Goal: Task Accomplishment & Management: Complete application form

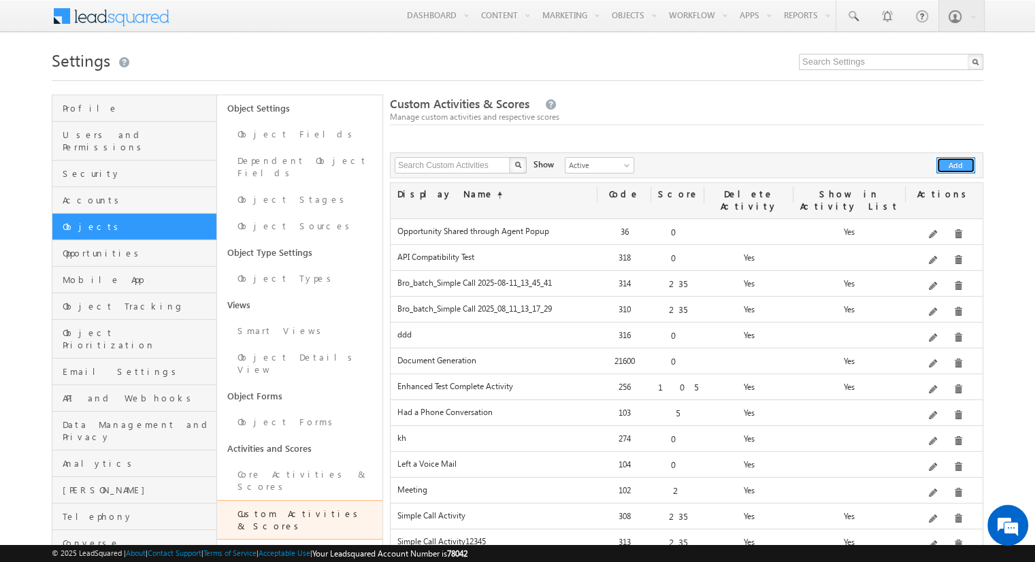
click at [956, 165] on button "Add" at bounding box center [956, 165] width 39 height 16
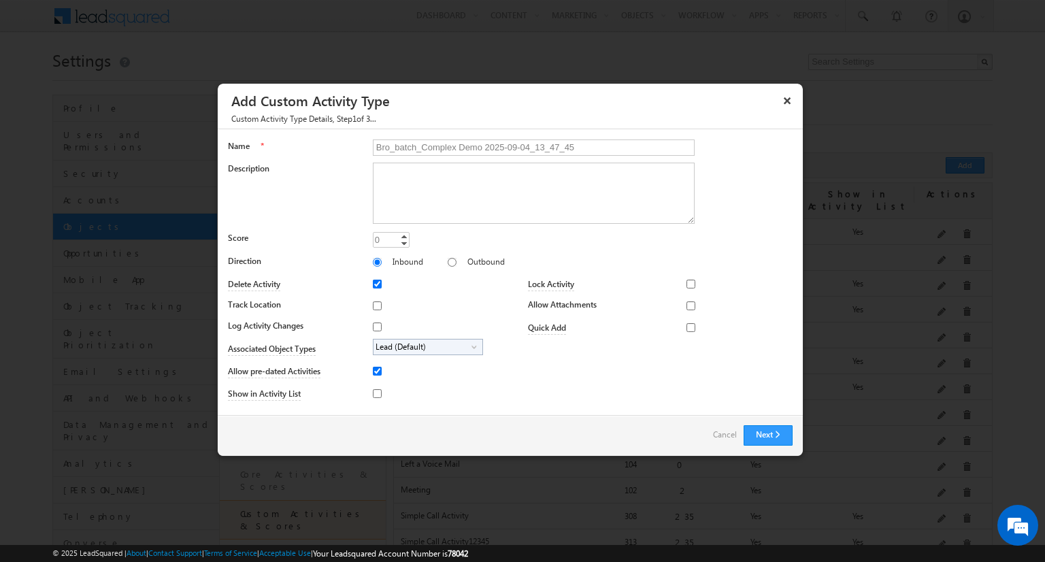
type input "Bro_batch_Complex Demo 2025-09-04_13_47_45"
type textarea "Comprehensive product demonstration with ALL activity field types & available f…"
type input "25"
click at [448, 261] on input "Outbound" at bounding box center [452, 262] width 9 height 9
radio input "true"
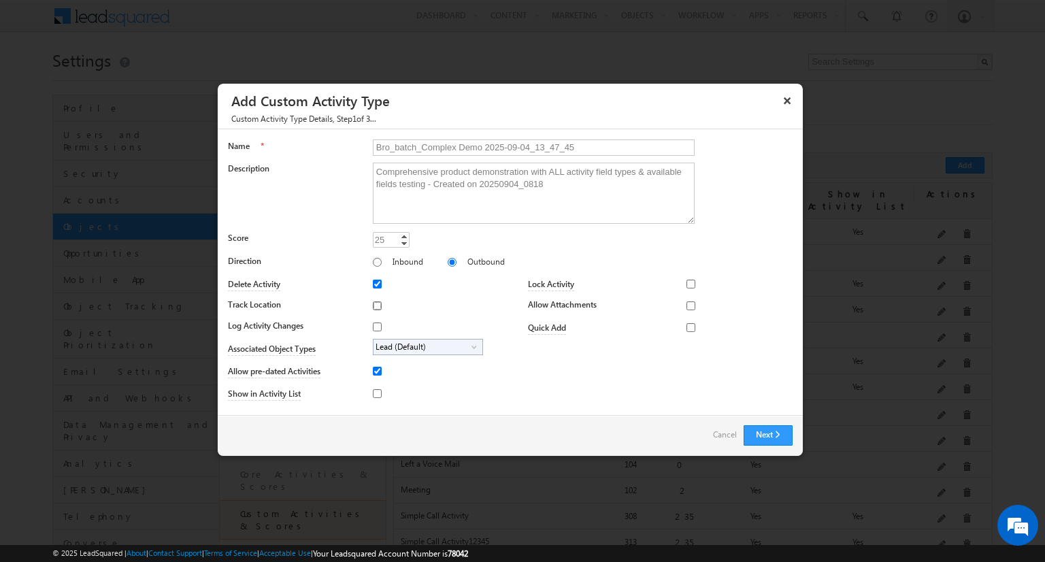
click at [374, 305] on input "Track Location" at bounding box center [377, 306] width 9 height 9
checkbox input "true"
click at [374, 326] on input "Log Activity Changes" at bounding box center [377, 327] width 9 height 9
checkbox input "true"
click at [374, 393] on input "Show in Activity List" at bounding box center [377, 393] width 9 height 9
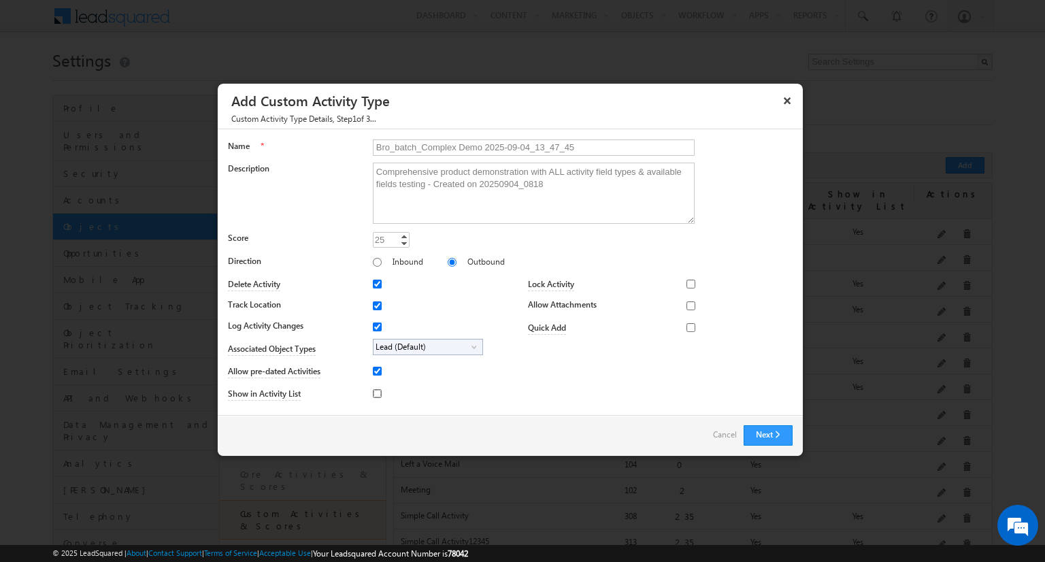
checkbox input "true"
click at [687, 305] on input "Allow Attachments" at bounding box center [691, 306] width 9 height 9
checkbox input "true"
click at [425, 346] on span "Lead (Default)" at bounding box center [423, 348] width 98 height 16
click at [383, 385] on input "Student" at bounding box center [386, 385] width 9 height 9
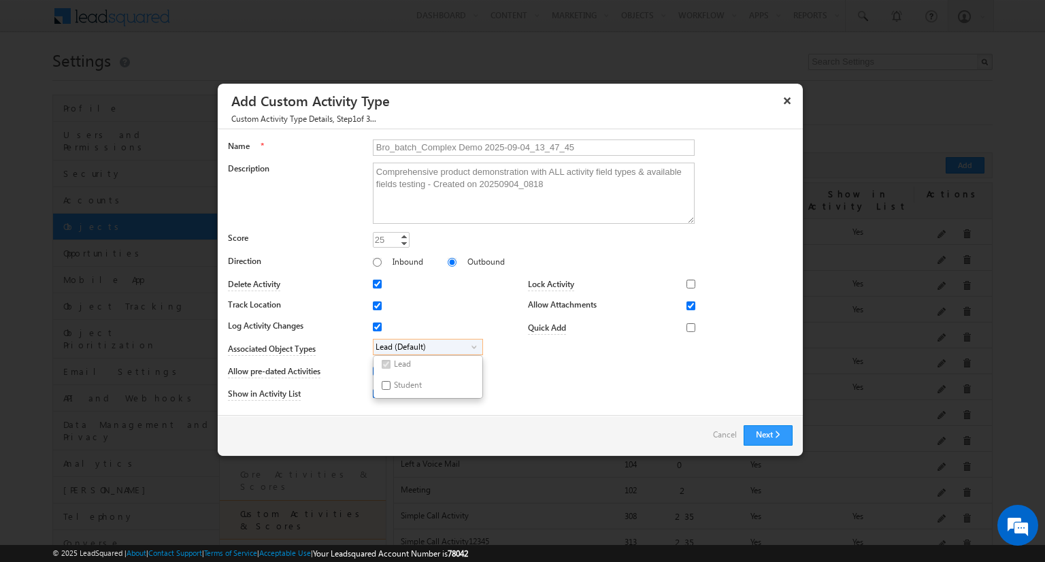
checkbox input "true"
click at [527, 146] on input "Bro_batch_Complex Demo 2025-09-04_13_47_45" at bounding box center [534, 148] width 322 height 16
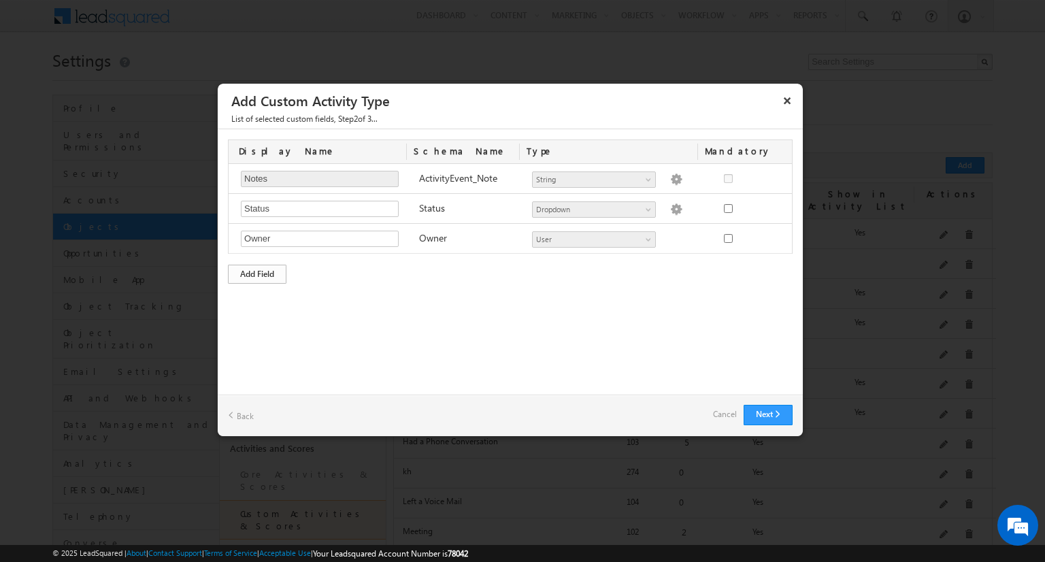
click at [257, 272] on div "Add Field" at bounding box center [257, 274] width 59 height 19
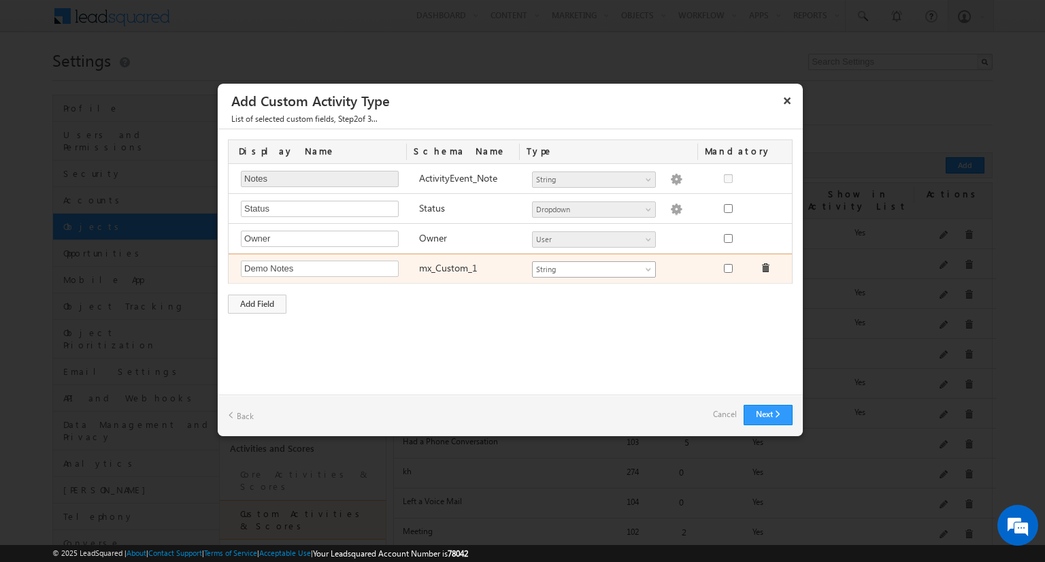
type input "Demo Notes"
click at [593, 267] on span "String" at bounding box center [588, 269] width 111 height 12
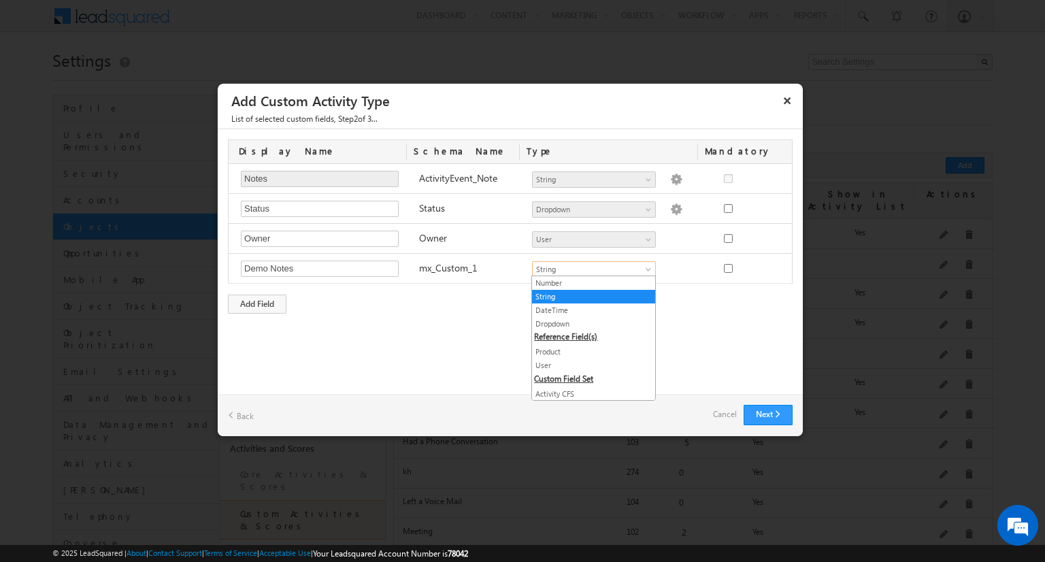
click at [588, 296] on link "String" at bounding box center [593, 297] width 123 height 12
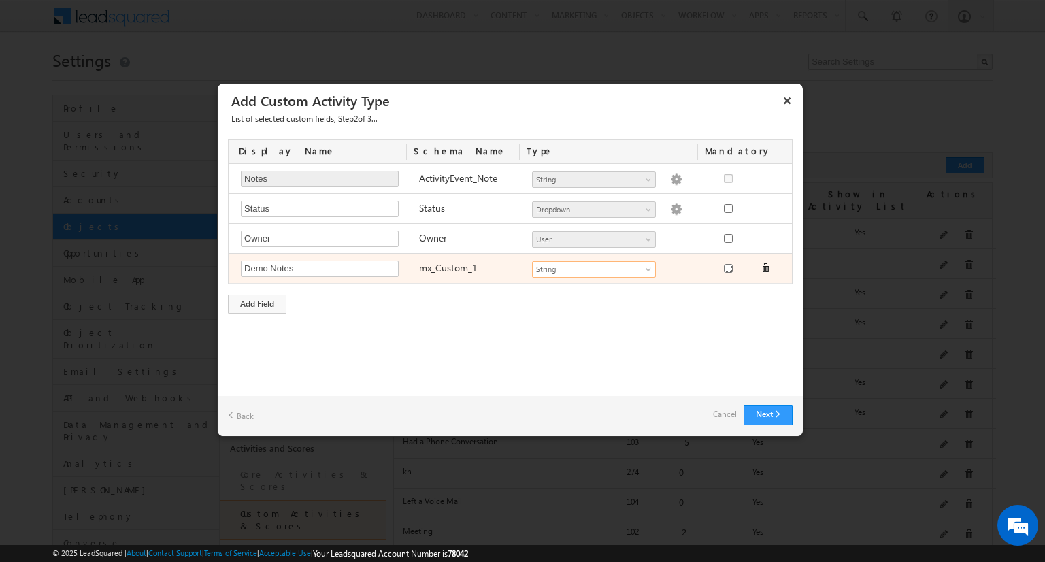
click at [728, 267] on input "checkbox" at bounding box center [728, 268] width 9 height 9
checkbox input "true"
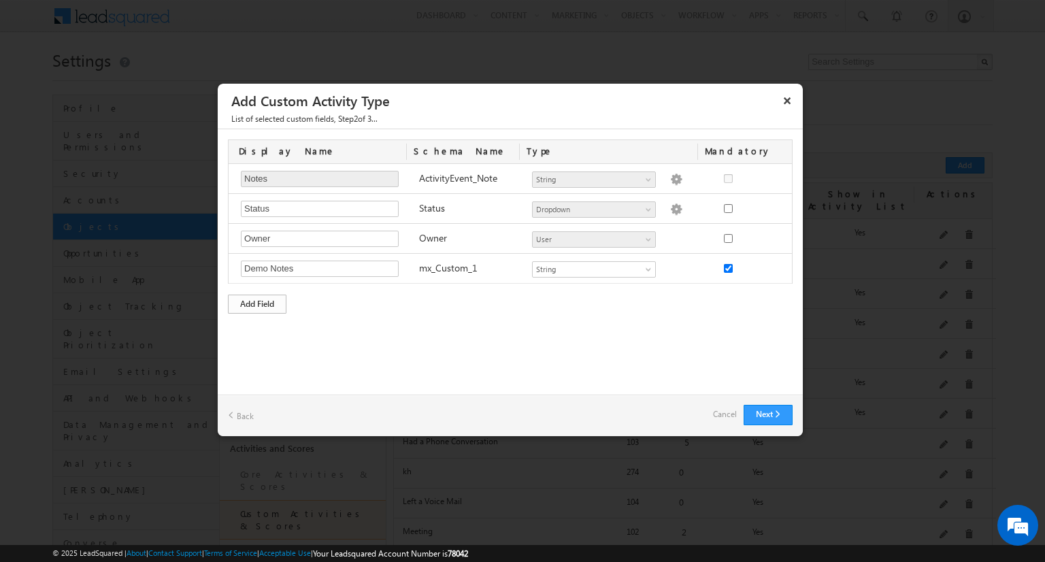
click at [257, 302] on div "Add Field" at bounding box center [257, 304] width 59 height 19
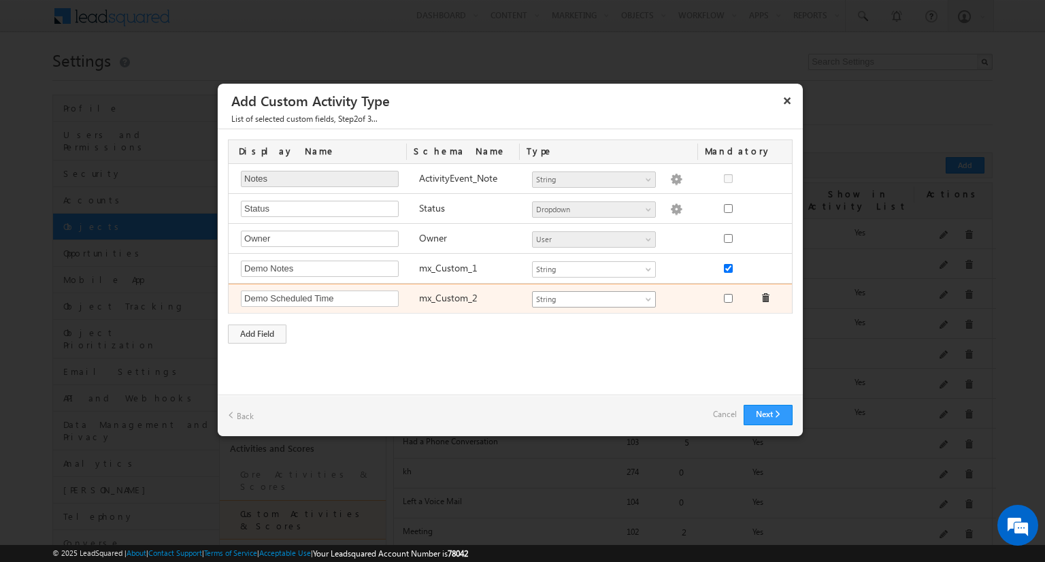
type input "Demo Scheduled Time"
click at [593, 297] on span "String" at bounding box center [588, 299] width 111 height 12
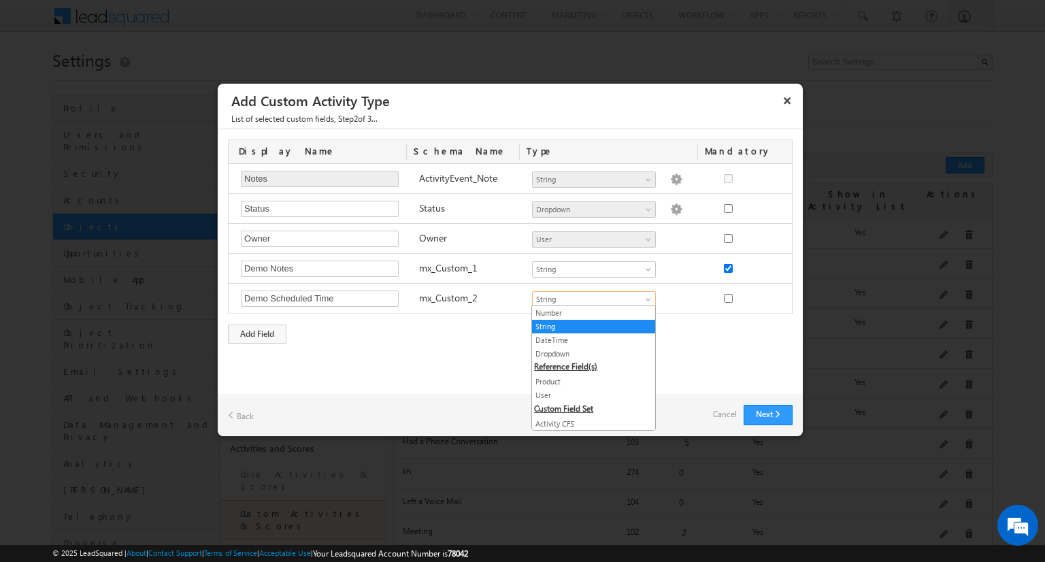
click at [588, 339] on link "DateTime" at bounding box center [593, 340] width 123 height 12
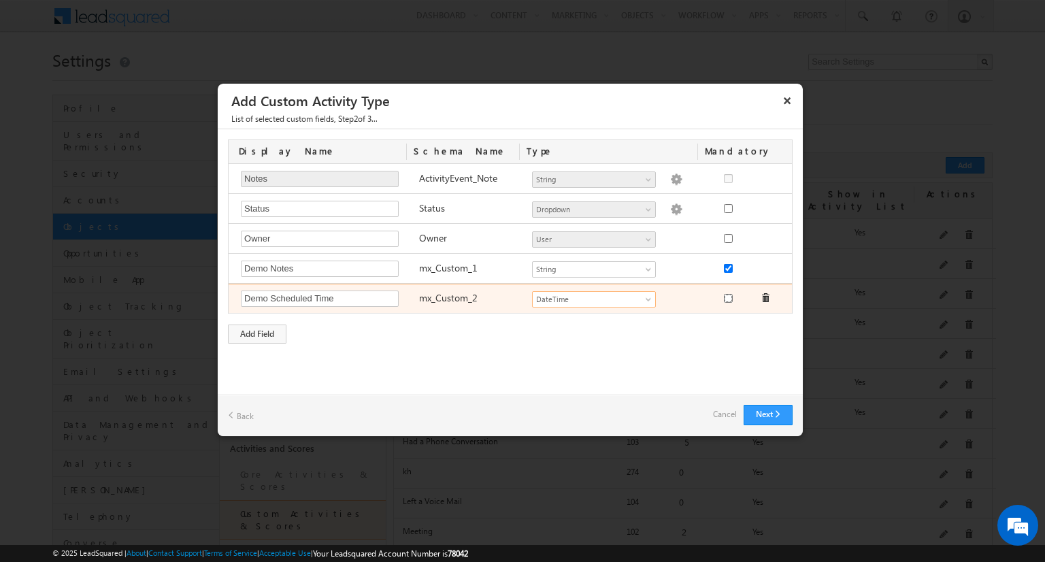
click at [728, 296] on input "checkbox" at bounding box center [728, 298] width 9 height 9
checkbox input "true"
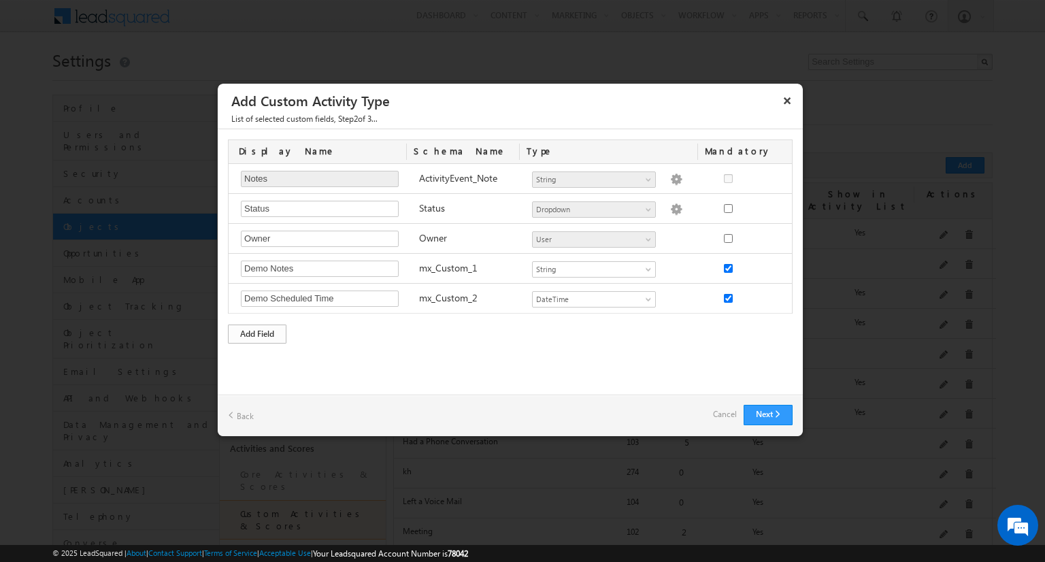
click at [257, 331] on div "Add Field" at bounding box center [257, 334] width 59 height 19
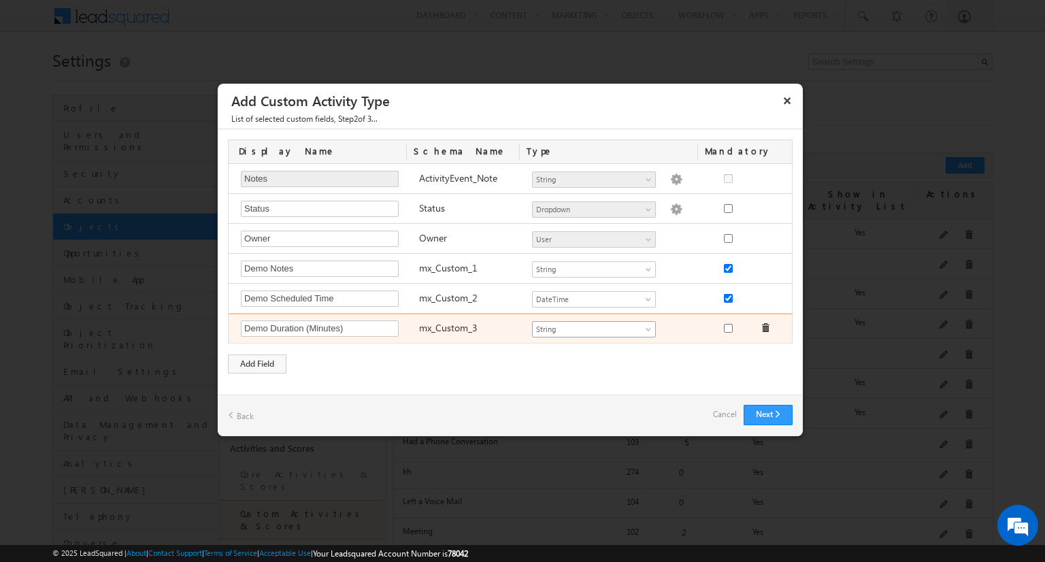
type input "Demo Duration (Minutes)"
click at [593, 327] on span "String" at bounding box center [588, 329] width 111 height 12
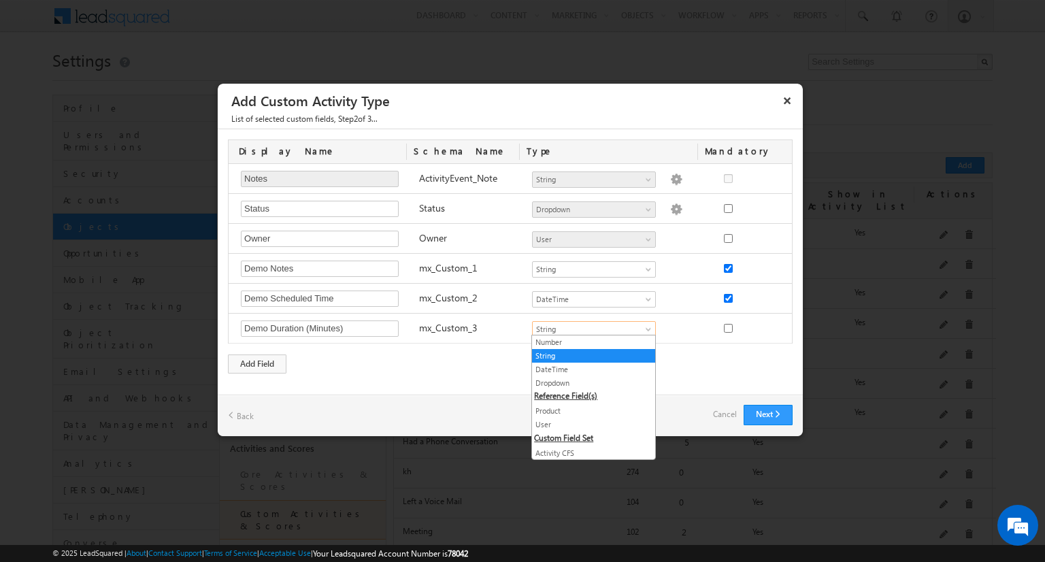
click at [588, 342] on link "Number" at bounding box center [593, 342] width 123 height 12
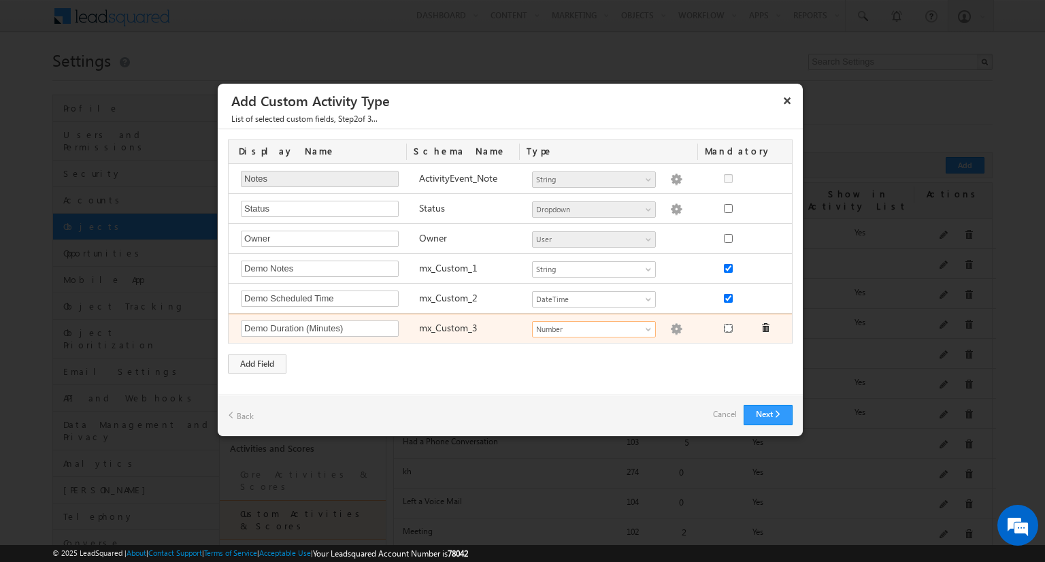
click at [728, 326] on input "checkbox" at bounding box center [728, 328] width 9 height 9
checkbox input "true"
click at [670, 327] on img at bounding box center [676, 329] width 12 height 12
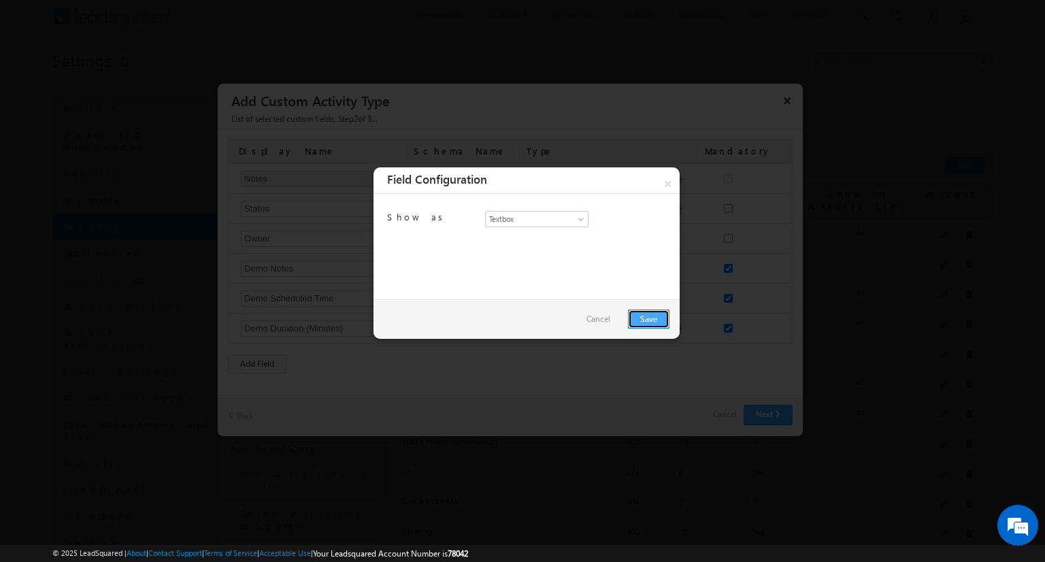
click at [649, 318] on link "Save" at bounding box center [649, 319] width 42 height 19
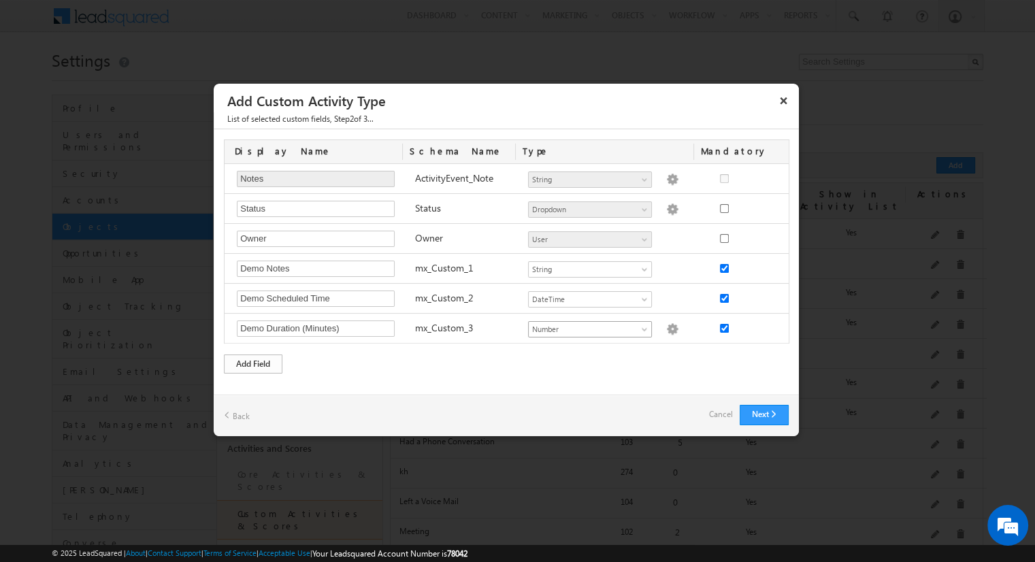
click at [253, 361] on div "Add Field" at bounding box center [253, 364] width 59 height 19
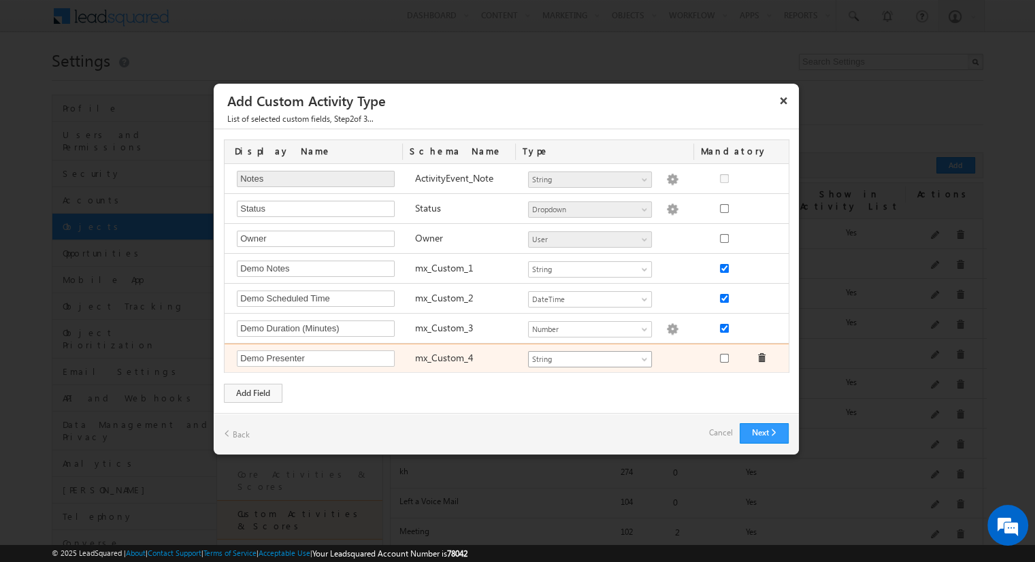
type input "Demo Presenter"
click at [589, 356] on span "String" at bounding box center [584, 359] width 111 height 12
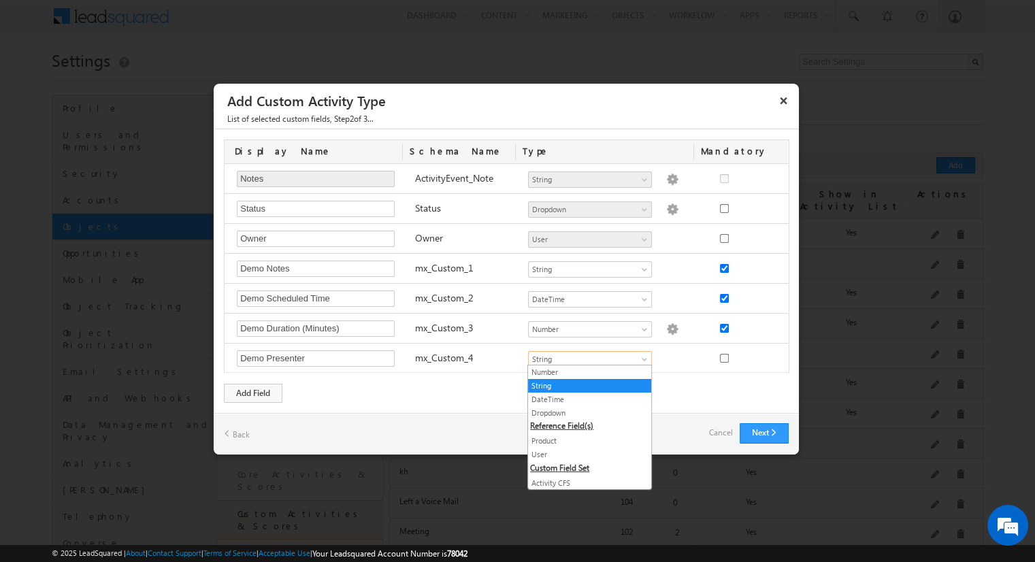
click at [585, 453] on link "User" at bounding box center [589, 455] width 123 height 12
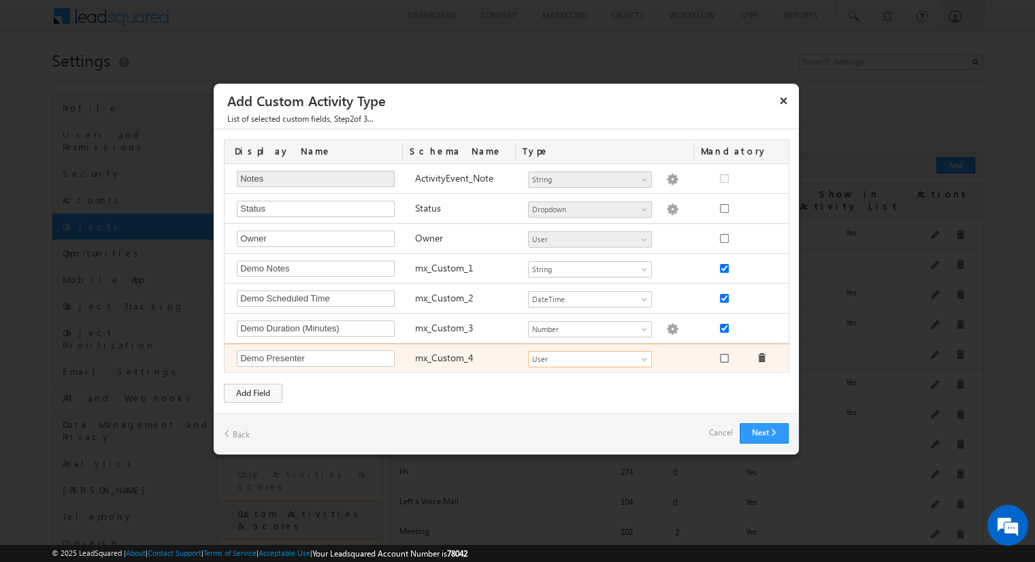
click at [724, 356] on input "checkbox" at bounding box center [724, 358] width 9 height 9
checkbox input "true"
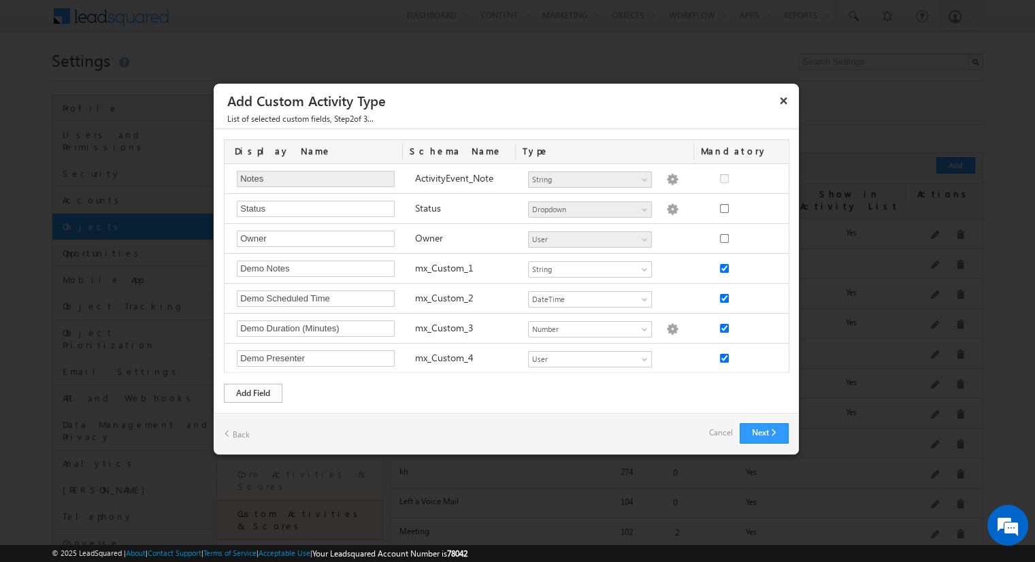
click at [253, 391] on div "Add Field" at bounding box center [253, 393] width 59 height 19
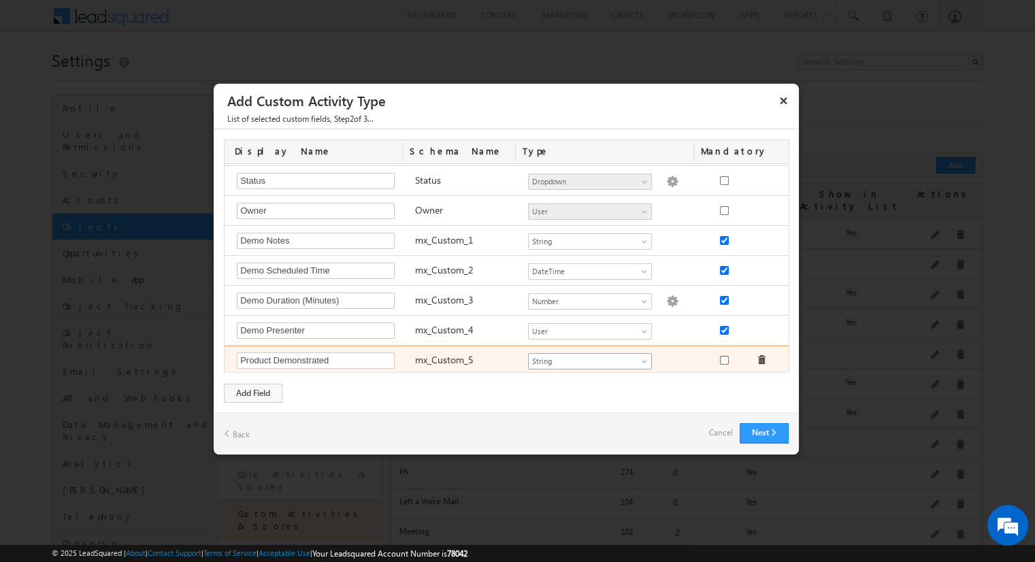
type input "Product Demonstrated"
click at [584, 357] on span "String" at bounding box center [584, 361] width 111 height 12
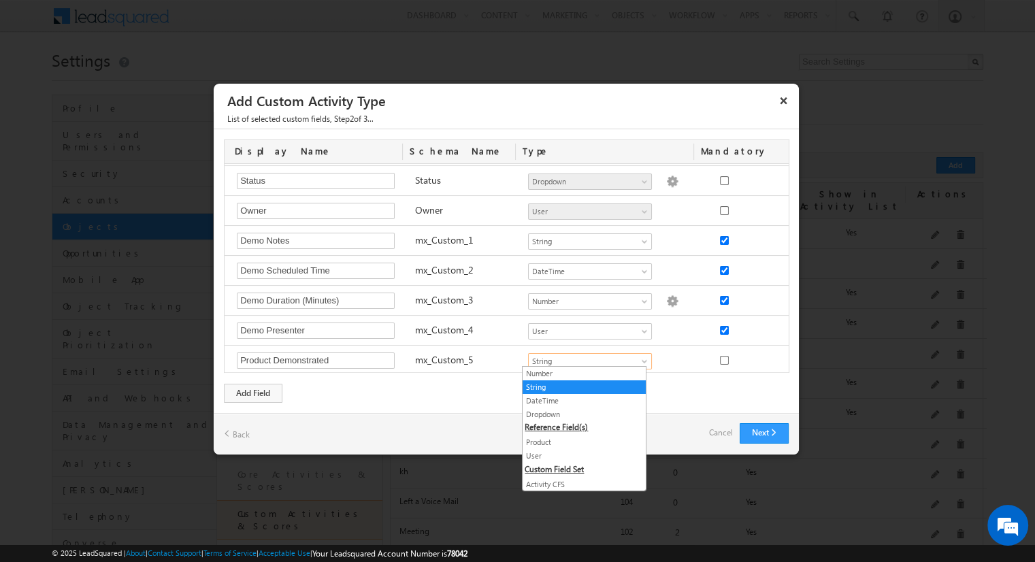
click at [579, 440] on link "Product" at bounding box center [584, 442] width 123 height 12
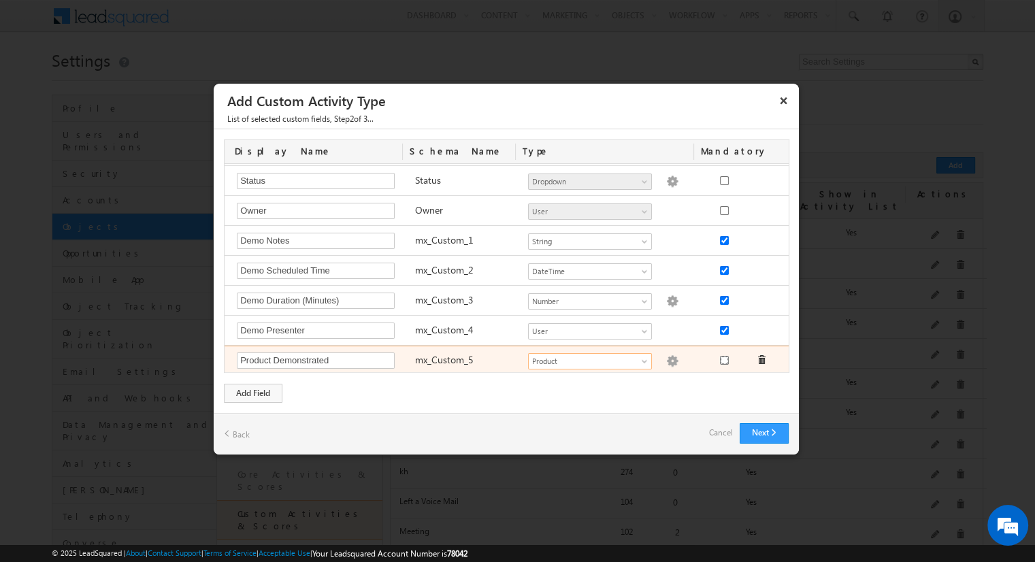
click at [720, 357] on input "checkbox" at bounding box center [724, 360] width 9 height 9
checkbox input "true"
click at [666, 357] on img at bounding box center [672, 361] width 12 height 12
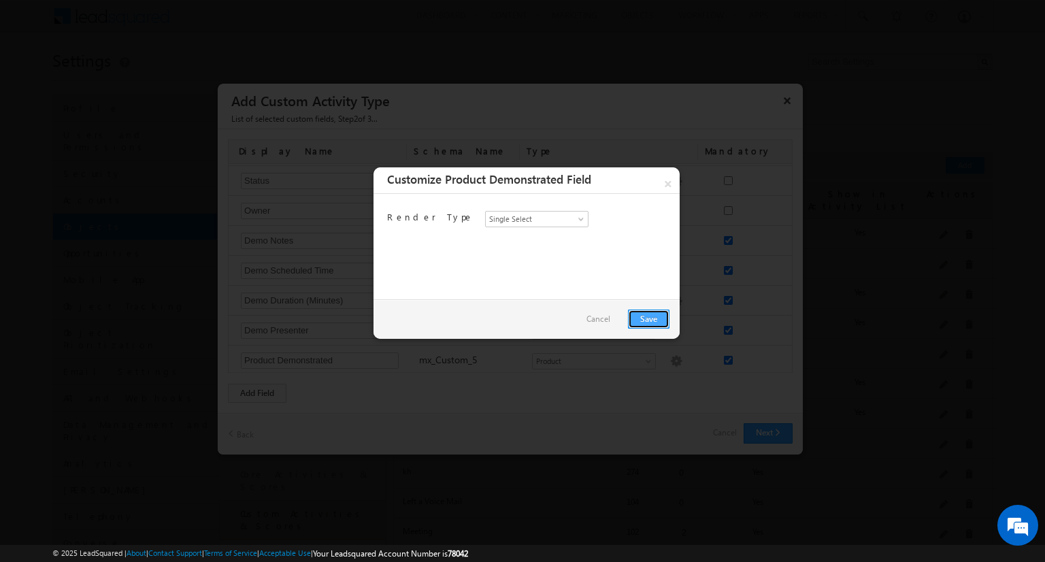
click at [649, 318] on link "Save" at bounding box center [649, 319] width 42 height 19
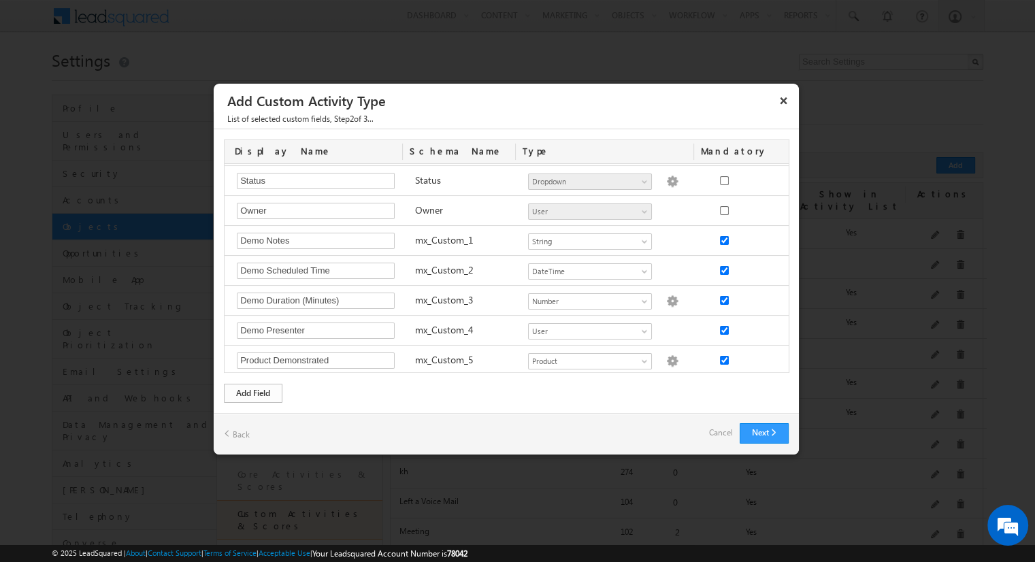
click at [253, 392] on div "Add Field" at bounding box center [253, 393] width 59 height 19
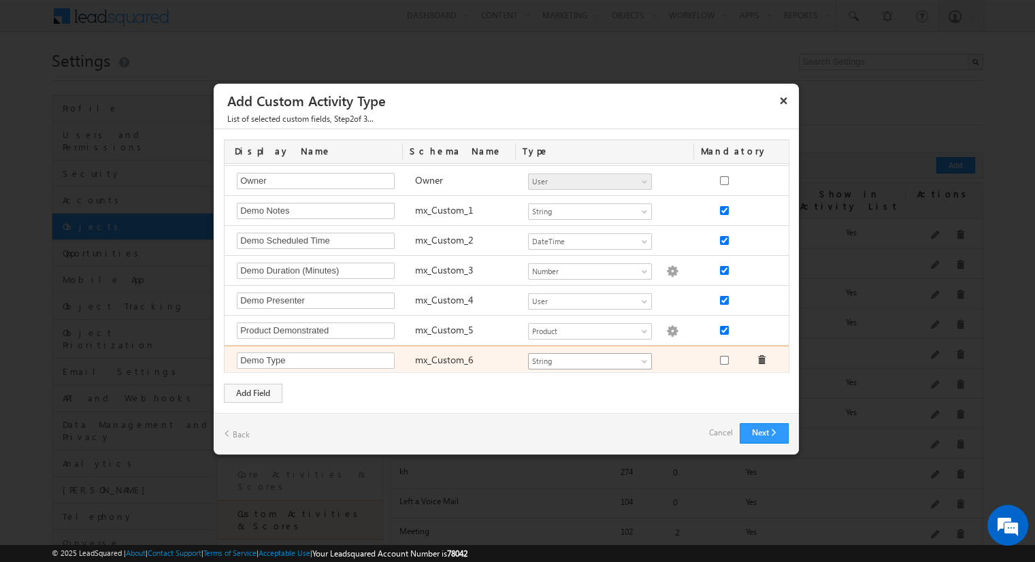
type input "Demo Type"
click at [584, 357] on span "String" at bounding box center [584, 361] width 111 height 12
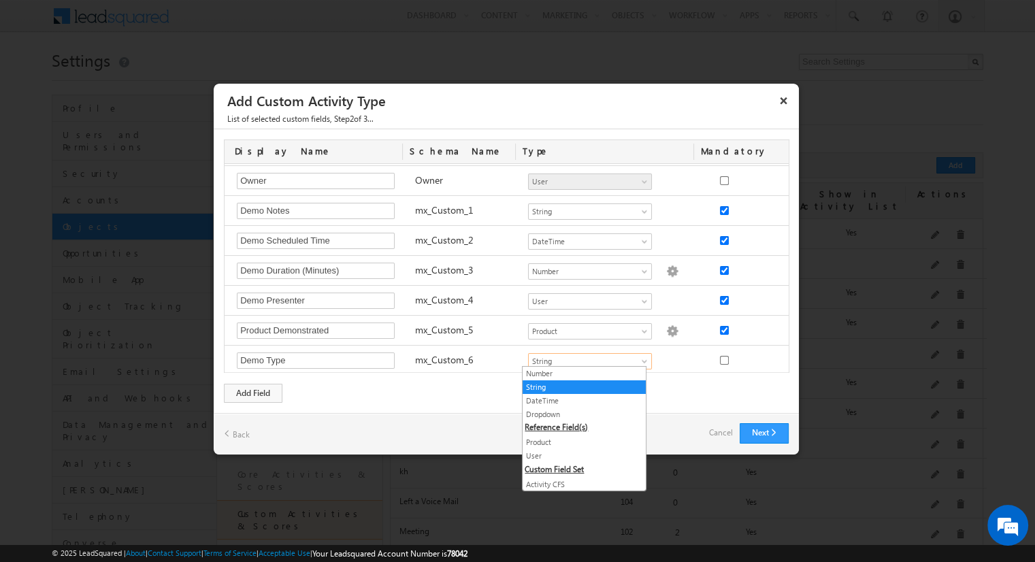
click at [579, 412] on link "Dropdown" at bounding box center [584, 414] width 123 height 12
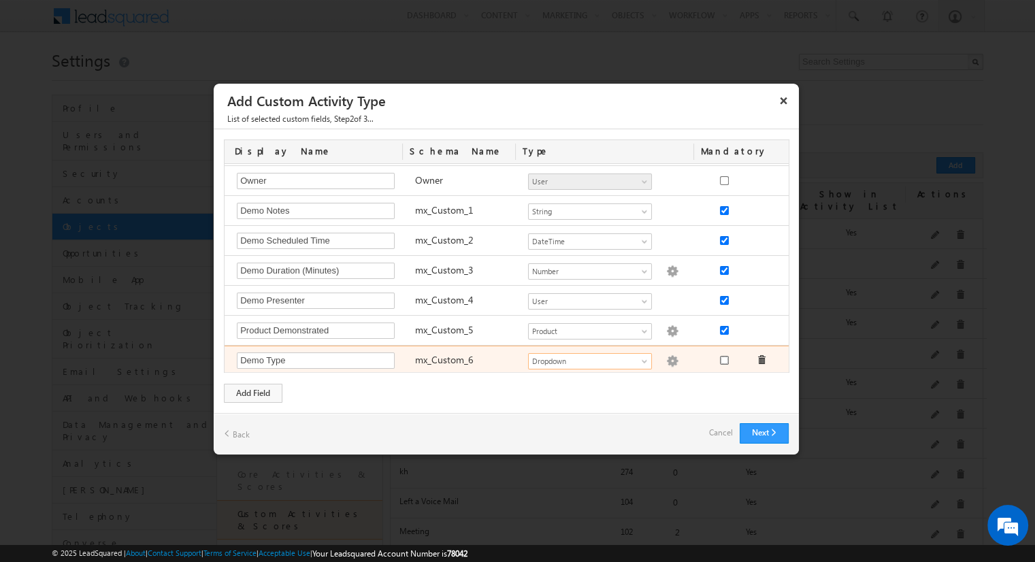
click at [720, 357] on input "checkbox" at bounding box center [724, 360] width 9 height 9
checkbox input "true"
click at [666, 357] on img at bounding box center [672, 361] width 12 height 12
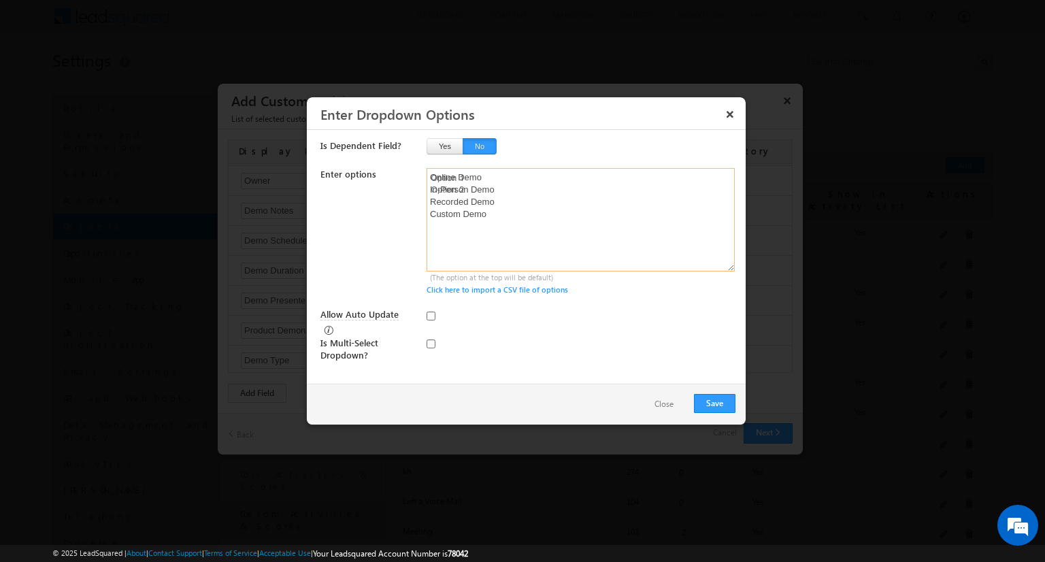
type textarea "Online Demo In-Person Demo Recorded Demo Custom Demo"
click at [431, 340] on input "checkbox" at bounding box center [431, 344] width 9 height 9
checkbox input "true"
click at [431, 315] on input "Allow Auto Update" at bounding box center [431, 316] width 9 height 9
checkbox input "true"
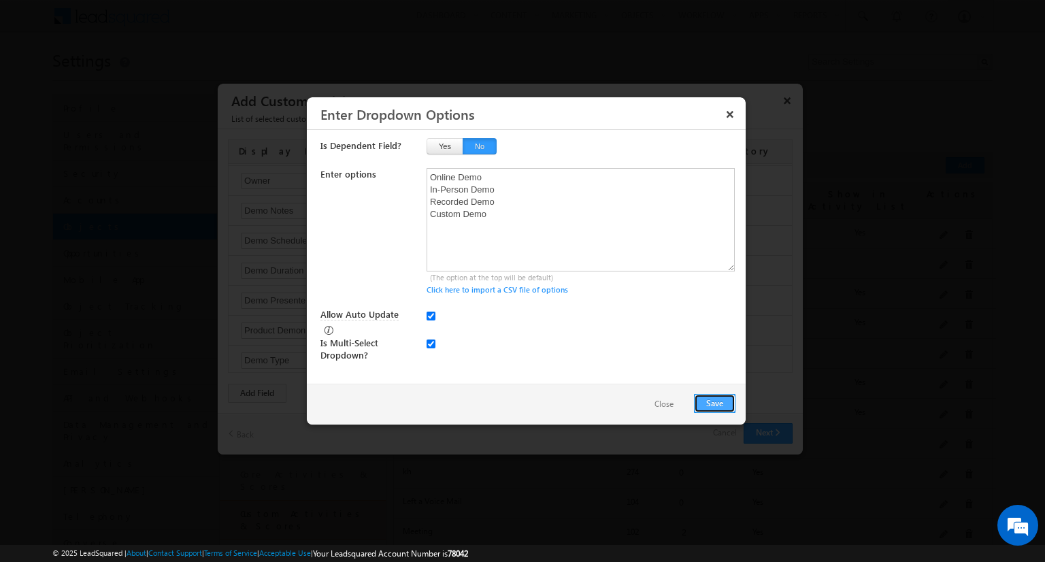
click at [715, 402] on button "Save" at bounding box center [715, 403] width 42 height 19
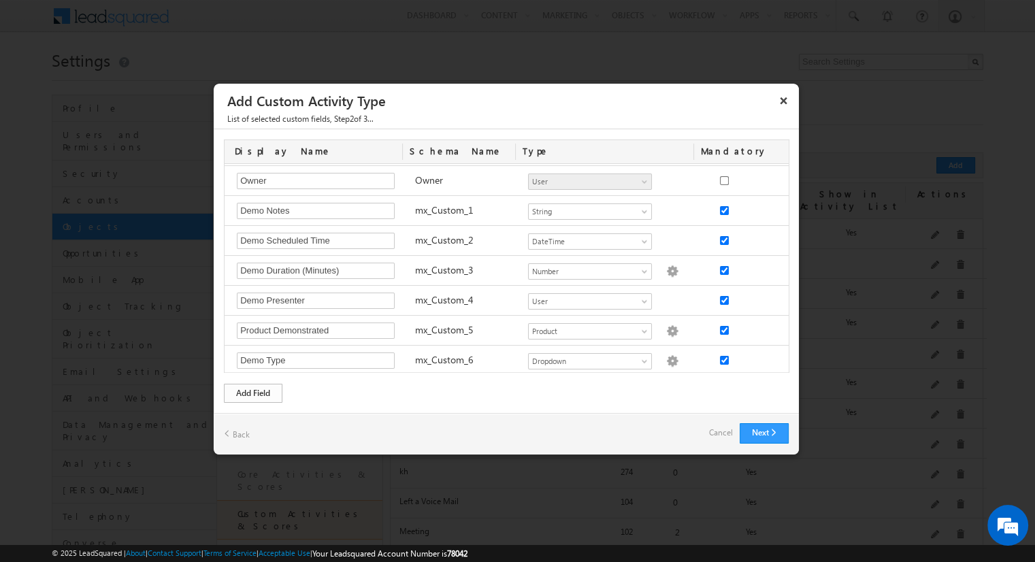
click at [253, 392] on div "Add Field" at bounding box center [253, 393] width 59 height 19
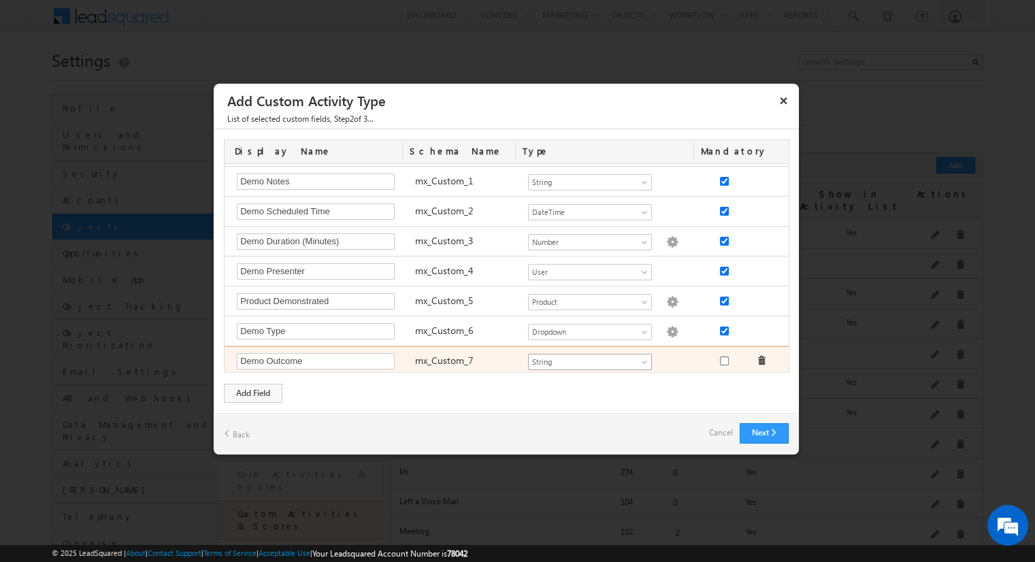
type input "Demo Outcome"
click at [584, 357] on span "String" at bounding box center [584, 362] width 111 height 12
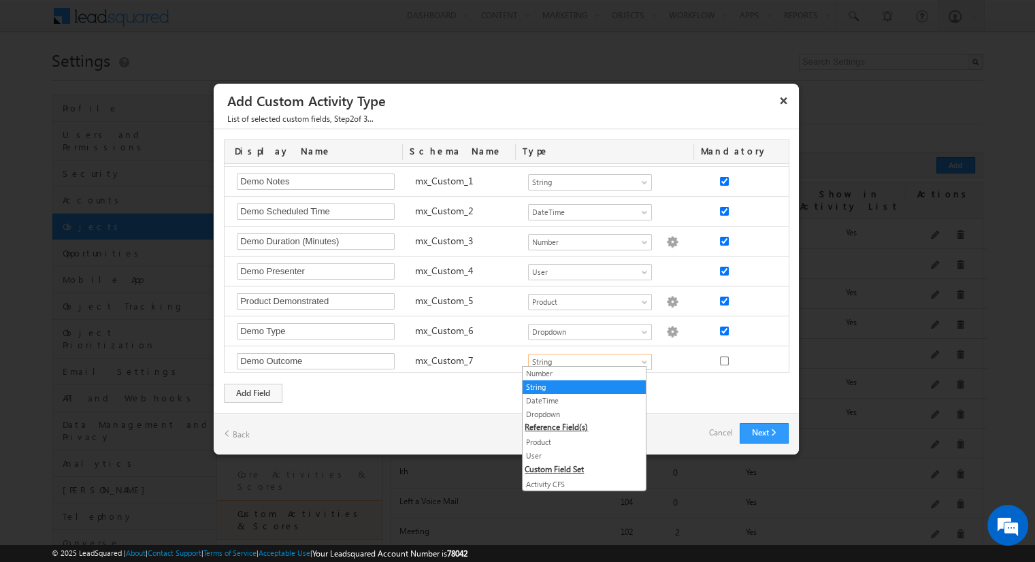
click at [579, 413] on link "Dropdown" at bounding box center [584, 414] width 123 height 12
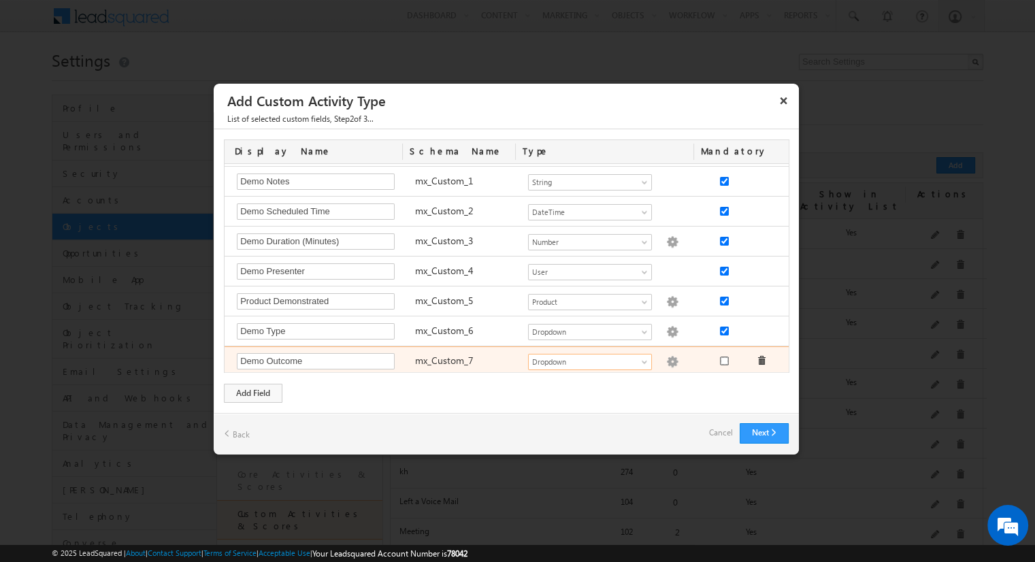
click at [720, 357] on input "checkbox" at bounding box center [724, 361] width 9 height 9
checkbox input "true"
click at [666, 357] on img at bounding box center [672, 362] width 12 height 12
checkbox input "false"
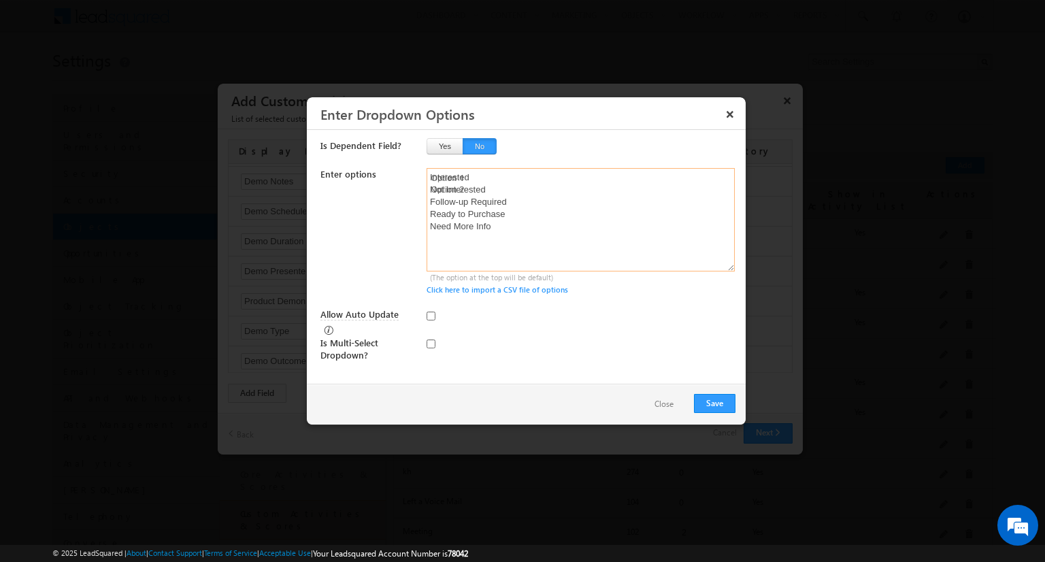
type textarea "Interested Not Interested Follow-up Required Ready to Purchase Need More Info"
click at [431, 340] on input "checkbox" at bounding box center [431, 344] width 9 height 9
checkbox input "true"
click at [431, 315] on input "Allow Auto Update" at bounding box center [431, 316] width 9 height 9
checkbox input "true"
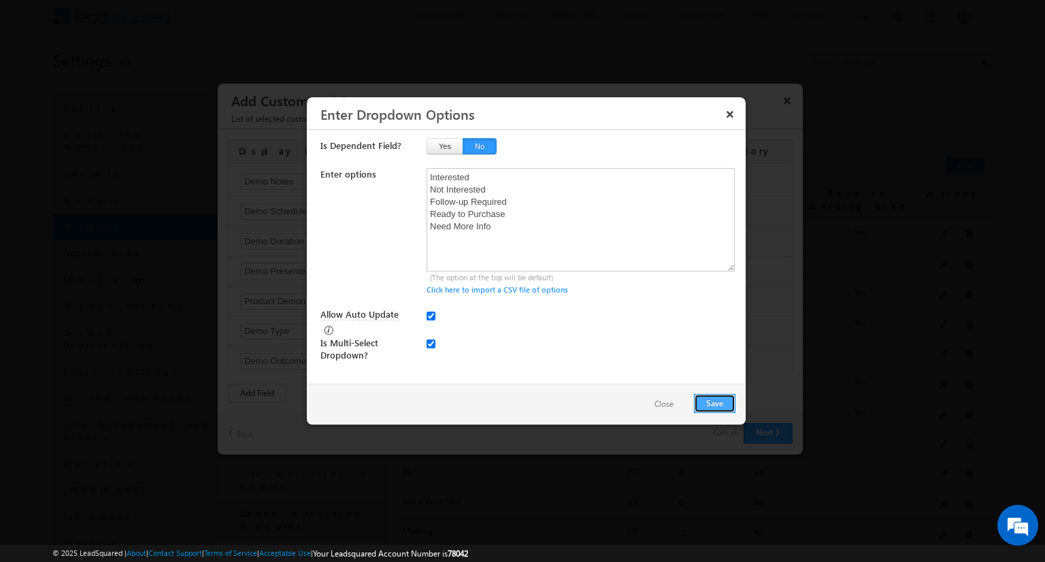
click at [715, 402] on button "Save" at bounding box center [715, 403] width 42 height 19
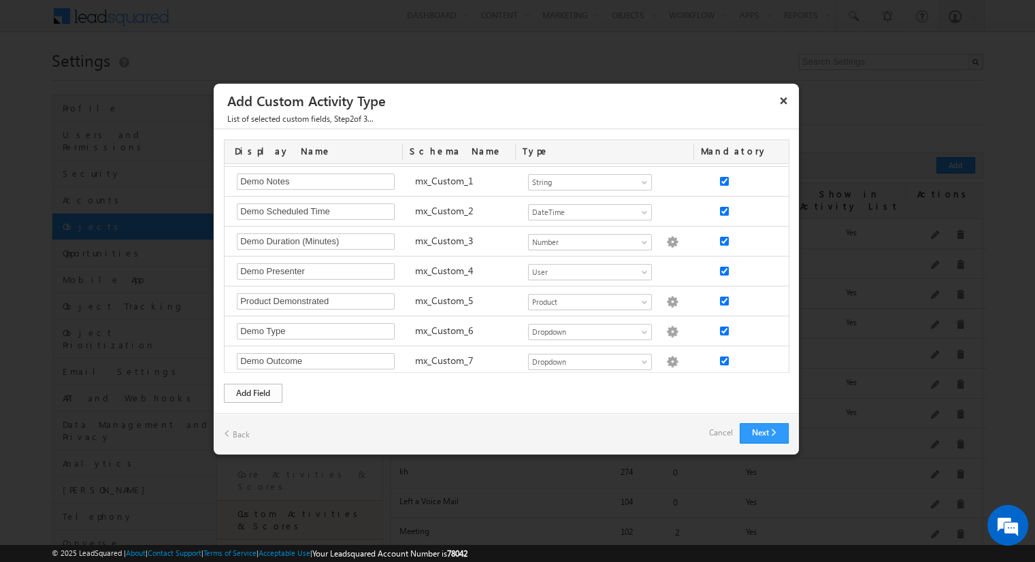
click at [253, 392] on div "Add Field" at bounding box center [253, 393] width 59 height 19
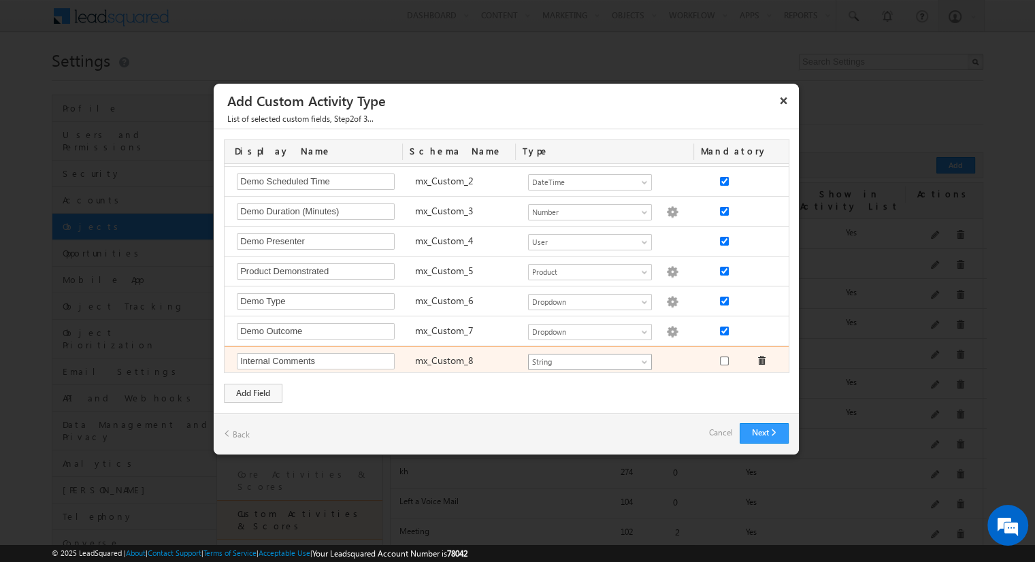
type input "Internal Comments"
click at [584, 357] on span "String" at bounding box center [584, 362] width 111 height 12
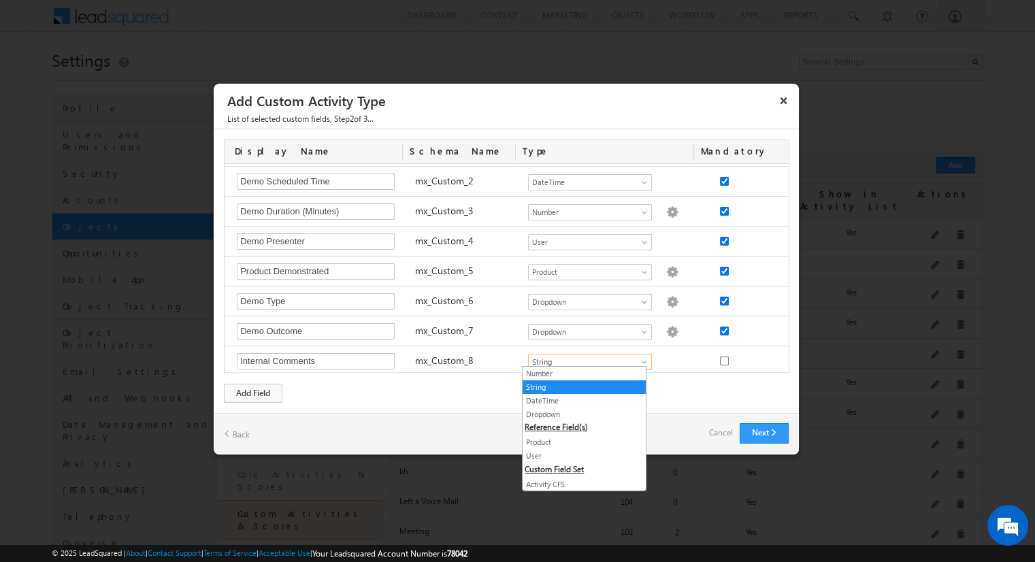
click at [579, 386] on link "String" at bounding box center [584, 387] width 123 height 12
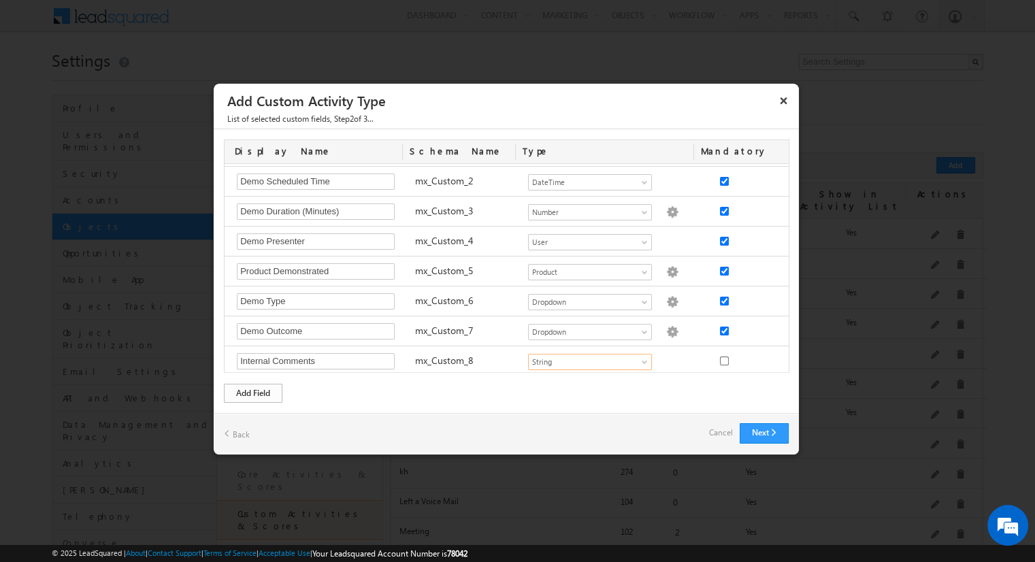
click at [253, 392] on div "Add Field" at bounding box center [253, 393] width 59 height 19
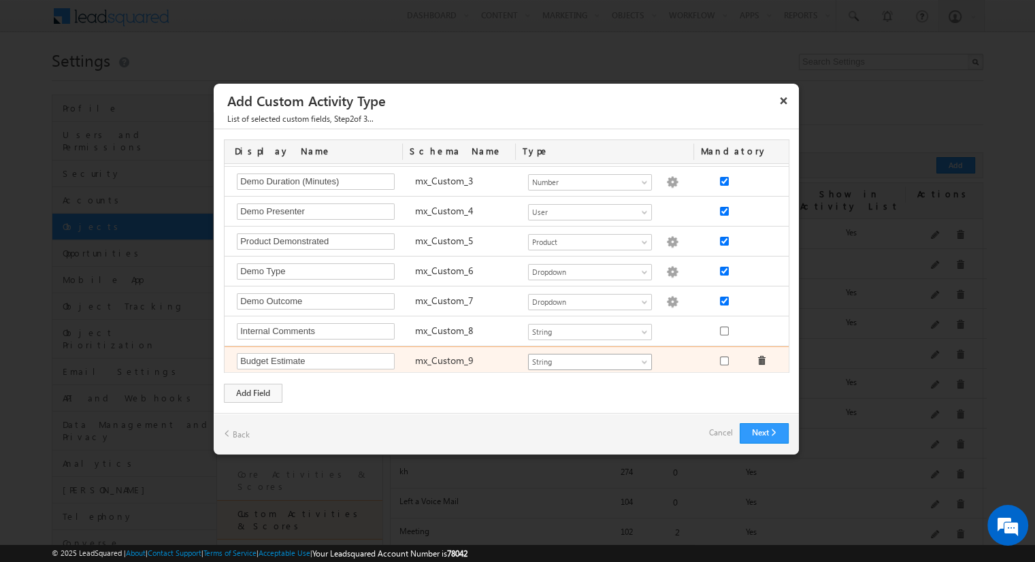
type input "Budget Estimate"
click at [584, 357] on span "String" at bounding box center [584, 362] width 111 height 12
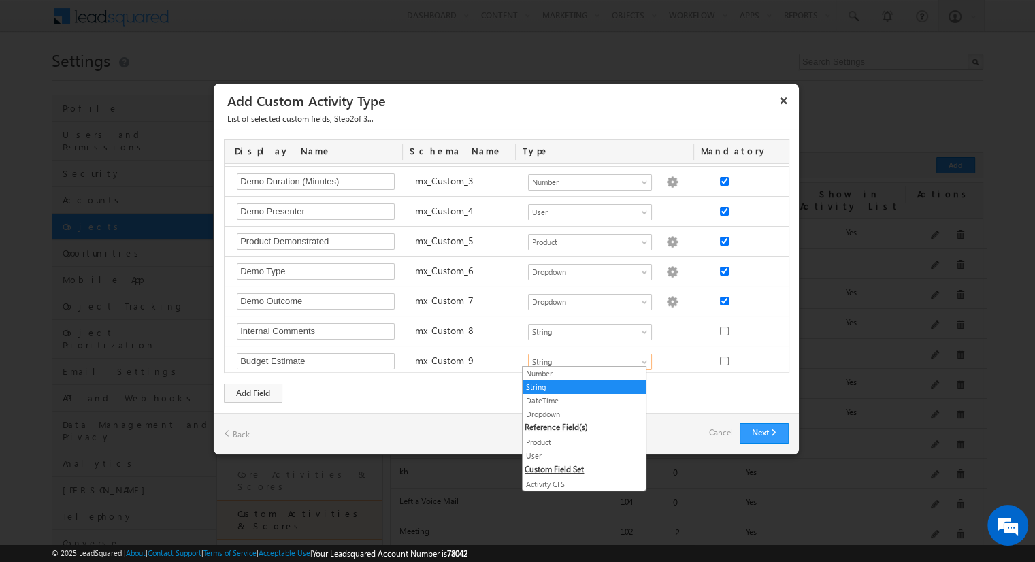
click at [579, 373] on link "Number" at bounding box center [584, 374] width 123 height 12
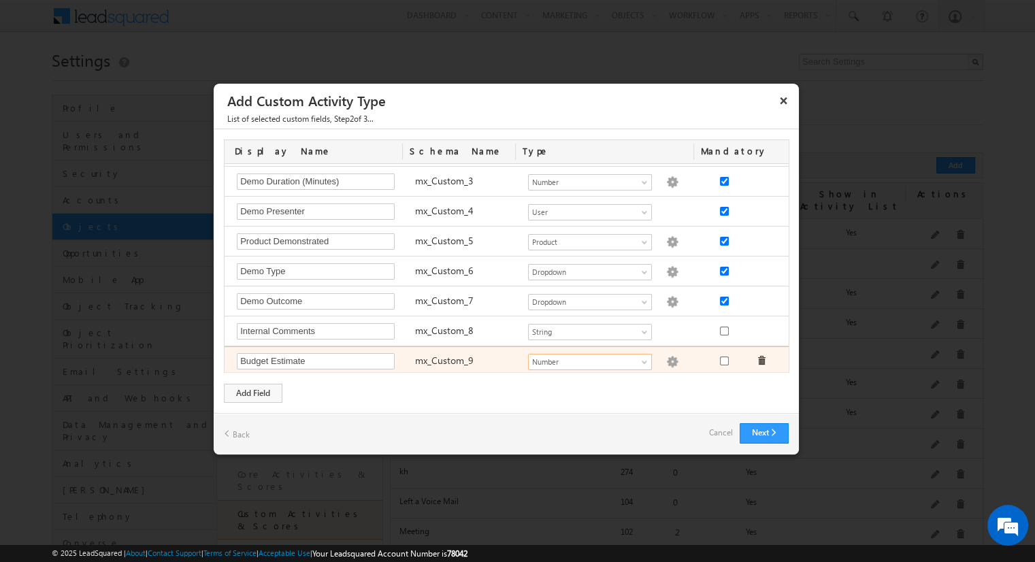
click at [666, 357] on img at bounding box center [672, 362] width 12 height 12
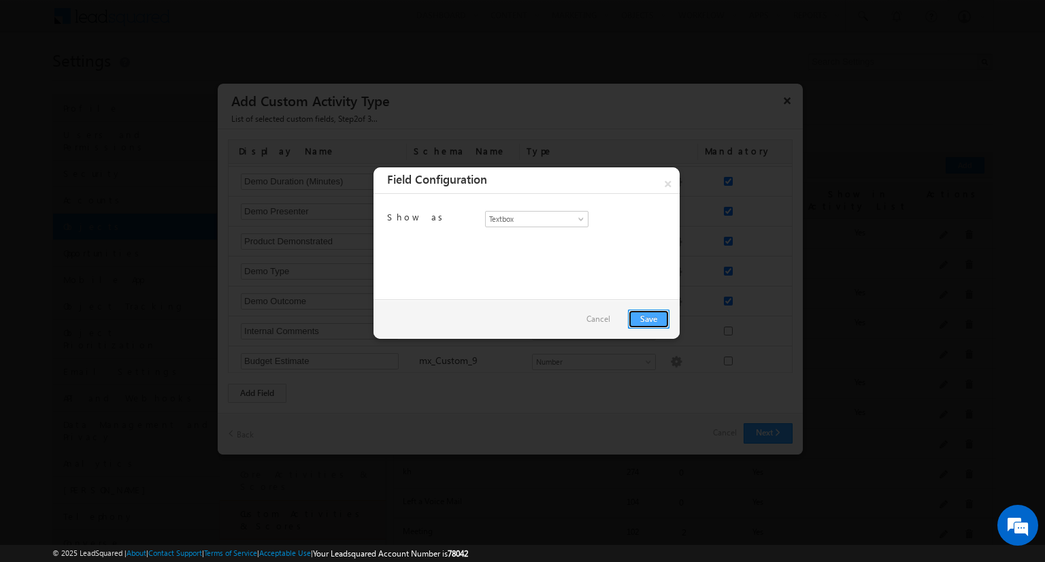
click at [649, 318] on link "Save" at bounding box center [649, 319] width 42 height 19
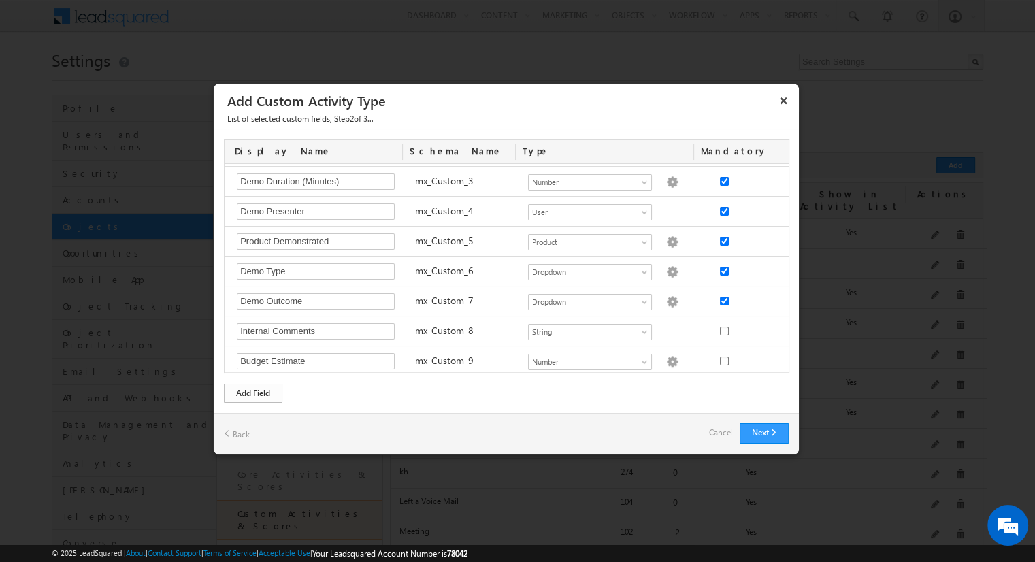
click at [253, 392] on div "Add Field" at bounding box center [253, 393] width 59 height 19
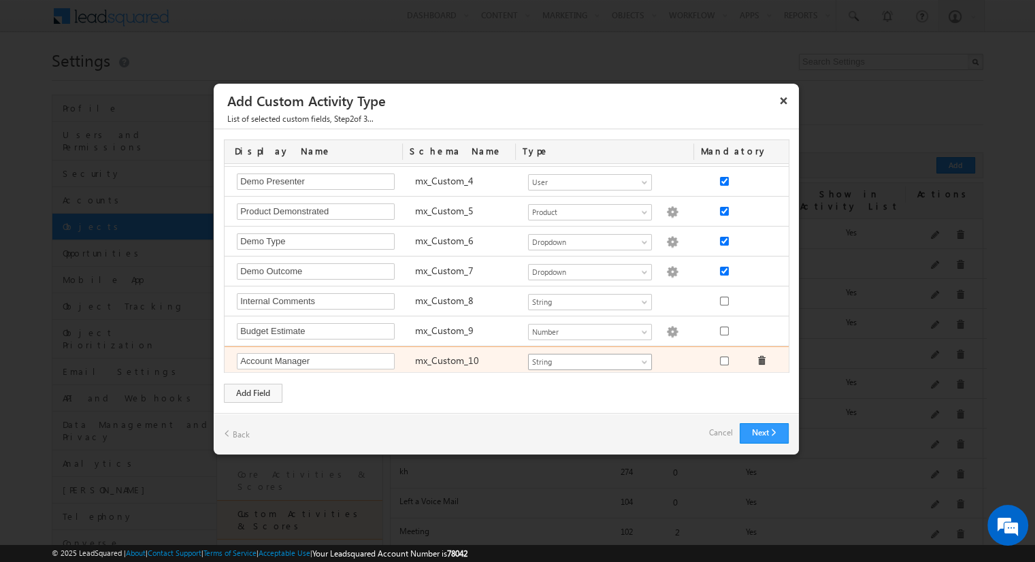
type input "Account Manager"
click at [584, 357] on span "String" at bounding box center [584, 362] width 111 height 12
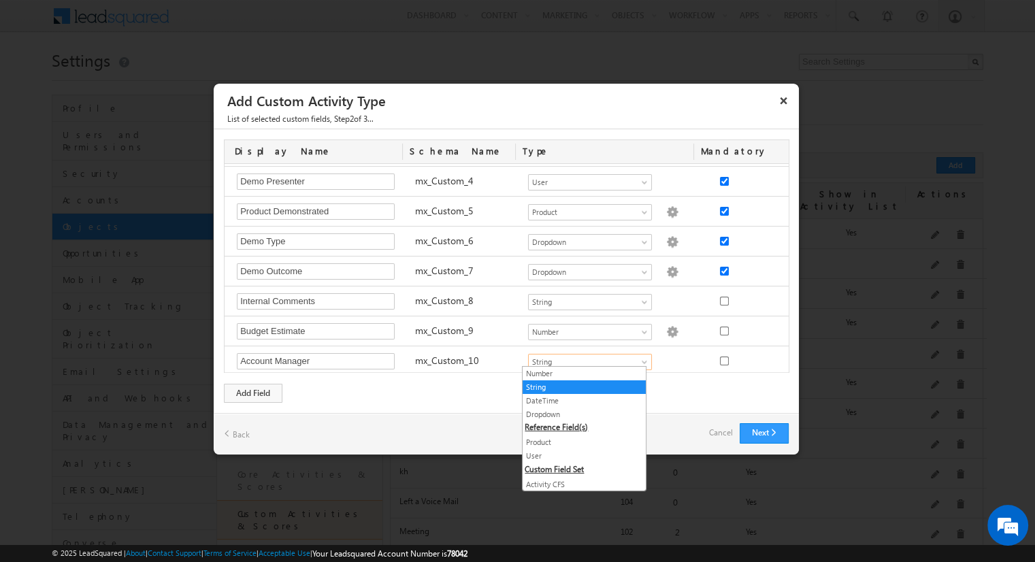
click at [579, 453] on link "User" at bounding box center [584, 456] width 123 height 12
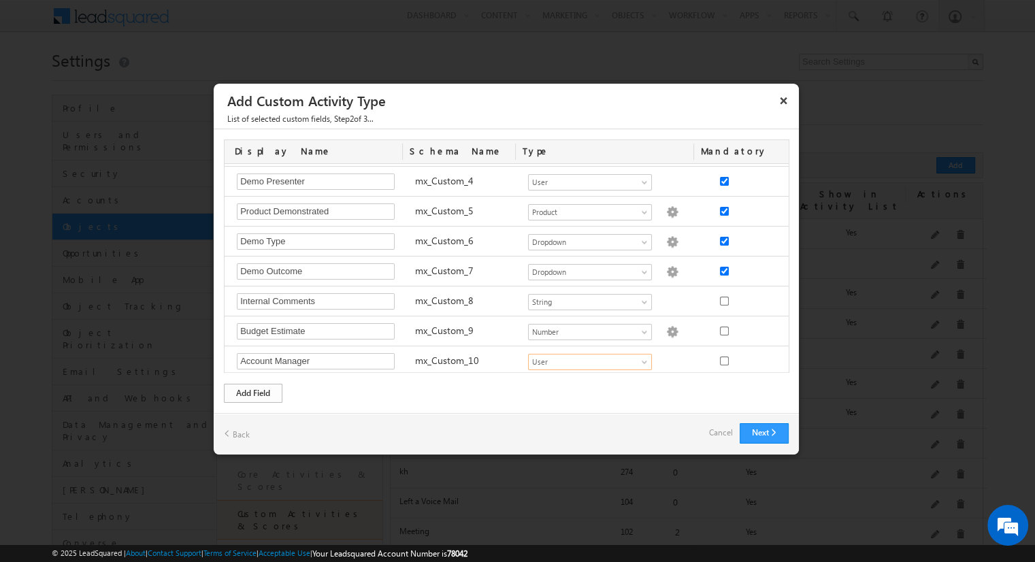
click at [253, 392] on div "Add Field" at bounding box center [253, 393] width 59 height 19
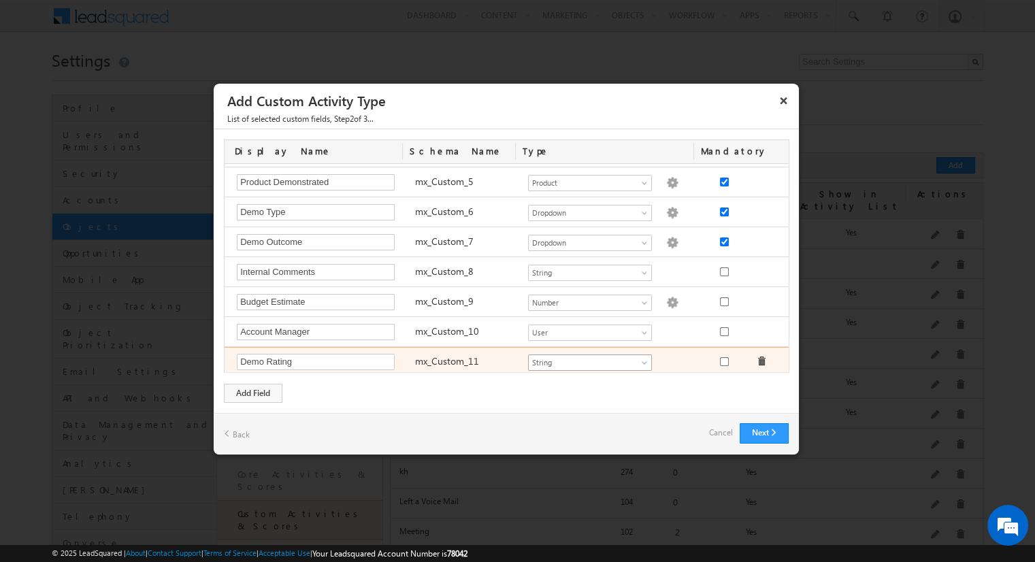
type input "Demo Rating"
click at [584, 357] on span "String" at bounding box center [584, 363] width 111 height 12
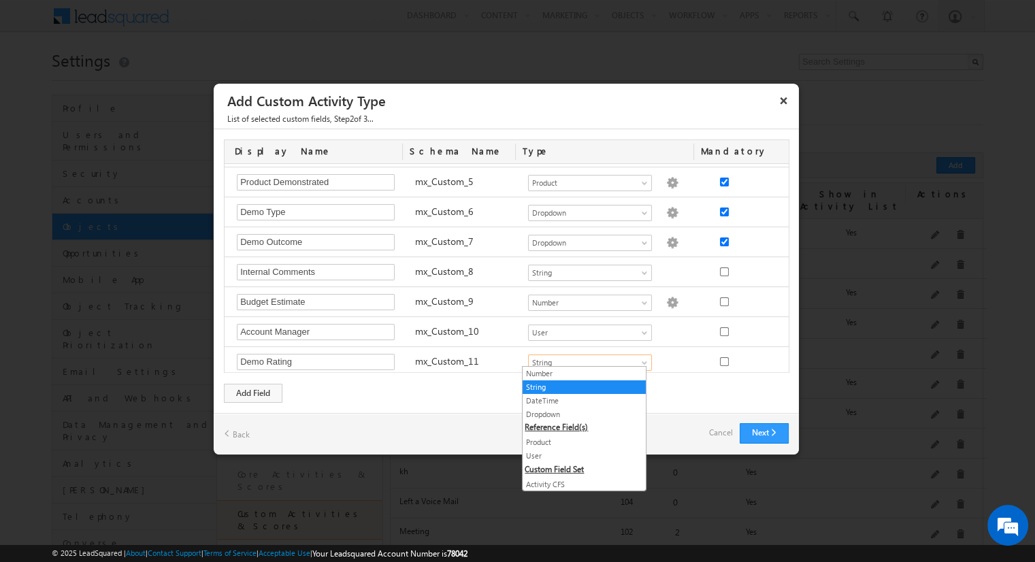
click at [579, 413] on link "Dropdown" at bounding box center [584, 414] width 123 height 12
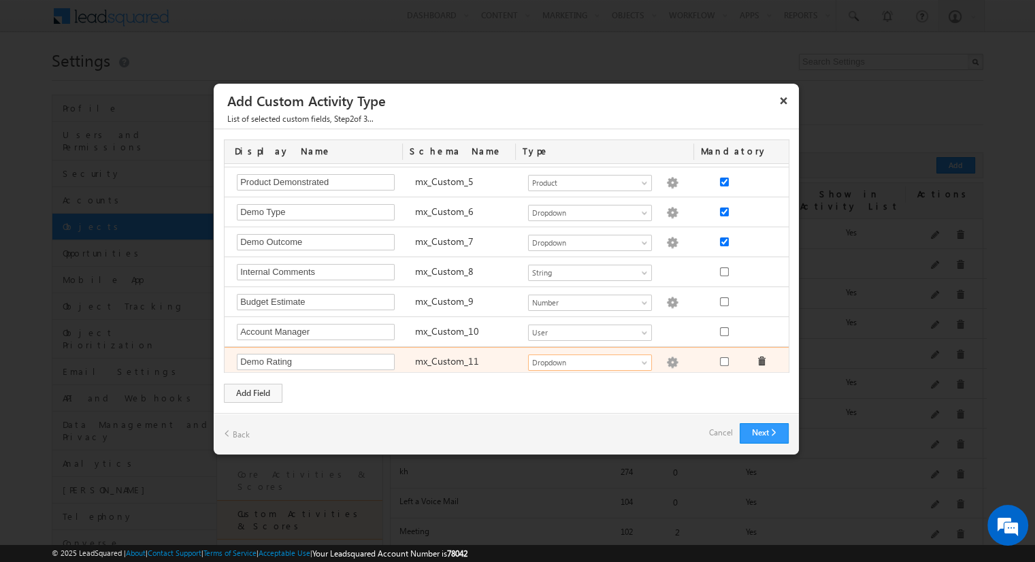
click at [666, 357] on img at bounding box center [672, 363] width 12 height 12
checkbox input "false"
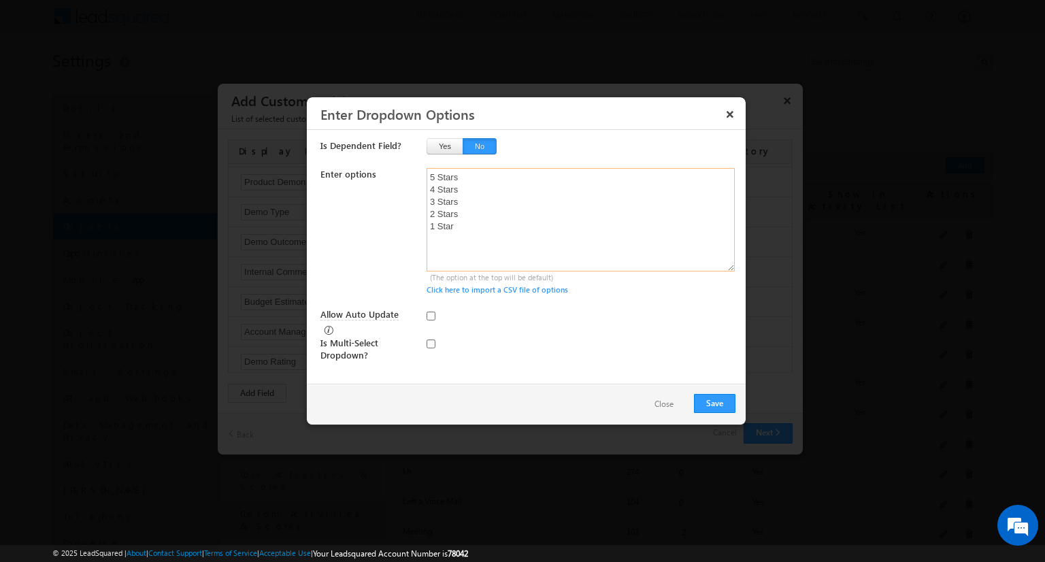
type textarea "5 Stars 4 Stars 3 Stars 2 Stars 1 Star"
click at [431, 340] on input "checkbox" at bounding box center [431, 344] width 9 height 9
checkbox input "true"
click at [431, 315] on input "Allow Auto Update" at bounding box center [431, 316] width 9 height 9
checkbox input "true"
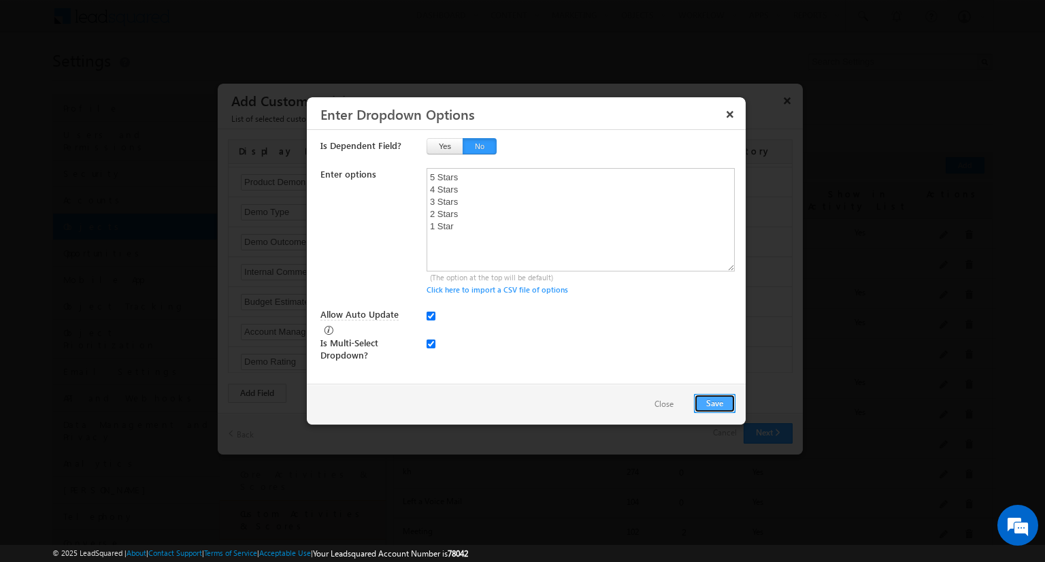
click at [715, 402] on button "Save" at bounding box center [715, 403] width 42 height 19
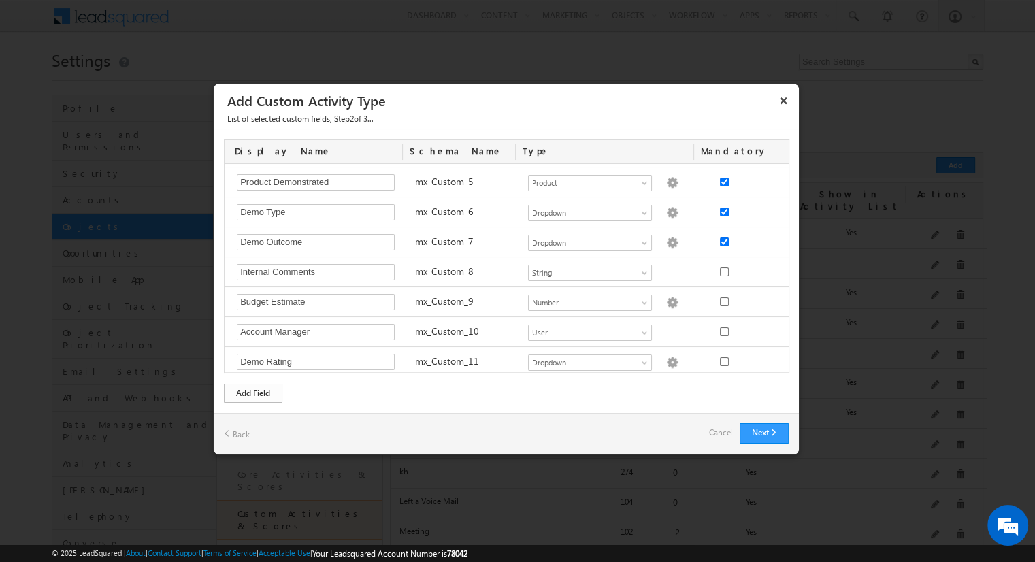
click at [253, 392] on div "Add Field" at bounding box center [253, 393] width 59 height 19
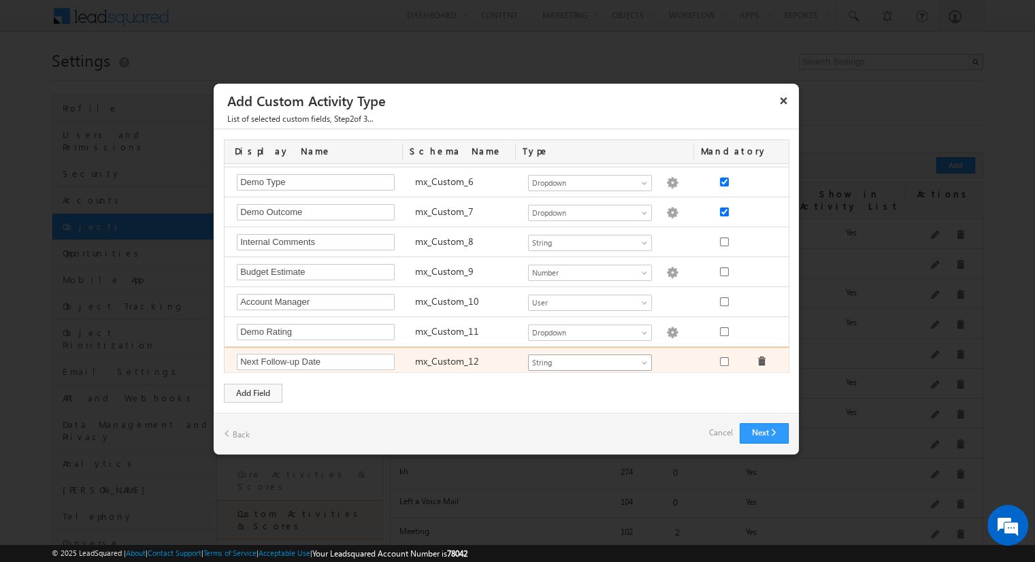
type input "Next Follow-up Date"
click at [584, 357] on span "String" at bounding box center [584, 363] width 111 height 12
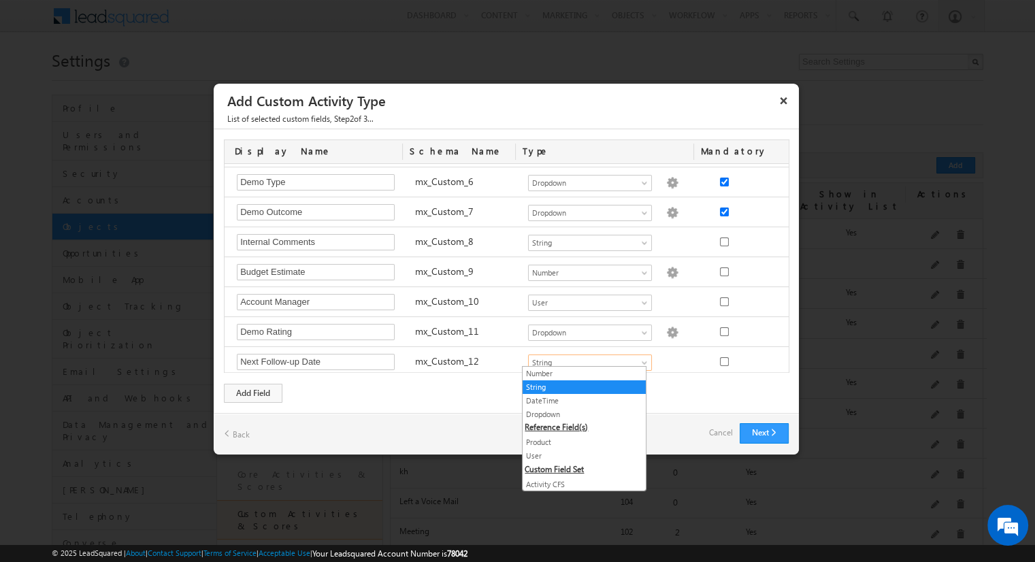
click at [579, 400] on link "DateTime" at bounding box center [584, 401] width 123 height 12
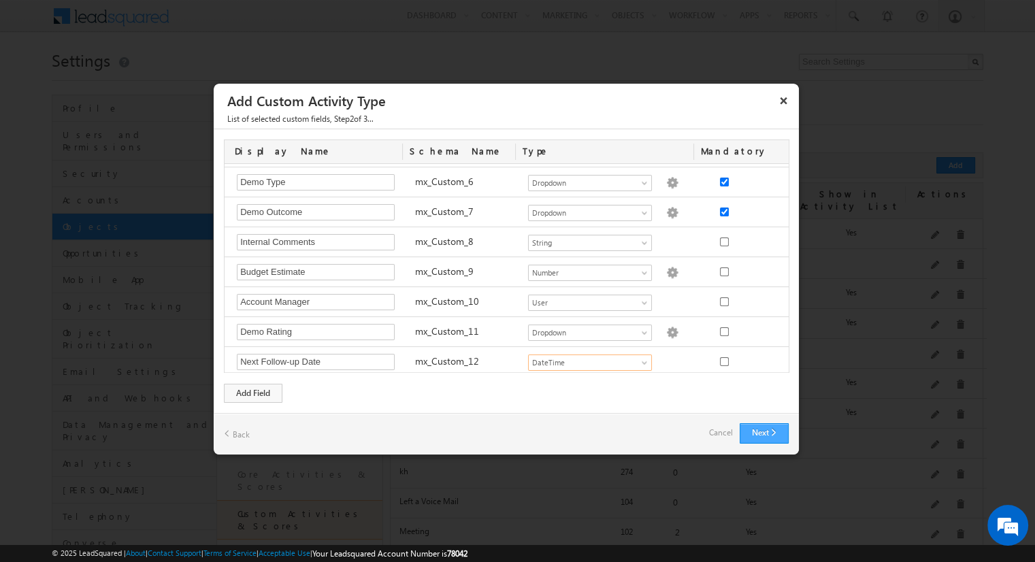
click at [764, 432] on button "Next" at bounding box center [764, 433] width 49 height 20
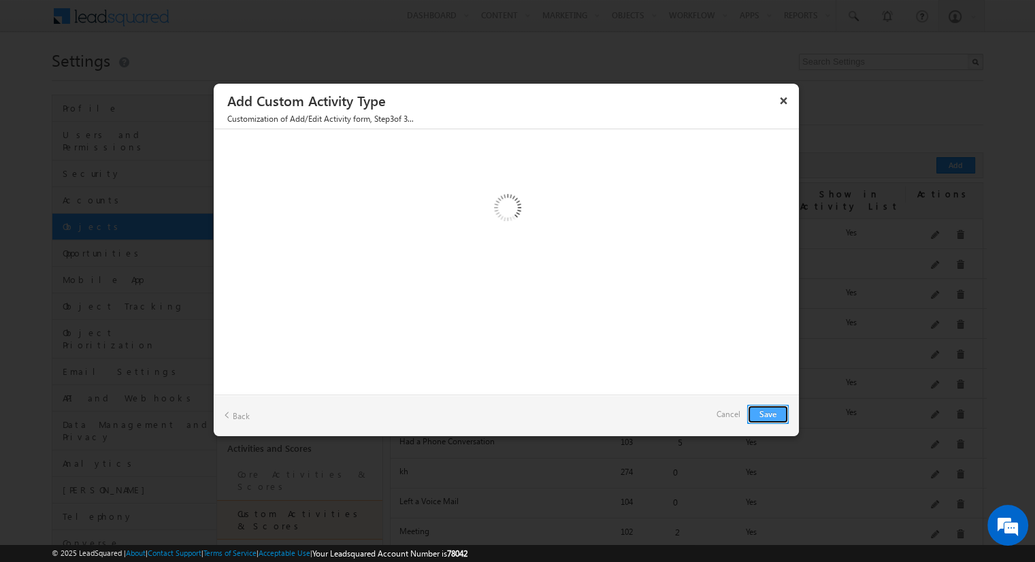
click at [768, 413] on button "Save" at bounding box center [768, 414] width 42 height 19
click at [756, 419] on button "Save" at bounding box center [768, 414] width 42 height 19
click at [762, 408] on button "Save" at bounding box center [768, 414] width 42 height 19
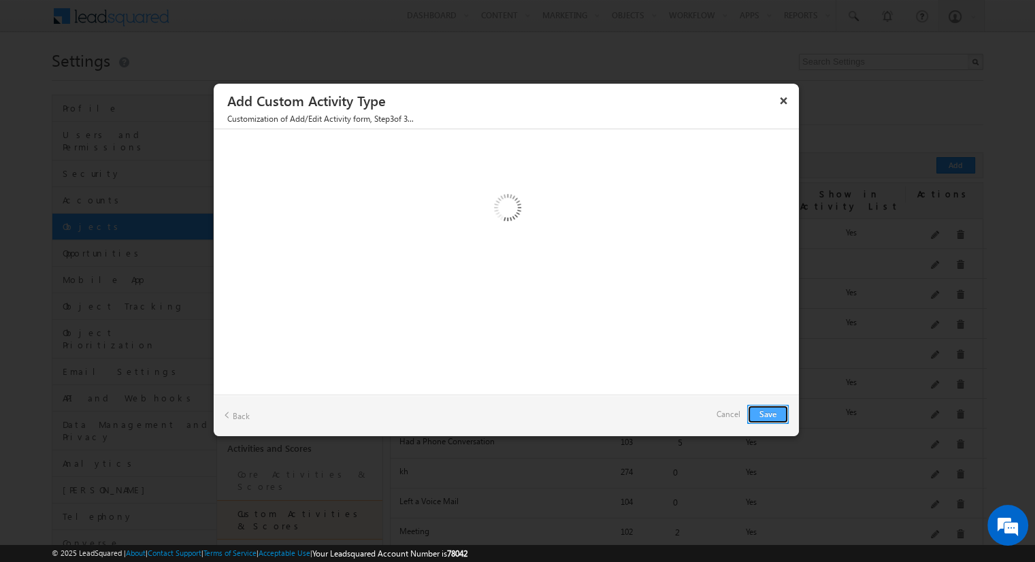
click at [762, 408] on button "Save" at bounding box center [768, 414] width 42 height 19
click at [734, 414] on link "Cancel" at bounding box center [729, 414] width 24 height 19
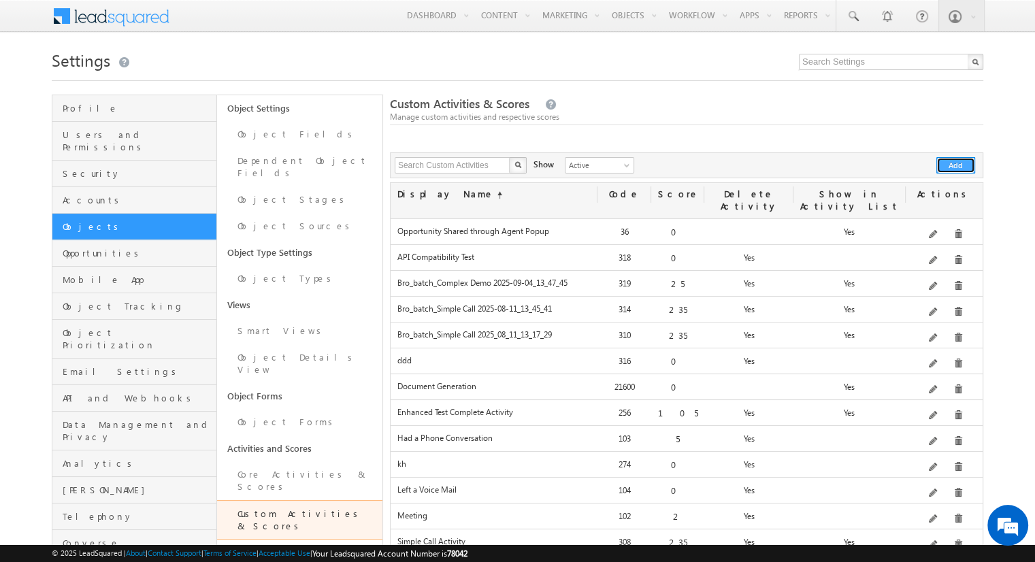
click at [956, 165] on button "Add" at bounding box center [956, 165] width 39 height 16
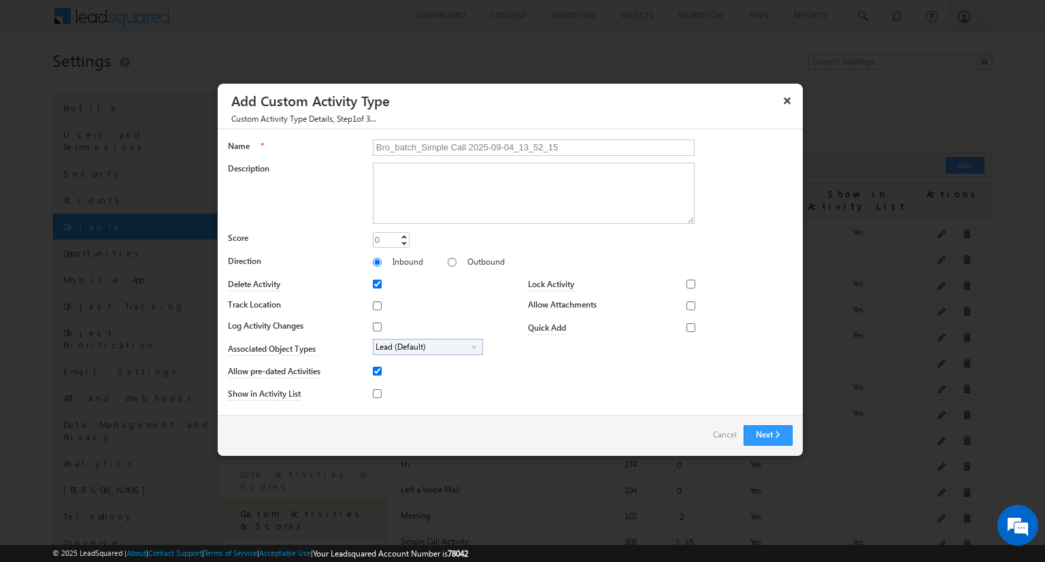
type input "Bro_batch_Simple Call 2025-09-04_13_52_15"
type textarea "Simple follow-up call activity with basic tracking and available fields testing…"
type input "235"
click at [448, 261] on input "Outbound" at bounding box center [452, 262] width 9 height 9
radio input "true"
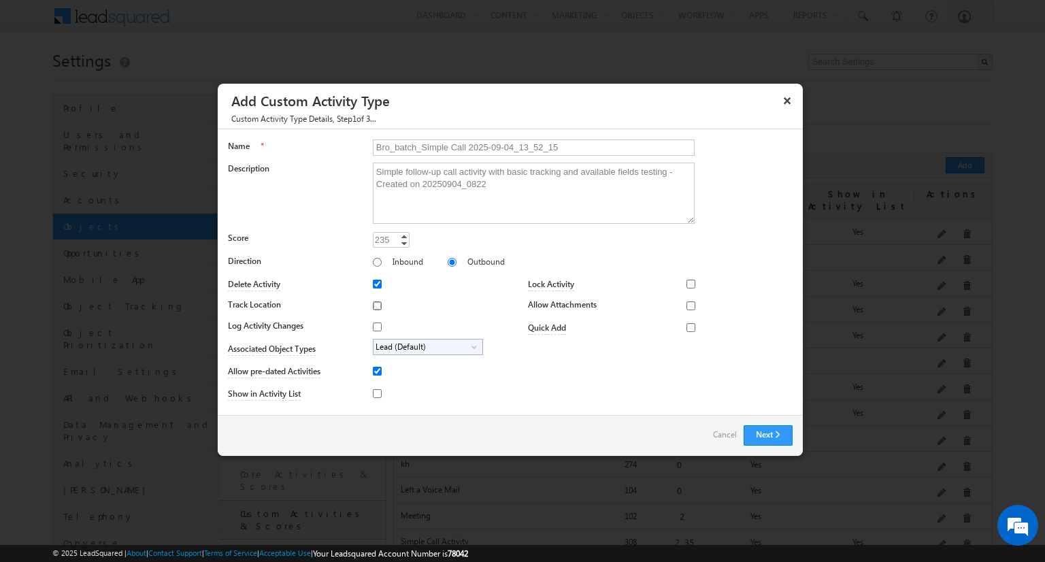
click at [374, 305] on input "Track Location" at bounding box center [377, 306] width 9 height 9
checkbox input "true"
click at [374, 326] on input "Log Activity Changes" at bounding box center [377, 327] width 9 height 9
checkbox input "true"
click at [374, 393] on input "Show in Activity List" at bounding box center [377, 393] width 9 height 9
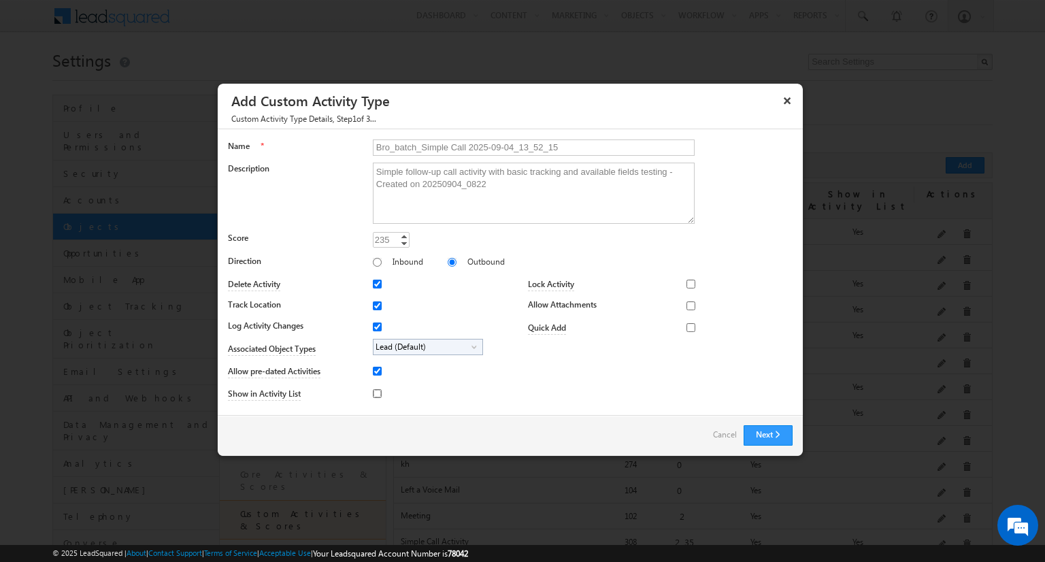
checkbox input "true"
click at [687, 305] on input "Allow Attachments" at bounding box center [691, 306] width 9 height 9
checkbox input "true"
click at [425, 346] on span "Lead (Default)" at bounding box center [423, 348] width 98 height 16
click at [383, 385] on input "Student" at bounding box center [386, 385] width 9 height 9
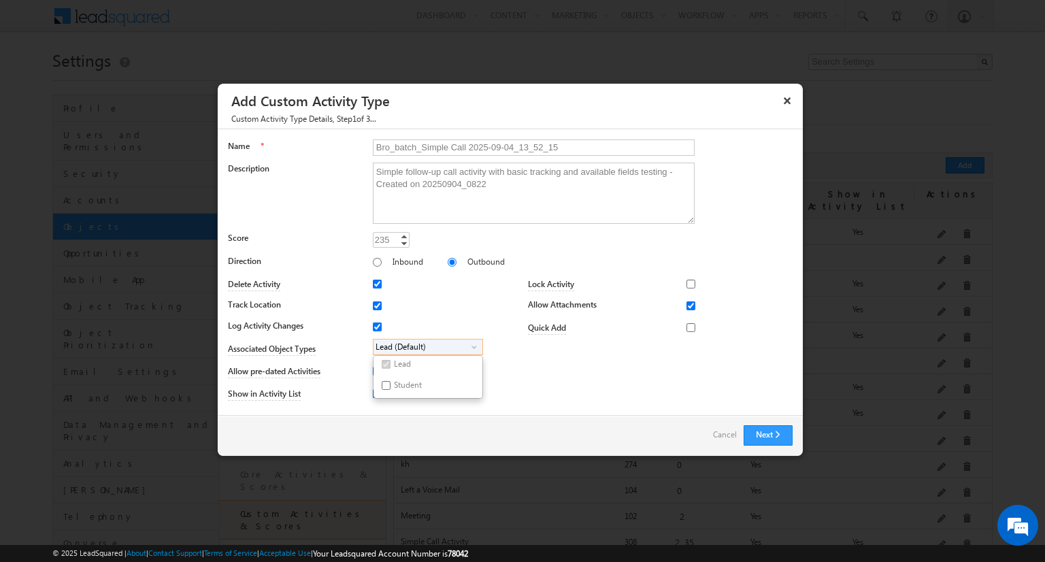
checkbox input "true"
click at [527, 146] on input "Bro_batch_Simple Call 2025-09-04_13_52_15" at bounding box center [534, 148] width 322 height 16
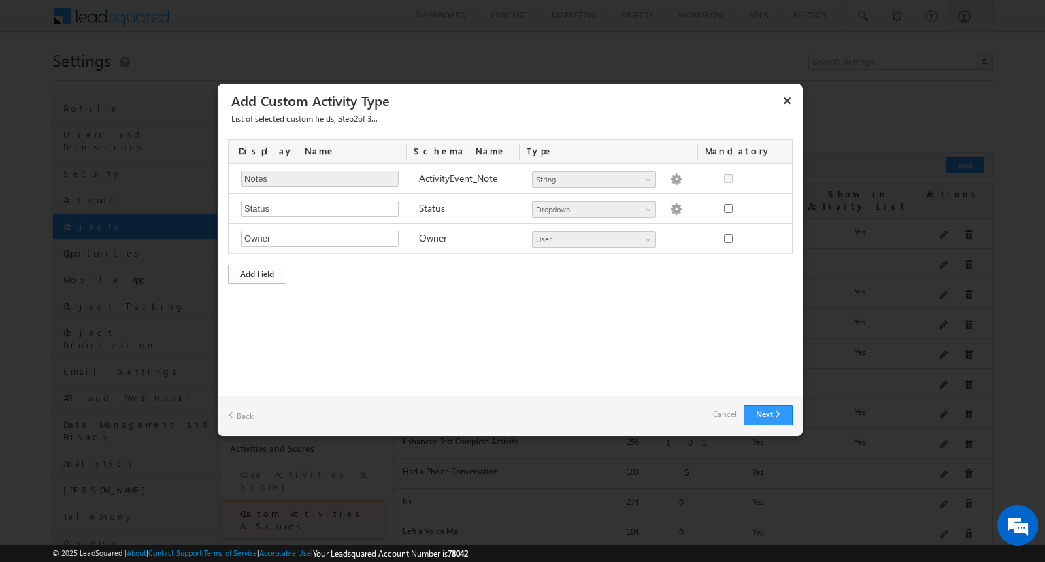
click at [257, 272] on div "Add Field" at bounding box center [257, 274] width 59 height 19
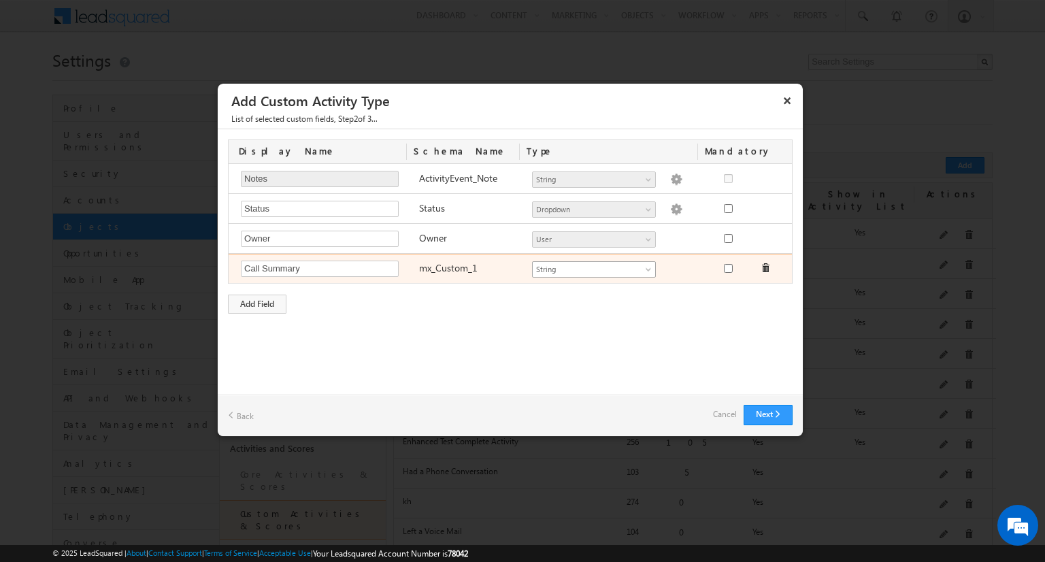
type input "Call Summary"
click at [593, 267] on span "String" at bounding box center [588, 269] width 111 height 12
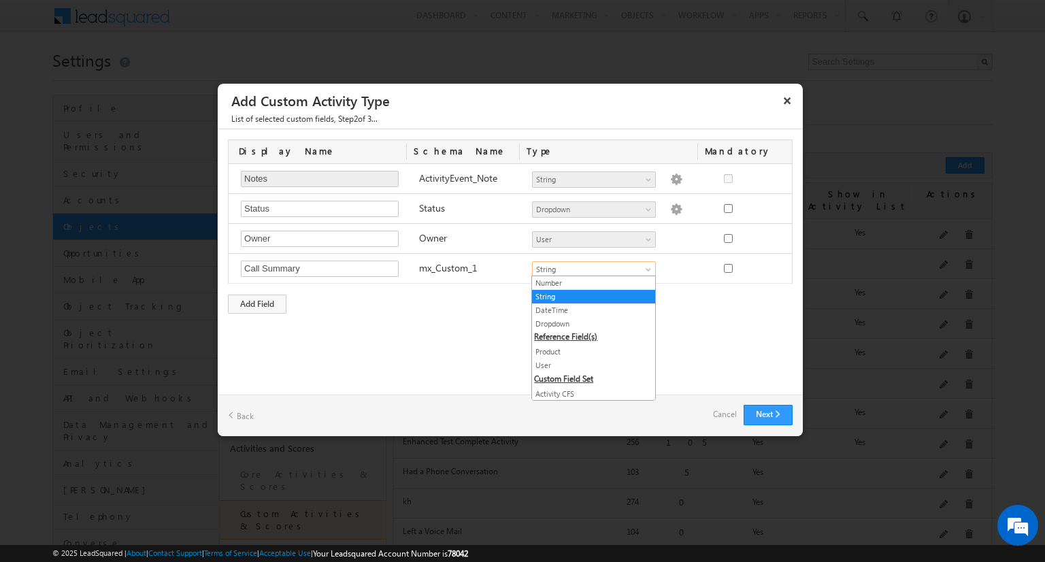
click at [588, 296] on link "String" at bounding box center [593, 297] width 123 height 12
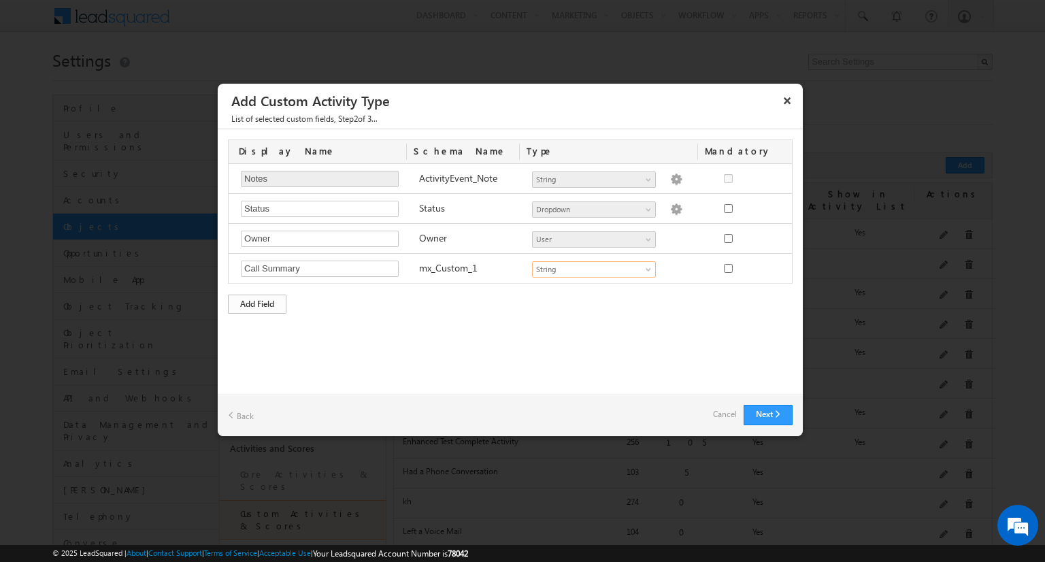
click at [257, 302] on div "Add Field" at bounding box center [257, 304] width 59 height 19
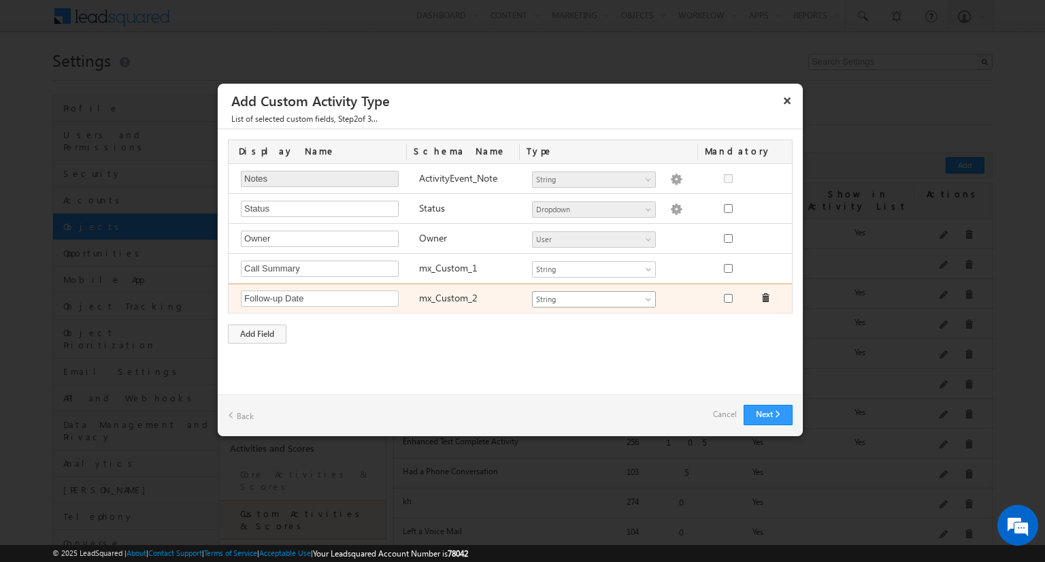
type input "Follow-up Date"
click at [593, 297] on span "String" at bounding box center [588, 299] width 111 height 12
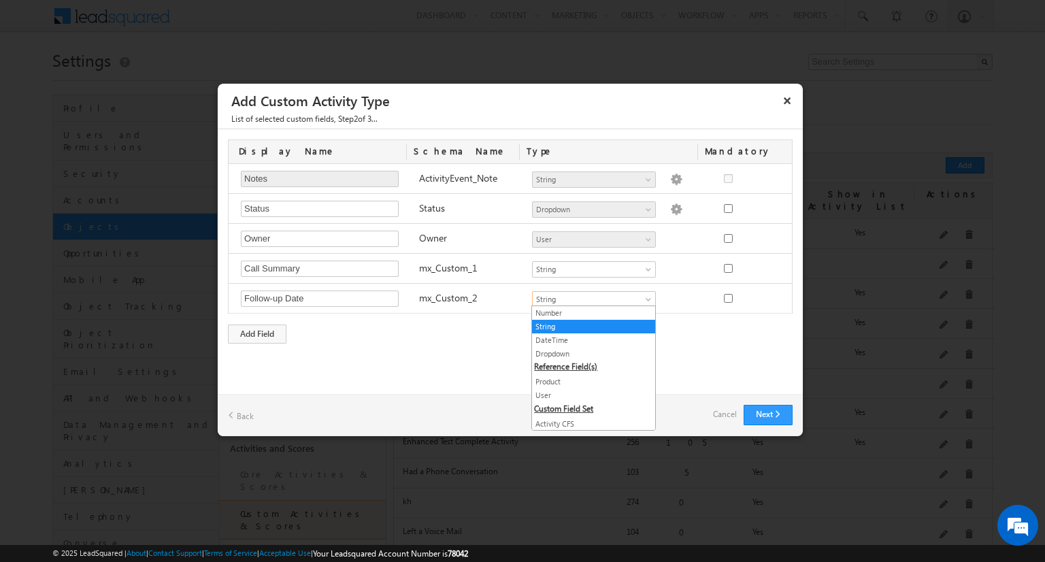
click at [588, 339] on link "DateTime" at bounding box center [593, 340] width 123 height 12
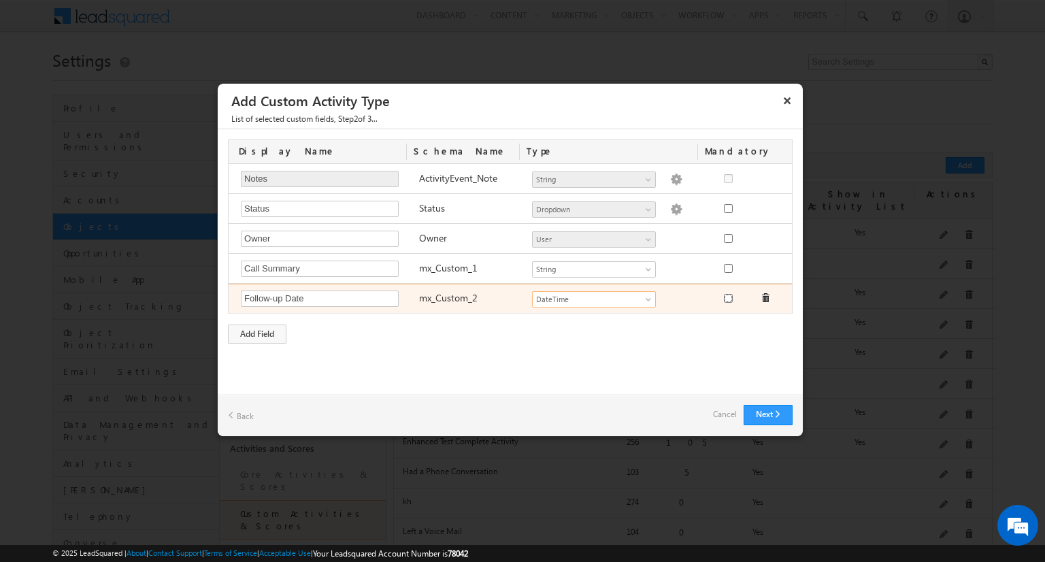
click at [728, 296] on input "checkbox" at bounding box center [728, 298] width 9 height 9
checkbox input "true"
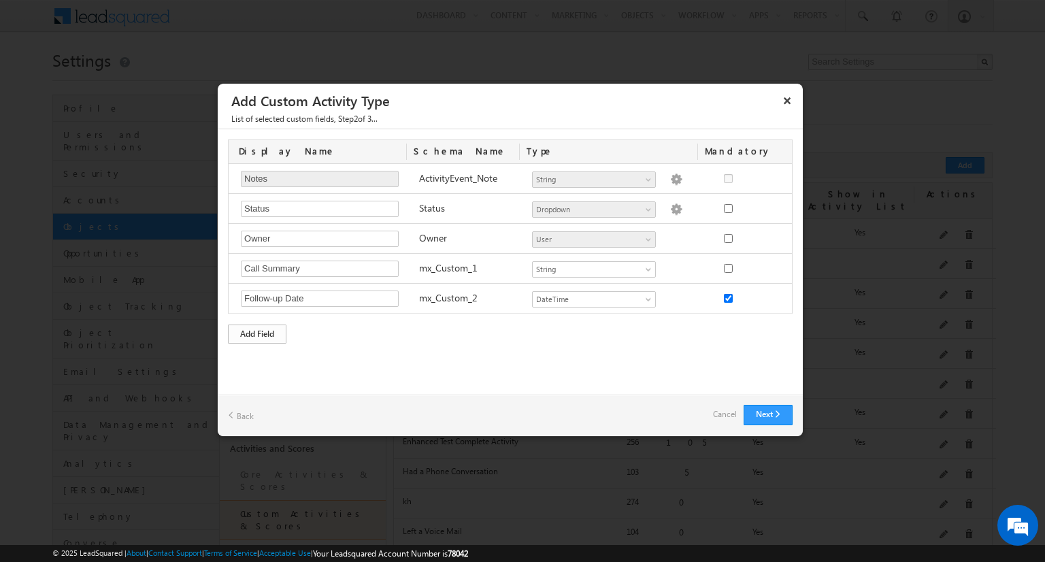
click at [257, 331] on div "Add Field" at bounding box center [257, 334] width 59 height 19
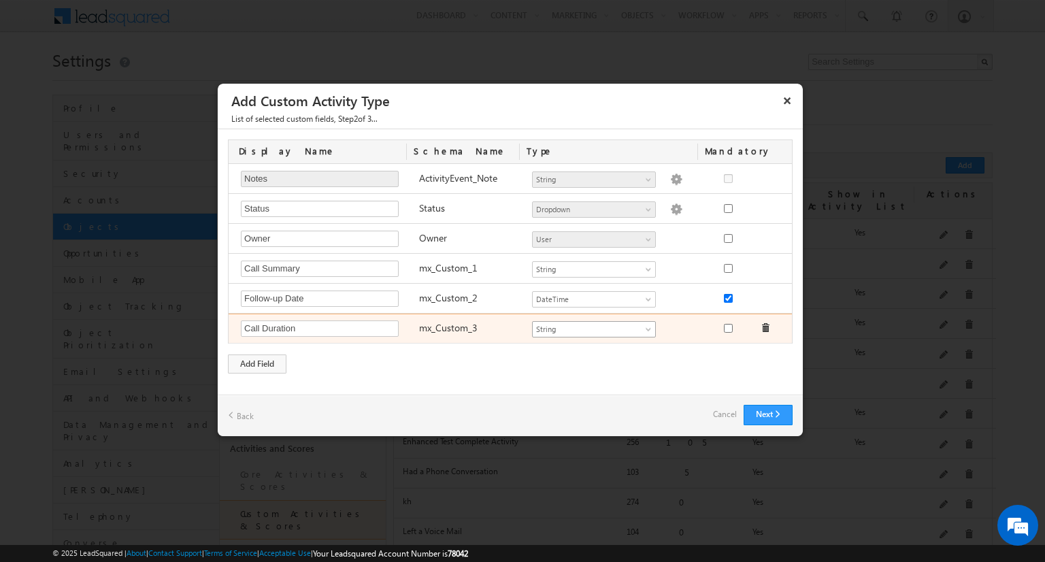
type input "Call Duration"
click at [593, 327] on span "String" at bounding box center [588, 329] width 111 height 12
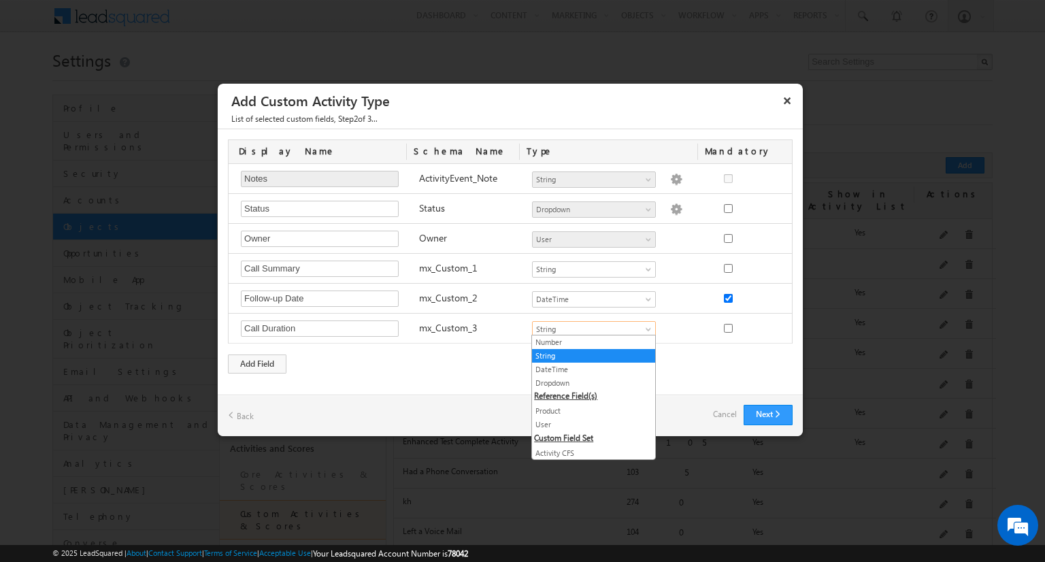
click at [588, 342] on link "Number" at bounding box center [593, 342] width 123 height 12
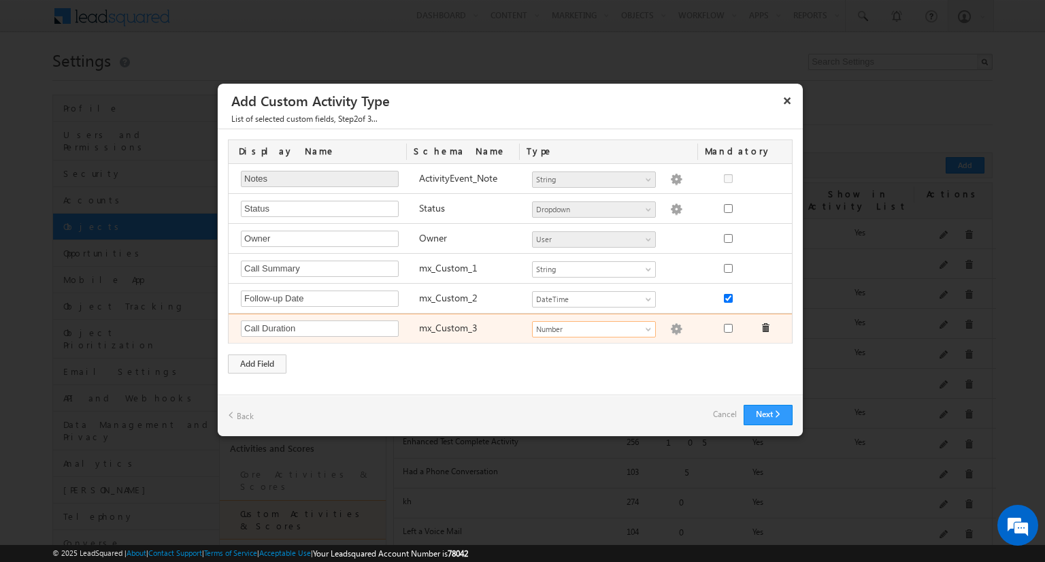
click at [670, 327] on img at bounding box center [676, 329] width 12 height 12
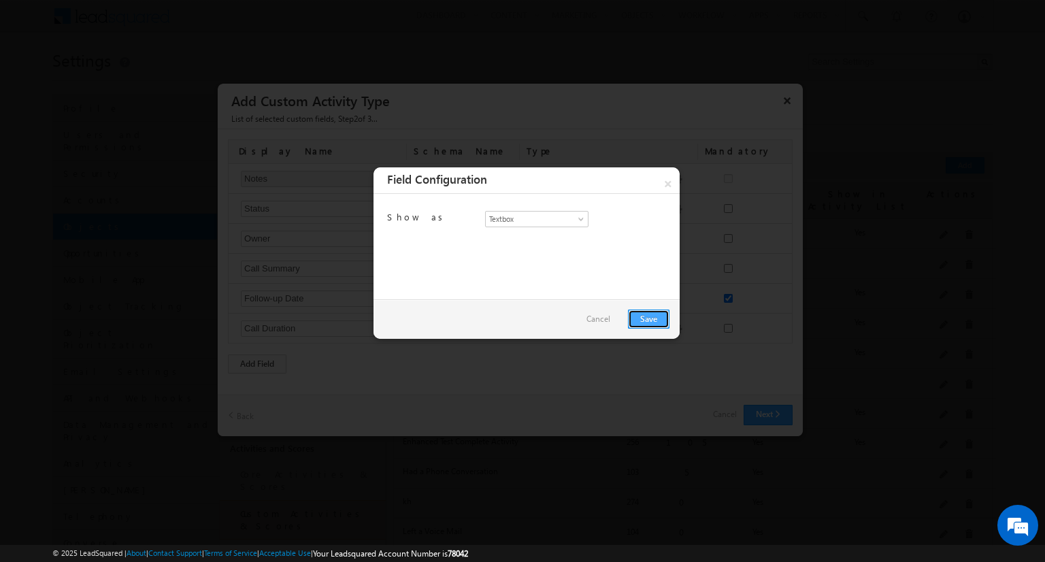
click at [649, 318] on link "Save" at bounding box center [649, 319] width 42 height 19
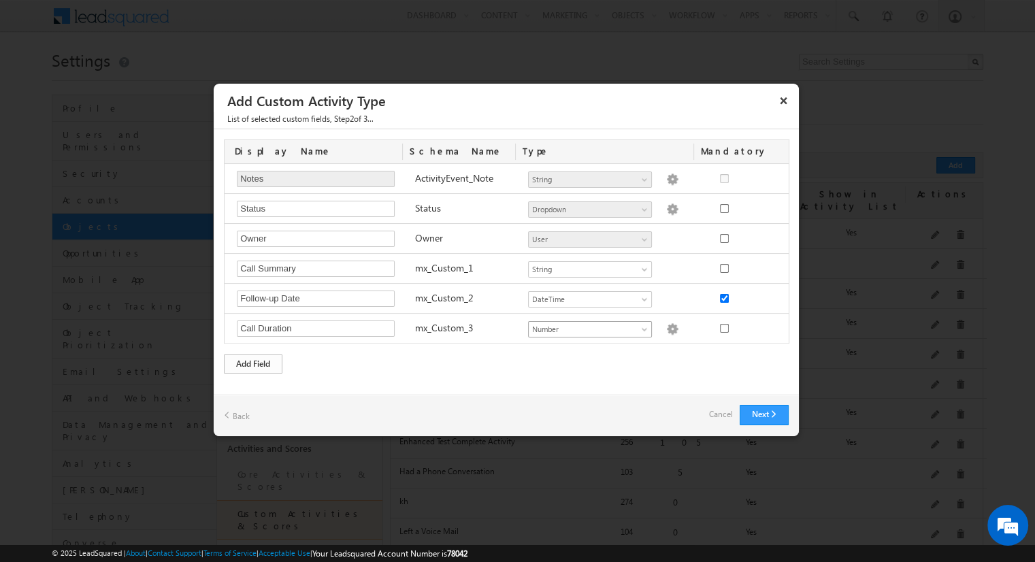
click at [253, 361] on div "Add Field" at bounding box center [253, 364] width 59 height 19
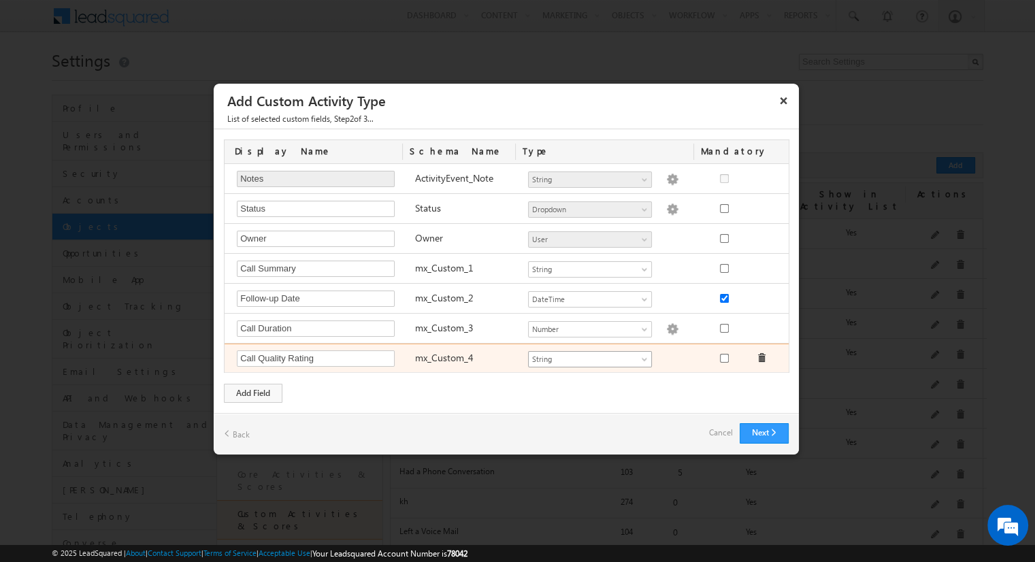
type input "Call Quality Rating"
click at [589, 356] on span "String" at bounding box center [584, 359] width 111 height 12
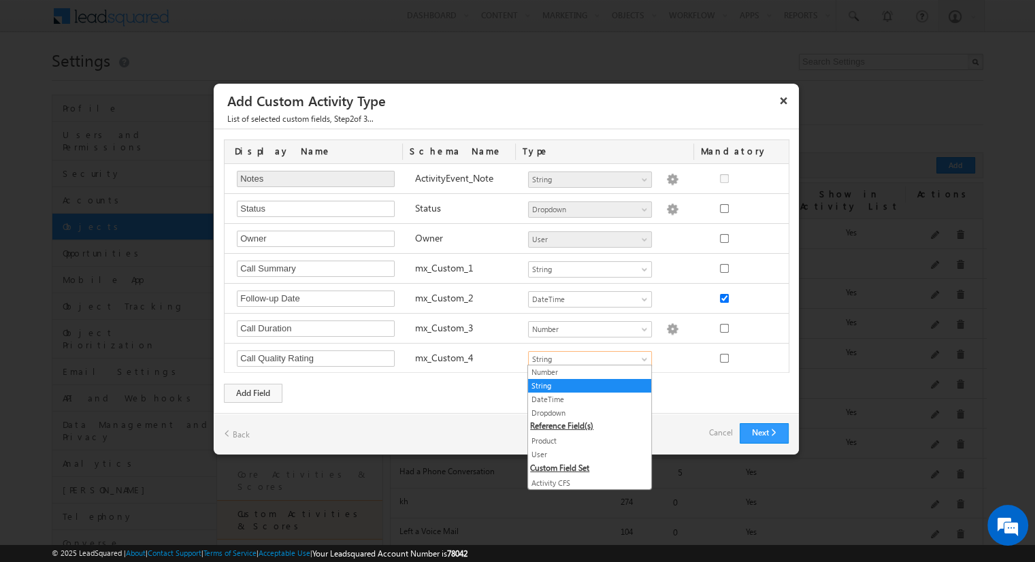
click at [585, 412] on link "Dropdown" at bounding box center [589, 413] width 123 height 12
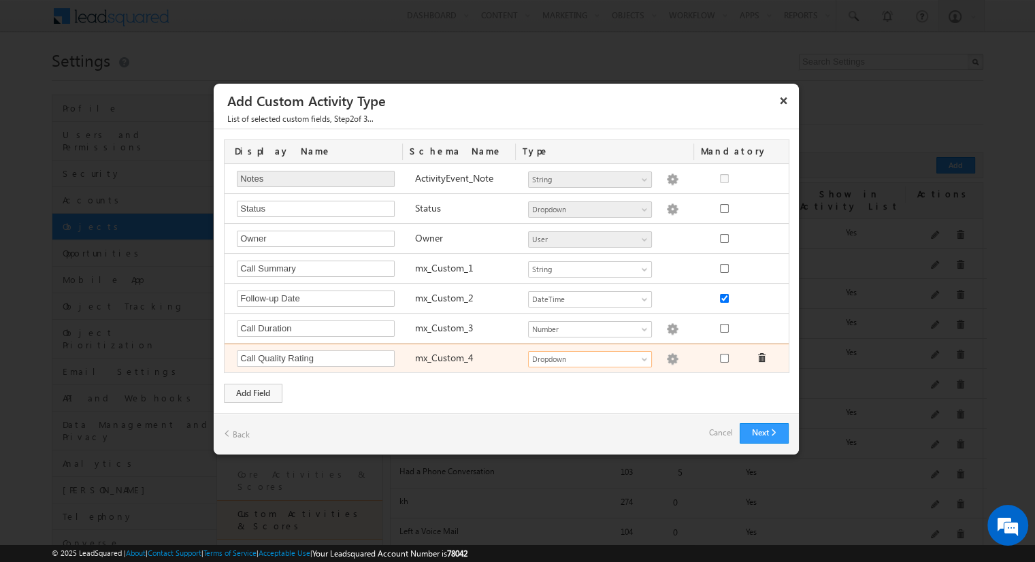
click at [666, 356] on img at bounding box center [672, 359] width 12 height 12
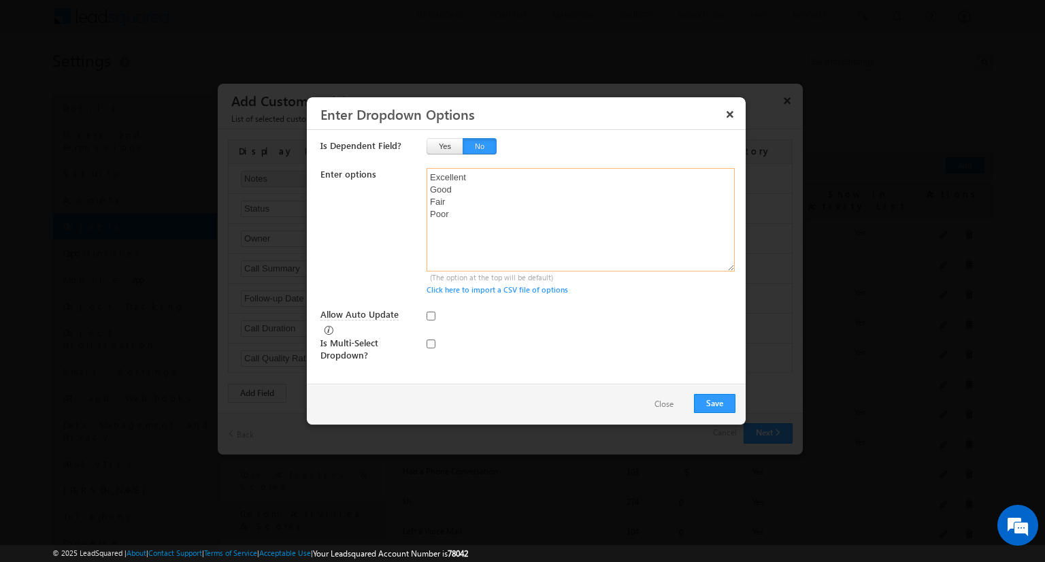
type textarea "Excellent Good Fair Poor"
click at [431, 340] on input "checkbox" at bounding box center [431, 344] width 9 height 9
checkbox input "true"
click at [431, 315] on input "Allow Auto Update" at bounding box center [431, 316] width 9 height 9
checkbox input "true"
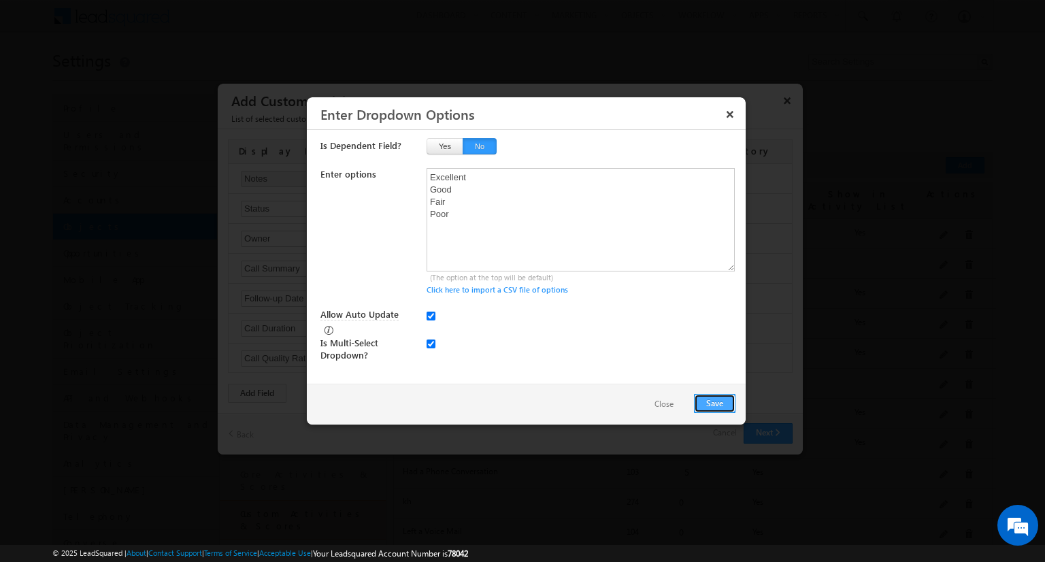
click at [715, 402] on button "Save" at bounding box center [715, 403] width 42 height 19
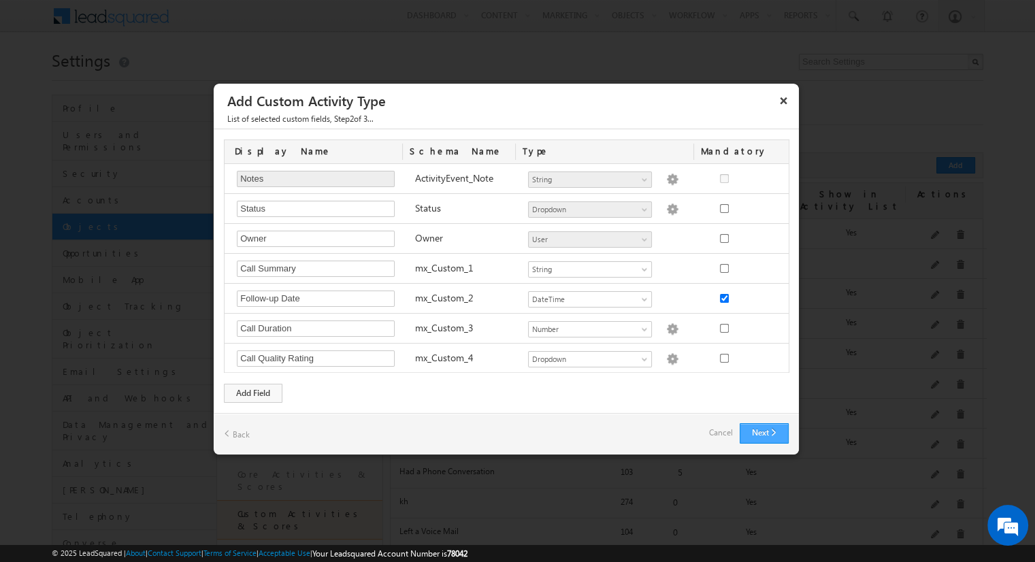
click at [764, 430] on button "Next" at bounding box center [764, 433] width 49 height 20
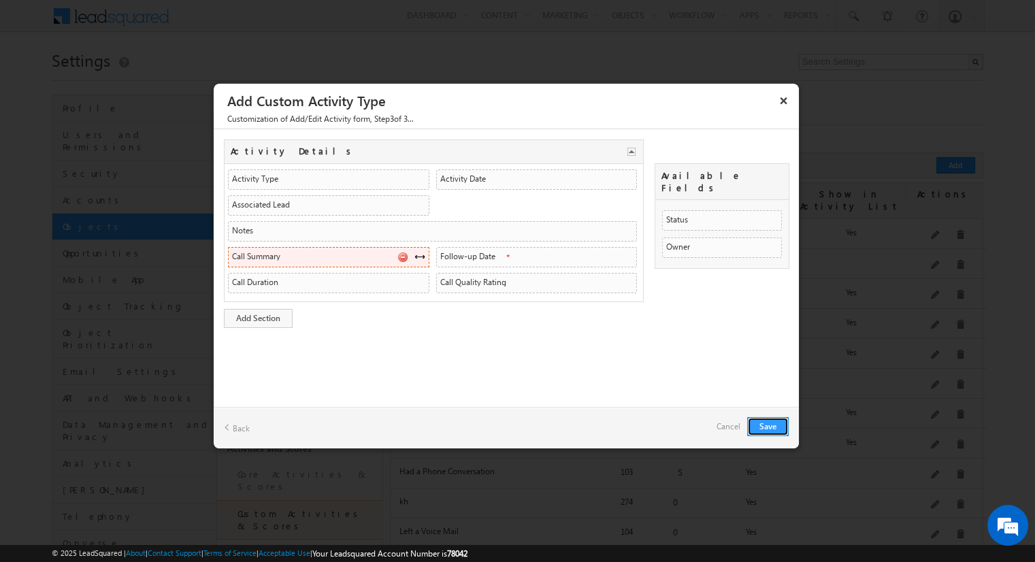
click at [419, 254] on span at bounding box center [419, 256] width 11 height 11
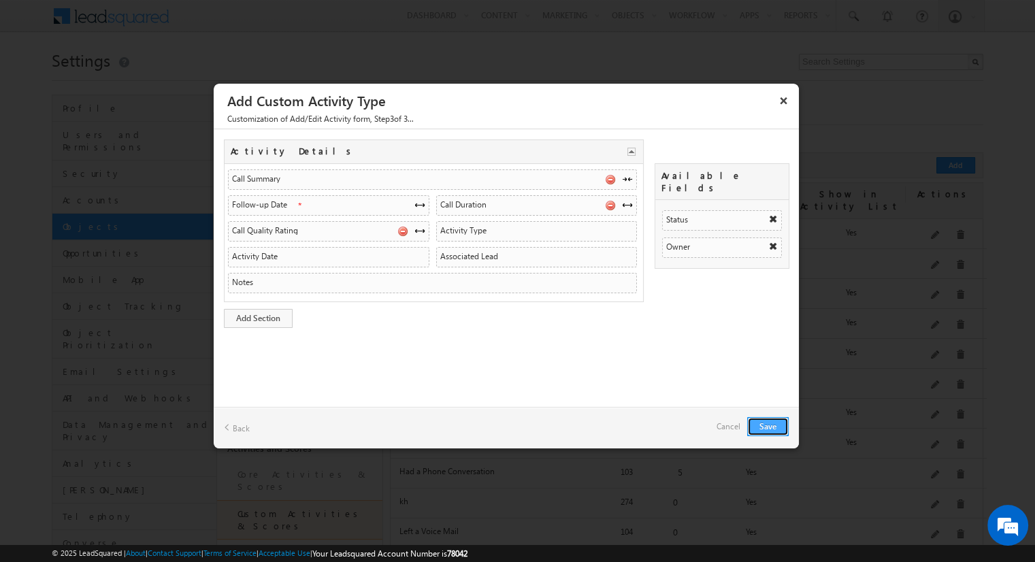
click at [768, 425] on button "Save" at bounding box center [768, 426] width 42 height 19
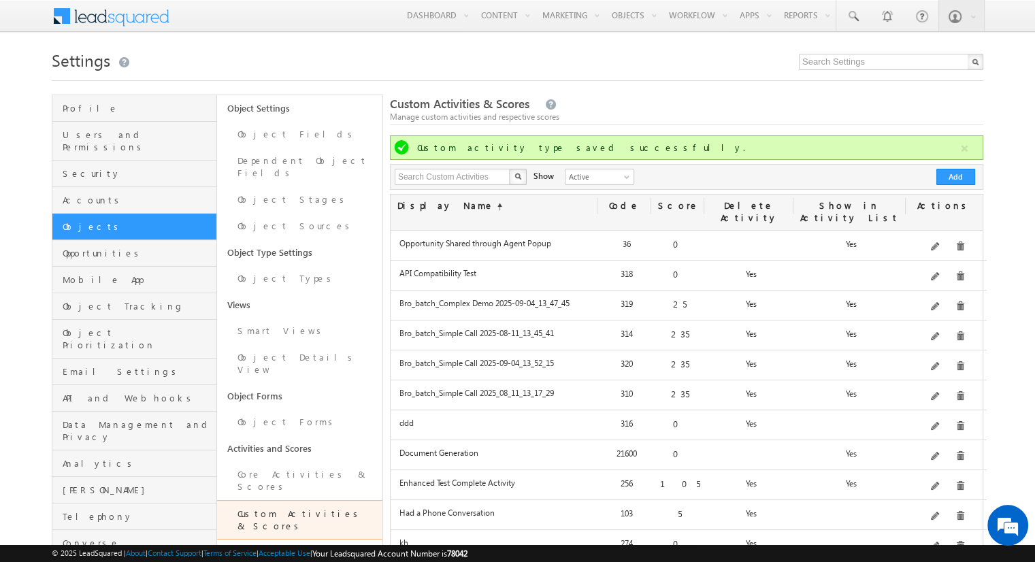
drag, startPoint x: 768, startPoint y: 425, endPoint x: 493, endPoint y: 65, distance: 453.6
click at [493, 65] on h1 "Settings" at bounding box center [518, 59] width 932 height 27
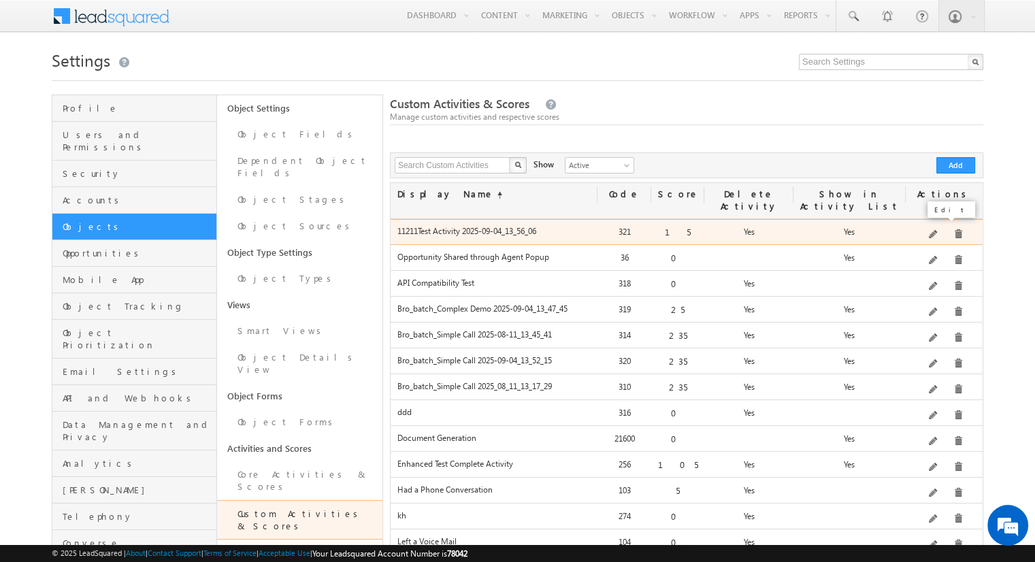
click at [936, 230] on span at bounding box center [934, 235] width 10 height 10
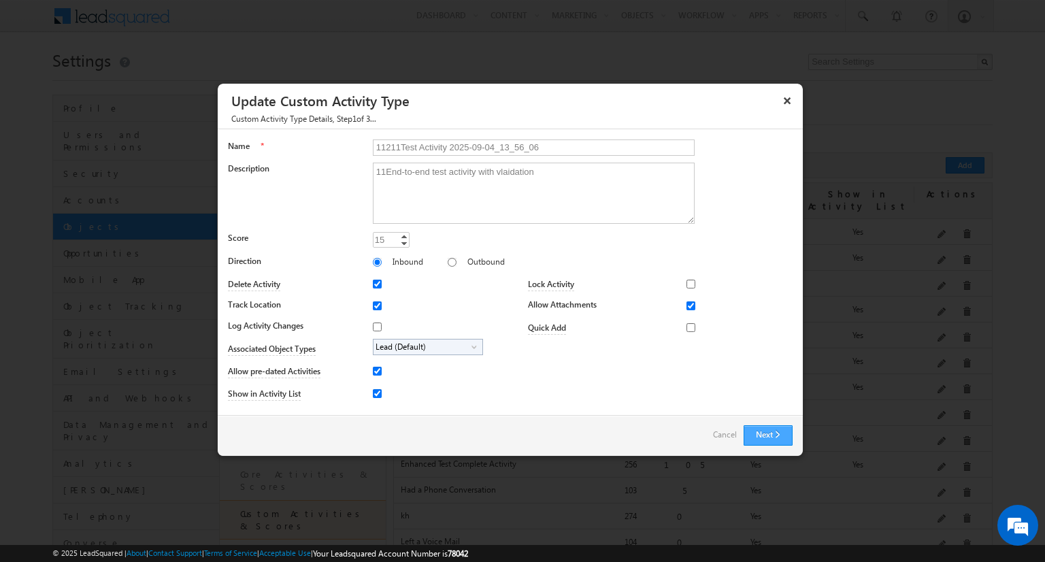
click at [763, 431] on button "Next" at bounding box center [768, 435] width 49 height 20
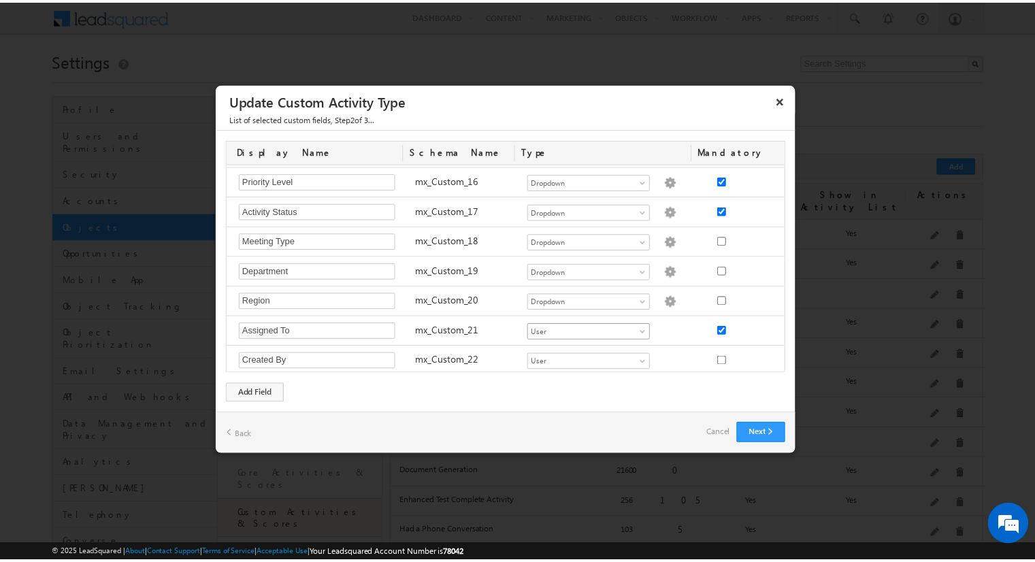
scroll to position [558, 0]
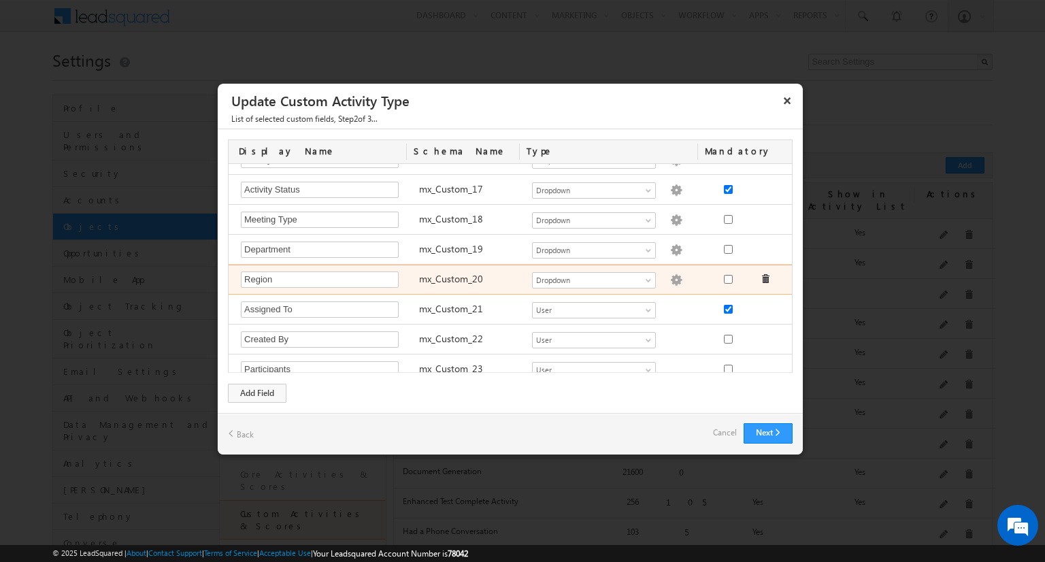
click at [670, 274] on img at bounding box center [676, 280] width 12 height 12
type textarea "North South East West Central International"
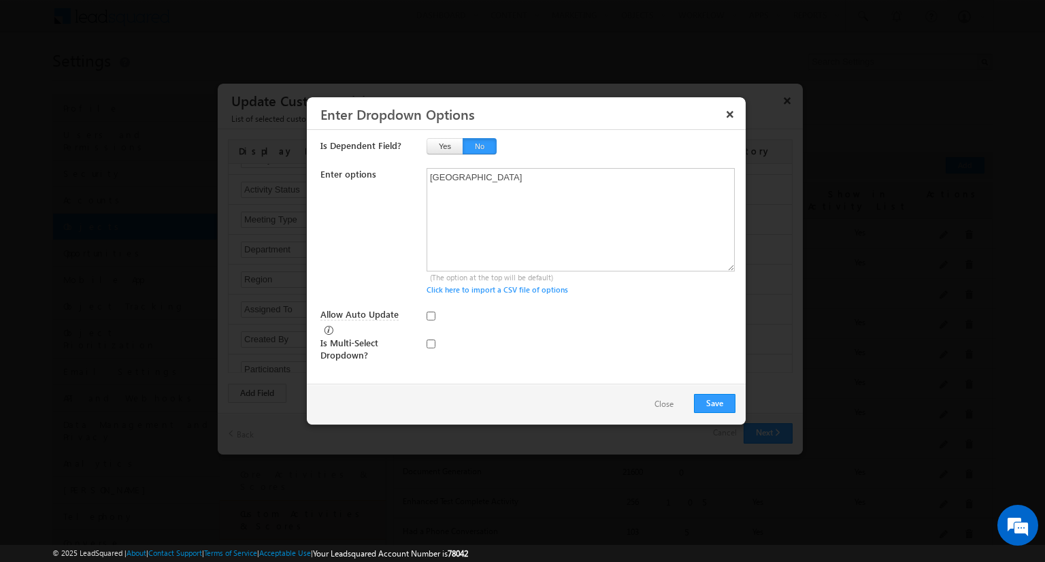
click at [664, 398] on button "Close" at bounding box center [664, 405] width 46 height 20
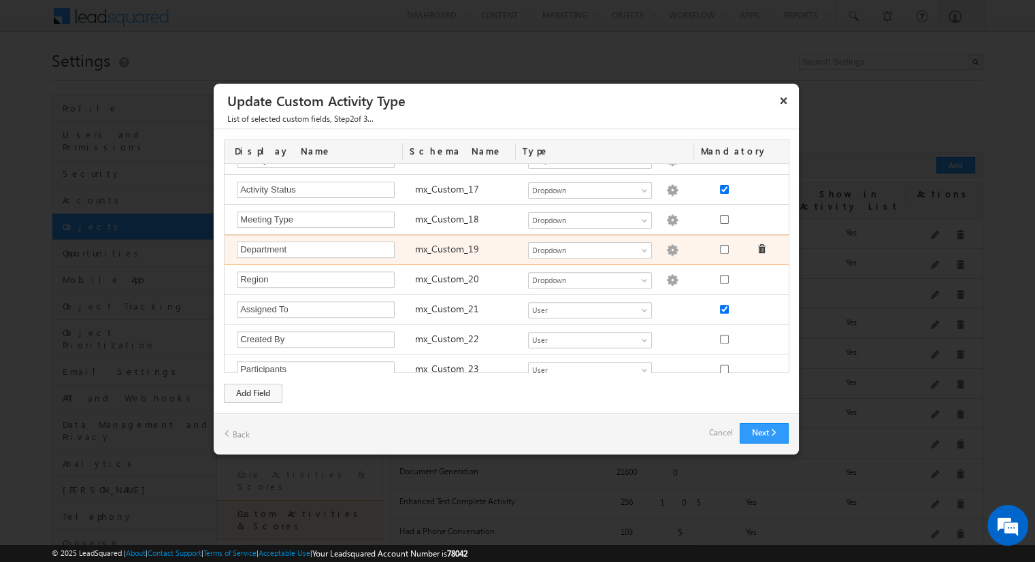
click at [666, 244] on img at bounding box center [672, 250] width 12 height 12
type textarea "Sales Marketing Support HR IT Finance"
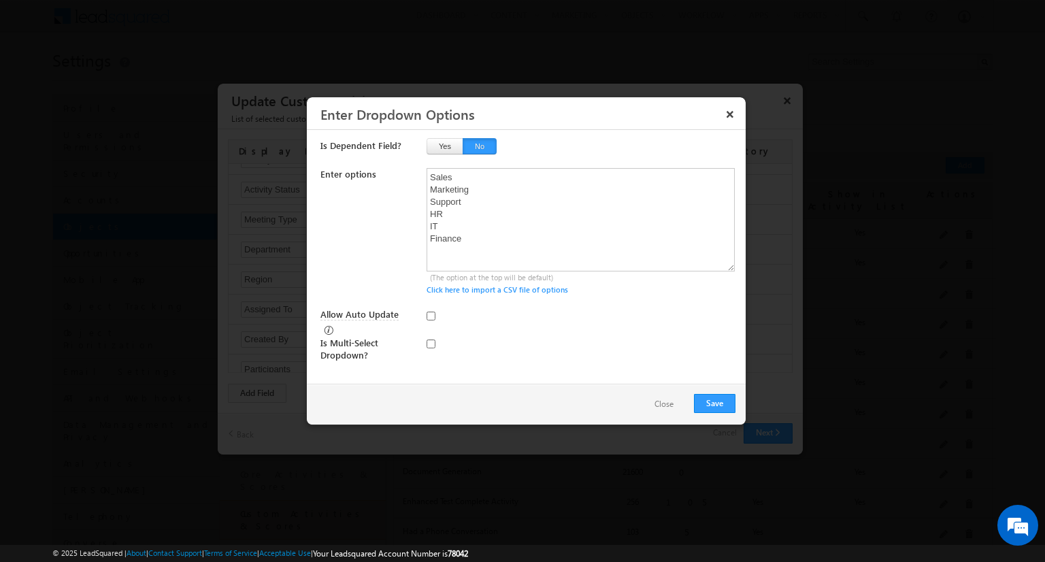
click at [657, 395] on button "Close" at bounding box center [664, 405] width 46 height 20
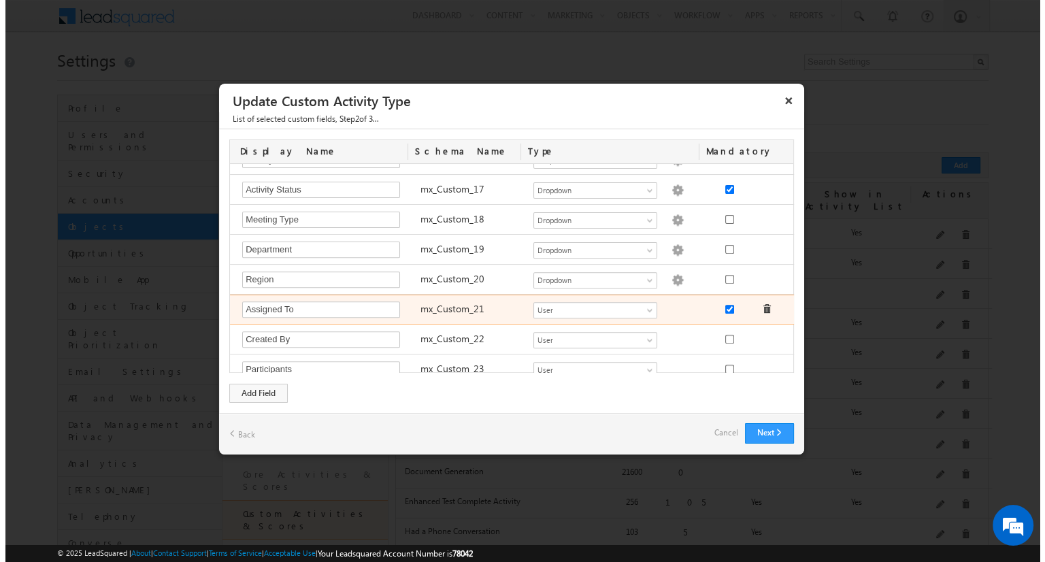
scroll to position [592, 0]
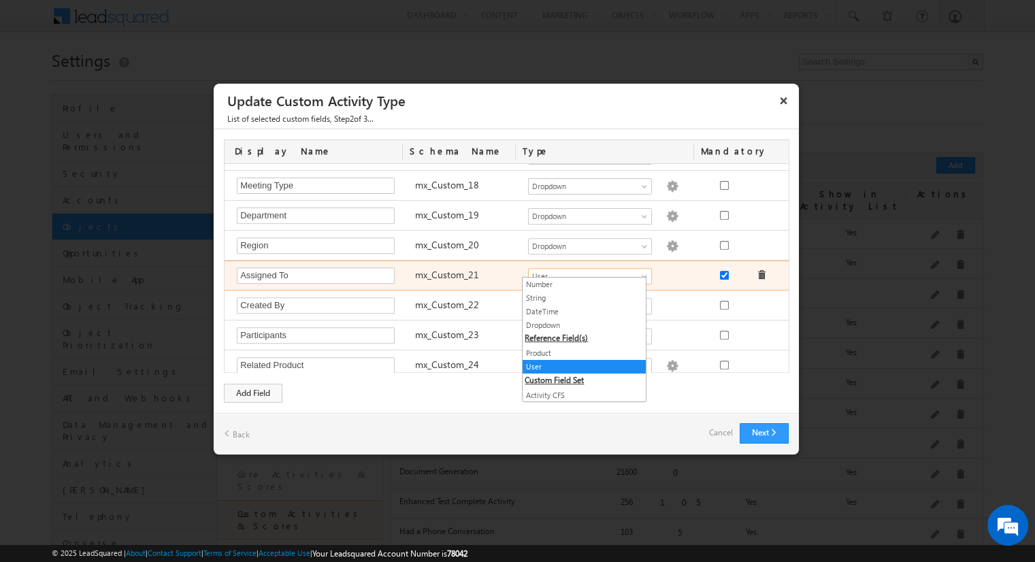
click at [596, 270] on span "User" at bounding box center [584, 276] width 111 height 12
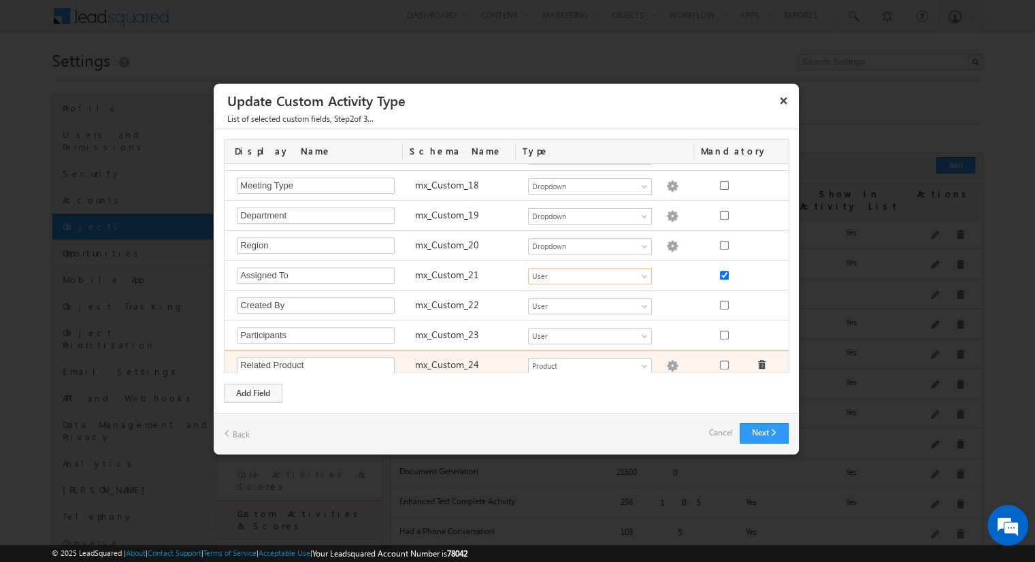
click at [666, 363] on img at bounding box center [672, 366] width 12 height 12
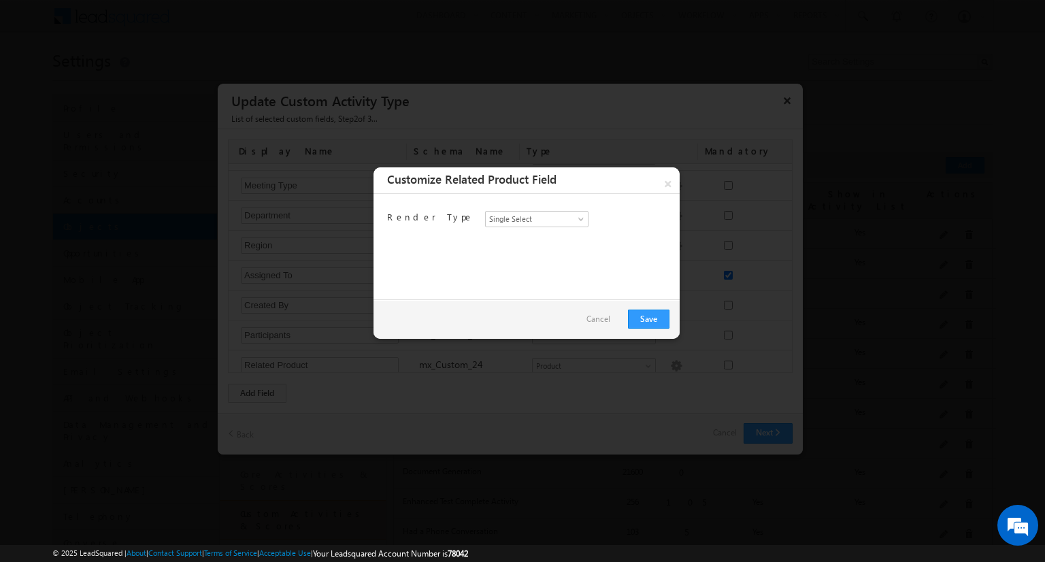
click at [611, 321] on link "Cancel" at bounding box center [599, 319] width 24 height 19
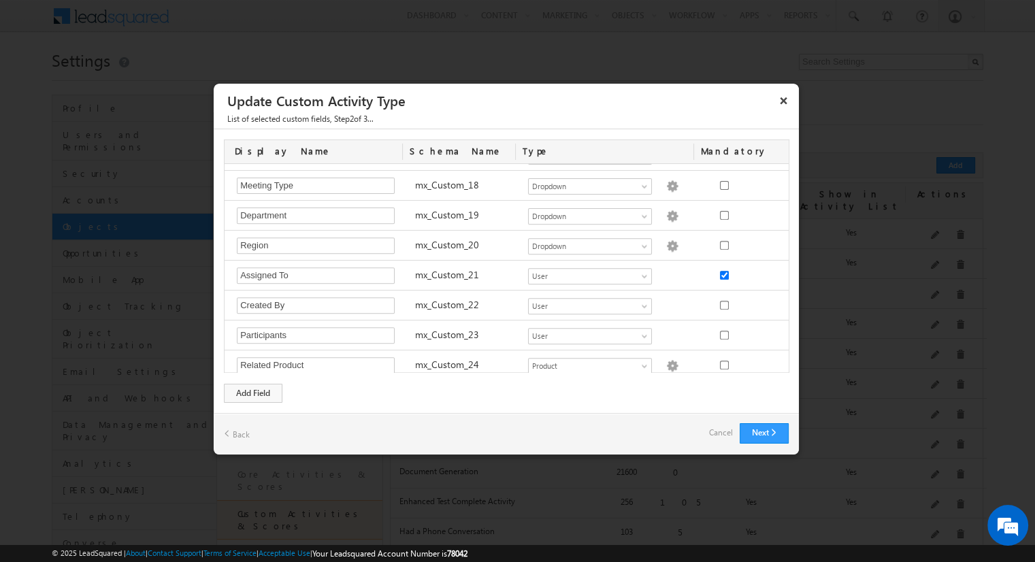
click at [710, 427] on link "Cancel" at bounding box center [721, 432] width 24 height 19
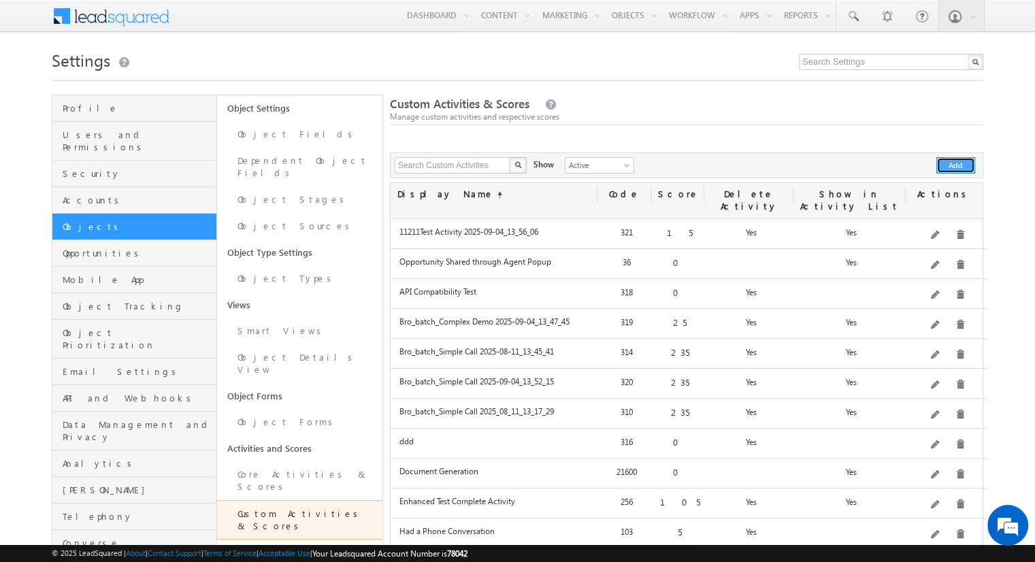
click at [956, 165] on button "Add" at bounding box center [956, 165] width 39 height 16
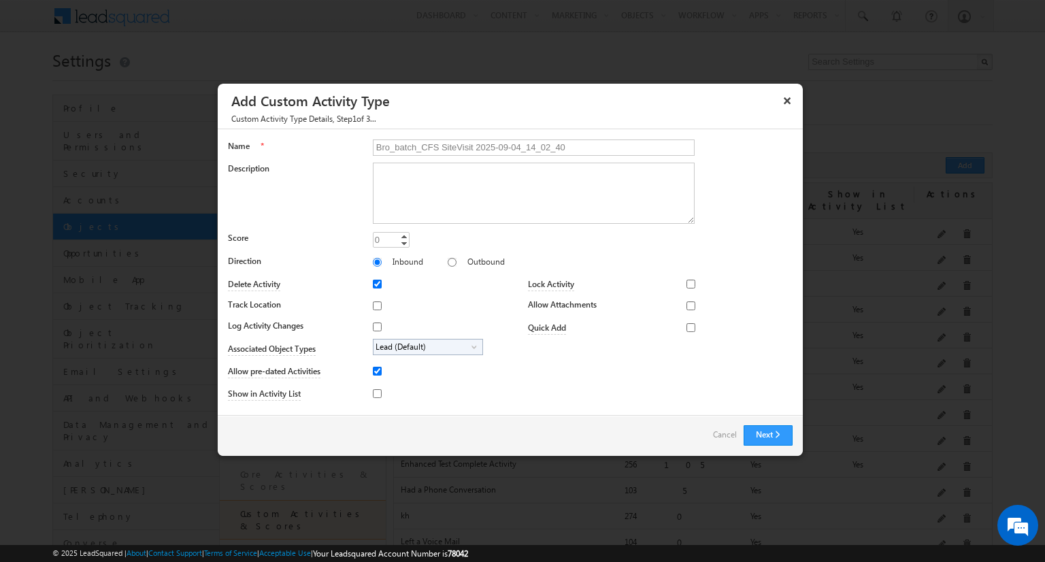
type input "Bro_batch_CFS SiteVisit 2025-09-04_14_02_40"
type textarea "On-site visit activity with ALL CFS sub-field types testing - comprehensive dem…"
type input "20"
click at [374, 305] on input "Track Location" at bounding box center [377, 306] width 9 height 9
checkbox input "true"
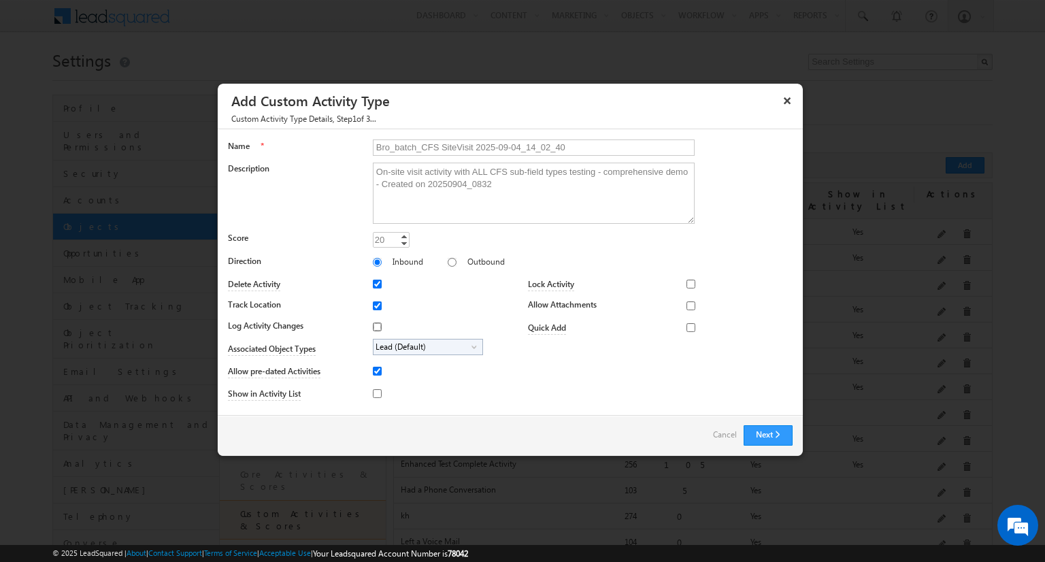
click at [374, 326] on input "Log Activity Changes" at bounding box center [377, 327] width 9 height 9
checkbox input "true"
click at [374, 393] on input "Show in Activity List" at bounding box center [377, 393] width 9 height 9
checkbox input "true"
click at [687, 305] on input "Allow Attachments" at bounding box center [691, 306] width 9 height 9
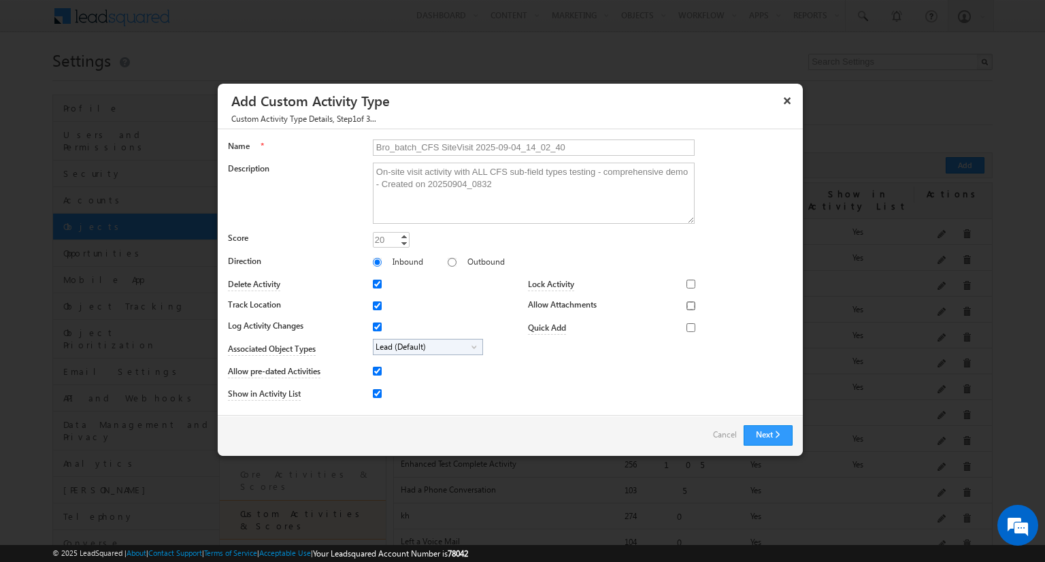
checkbox input "true"
click at [425, 346] on span "Lead (Default)" at bounding box center [423, 348] width 98 height 16
click at [383, 385] on input "Student" at bounding box center [386, 385] width 9 height 9
checkbox input "true"
click at [527, 146] on input "Bro_batch_CFS SiteVisit 2025-09-04_14_02_40" at bounding box center [534, 148] width 322 height 16
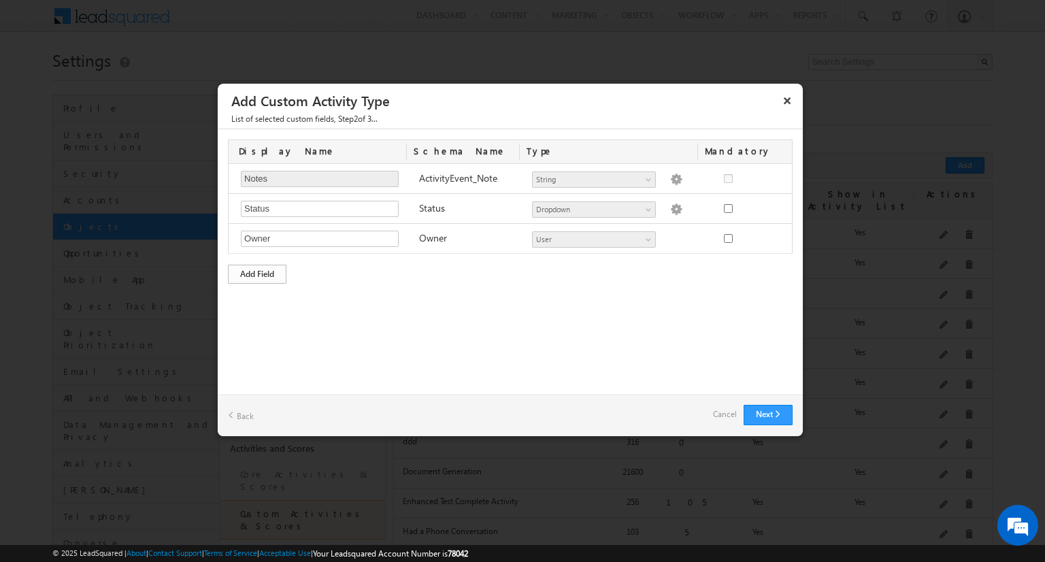
click at [257, 272] on div "Add Field" at bounding box center [257, 274] width 59 height 19
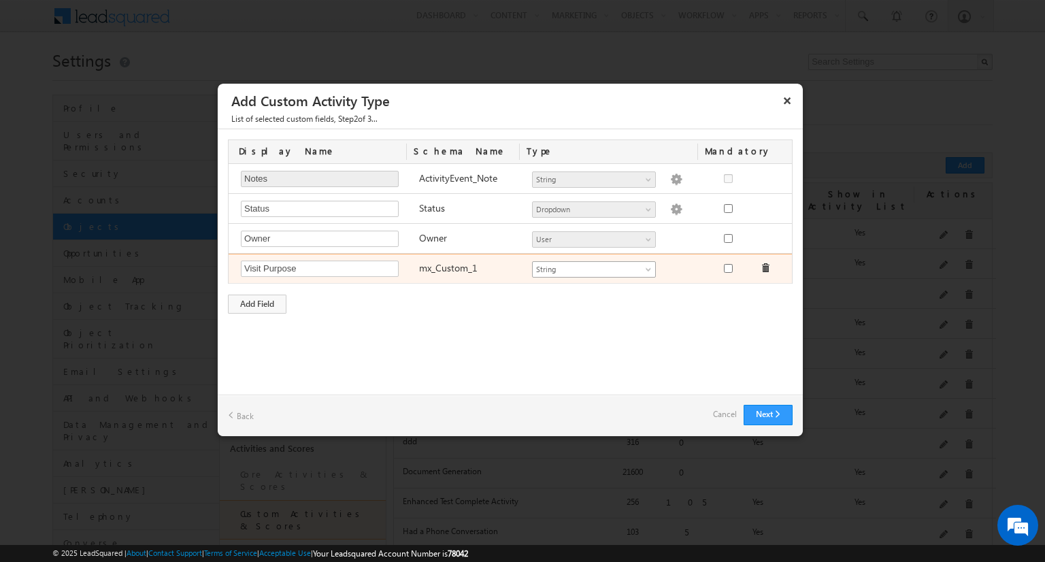
type input "Visit Purpose"
click at [593, 267] on span "String" at bounding box center [588, 269] width 111 height 12
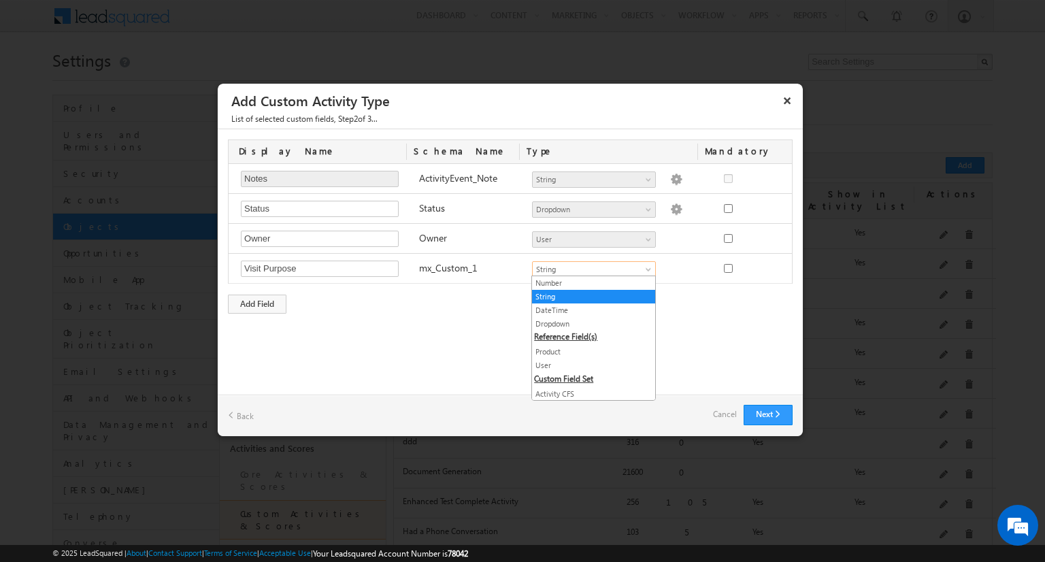
click at [588, 296] on link "String" at bounding box center [593, 297] width 123 height 12
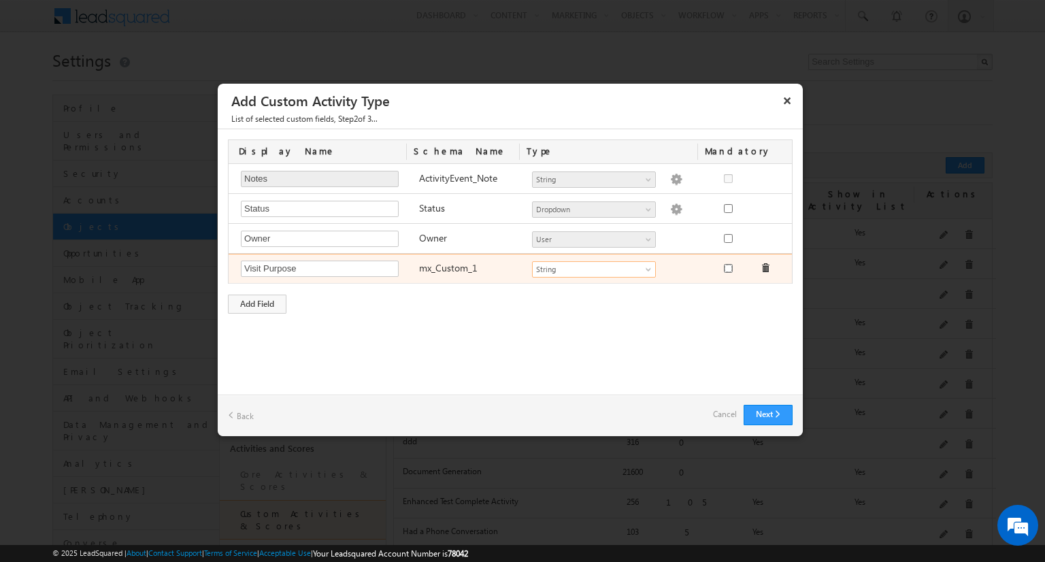
click at [728, 267] on input "checkbox" at bounding box center [728, 268] width 9 height 9
checkbox input "true"
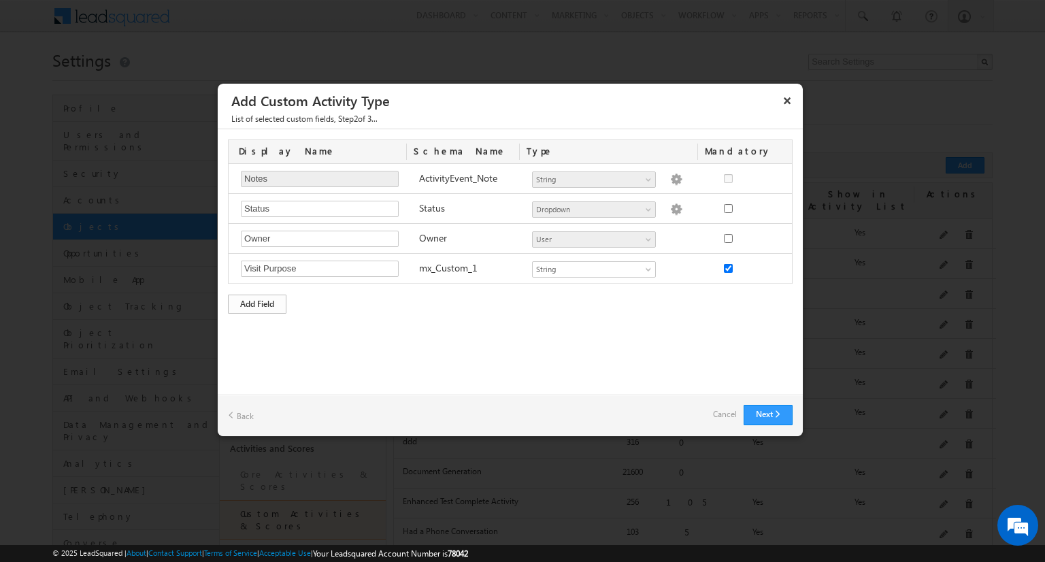
click at [257, 302] on div "Add Field" at bounding box center [257, 304] width 59 height 19
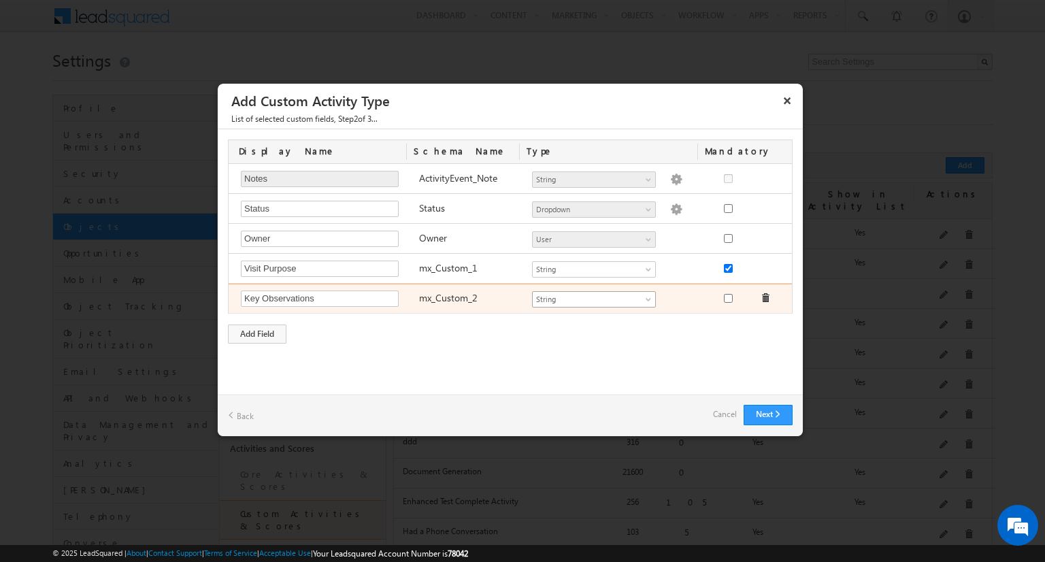
type input "Key Observations"
click at [593, 297] on span "String" at bounding box center [588, 299] width 111 height 12
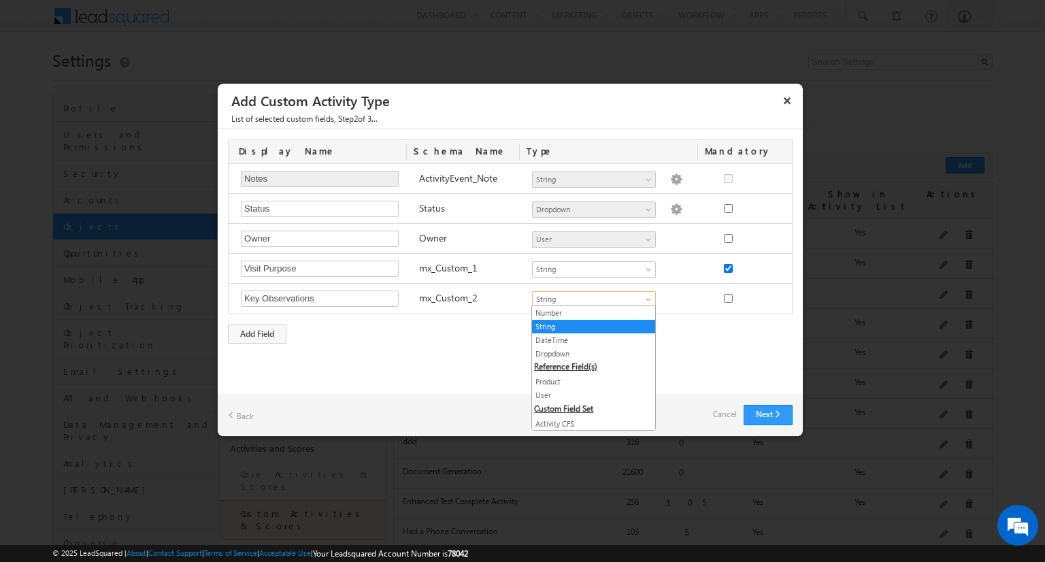
click at [588, 325] on link "String" at bounding box center [593, 327] width 123 height 12
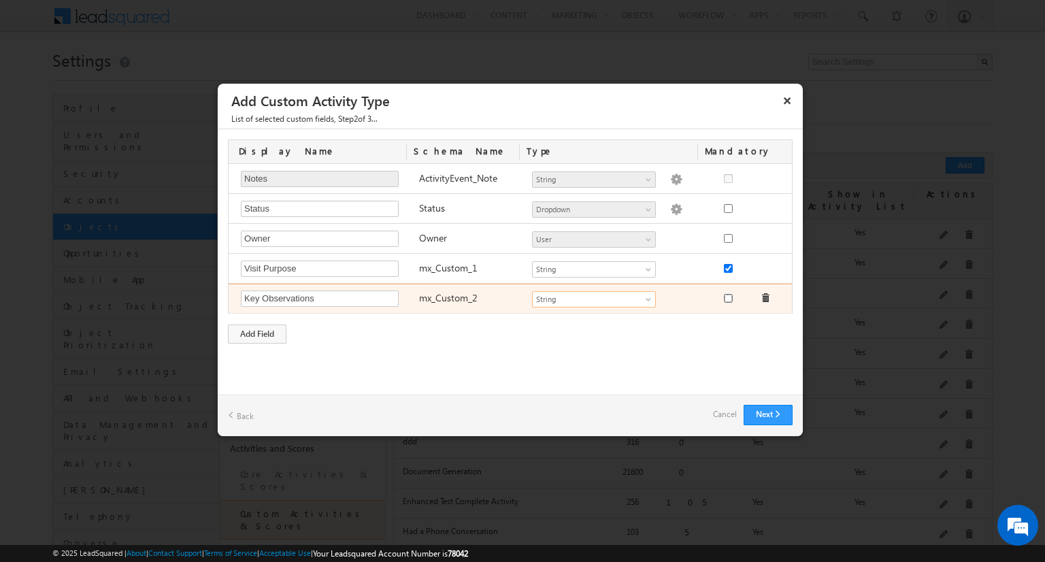
click at [728, 296] on input "checkbox" at bounding box center [728, 298] width 9 height 9
checkbox input "true"
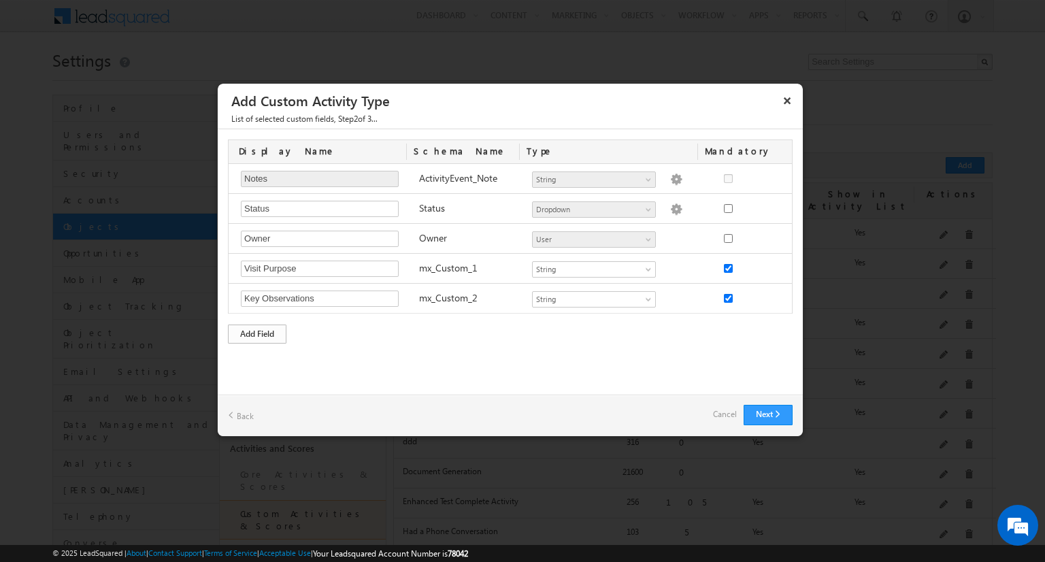
click at [257, 331] on div "Add Field" at bounding box center [257, 334] width 59 height 19
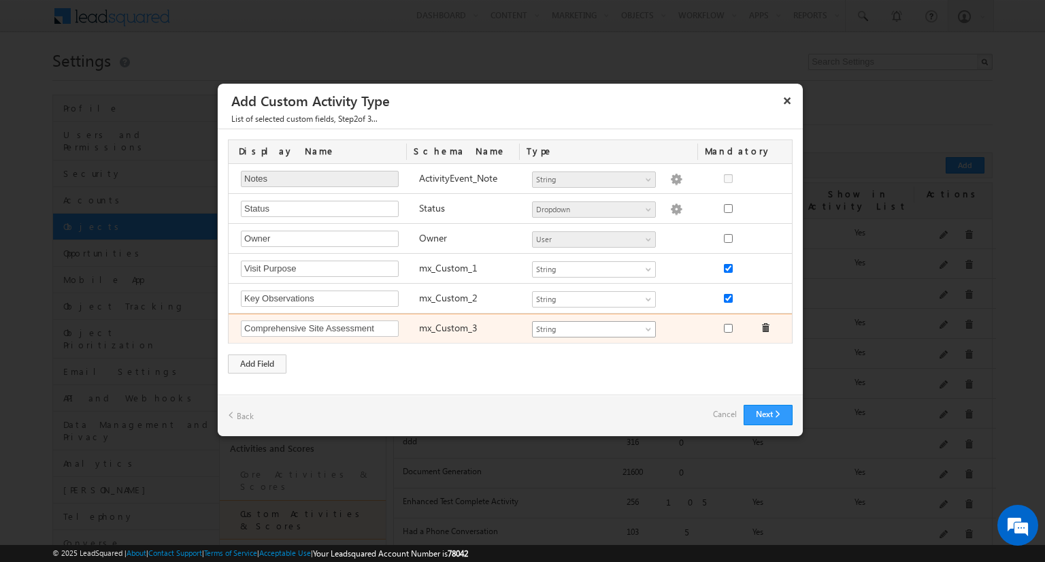
type input "Comprehensive Site Assessment"
click at [593, 327] on span "String" at bounding box center [588, 329] width 111 height 12
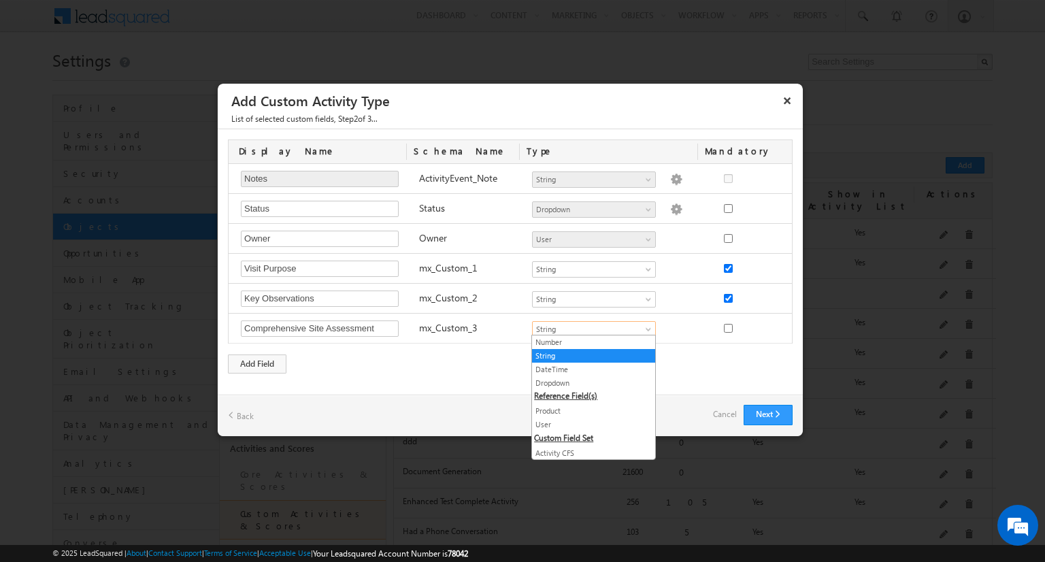
click at [588, 461] on link "Both CFS" at bounding box center [593, 467] width 123 height 12
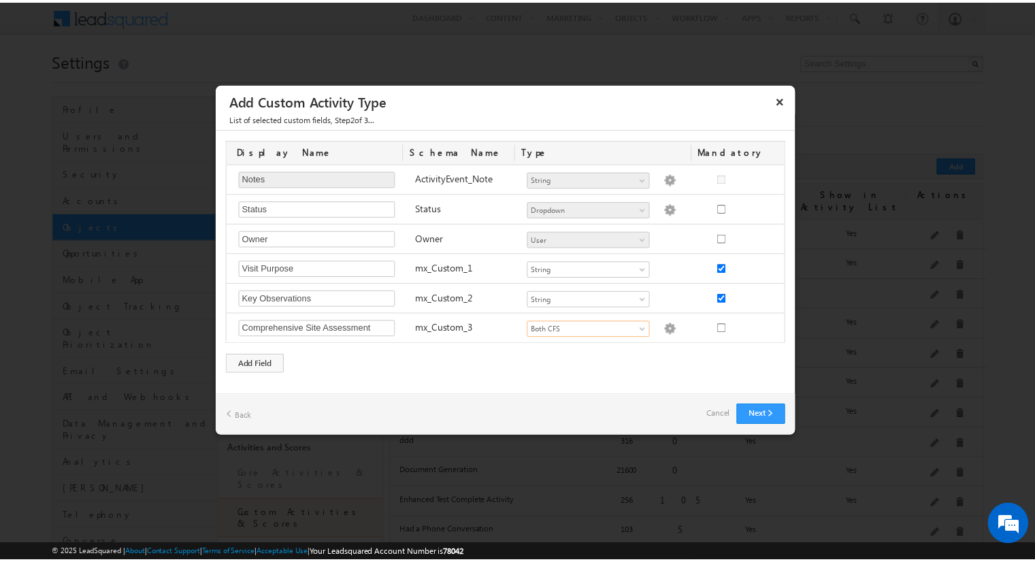
scroll to position [0, 0]
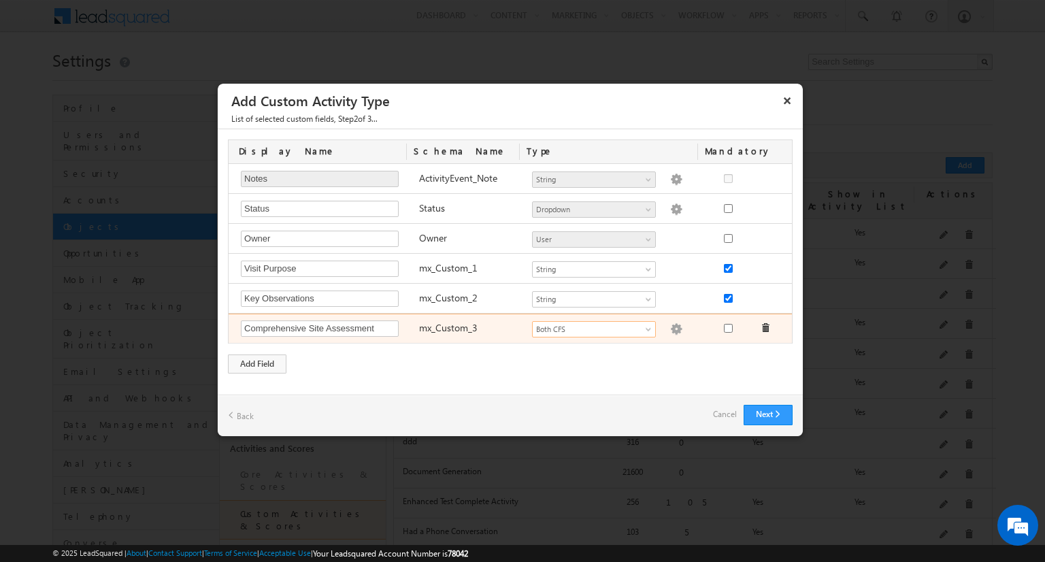
click at [670, 327] on img at bounding box center [676, 329] width 12 height 12
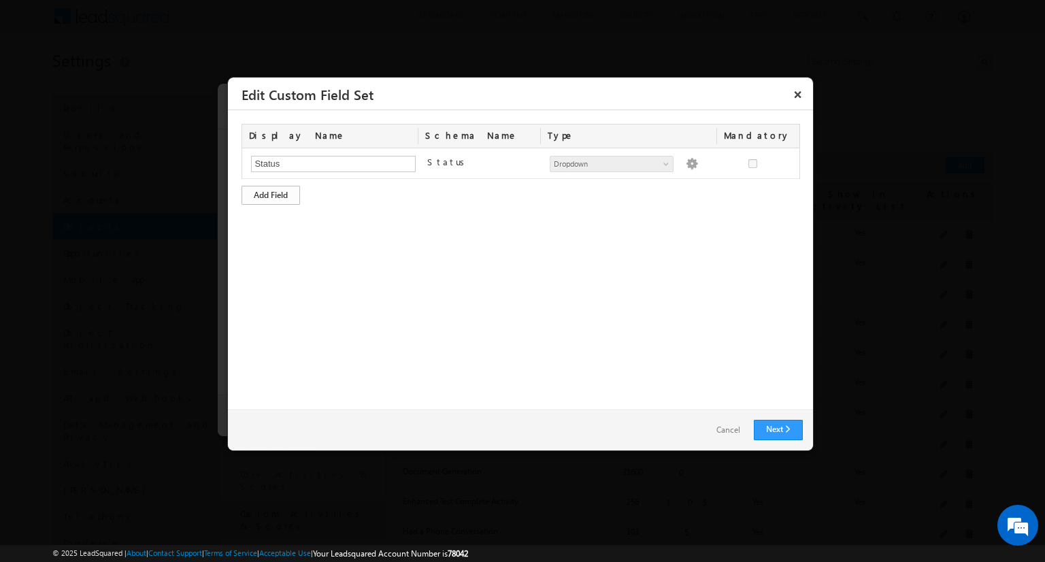
click at [271, 194] on div "Add Field" at bounding box center [271, 195] width 59 height 19
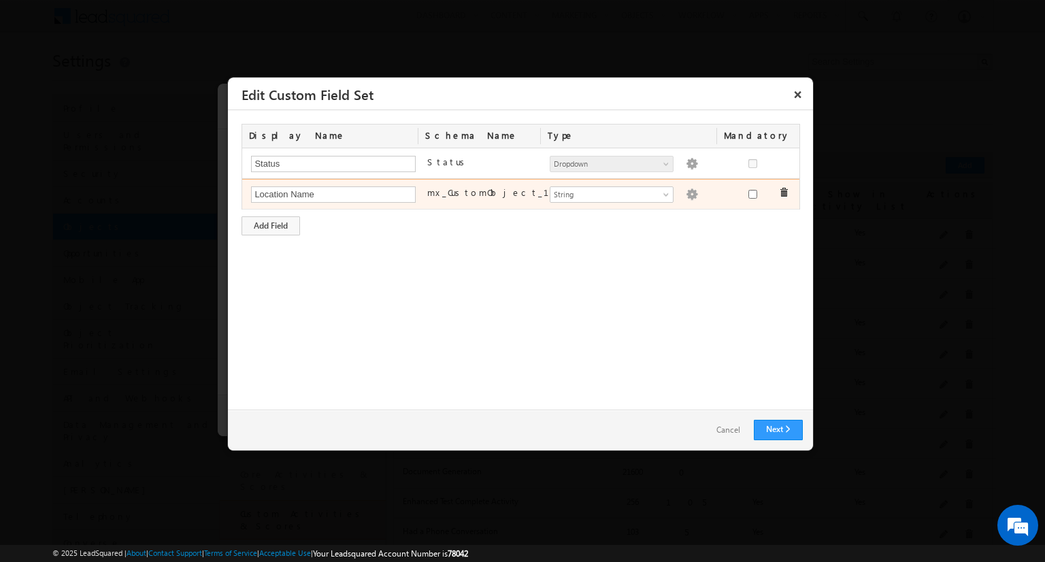
type input "Location Name"
click at [686, 193] on img at bounding box center [692, 195] width 12 height 12
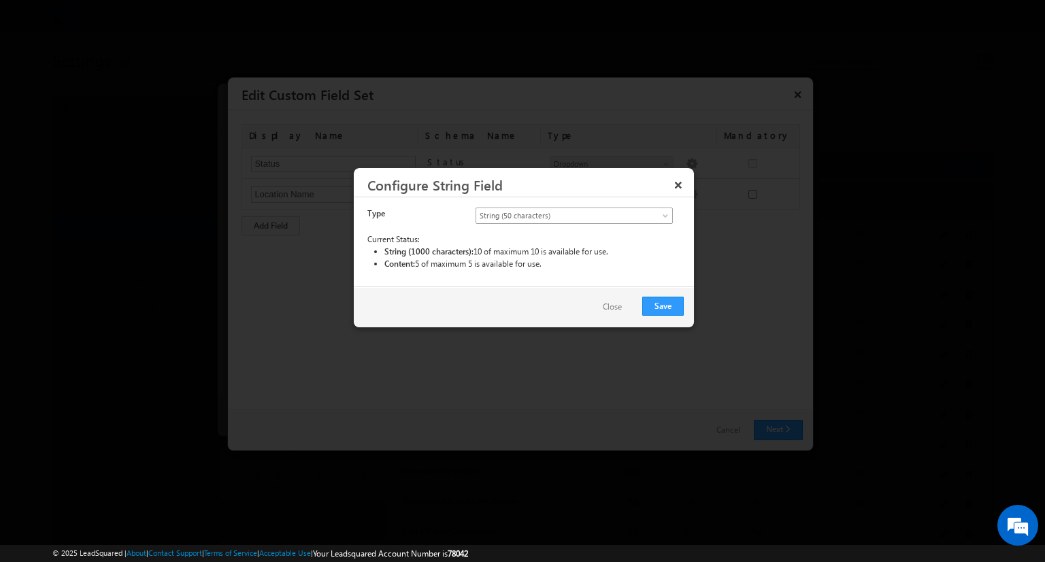
click at [574, 214] on span "String (50 characters)" at bounding box center [563, 216] width 174 height 12
click at [574, 230] on link "String (50 characters)" at bounding box center [574, 231] width 197 height 12
click at [663, 305] on button "Save" at bounding box center [663, 306] width 42 height 19
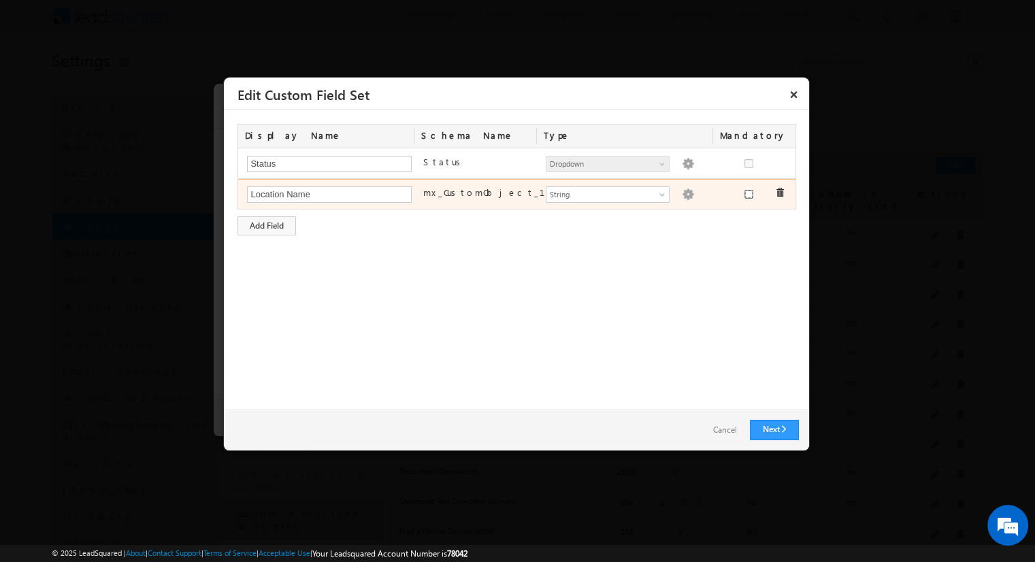
click at [748, 193] on input "checkbox" at bounding box center [749, 194] width 9 height 9
checkbox input "true"
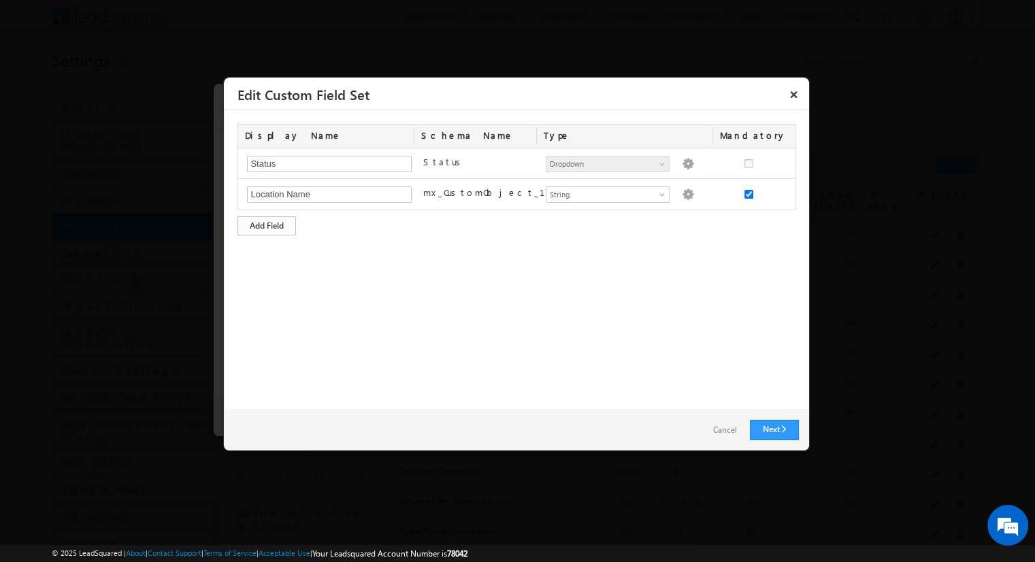
click at [267, 225] on div "Add Field" at bounding box center [267, 225] width 59 height 19
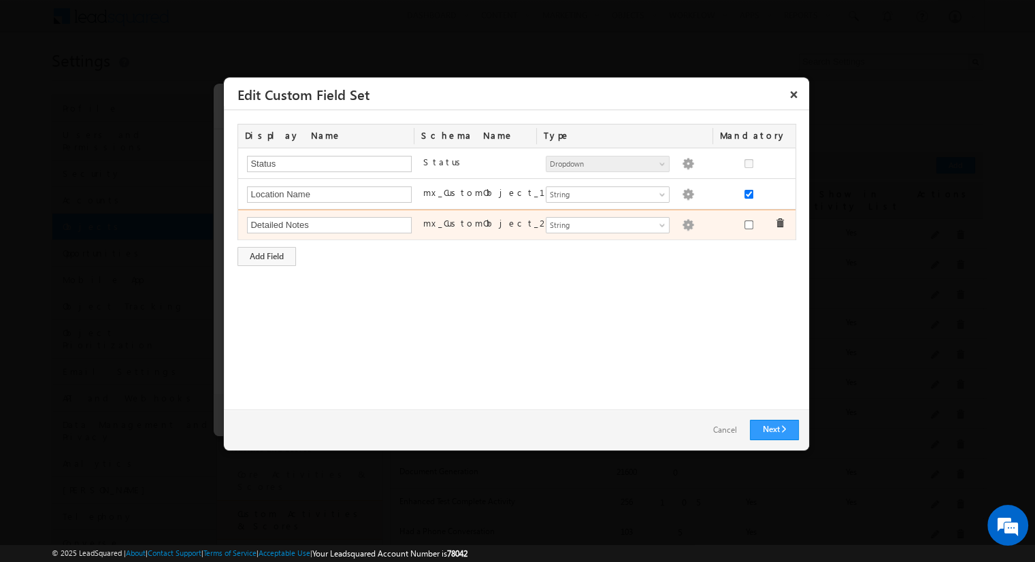
type input "Detailed Notes"
click at [682, 223] on img at bounding box center [688, 225] width 12 height 12
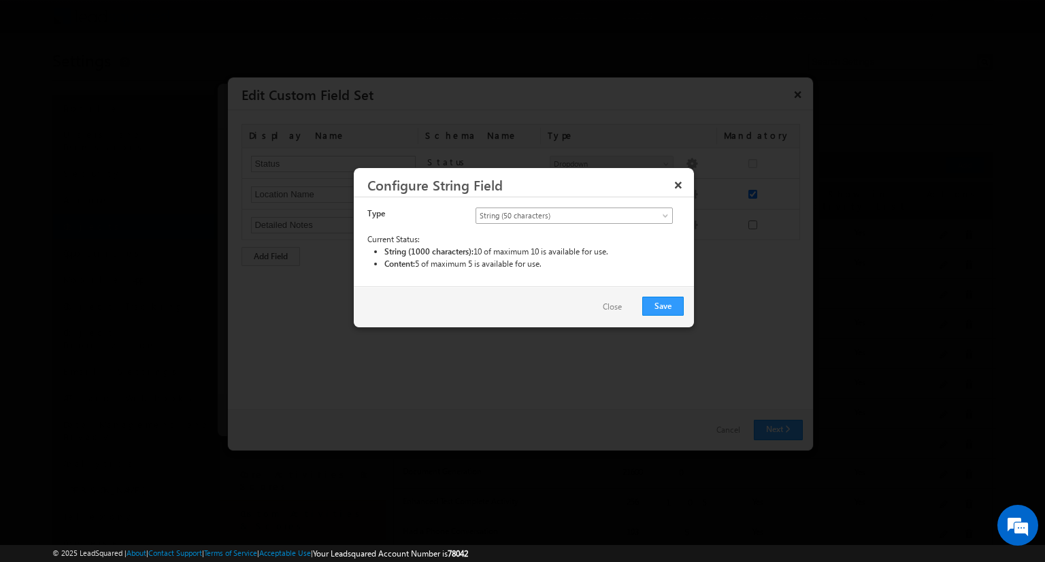
click at [574, 214] on span "String (50 characters)" at bounding box center [563, 216] width 174 height 12
click at [574, 244] on link "String (1000 characters)" at bounding box center [574, 244] width 197 height 12
click at [663, 305] on button "Save" at bounding box center [663, 306] width 42 height 19
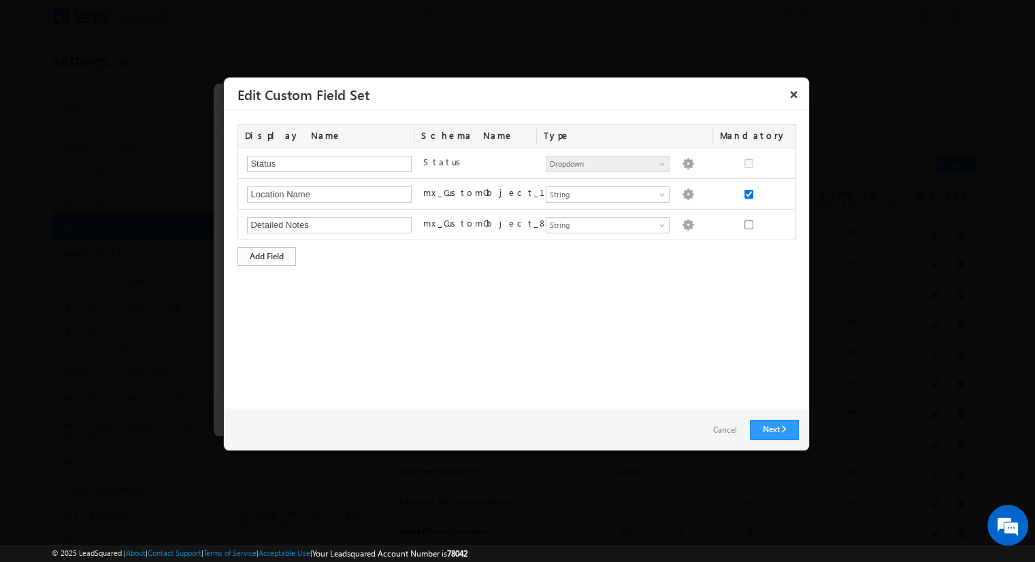
click at [267, 255] on div "Add Field" at bounding box center [267, 256] width 59 height 19
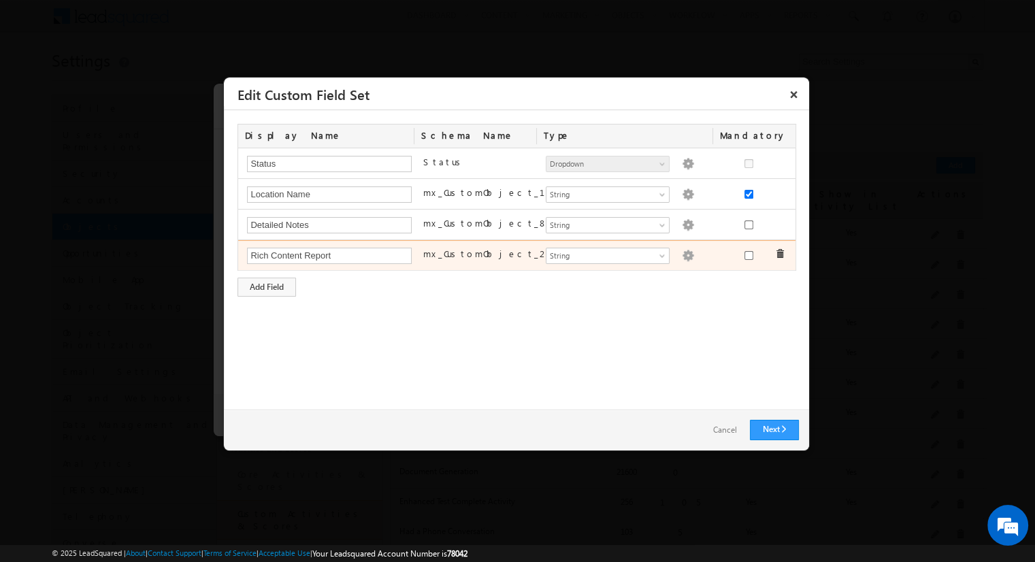
type input "Rich Content Report"
click at [682, 254] on img at bounding box center [688, 256] width 12 height 12
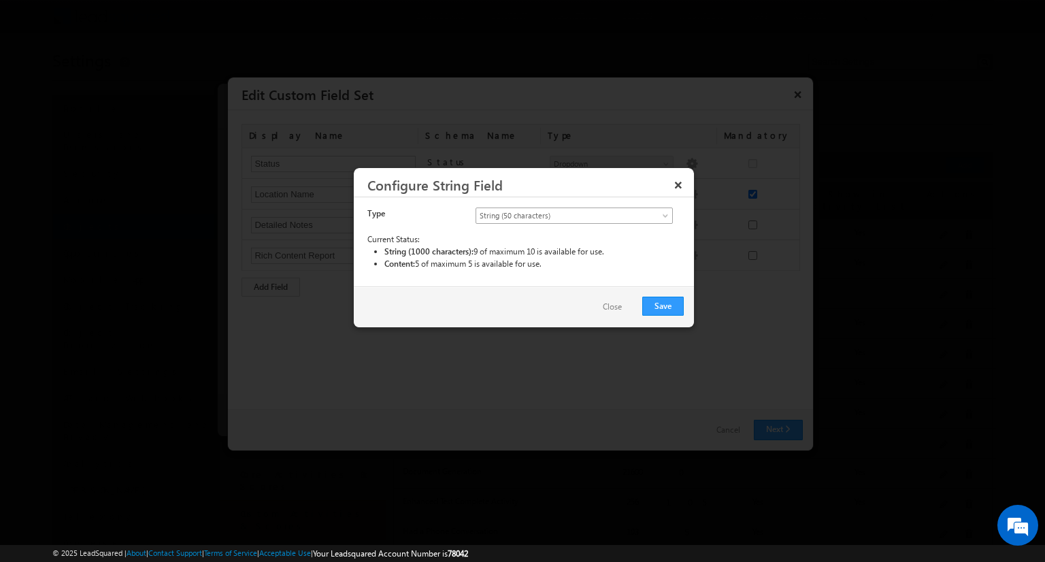
click at [574, 214] on span "String (50 characters)" at bounding box center [563, 216] width 174 height 12
click at [574, 257] on link "Content" at bounding box center [574, 258] width 197 height 12
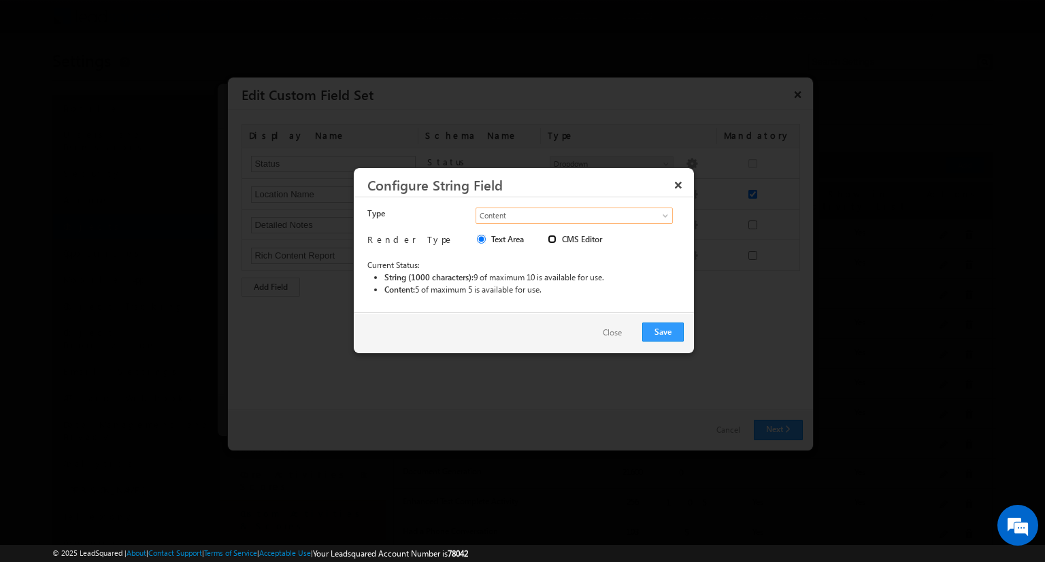
click at [552, 238] on input "CMS Editor" at bounding box center [552, 239] width 9 height 9
radio input "true"
click at [663, 331] on button "Save" at bounding box center [663, 332] width 42 height 19
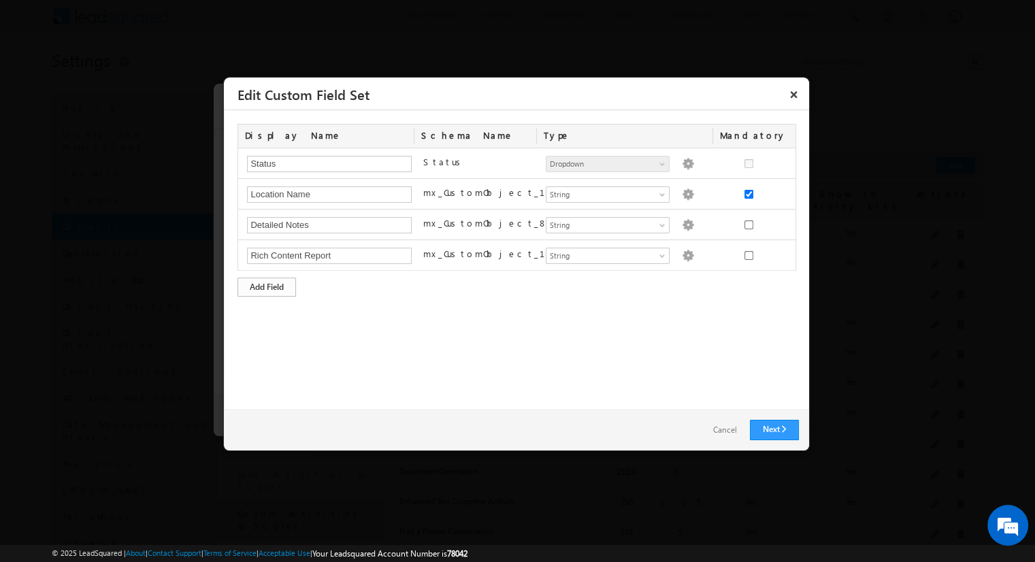
click at [267, 285] on div "Add Field" at bounding box center [267, 287] width 59 height 19
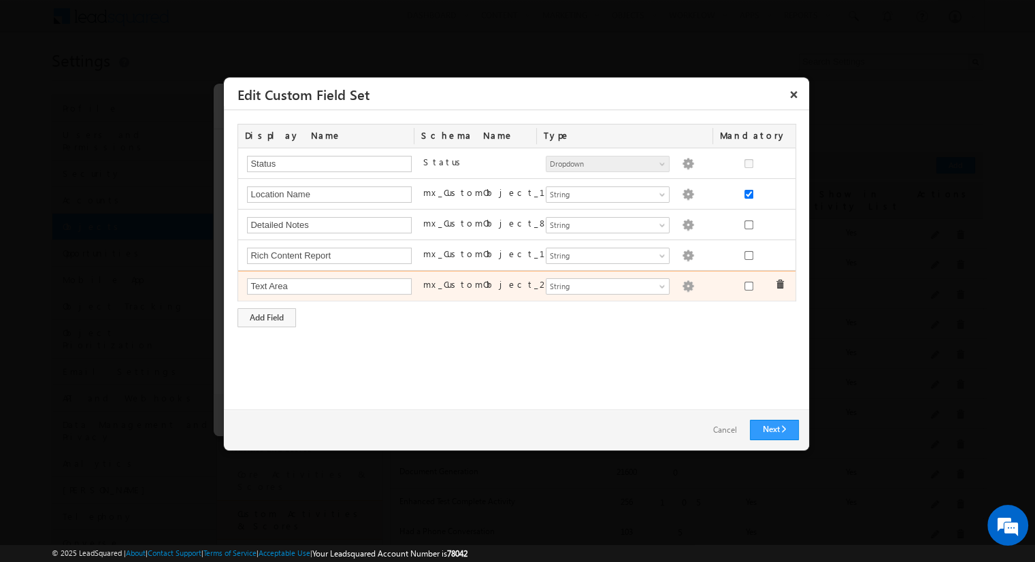
type input "Text Area"
click at [682, 284] on img at bounding box center [688, 286] width 12 height 12
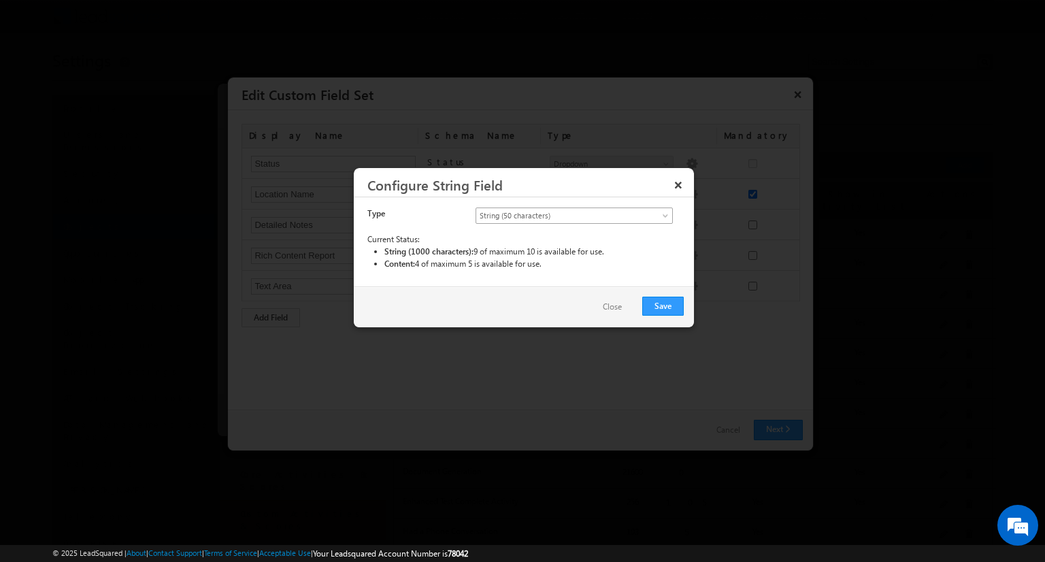
click at [574, 214] on span "String (50 characters)" at bounding box center [563, 216] width 174 height 12
click at [574, 257] on link "Content" at bounding box center [574, 258] width 197 height 12
radio input "true"
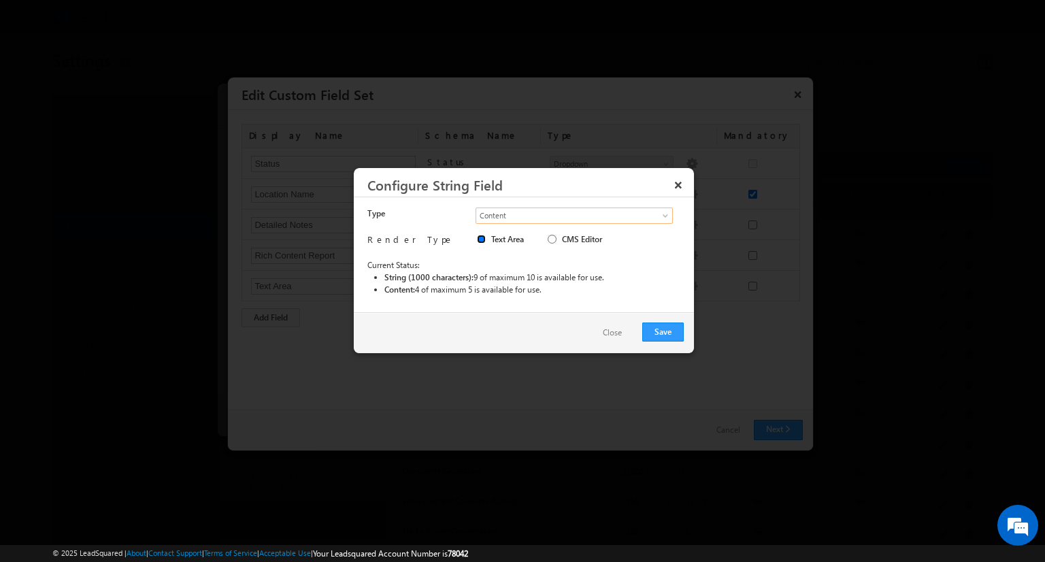
click at [481, 238] on input "Text Area" at bounding box center [481, 239] width 9 height 9
click at [663, 331] on button "Save" at bounding box center [663, 332] width 42 height 19
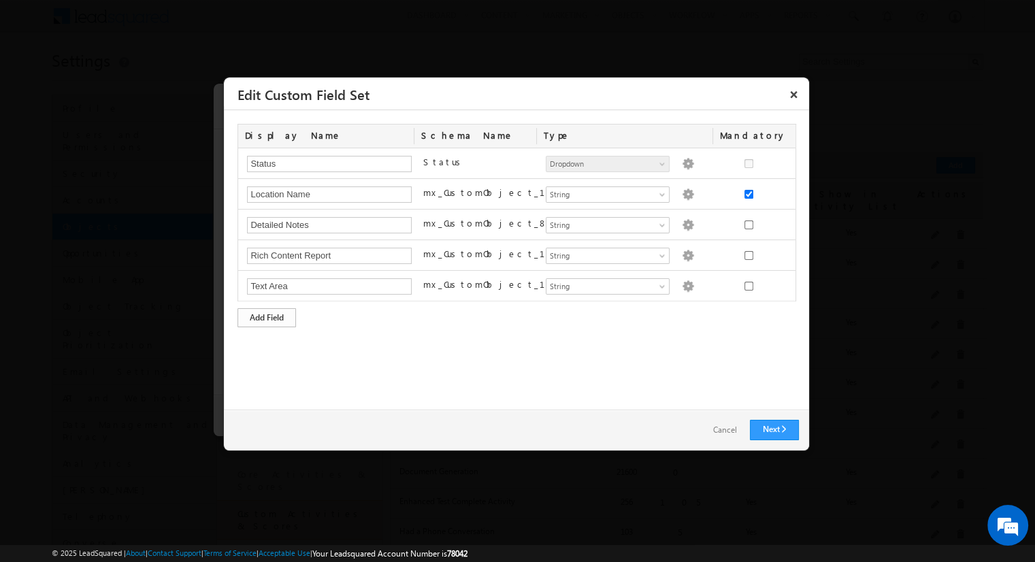
click at [267, 316] on div "Add Field" at bounding box center [267, 317] width 59 height 19
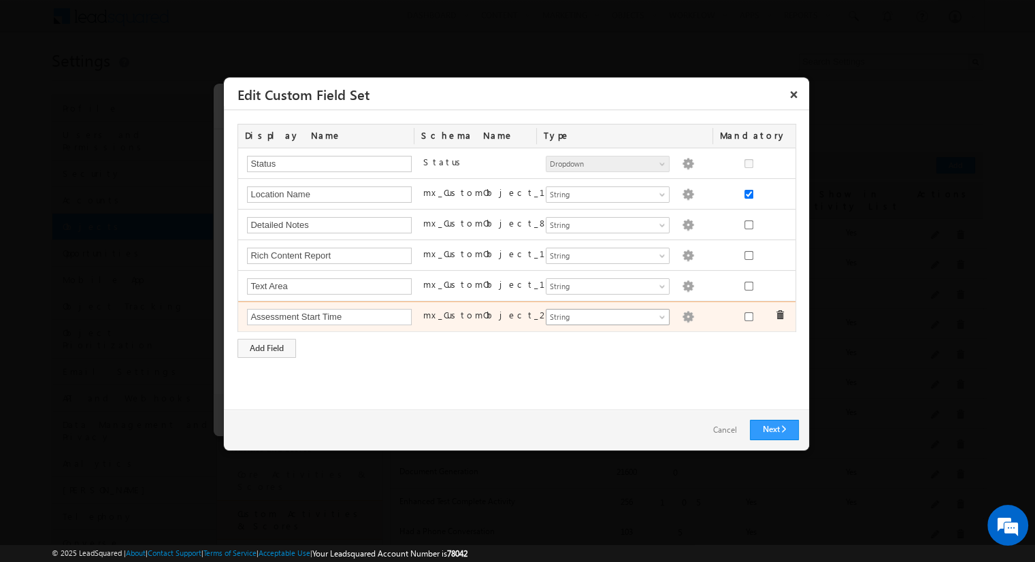
type input "Assessment Start Time"
click at [607, 315] on span "String" at bounding box center [602, 317] width 111 height 12
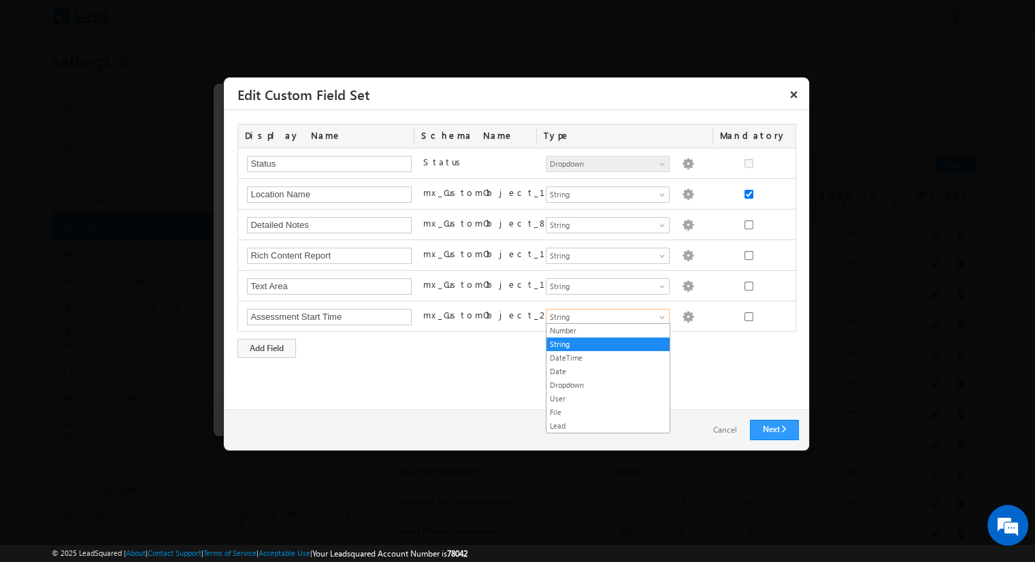
click at [608, 357] on link "DateTime" at bounding box center [608, 358] width 123 height 12
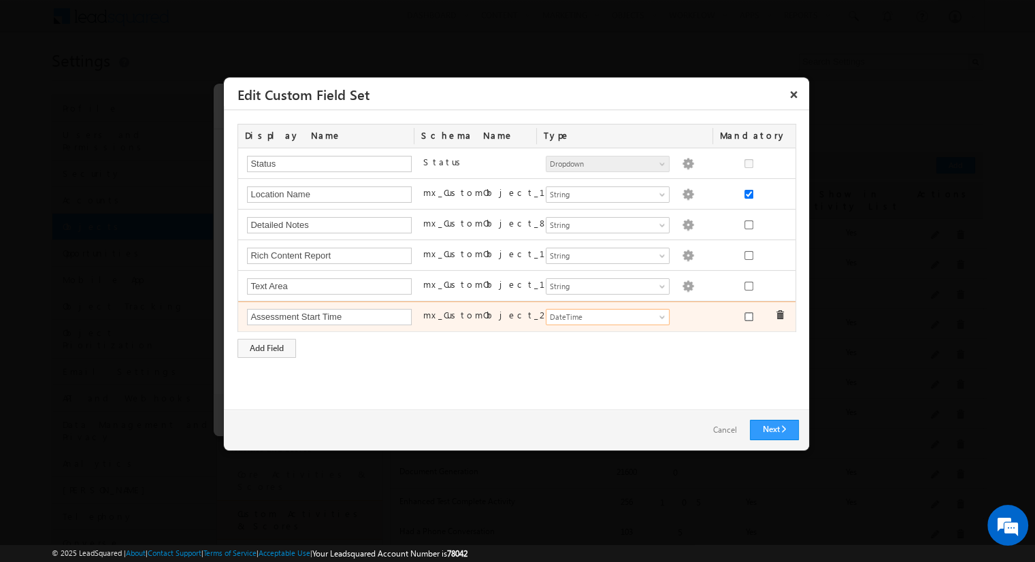
click at [748, 314] on input "checkbox" at bounding box center [749, 316] width 9 height 9
checkbox input "true"
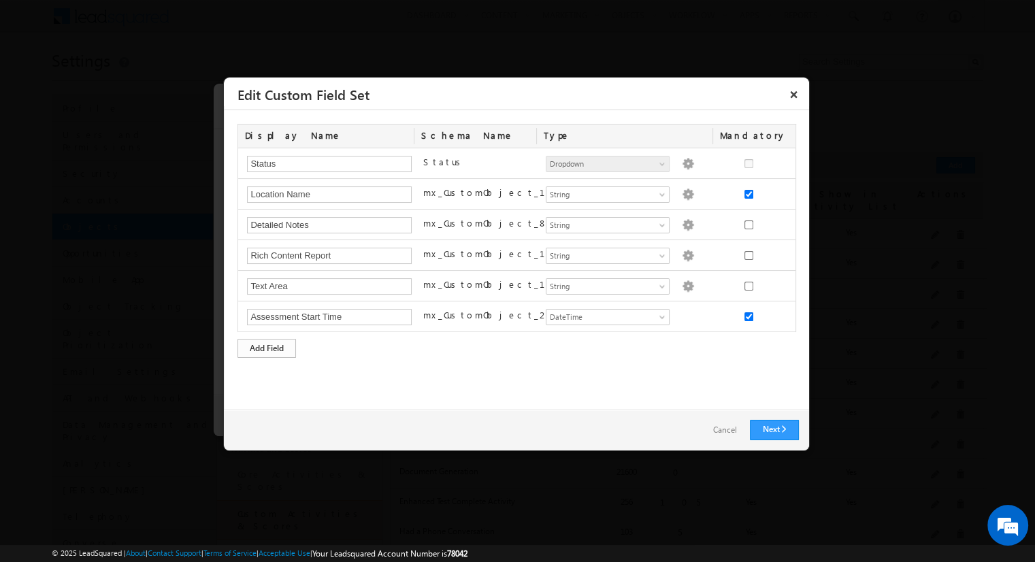
click at [267, 346] on div "Add Field" at bounding box center [267, 348] width 59 height 19
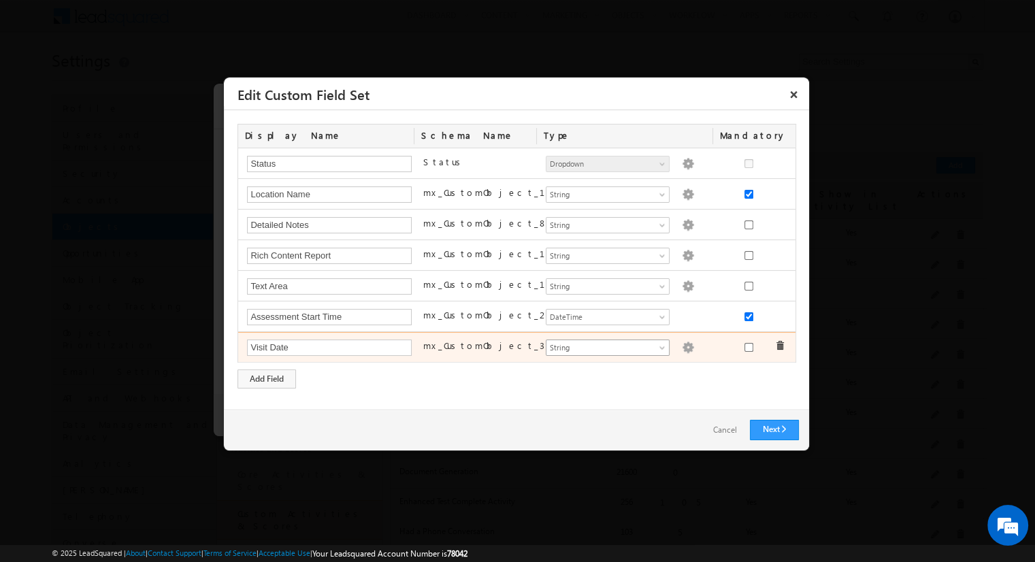
type input "Visit Date"
click at [607, 345] on span "String" at bounding box center [602, 348] width 111 height 12
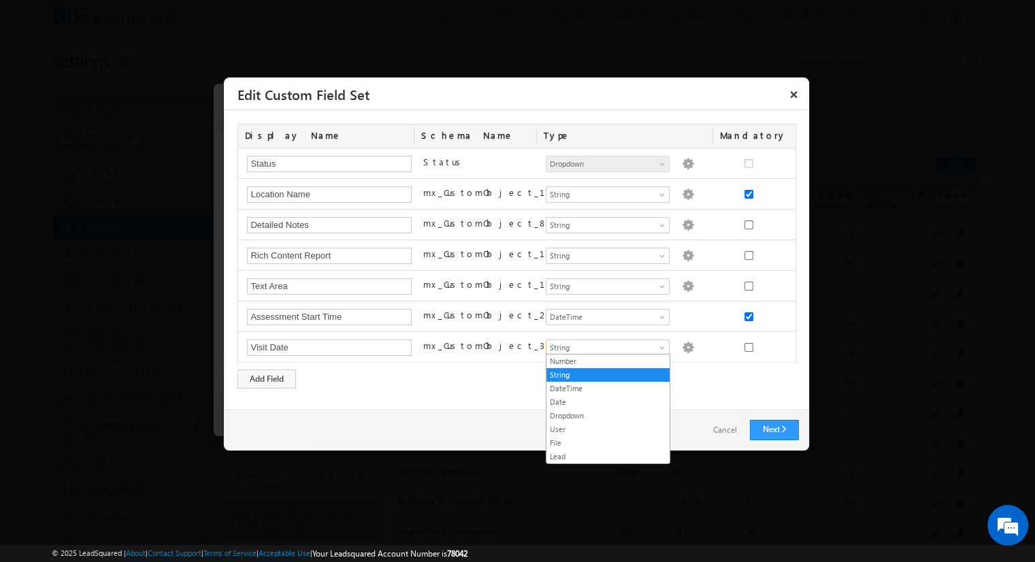
click at [608, 401] on link "Date" at bounding box center [608, 402] width 123 height 12
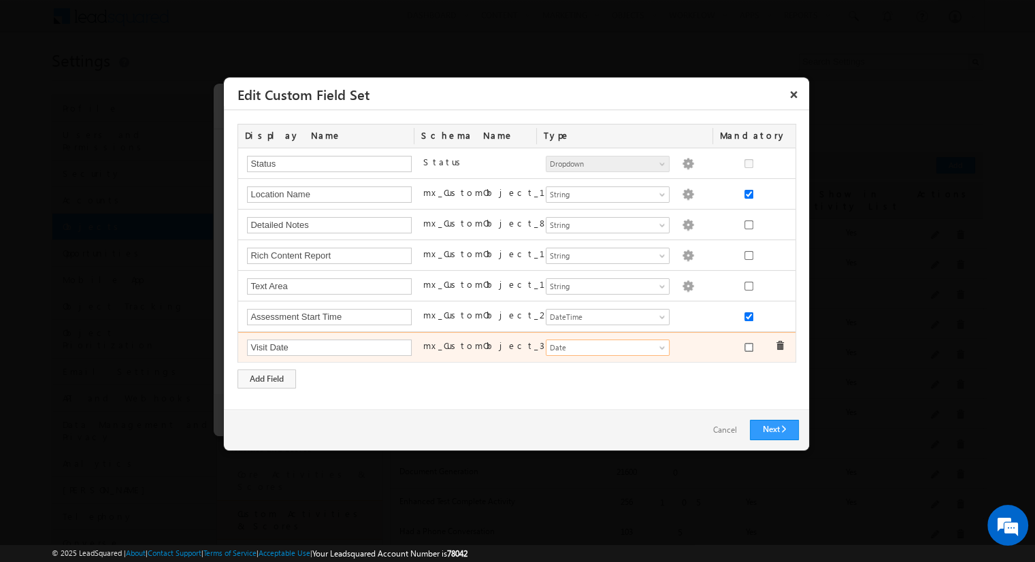
click at [748, 345] on input "checkbox" at bounding box center [749, 347] width 9 height 9
checkbox input "true"
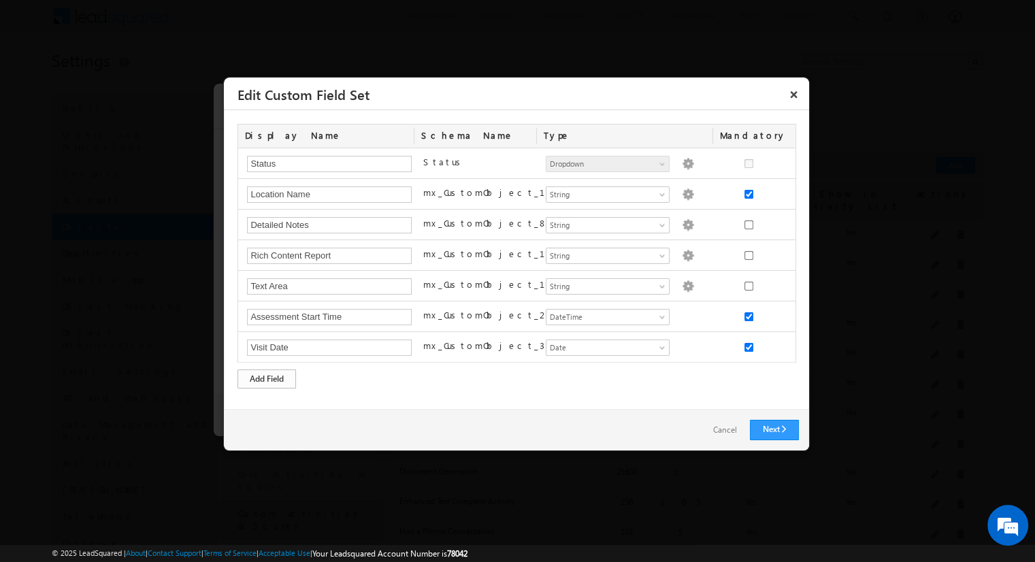
click at [267, 376] on div "Add Field" at bounding box center [267, 379] width 59 height 19
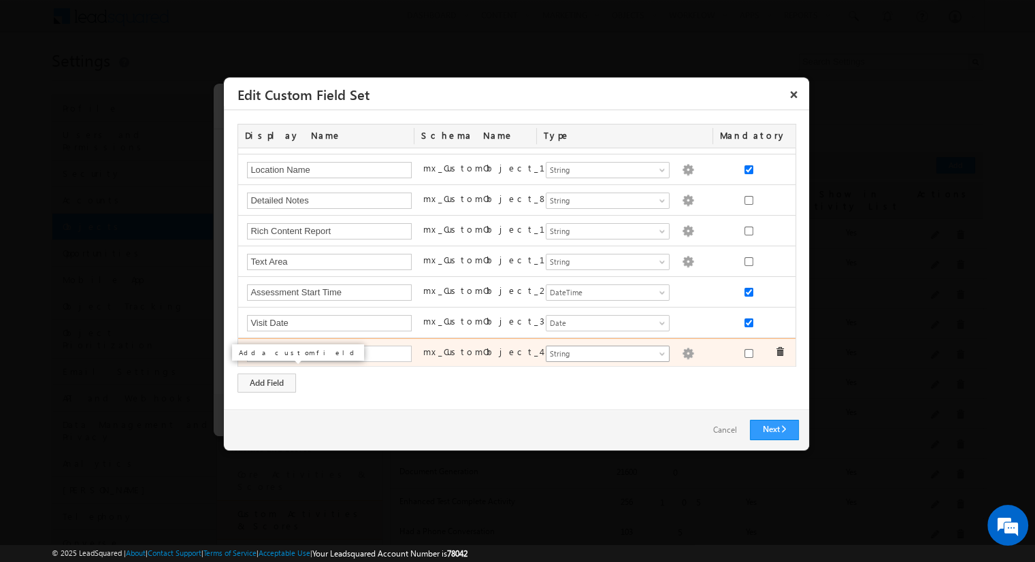
type input "Next Review Date"
click at [602, 351] on span "String" at bounding box center [602, 354] width 111 height 12
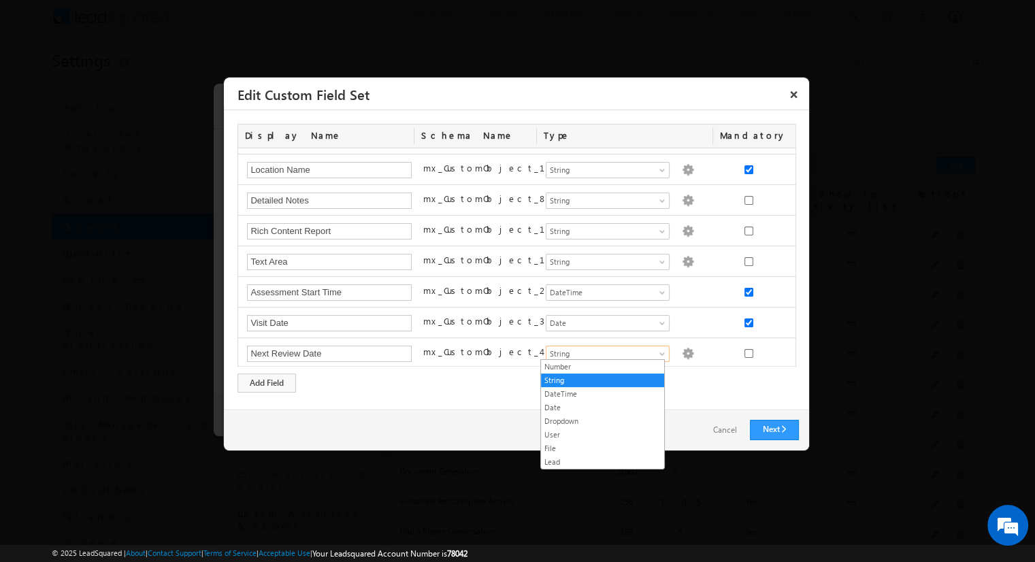
click at [602, 406] on link "Date" at bounding box center [602, 408] width 123 height 12
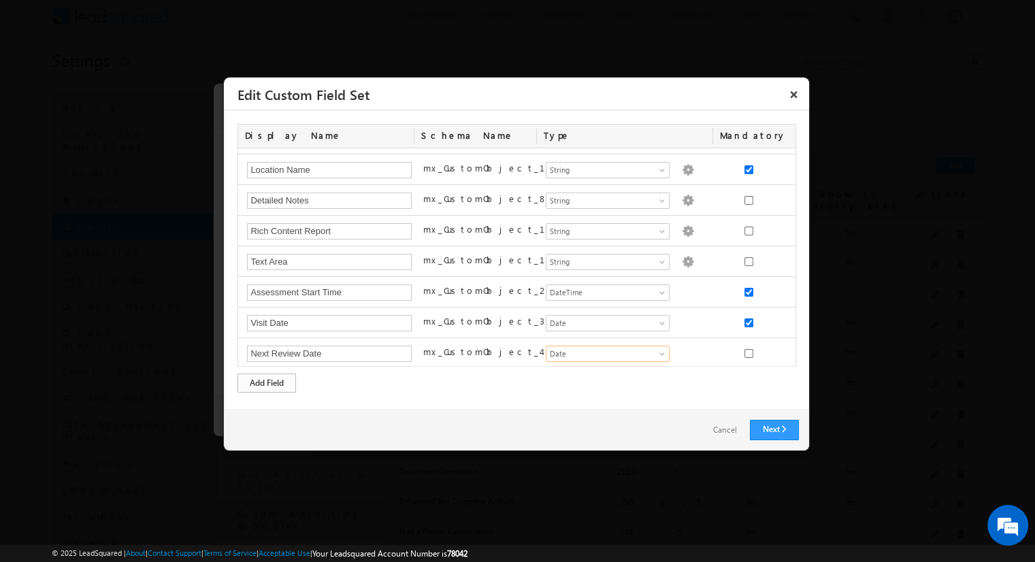
click at [267, 382] on div "Add Field" at bounding box center [267, 383] width 59 height 19
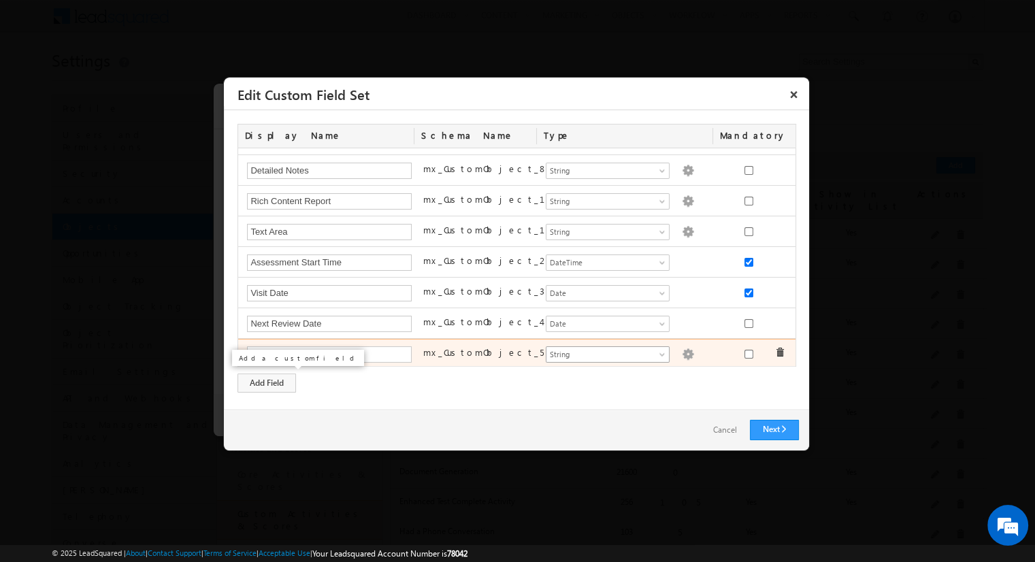
type input "Assessment Score"
click at [602, 351] on span "String" at bounding box center [602, 354] width 111 height 12
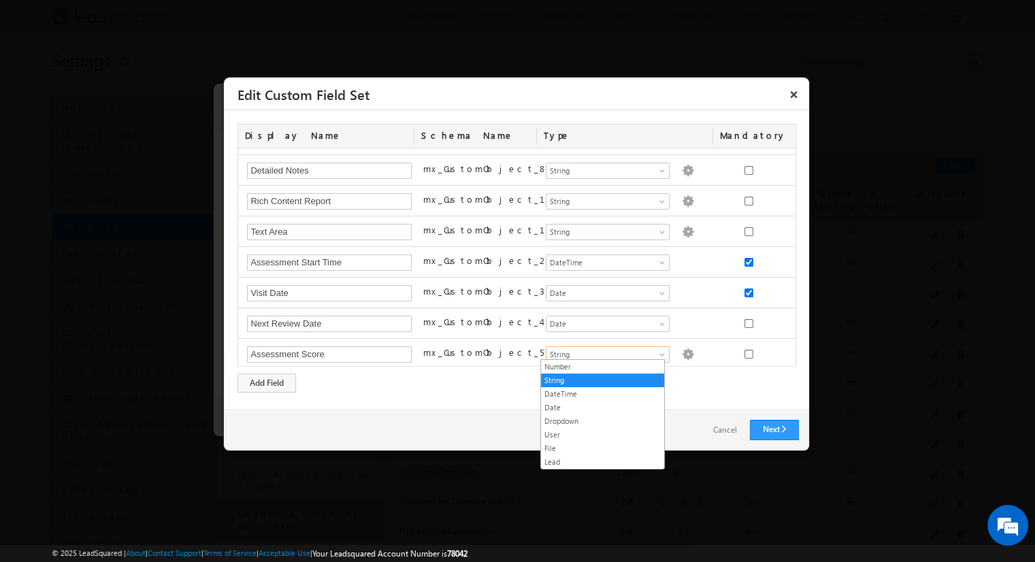
click at [602, 366] on link "Number" at bounding box center [602, 367] width 123 height 12
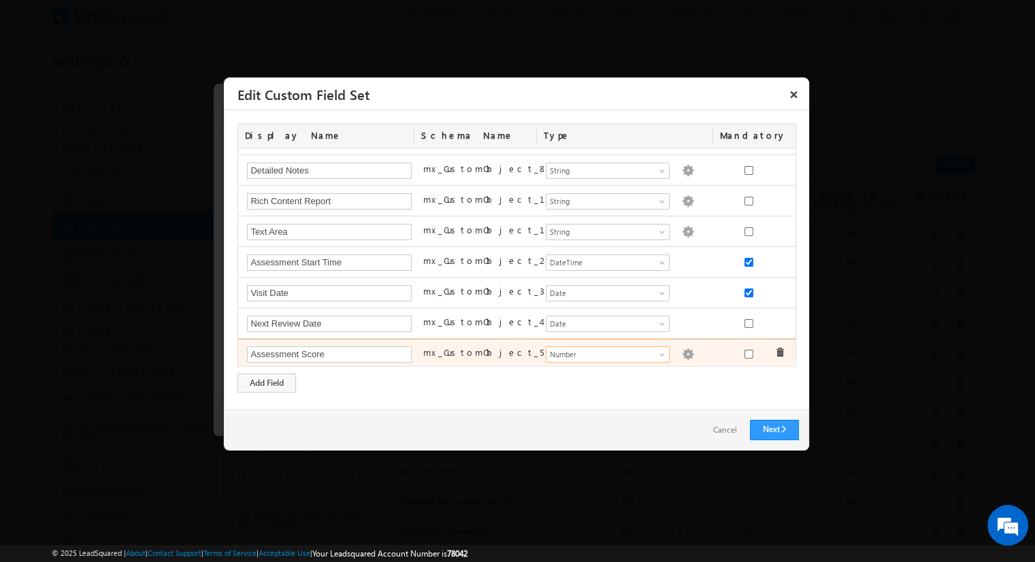
click at [682, 351] on img at bounding box center [688, 354] width 12 height 12
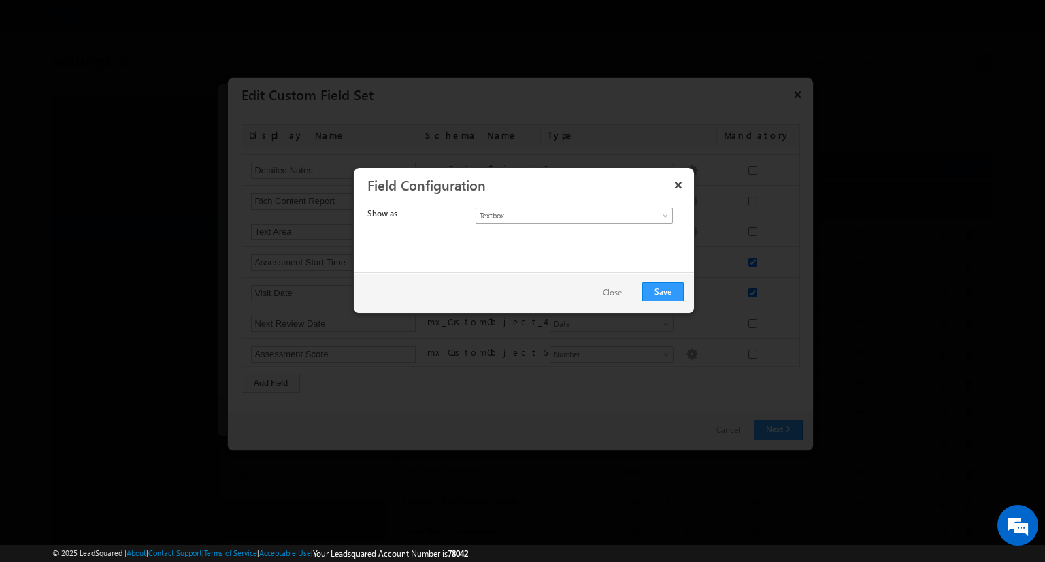
click at [562, 214] on span "Textbox" at bounding box center [563, 216] width 174 height 12
click at [574, 230] on link "Textbox" at bounding box center [574, 231] width 197 height 12
click at [663, 291] on button "Save" at bounding box center [663, 291] width 42 height 19
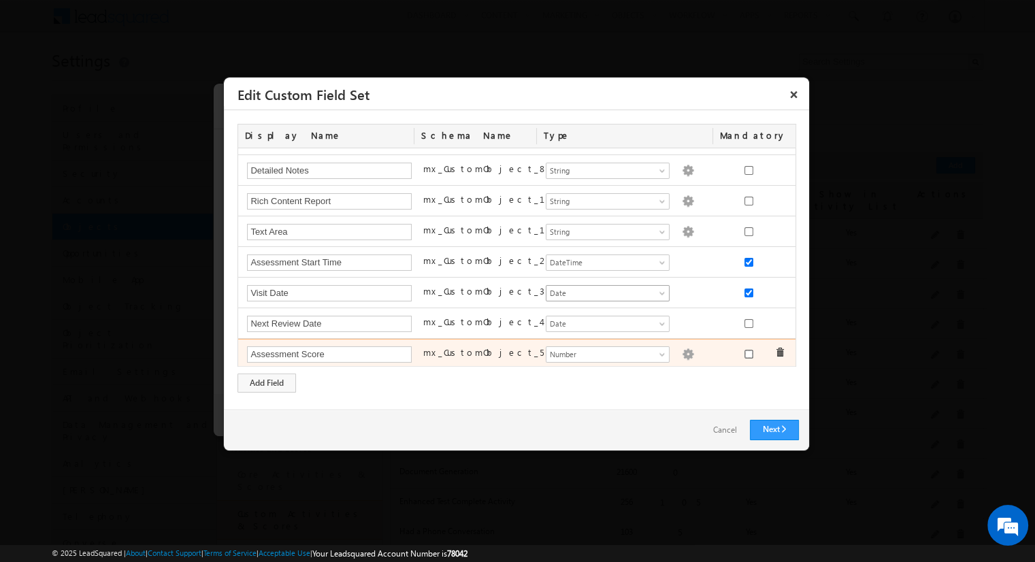
click at [745, 351] on input "checkbox" at bounding box center [749, 354] width 9 height 9
checkbox input "true"
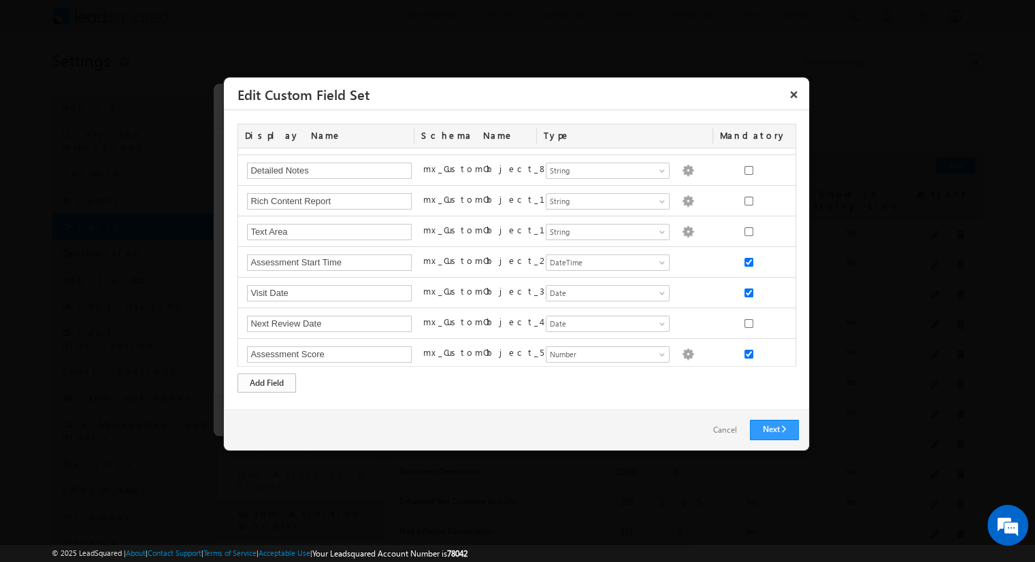
click at [267, 382] on div "Add Field" at bounding box center [267, 383] width 59 height 19
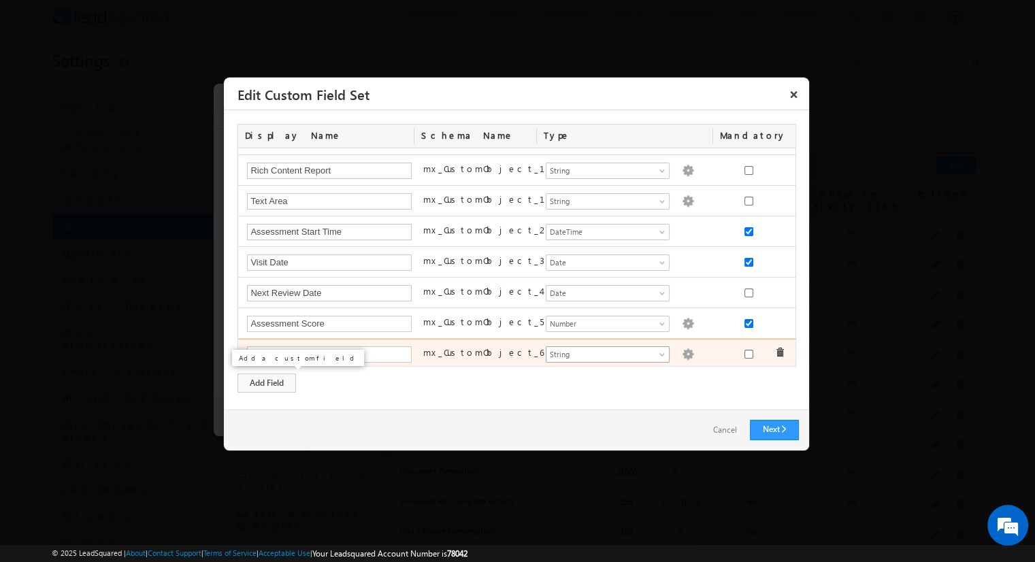
type input "Estimated Cost"
click at [602, 351] on span "String" at bounding box center [602, 354] width 111 height 12
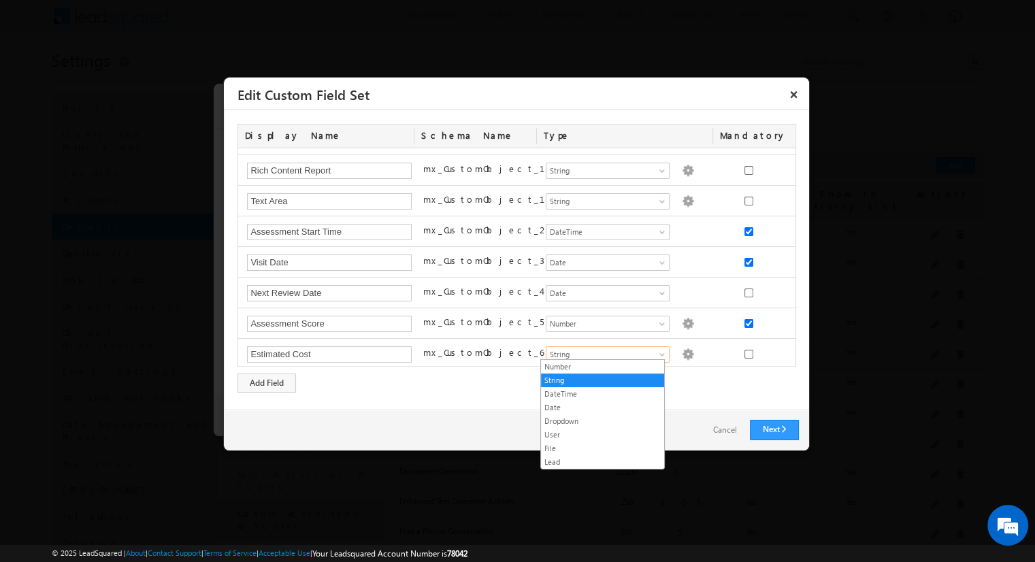
click at [602, 366] on link "Number" at bounding box center [602, 367] width 123 height 12
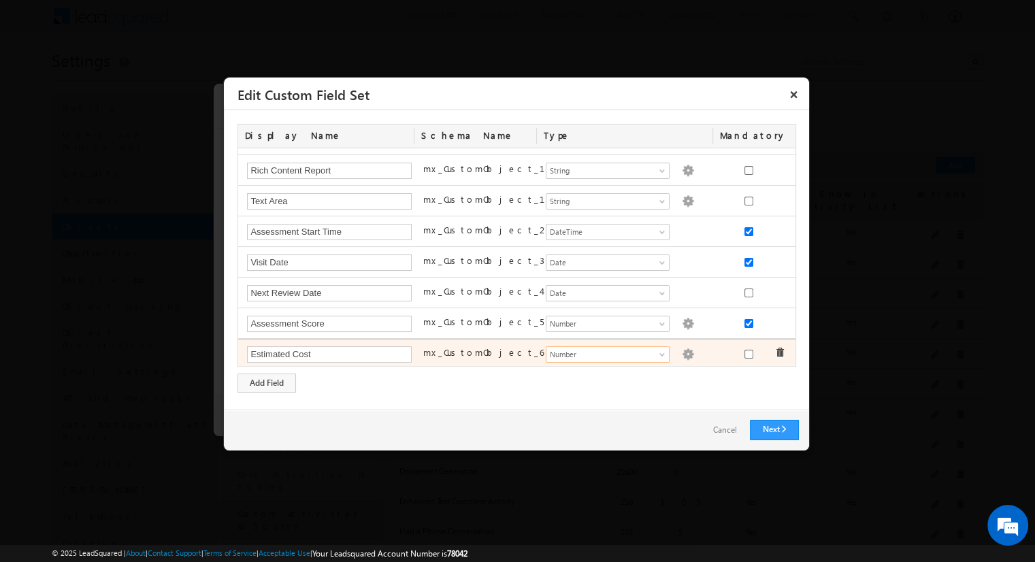
click at [682, 351] on img at bounding box center [688, 354] width 12 height 12
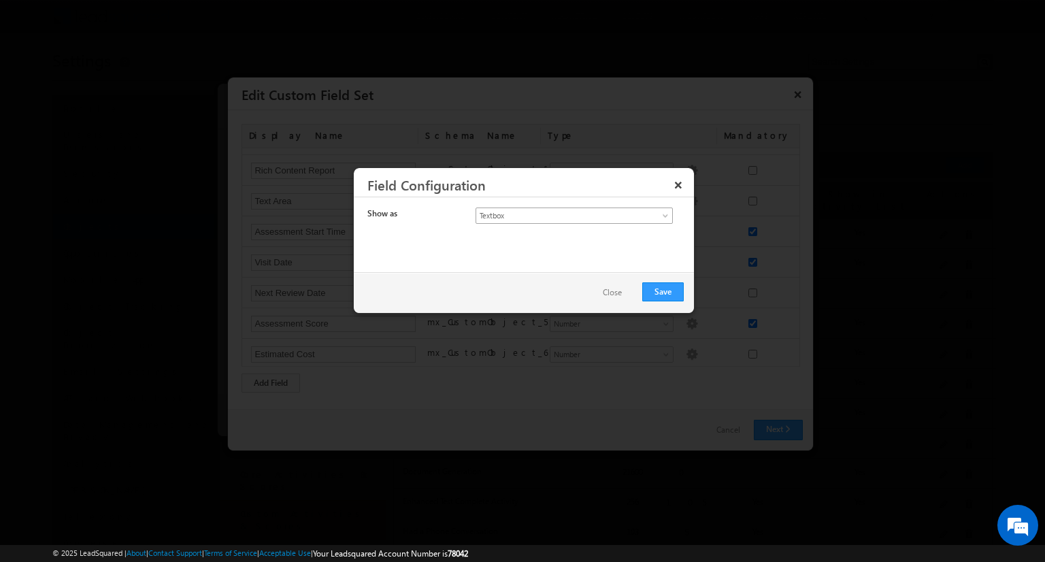
click at [562, 214] on span "Textbox" at bounding box center [563, 216] width 174 height 12
click at [574, 244] on link "Currency" at bounding box center [574, 244] width 197 height 12
click at [663, 291] on button "Save" at bounding box center [663, 291] width 42 height 19
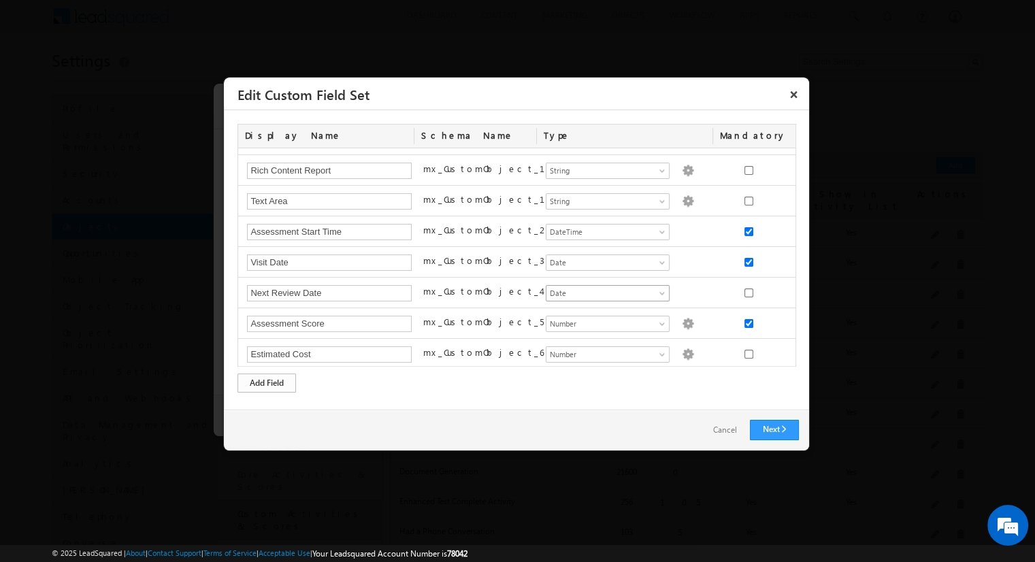
click at [267, 382] on div "Add Field" at bounding box center [267, 383] width 59 height 19
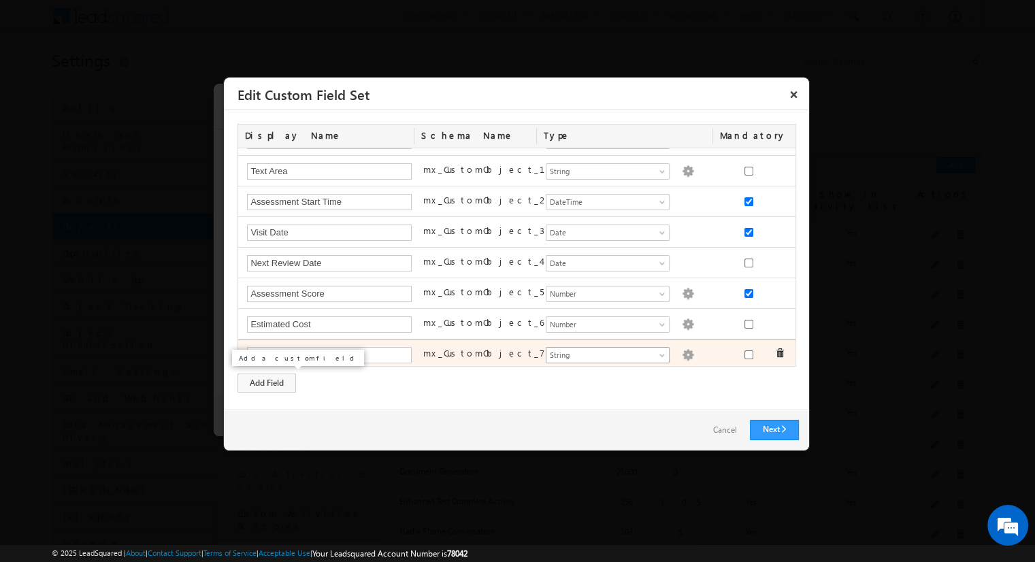
type input "Site Condition"
click at [602, 351] on span "String" at bounding box center [602, 355] width 111 height 12
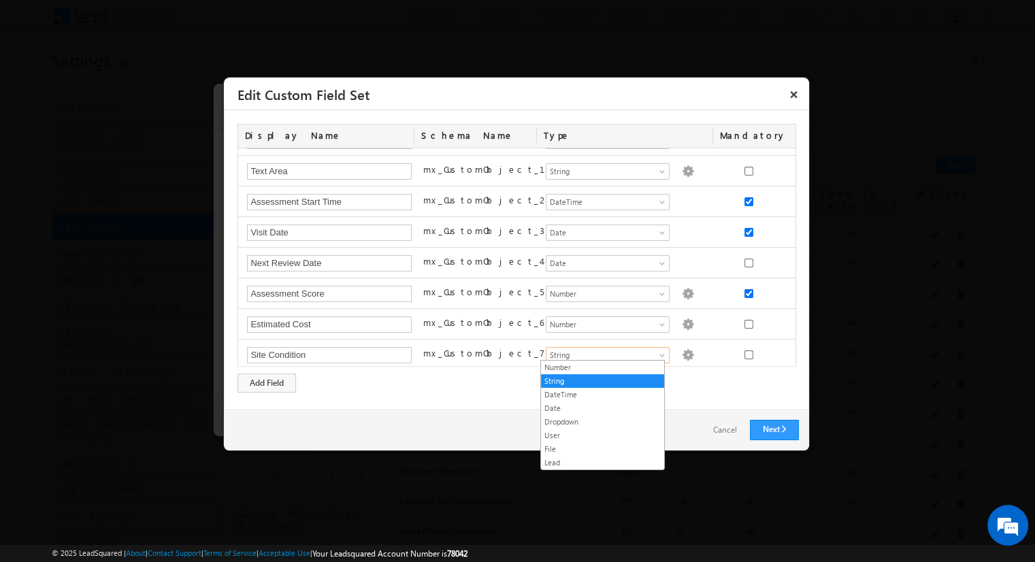
click at [602, 420] on link "Dropdown" at bounding box center [602, 422] width 123 height 12
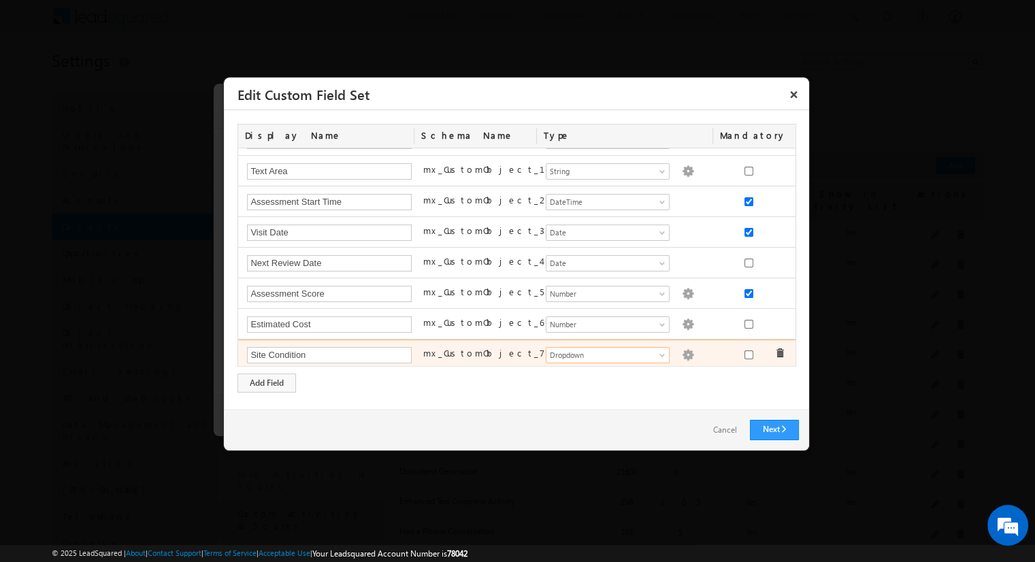
click at [682, 351] on img at bounding box center [688, 355] width 12 height 12
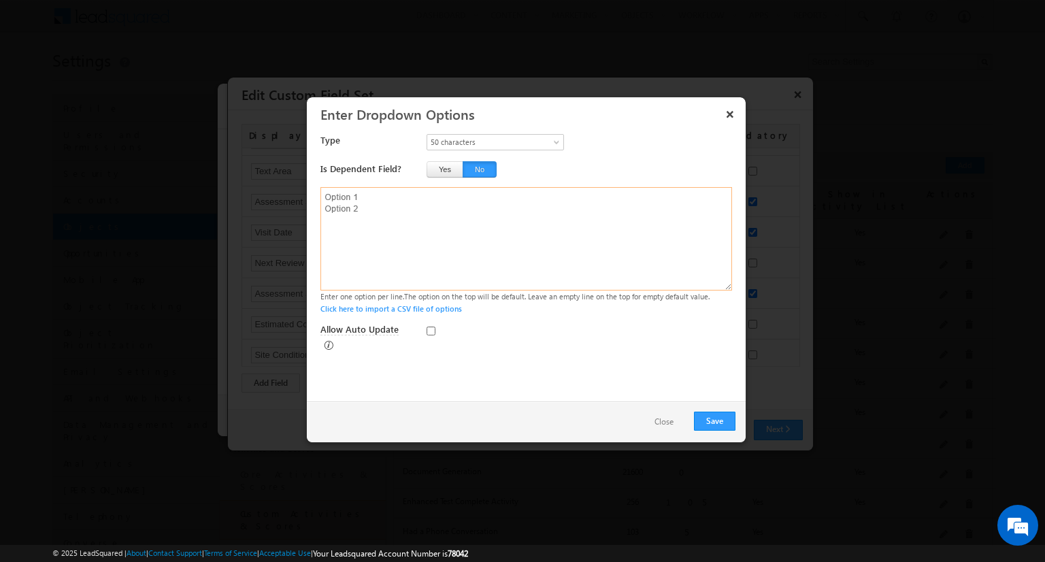
click at [525, 238] on textarea at bounding box center [527, 238] width 412 height 103
type textarea "Excellent Good Fair Poor Critical"
click at [431, 331] on input "Allow Auto Update" at bounding box center [431, 331] width 9 height 9
checkbox input "true"
click at [715, 421] on button "Save" at bounding box center [715, 421] width 42 height 19
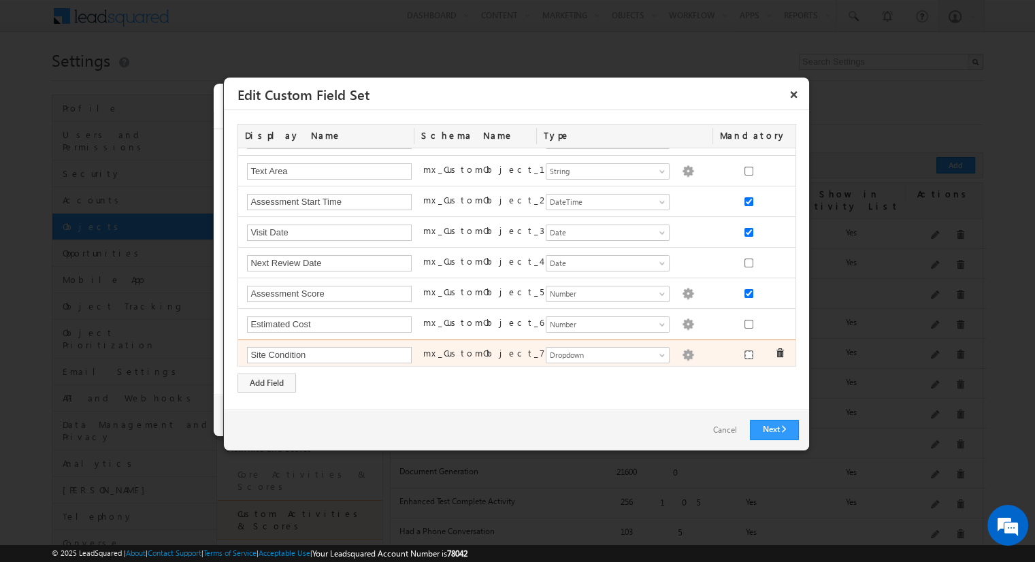
click at [745, 351] on input "checkbox" at bounding box center [749, 355] width 9 height 9
checkbox input "true"
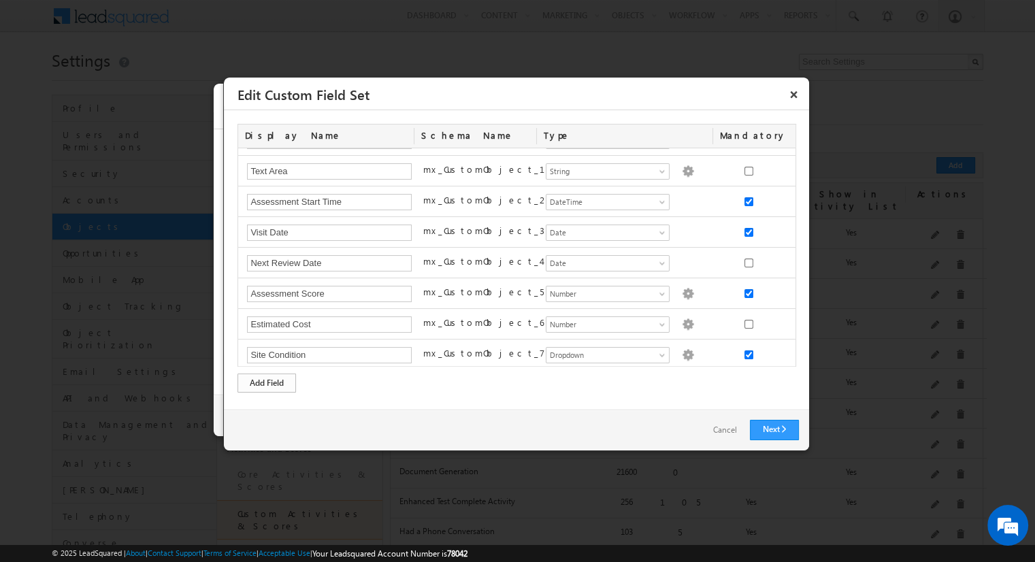
click at [267, 382] on div "Add Field" at bounding box center [267, 383] width 59 height 19
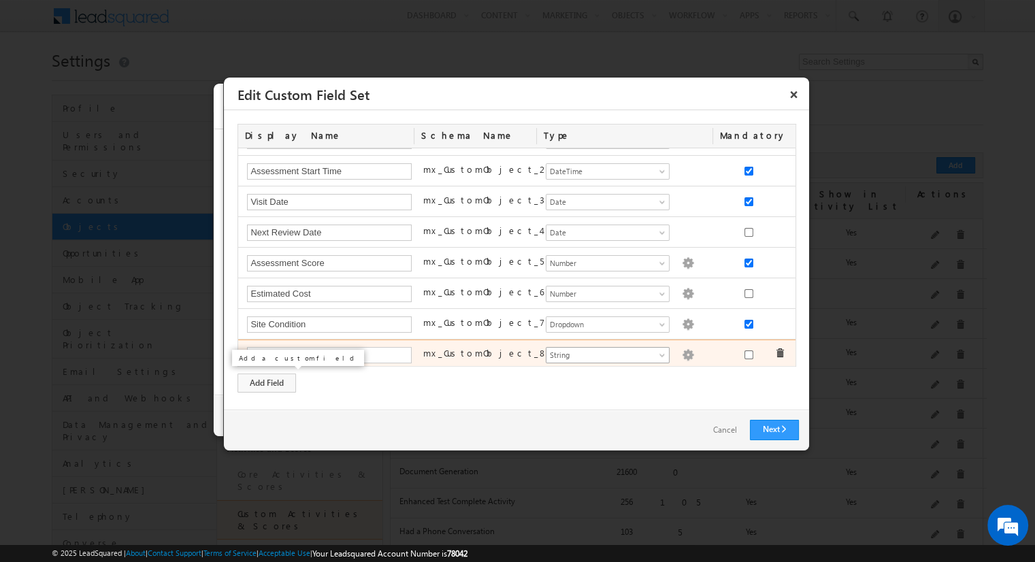
type input "Risk Level"
click at [602, 351] on span "String" at bounding box center [602, 355] width 111 height 12
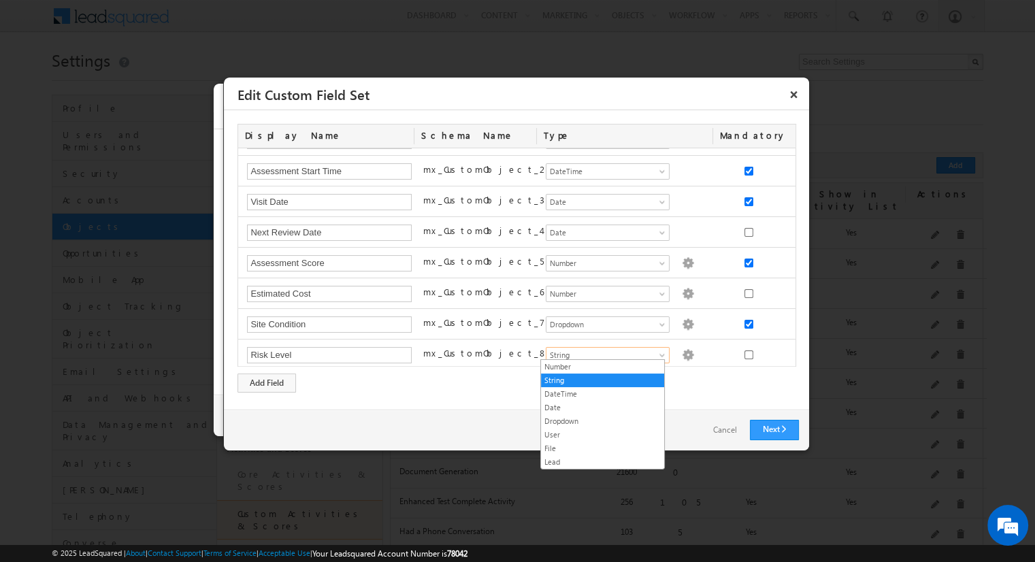
click at [602, 420] on link "Dropdown" at bounding box center [602, 421] width 123 height 12
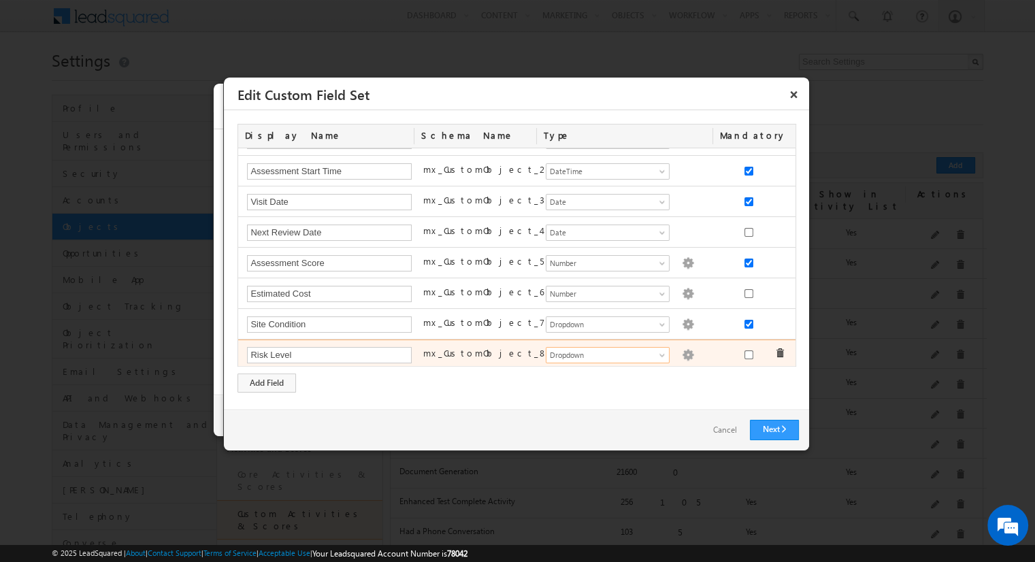
click at [682, 351] on img at bounding box center [688, 355] width 12 height 12
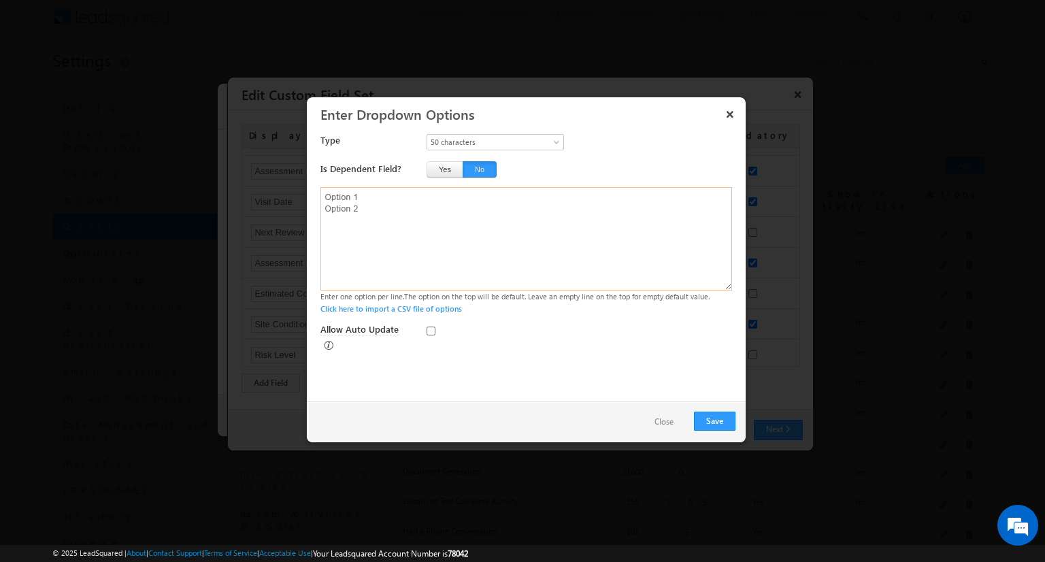
click at [525, 238] on textarea at bounding box center [527, 238] width 412 height 103
type textarea "Low Risk Medium Risk High Risk Critical Risk"
click at [715, 421] on button "Save" at bounding box center [715, 421] width 42 height 19
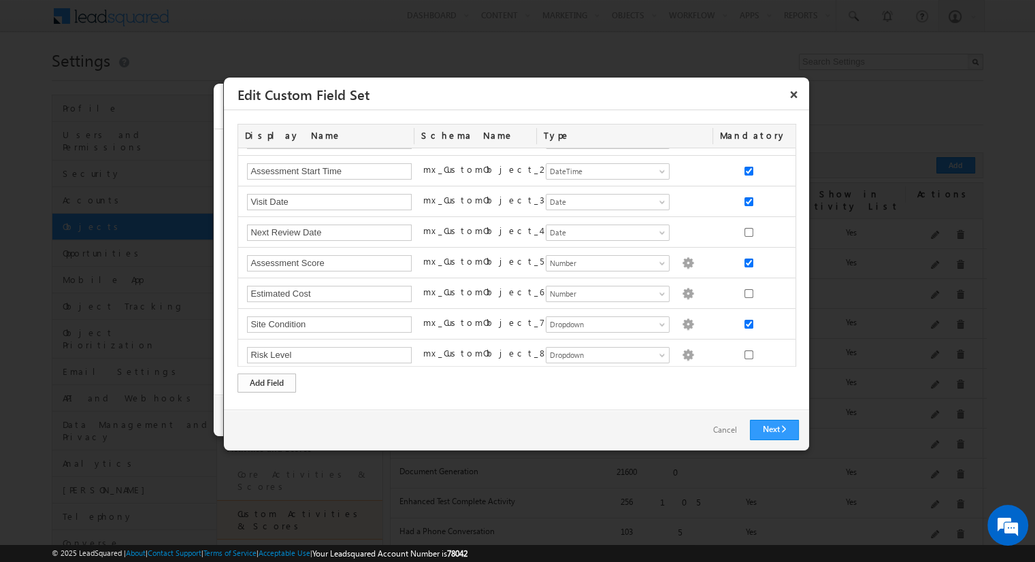
click at [267, 382] on div "Add Field" at bounding box center [267, 383] width 59 height 19
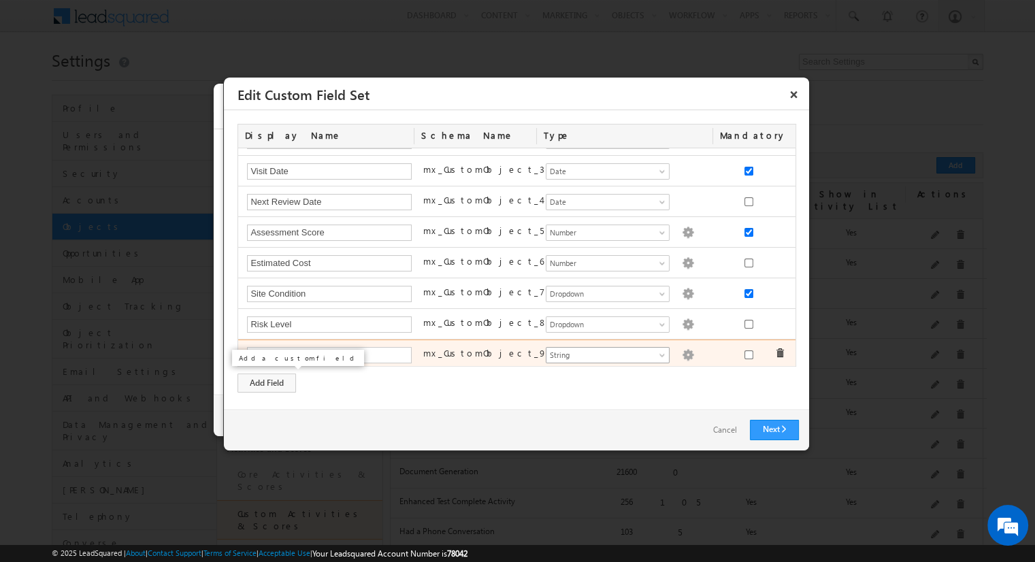
type input "Site Photos"
click at [602, 351] on span "String" at bounding box center [602, 355] width 111 height 12
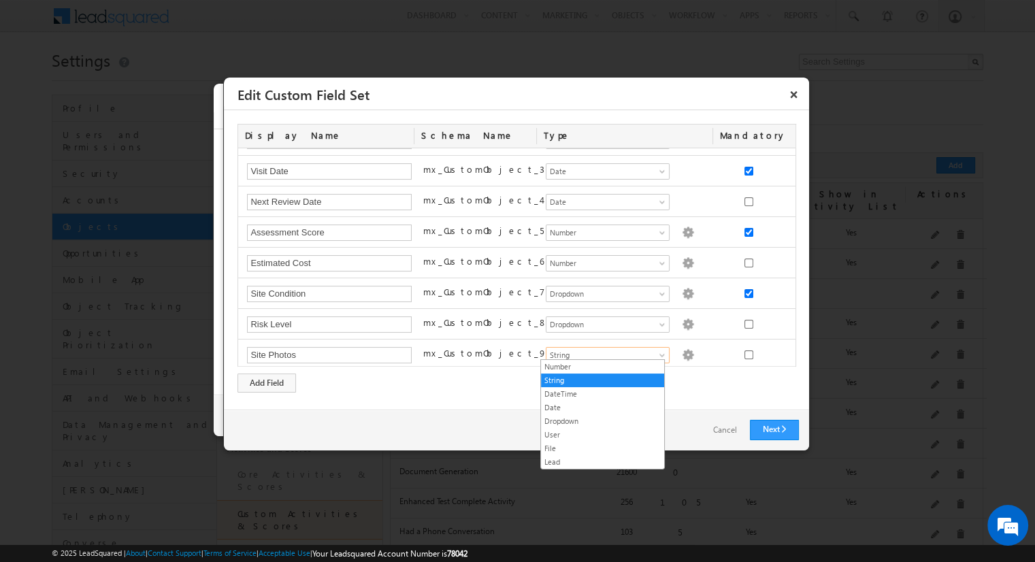
click at [602, 446] on link "File" at bounding box center [602, 448] width 123 height 12
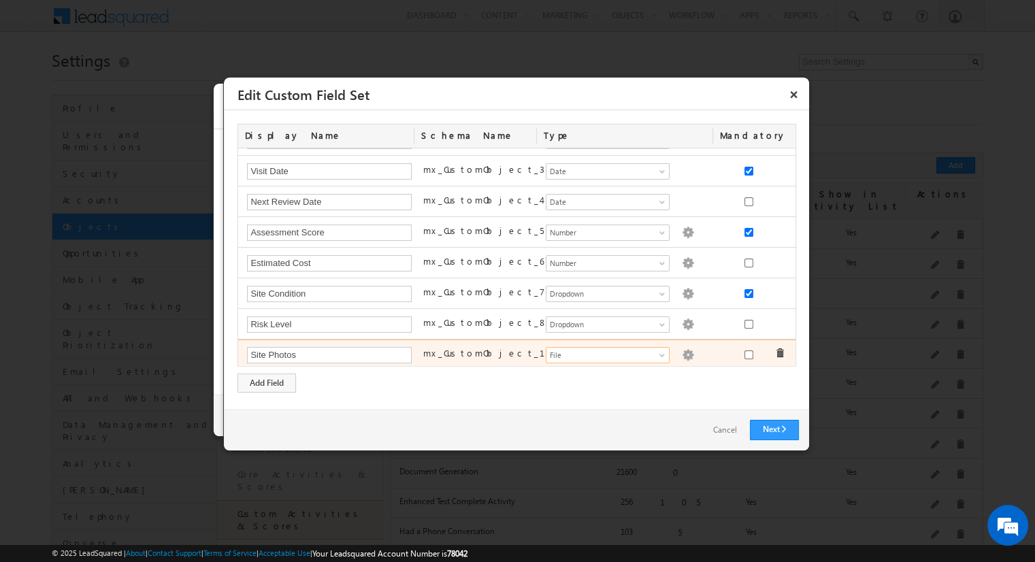
click at [682, 351] on img at bounding box center [688, 355] width 12 height 12
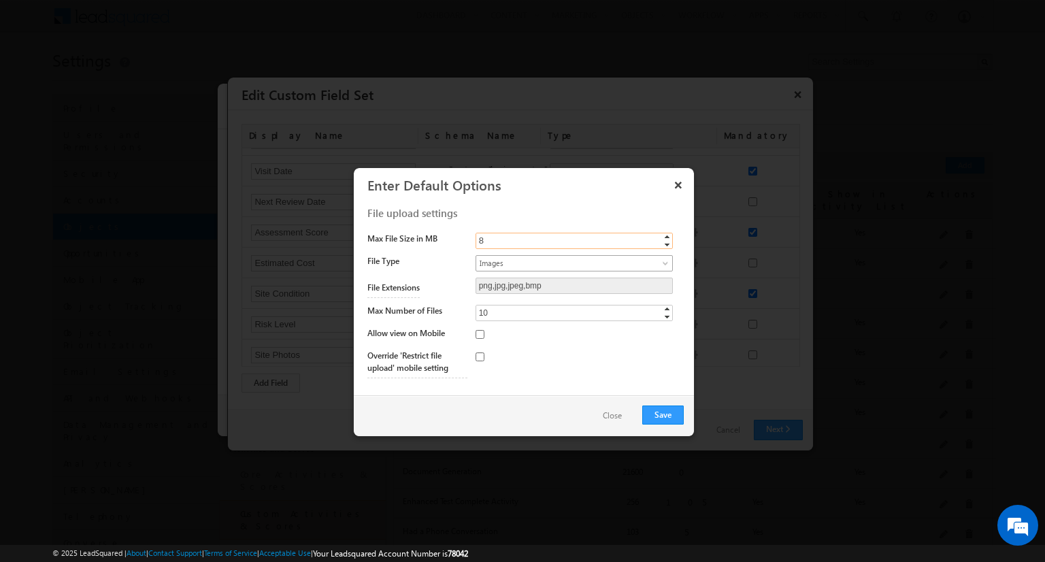
type input "8"
click at [562, 262] on span "Images" at bounding box center [563, 263] width 174 height 12
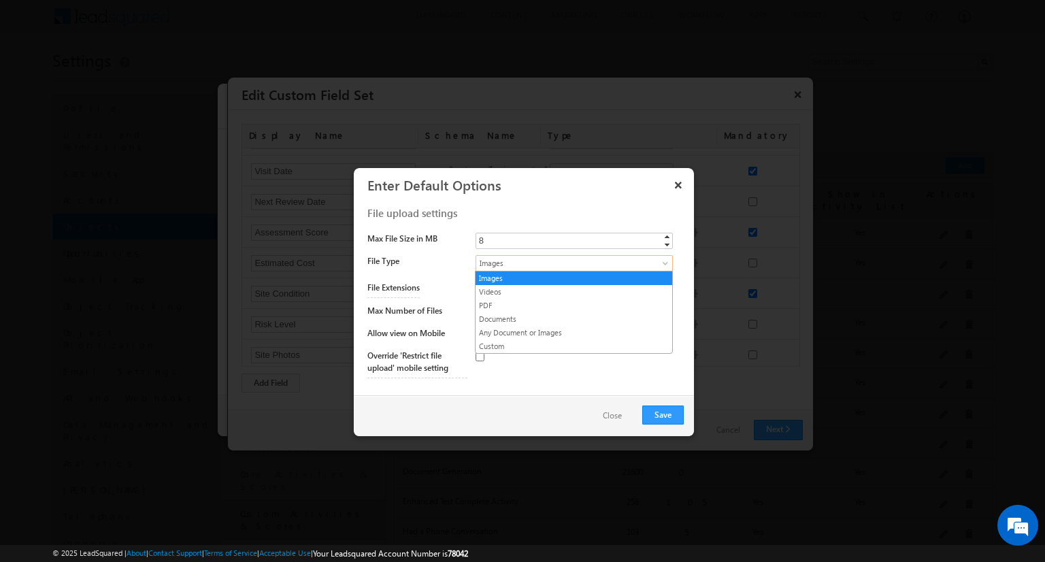
click at [574, 278] on link "Images" at bounding box center [574, 278] width 197 height 12
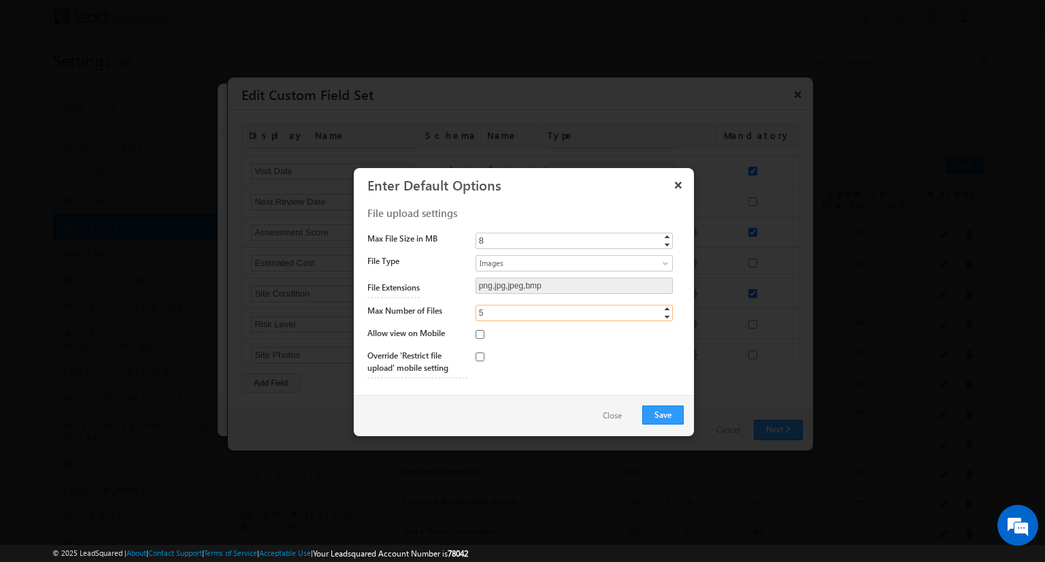
type input "5"
click at [479, 333] on input "checkbox" at bounding box center [480, 334] width 9 height 9
checkbox input "true"
click at [663, 414] on button "Save" at bounding box center [663, 415] width 42 height 19
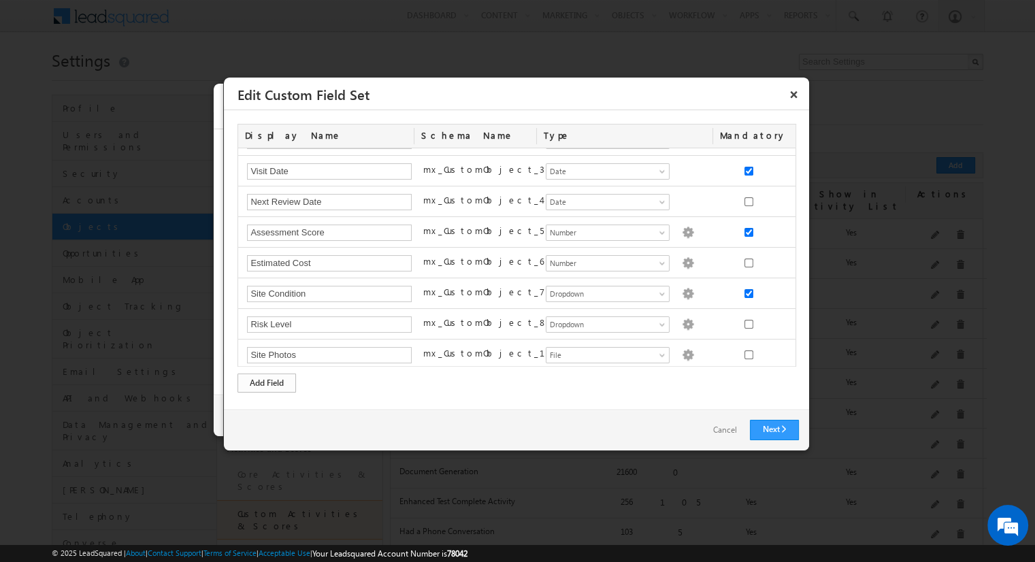
click at [267, 382] on div "Add Field" at bounding box center [267, 383] width 59 height 19
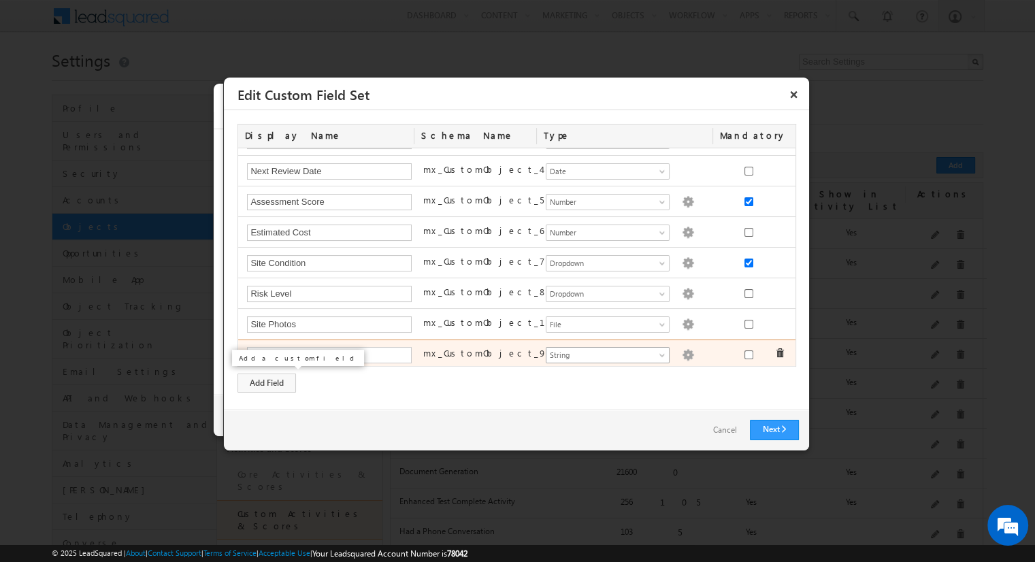
type input "Assessment Reports"
click at [602, 351] on span "String" at bounding box center [602, 355] width 111 height 12
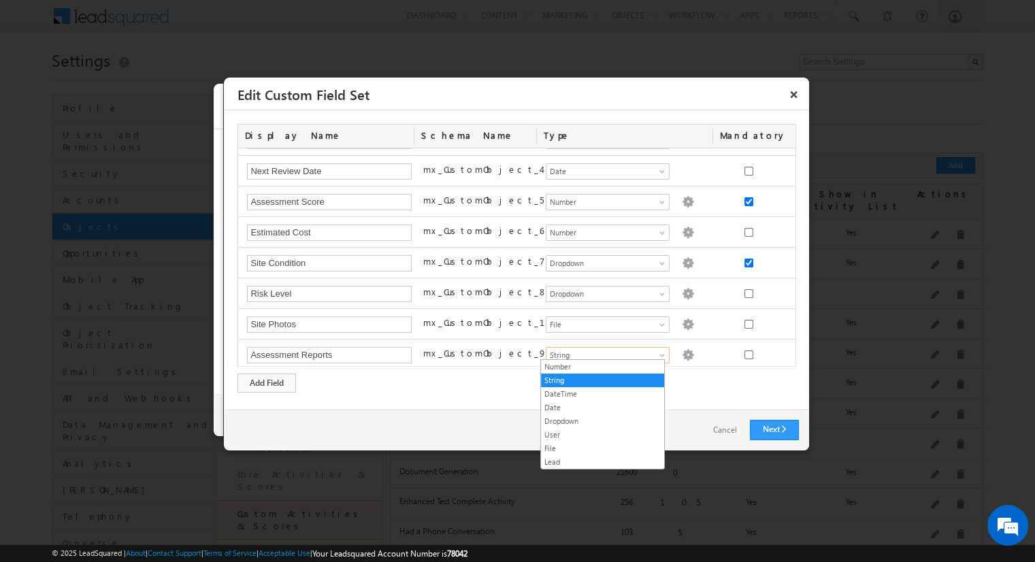
click at [602, 446] on link "File" at bounding box center [602, 448] width 123 height 12
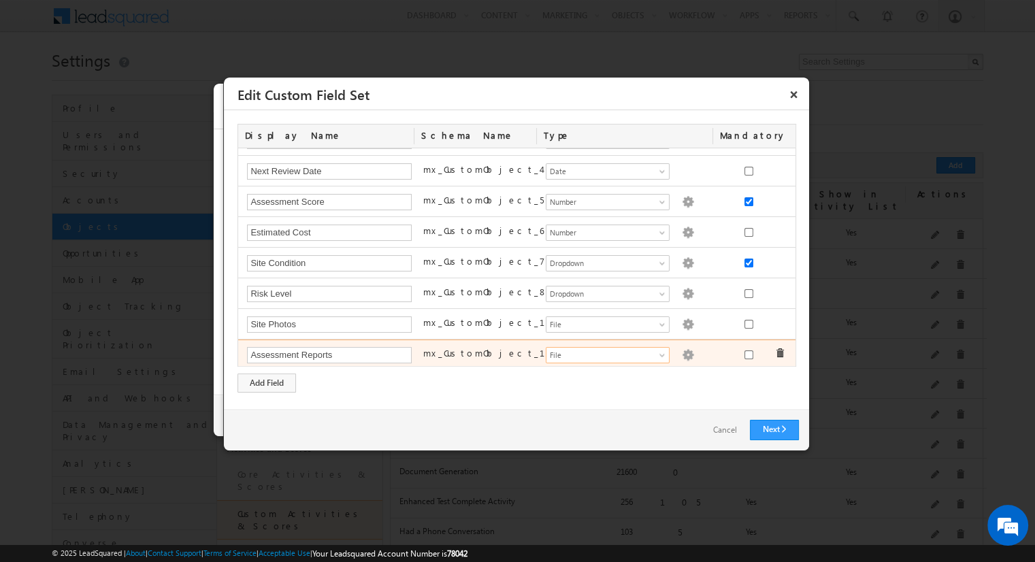
click at [682, 351] on img at bounding box center [688, 355] width 12 height 12
type input "1"
type input "10"
checkbox input "false"
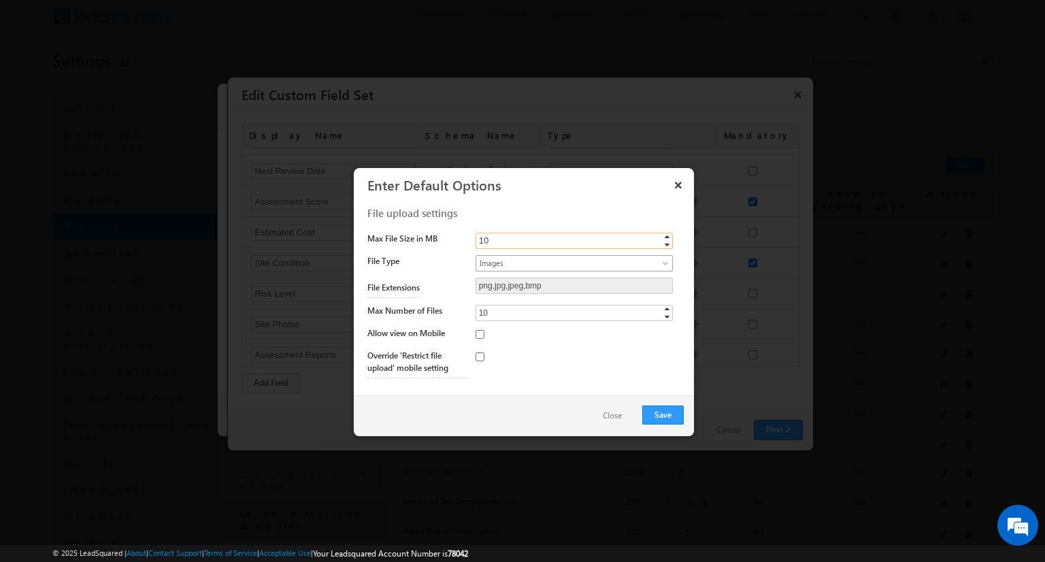
type input "10"
click at [562, 262] on span "Images" at bounding box center [563, 263] width 174 height 12
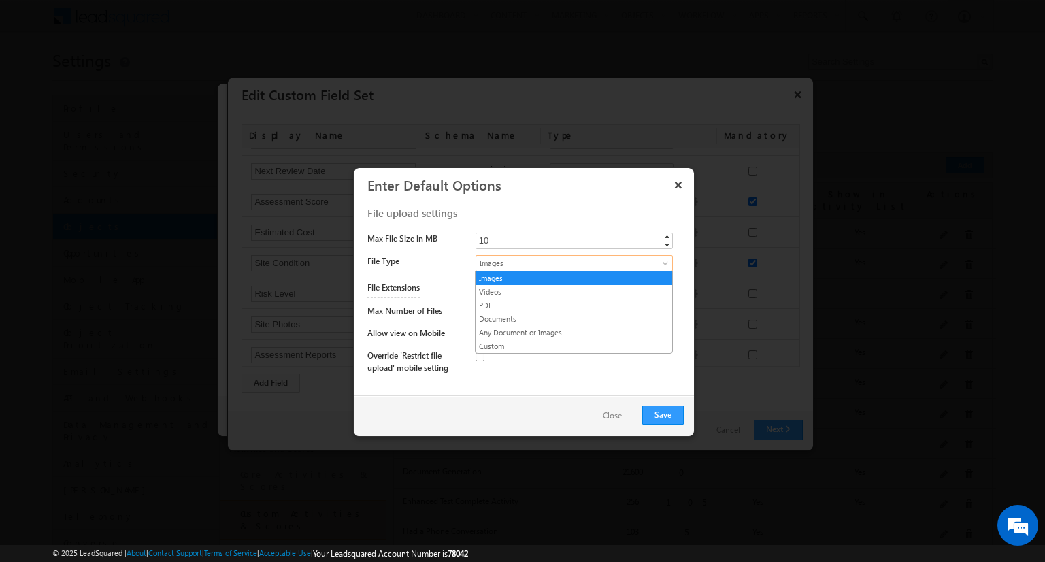
click at [574, 304] on link "PDF" at bounding box center [574, 305] width 197 height 12
type input "pdf"
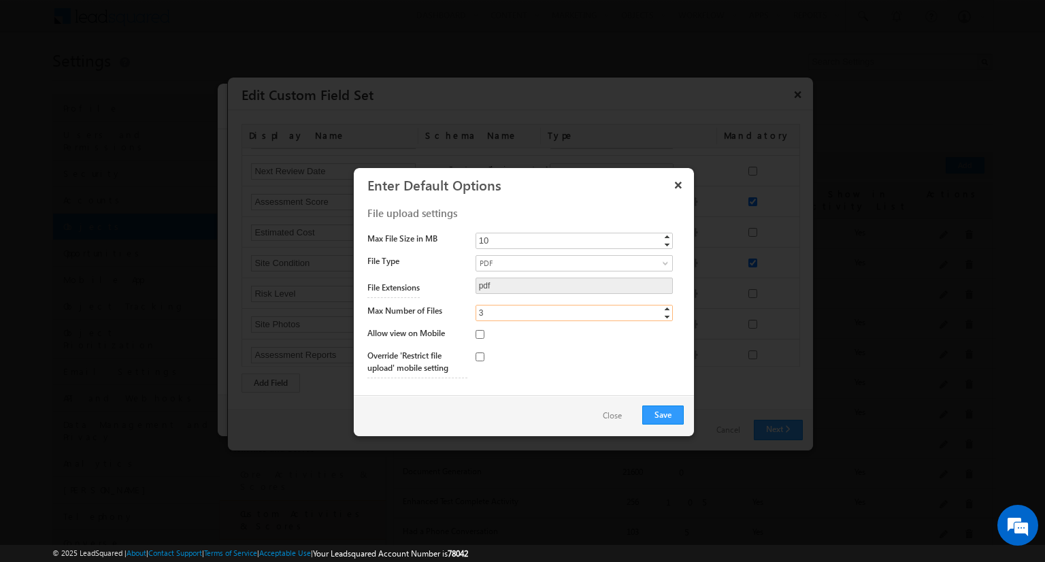
type input "3"
click at [479, 333] on input "checkbox" at bounding box center [480, 334] width 9 height 9
checkbox input "true"
click at [479, 356] on input "checkbox" at bounding box center [480, 357] width 9 height 9
checkbox input "true"
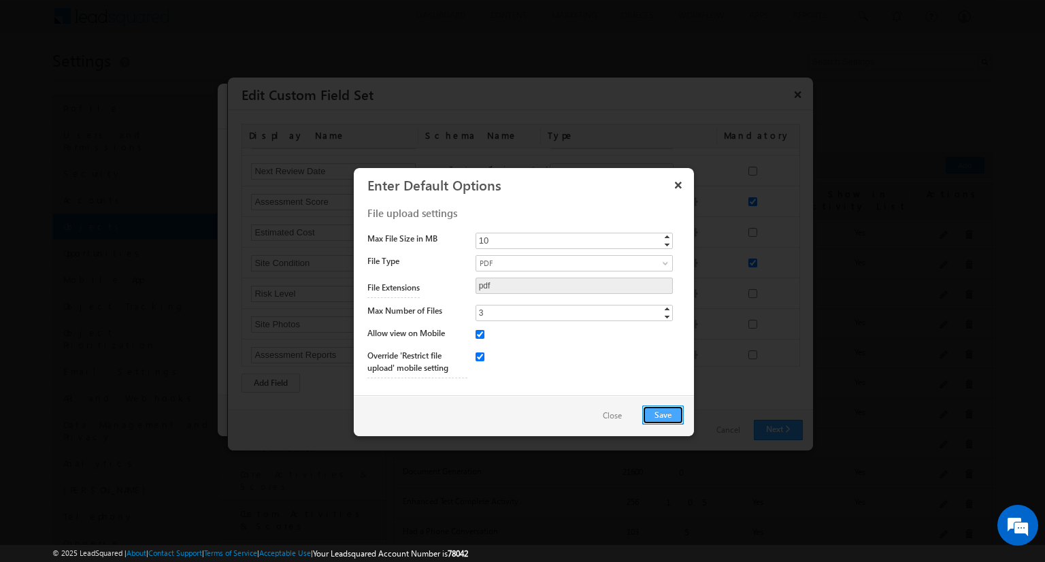
click at [663, 414] on button "Save" at bounding box center [663, 415] width 42 height 19
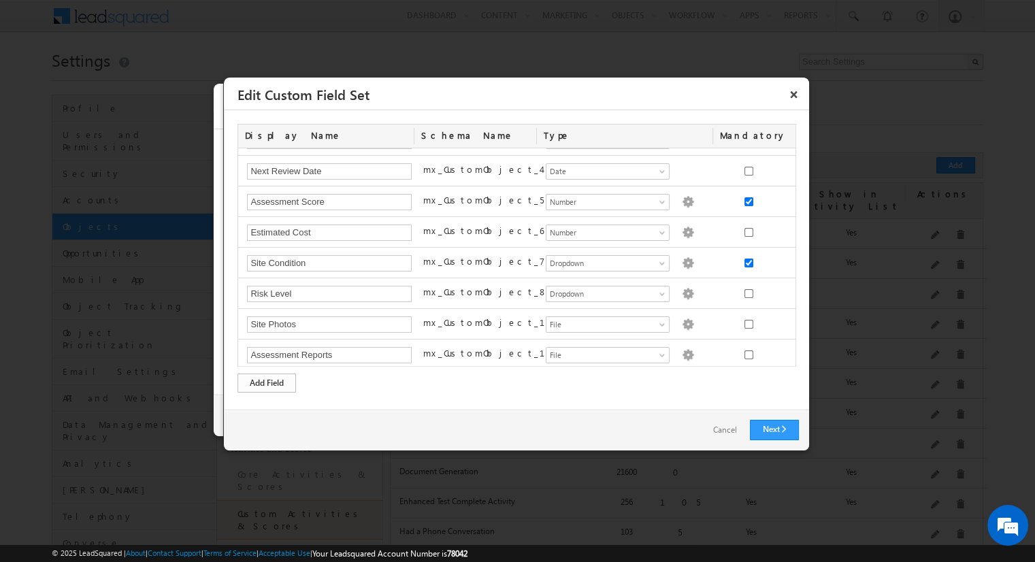
click at [267, 382] on div "Add Field" at bounding box center [267, 383] width 59 height 19
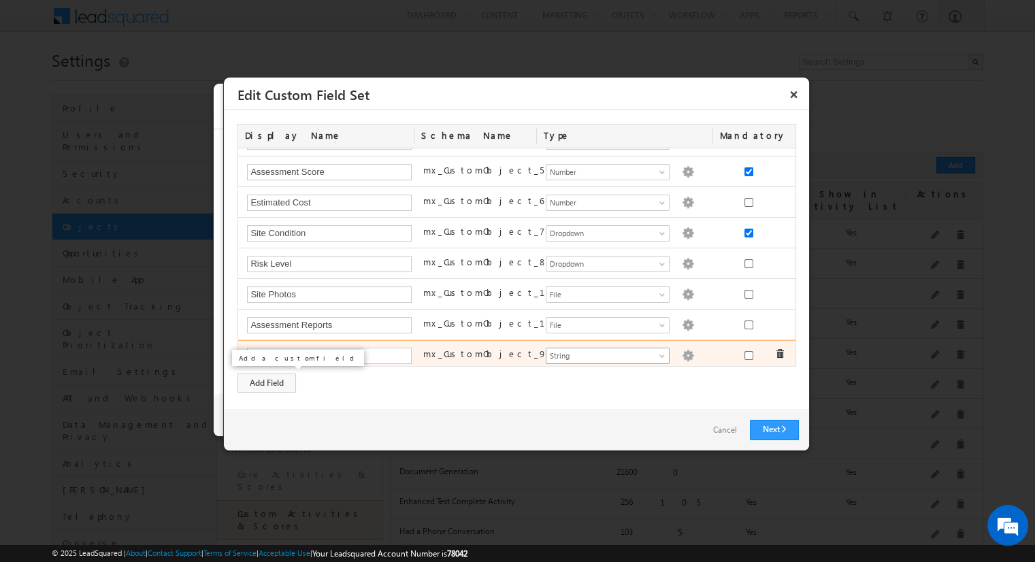
type input "Technical Documents"
click at [602, 351] on span "String" at bounding box center [602, 356] width 111 height 12
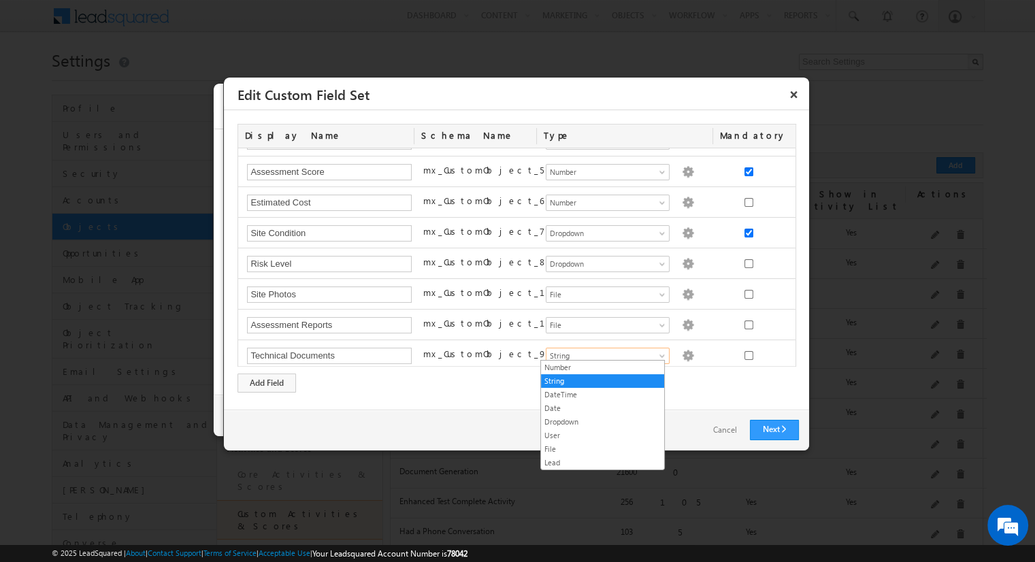
click at [602, 446] on link "File" at bounding box center [602, 449] width 123 height 12
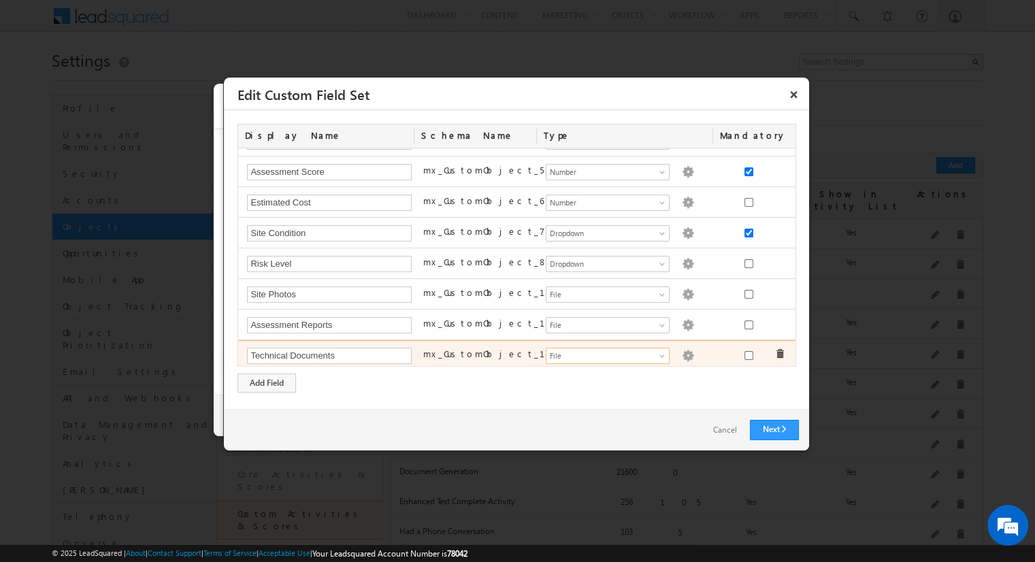
click at [682, 351] on img at bounding box center [688, 356] width 12 height 12
type input "1"
type input "png,jpg,jpeg,bmp"
type input "10"
checkbox input "false"
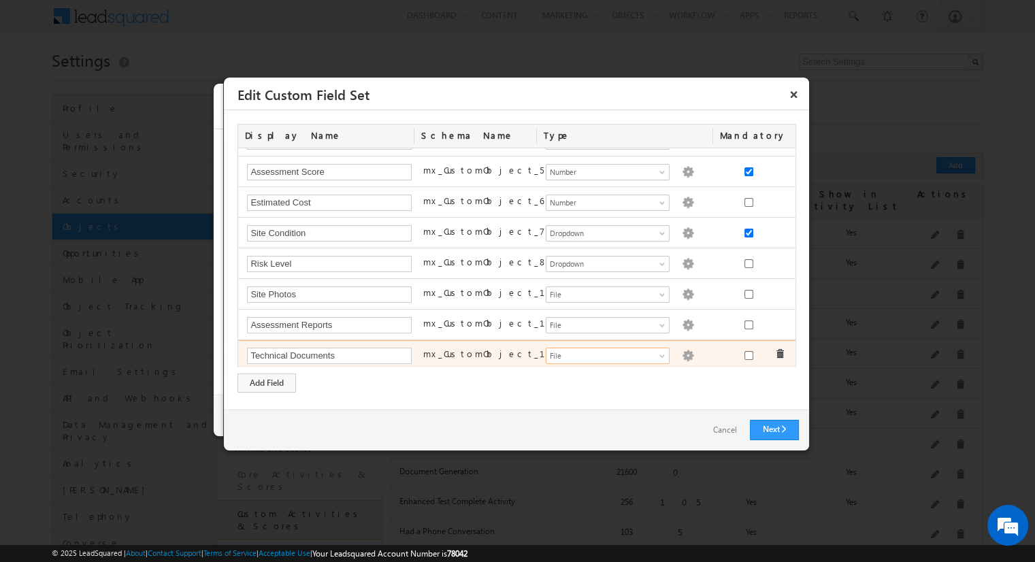
checkbox input "false"
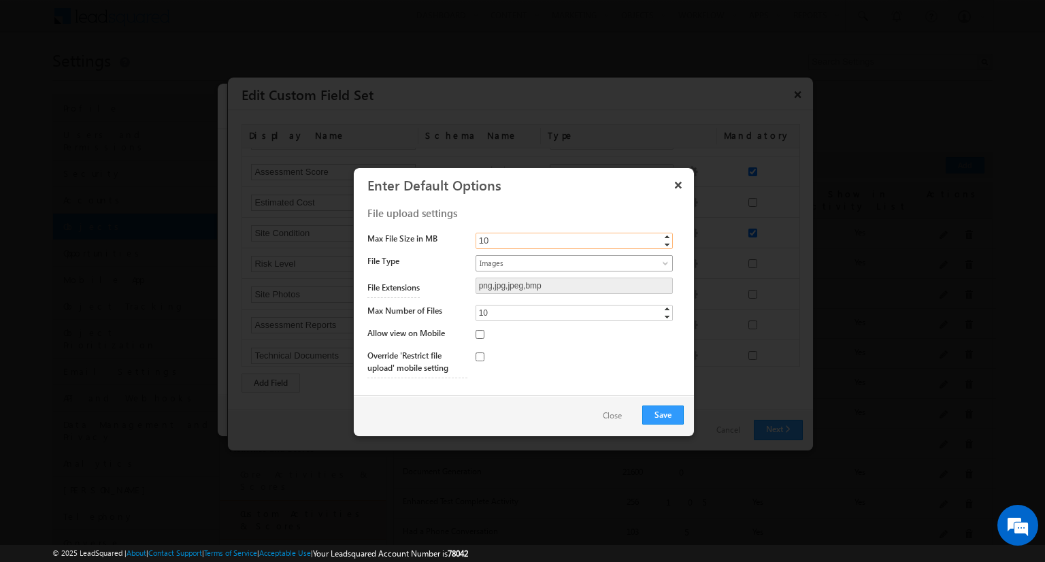
type input "10"
click at [562, 262] on span "Images" at bounding box center [563, 263] width 174 height 12
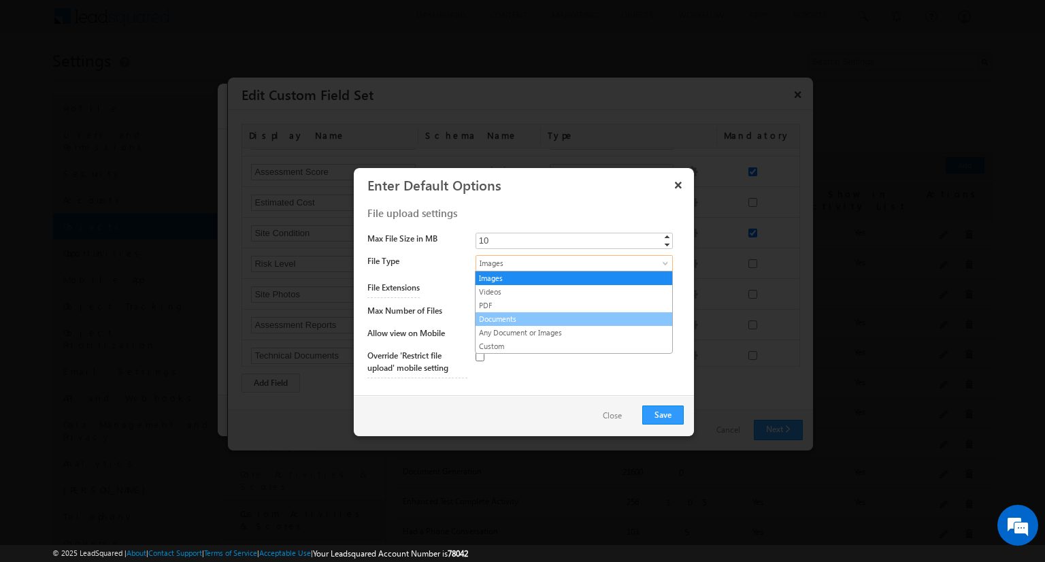
click at [572, 315] on link "Documents" at bounding box center [574, 319] width 197 height 12
type input "doc,docx"
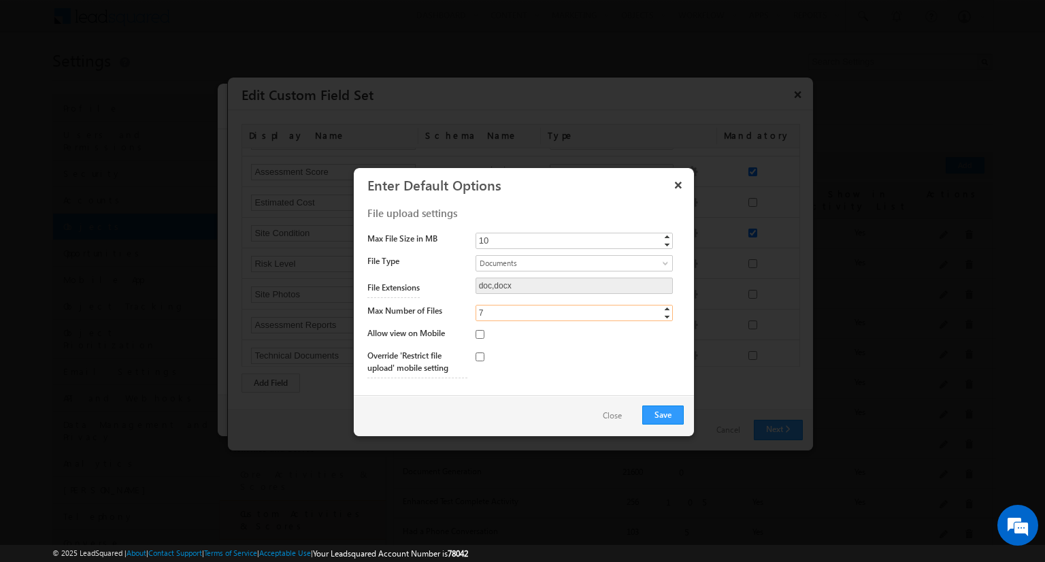
type input "7"
click at [479, 333] on input "checkbox" at bounding box center [480, 334] width 9 height 9
checkbox input "true"
click at [663, 414] on button "Save" at bounding box center [663, 415] width 42 height 19
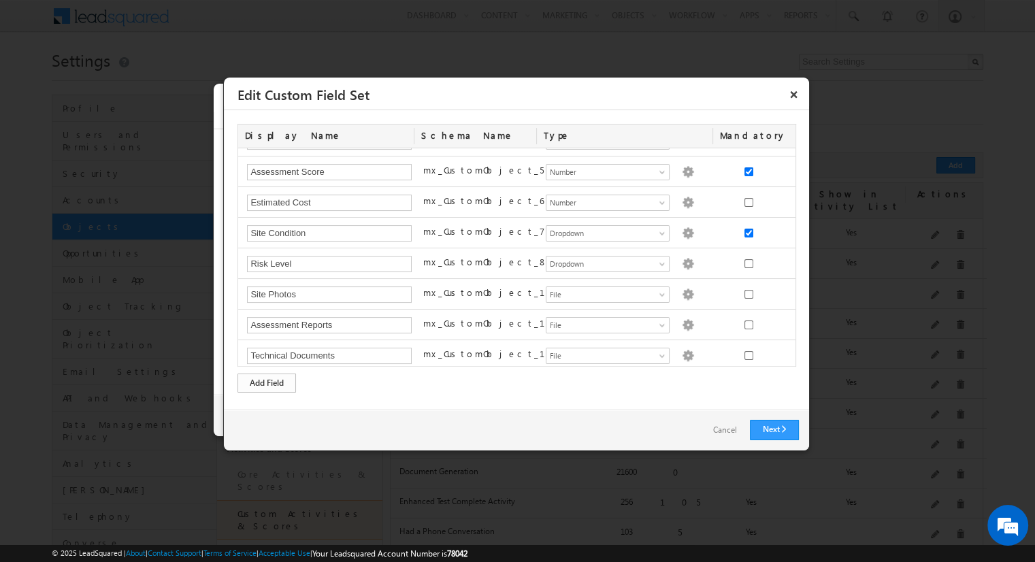
click at [267, 382] on div "Add Field" at bounding box center [267, 383] width 59 height 19
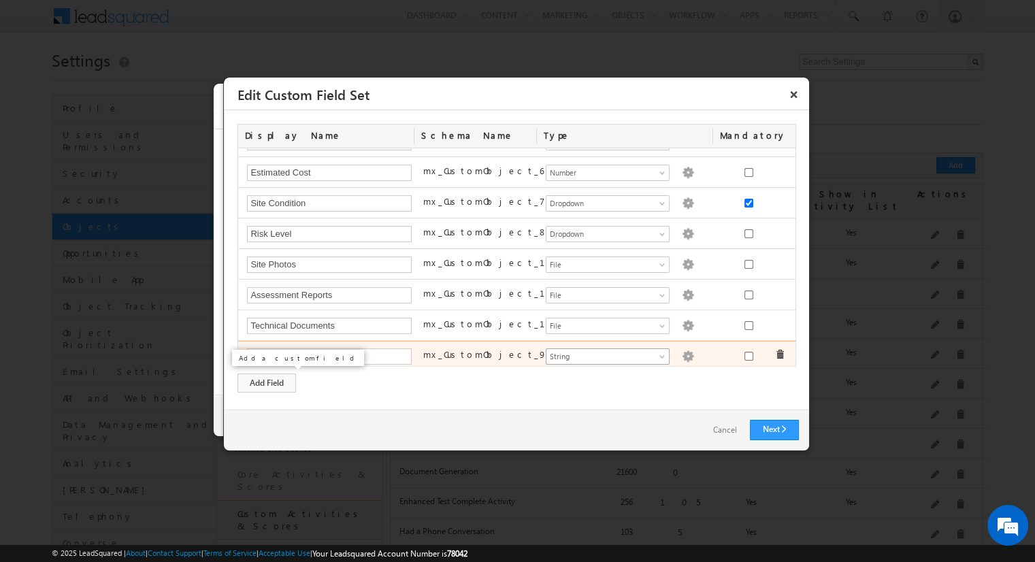
type input "Video Recordings"
click at [602, 351] on span "String" at bounding box center [602, 357] width 111 height 12
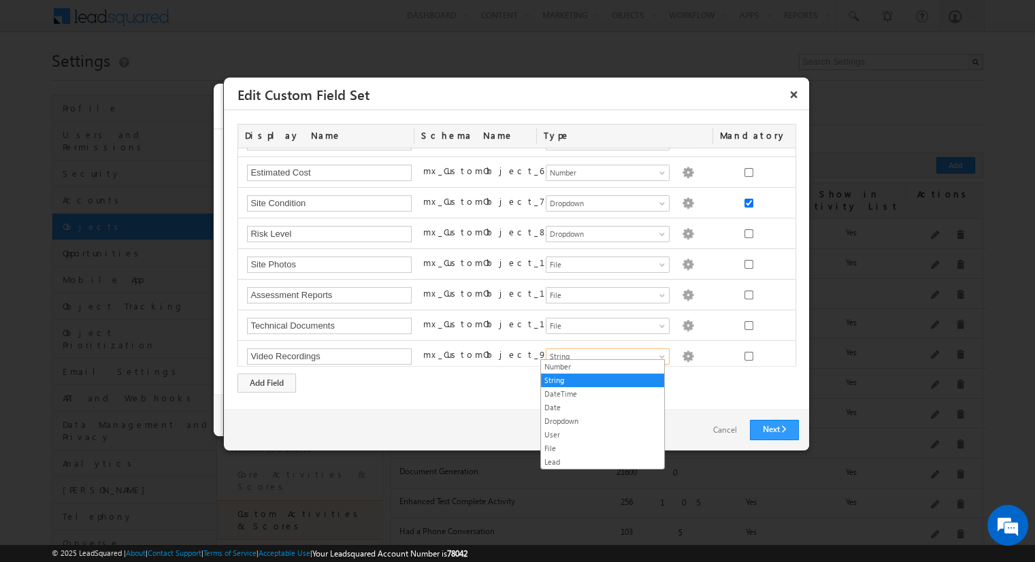
click at [602, 446] on link "File" at bounding box center [602, 448] width 123 height 12
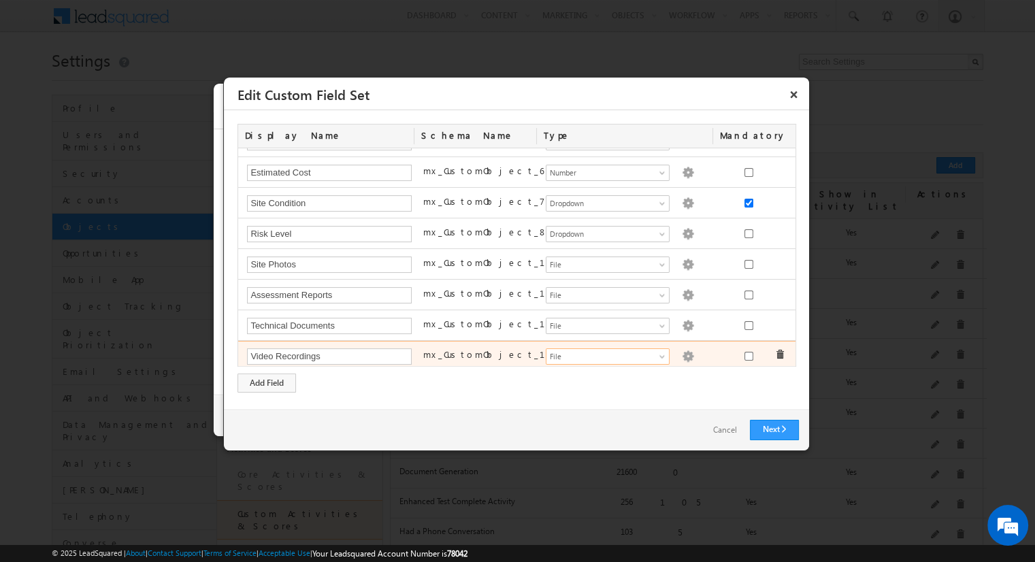
click at [682, 351] on img at bounding box center [688, 357] width 12 height 12
type input "1"
type input "png,jpg,jpeg,bmp"
type input "10"
checkbox input "false"
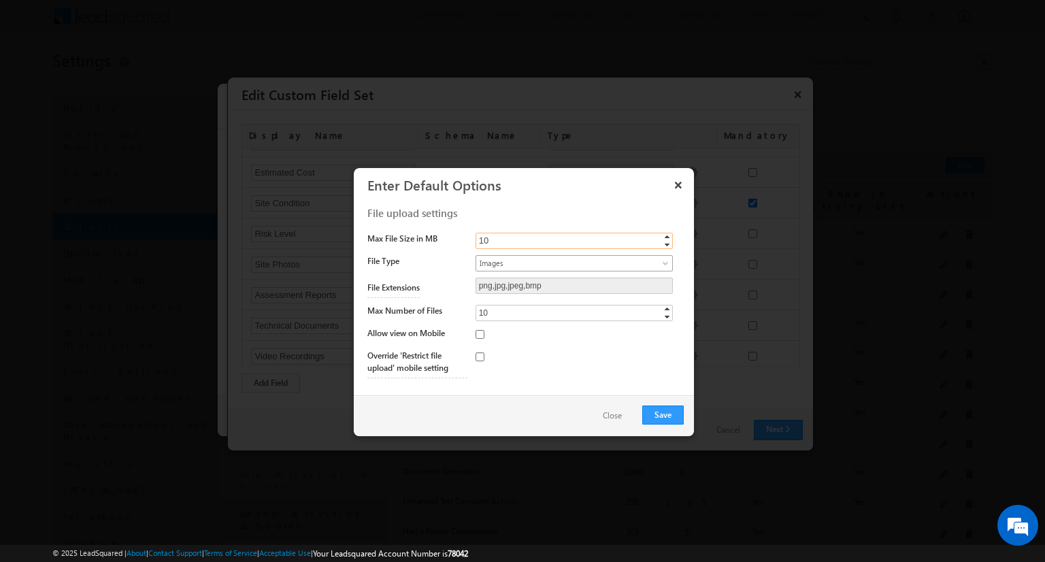
type input "10"
click at [562, 262] on span "Images" at bounding box center [563, 263] width 174 height 12
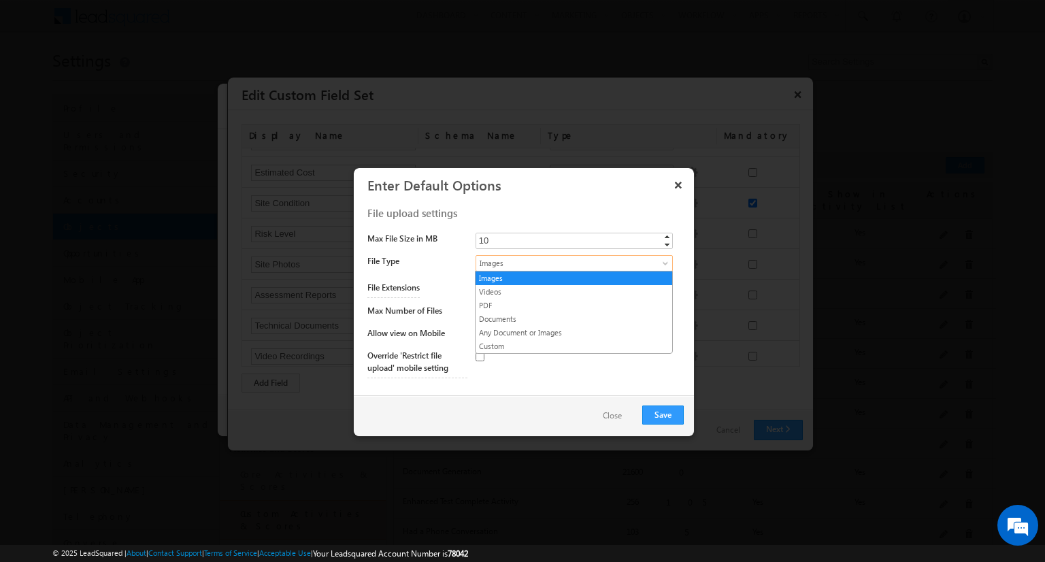
click at [574, 291] on link "Videos" at bounding box center [574, 292] width 197 height 12
type input "mp4,webm,mov"
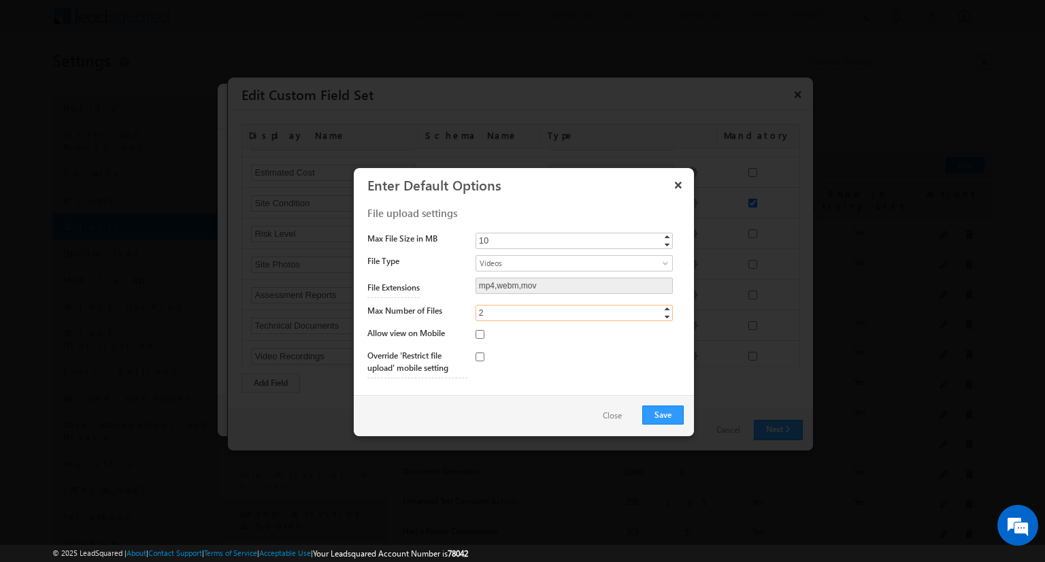
type input "2"
click at [479, 356] on input "checkbox" at bounding box center [480, 357] width 9 height 9
checkbox input "true"
click at [663, 414] on button "Save" at bounding box center [663, 415] width 42 height 19
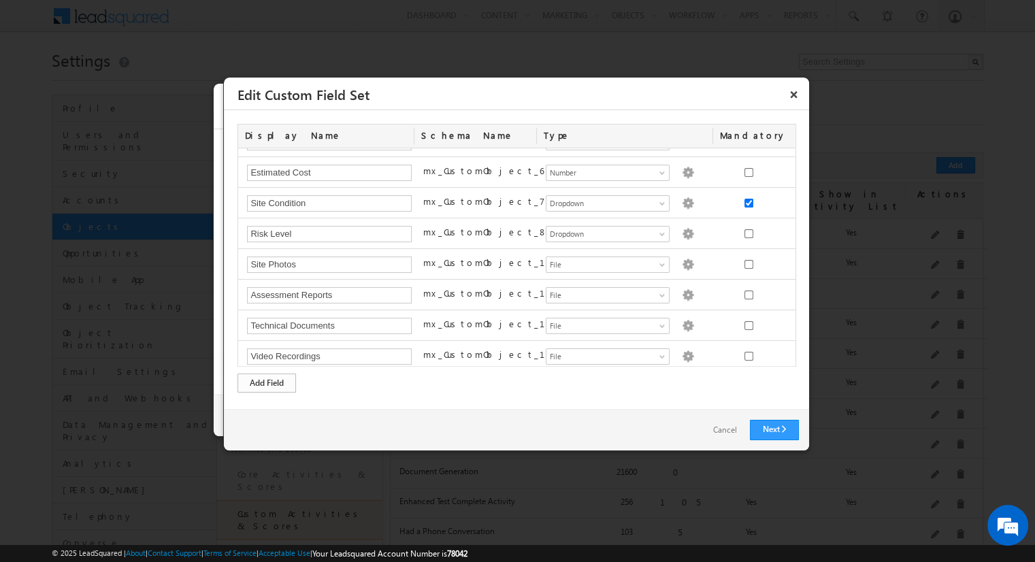
click at [267, 382] on div "Add Field" at bounding box center [267, 383] width 59 height 19
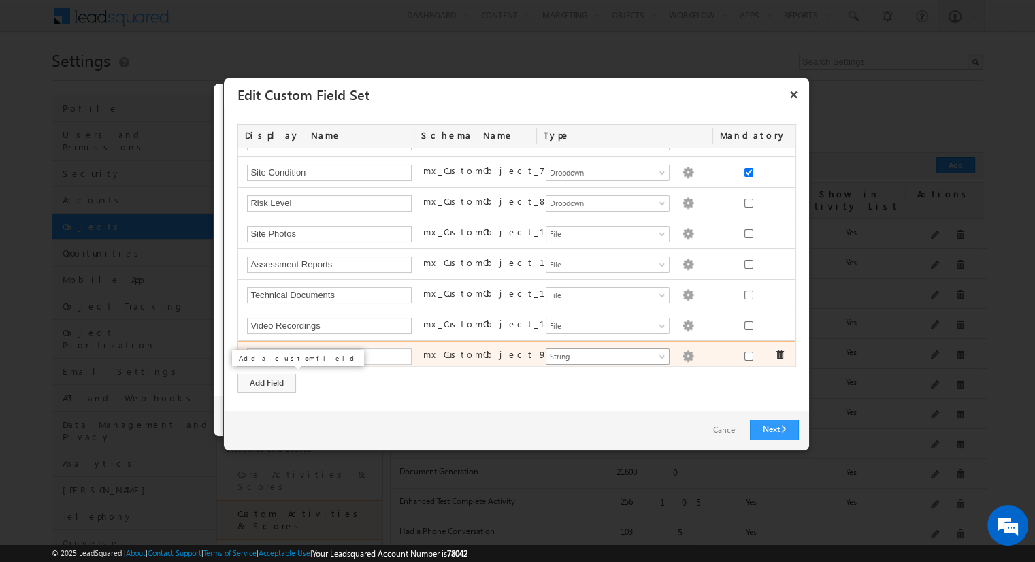
type input "Mixed Media Files"
click at [602, 351] on span "String" at bounding box center [602, 357] width 111 height 12
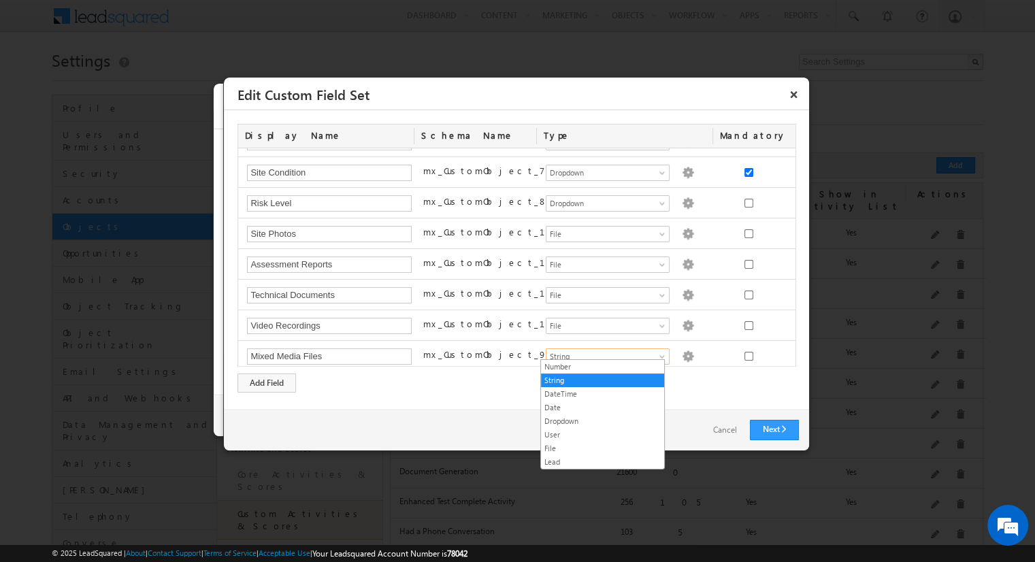
click at [602, 446] on link "File" at bounding box center [602, 448] width 123 height 12
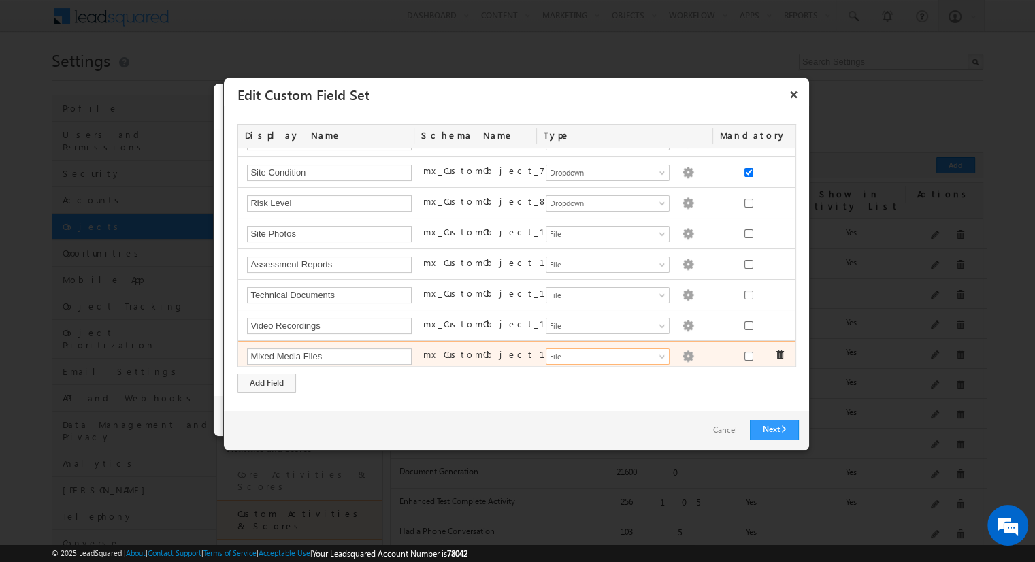
click at [682, 351] on img at bounding box center [688, 357] width 12 height 12
type input "1"
type input "png,jpg,jpeg,bmp"
type input "10"
checkbox input "false"
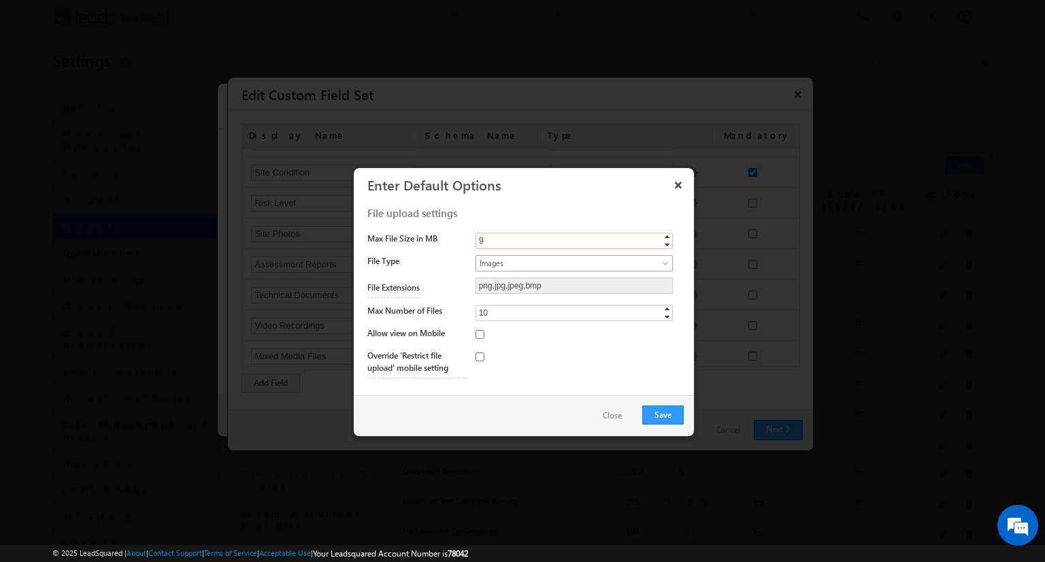
type input "9"
click at [562, 262] on span "Images" at bounding box center [563, 263] width 174 height 12
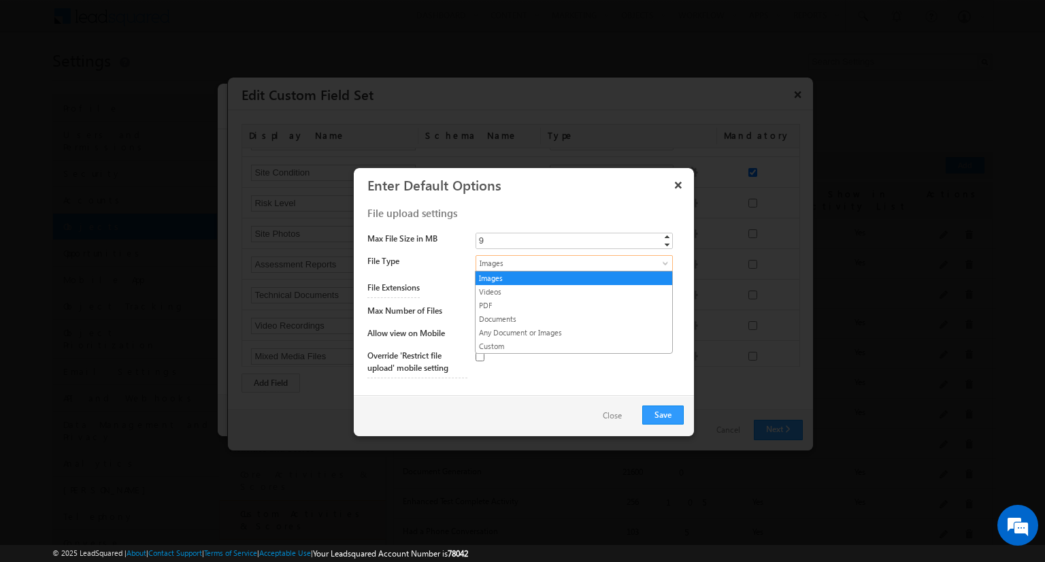
click at [574, 331] on link "Any Document or Images" at bounding box center [574, 333] width 197 height 12
type input "png,jpg,jpeg,bmp,mp4,webm,mov,pdf,doc,docx"
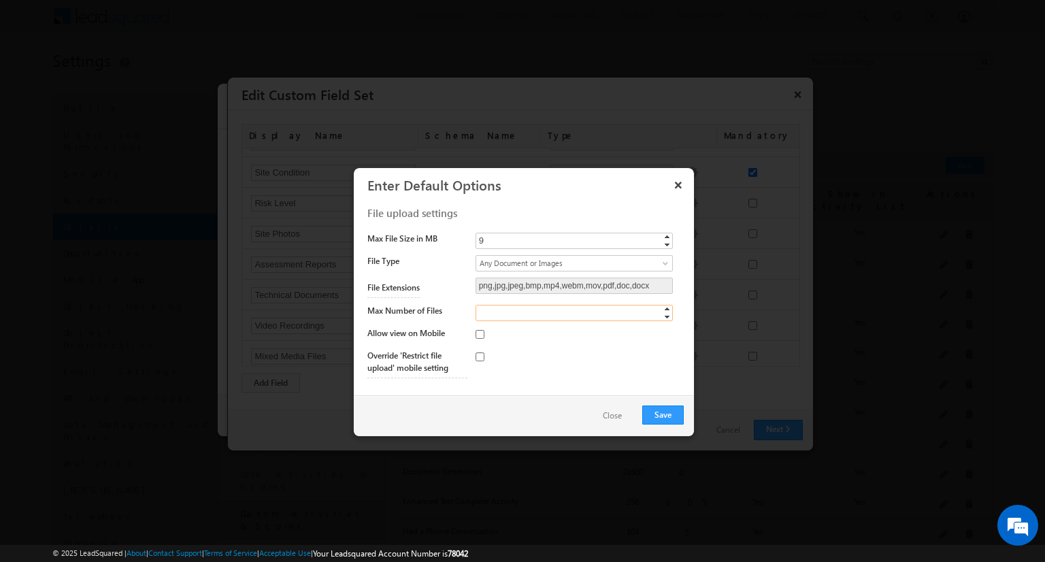
type input "10"
click at [479, 333] on input "checkbox" at bounding box center [480, 334] width 9 height 9
checkbox input "true"
click at [663, 414] on button "Save" at bounding box center [663, 415] width 42 height 19
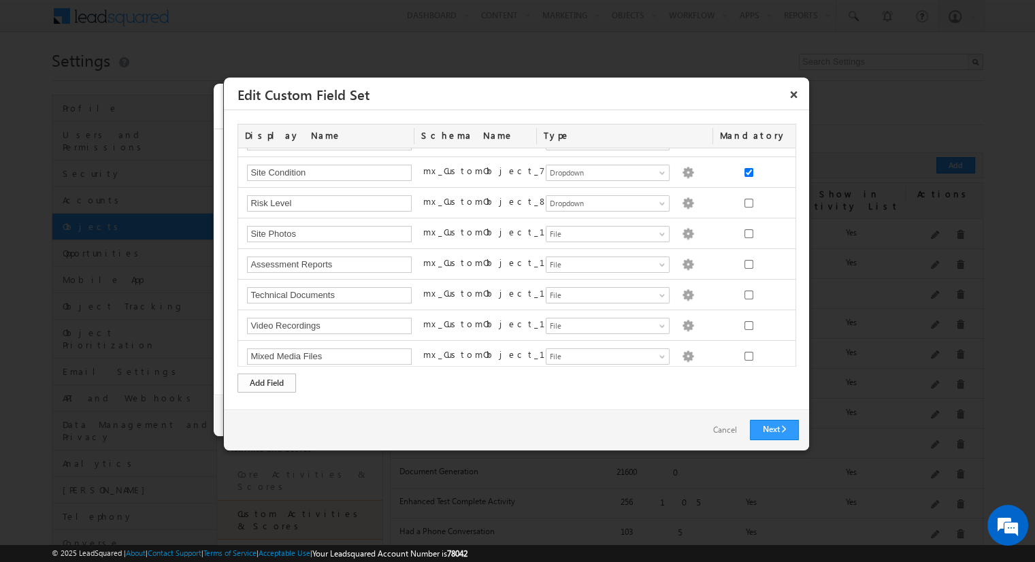
click at [267, 382] on div "Add Field" at bounding box center [267, 383] width 59 height 19
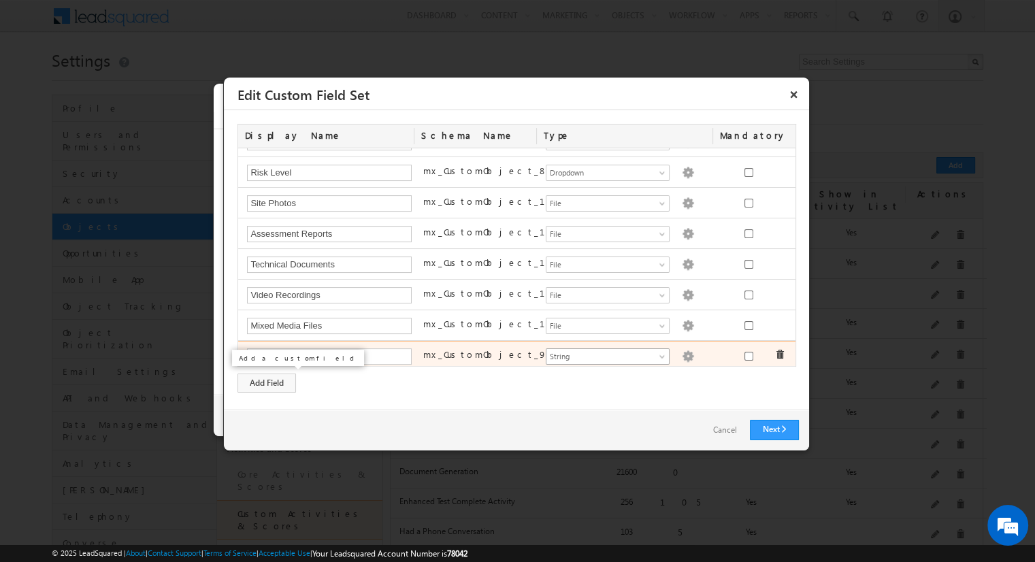
type input "Site Inspector"
click at [602, 351] on span "String" at bounding box center [602, 357] width 111 height 12
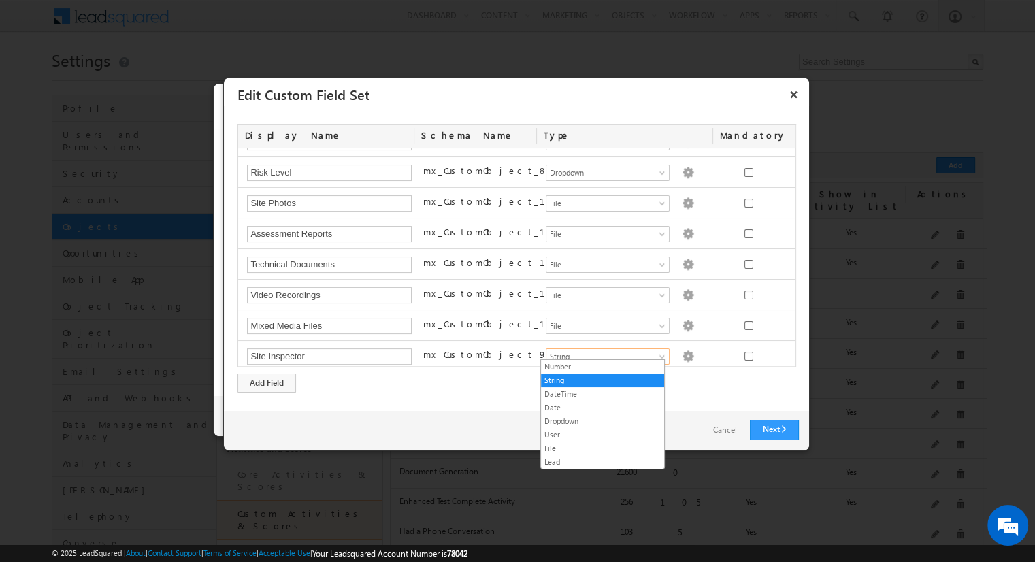
click at [602, 433] on link "User" at bounding box center [602, 435] width 123 height 12
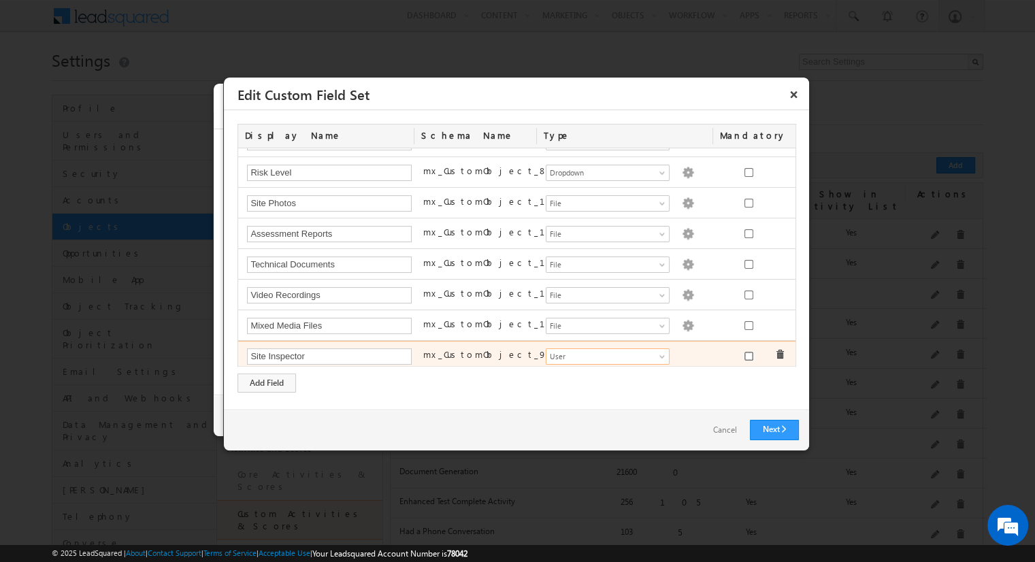
click at [745, 352] on input "checkbox" at bounding box center [749, 356] width 9 height 9
checkbox input "true"
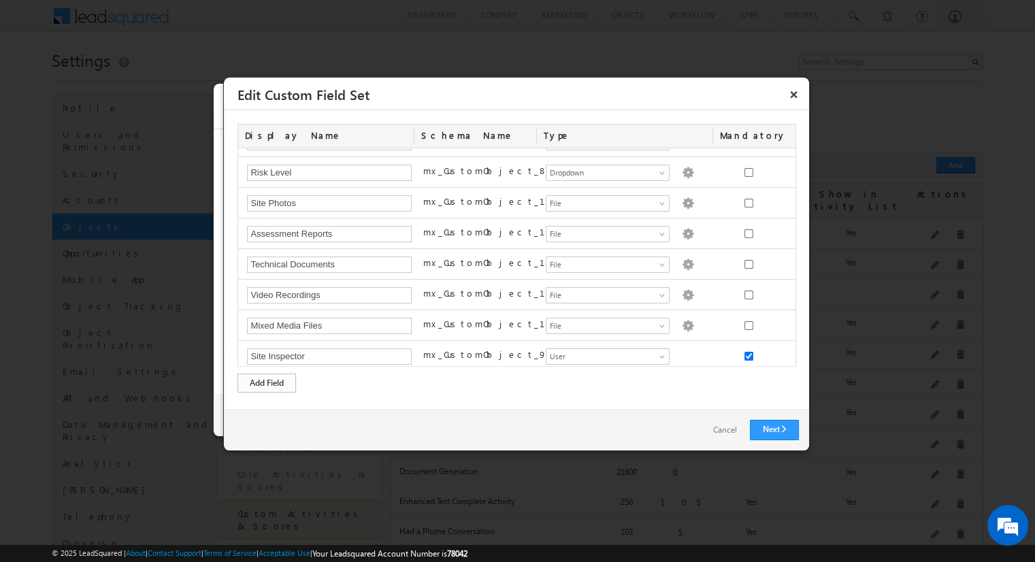
click at [267, 382] on div "Add Field" at bounding box center [267, 383] width 59 height 19
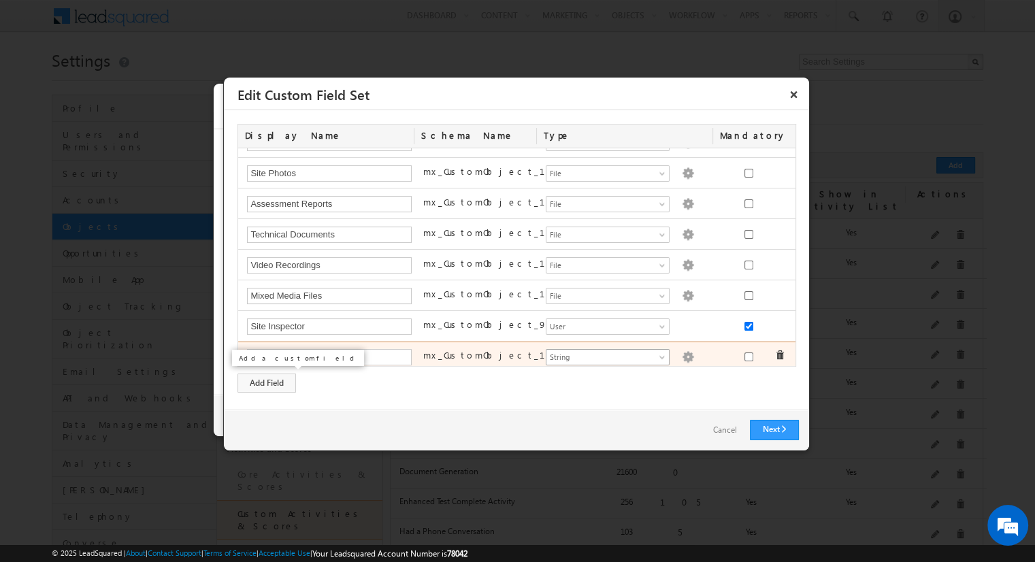
type input "Backup Inspector"
click at [602, 351] on span "String" at bounding box center [602, 357] width 111 height 12
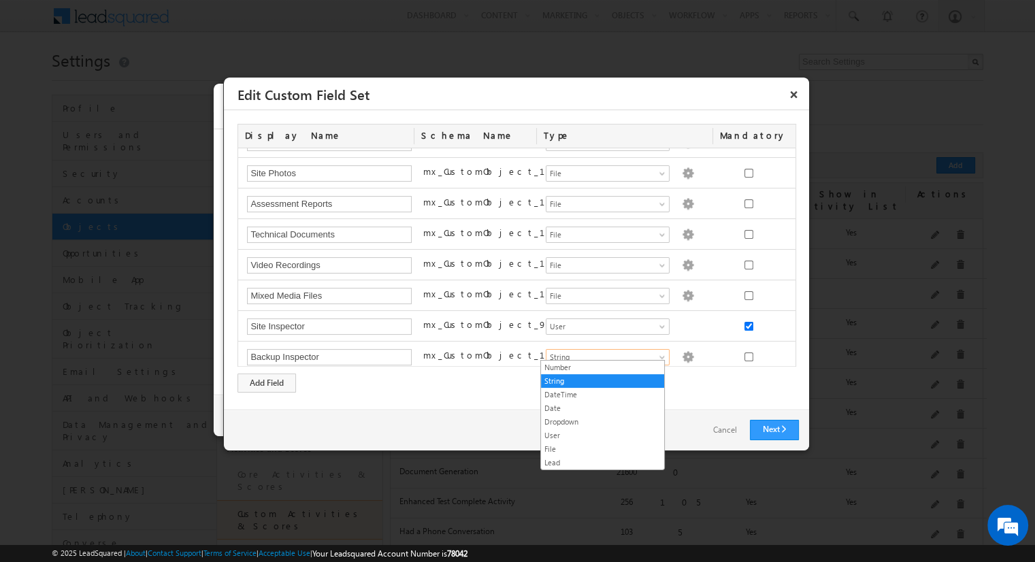
click at [602, 434] on link "User" at bounding box center [602, 435] width 123 height 12
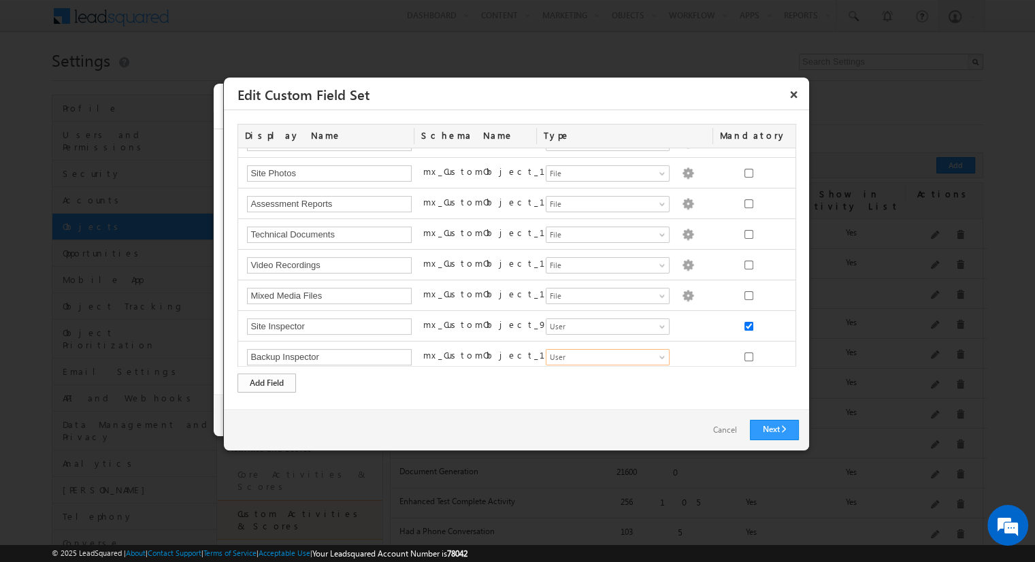
click at [267, 382] on div "Add Field" at bounding box center [267, 383] width 59 height 19
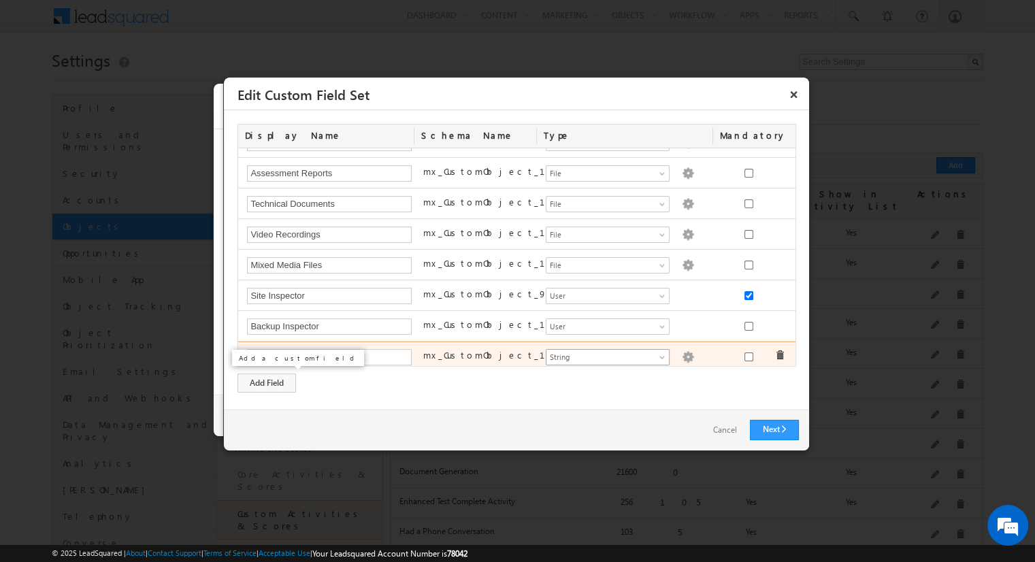
type input "Related Lead"
click at [602, 351] on span "String" at bounding box center [602, 357] width 111 height 12
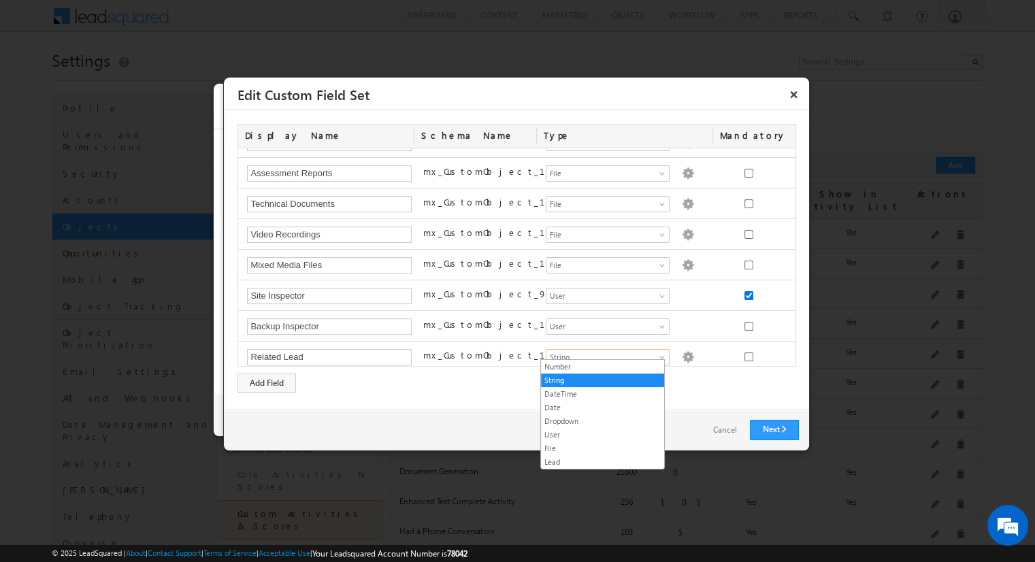
click at [602, 460] on link "Lead" at bounding box center [602, 462] width 123 height 12
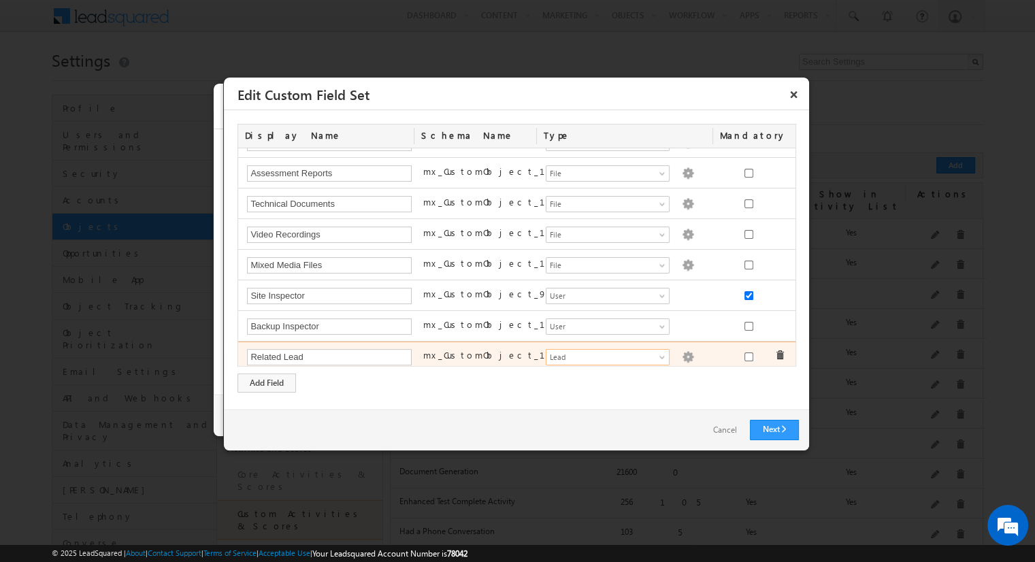
click at [682, 351] on img at bounding box center [688, 357] width 12 height 12
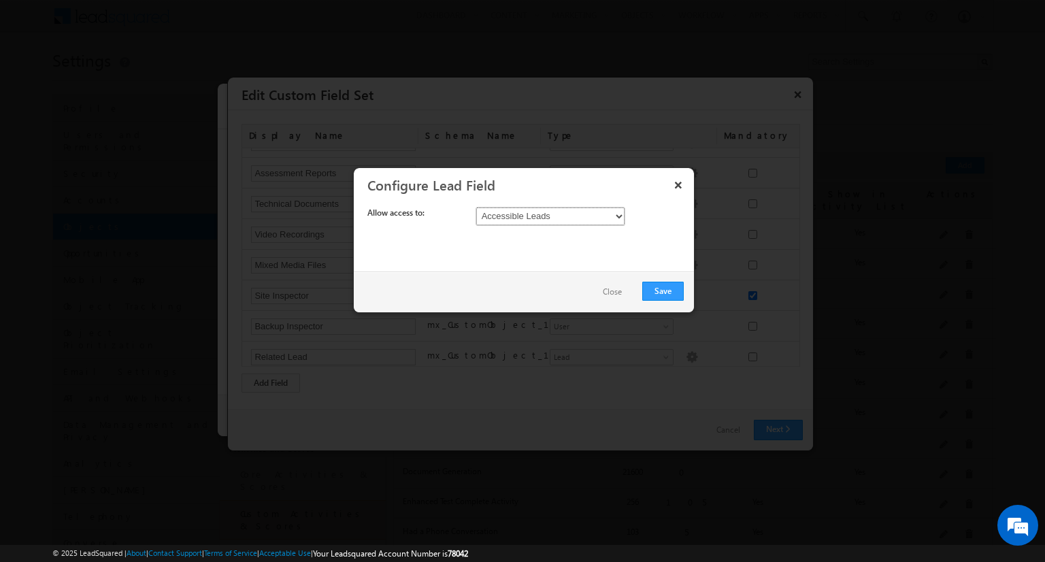
click at [550, 216] on select "Accessible Leads All Leads" at bounding box center [551, 216] width 150 height 19
click at [663, 290] on button "Save" at bounding box center [663, 291] width 42 height 19
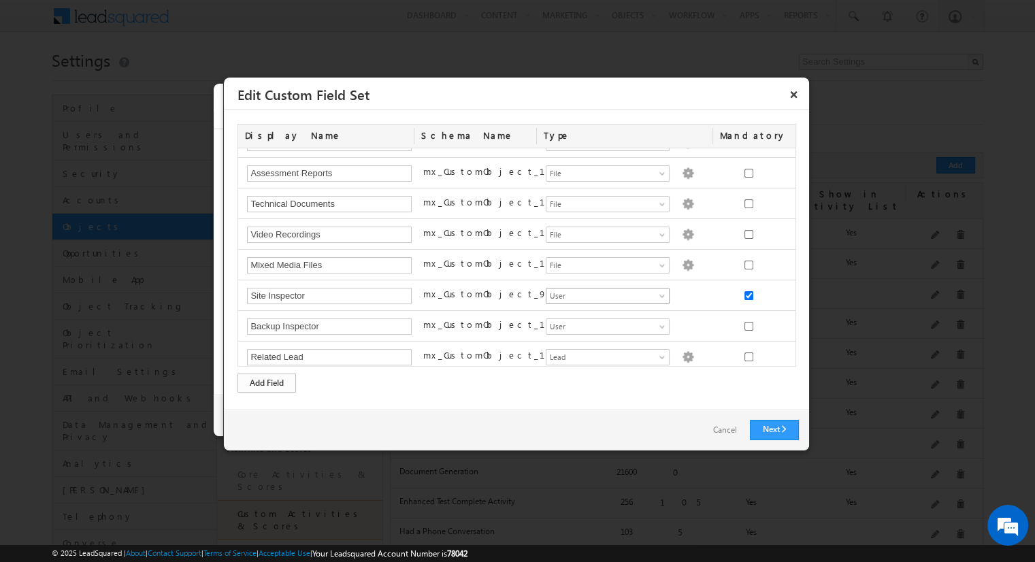
click at [267, 382] on div "Add Field" at bounding box center [267, 383] width 59 height 19
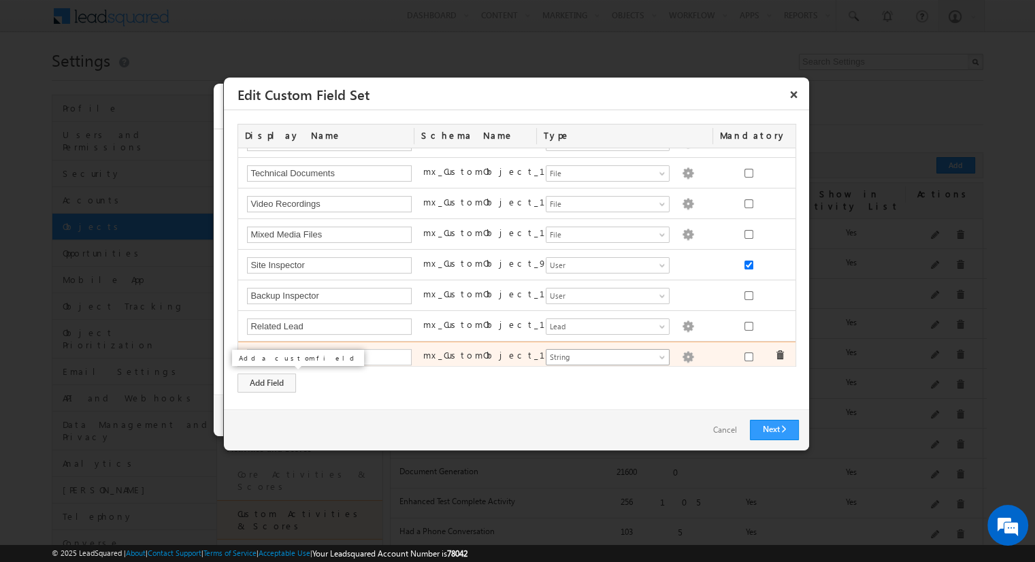
type input "Primary Contact Lead"
click at [602, 351] on span "String" at bounding box center [602, 357] width 111 height 12
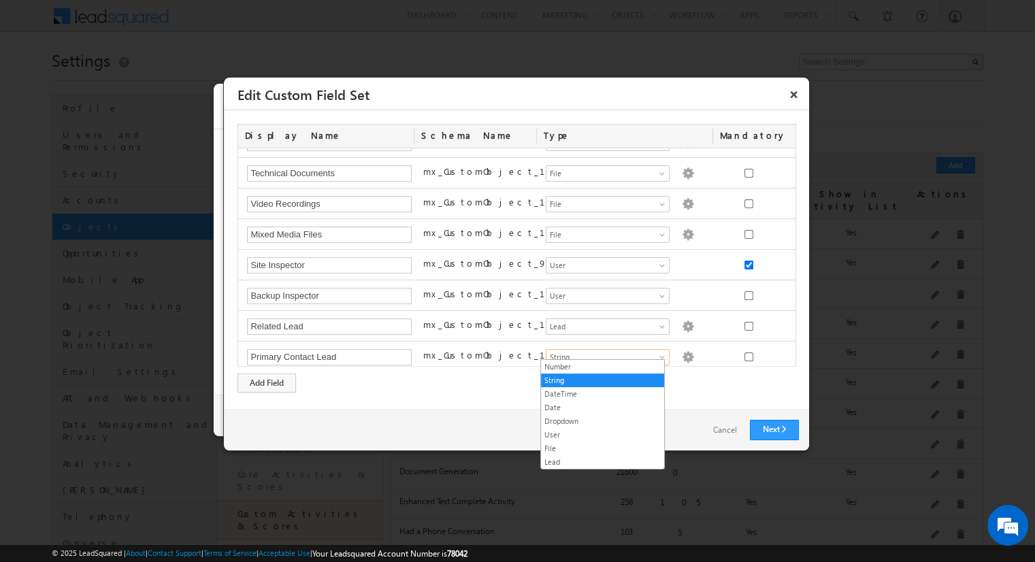
click at [602, 460] on link "Lead" at bounding box center [602, 462] width 123 height 12
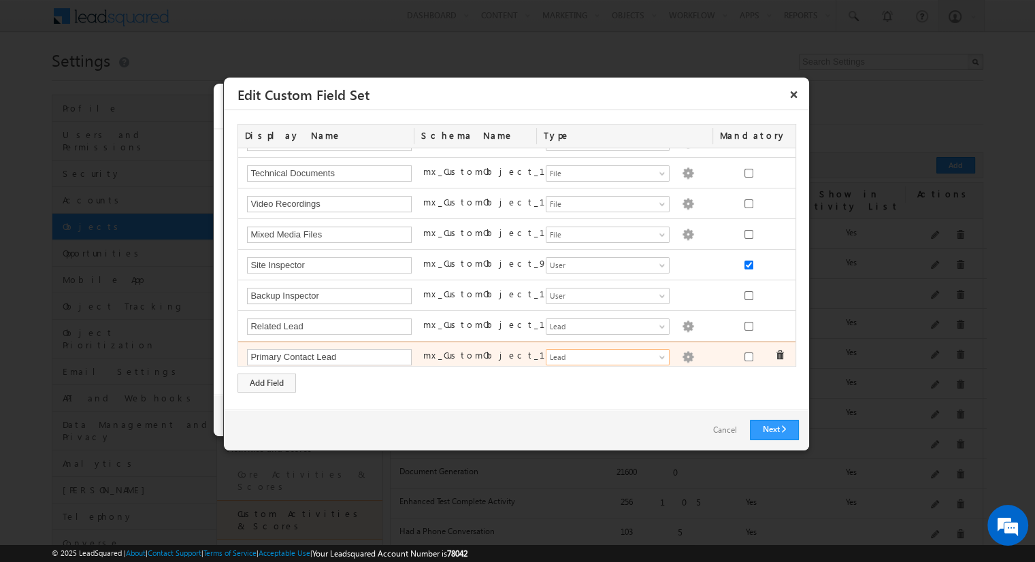
click at [682, 351] on img at bounding box center [688, 357] width 12 height 12
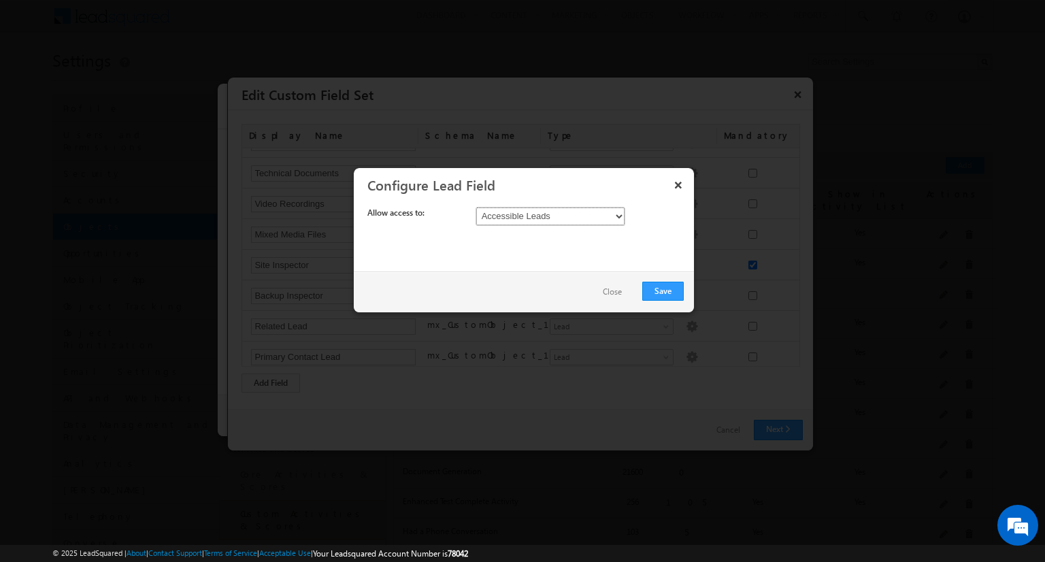
click at [550, 216] on select "Accessible Leads All Leads" at bounding box center [551, 216] width 150 height 19
select select "AllLeads"
click at [663, 290] on button "Save" at bounding box center [663, 291] width 42 height 19
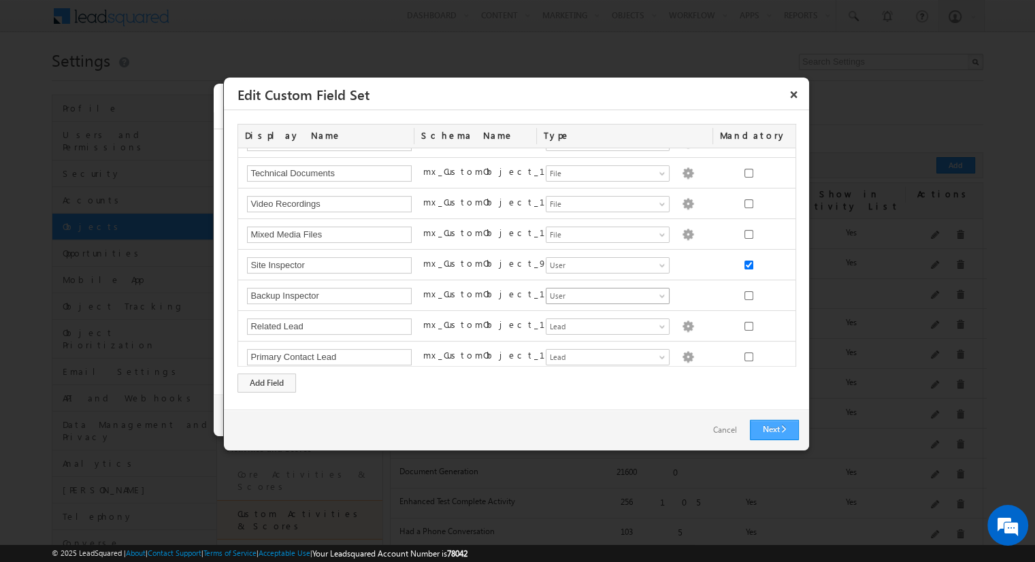
click at [774, 429] on link "Next" at bounding box center [774, 430] width 49 height 20
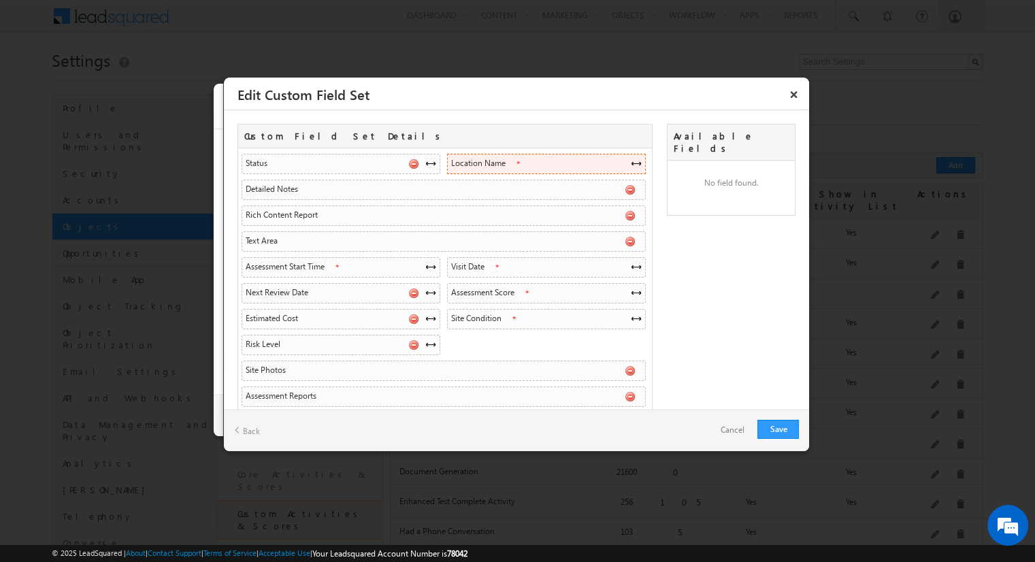
click at [631, 163] on span at bounding box center [636, 163] width 11 height 11
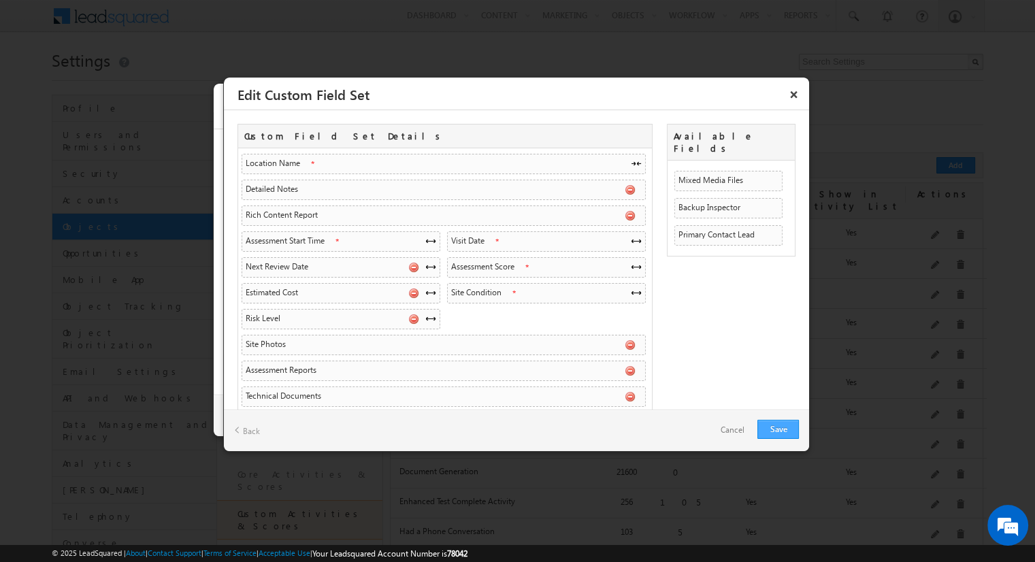
click at [778, 429] on link "Save" at bounding box center [779, 429] width 42 height 19
checkbox input "true"
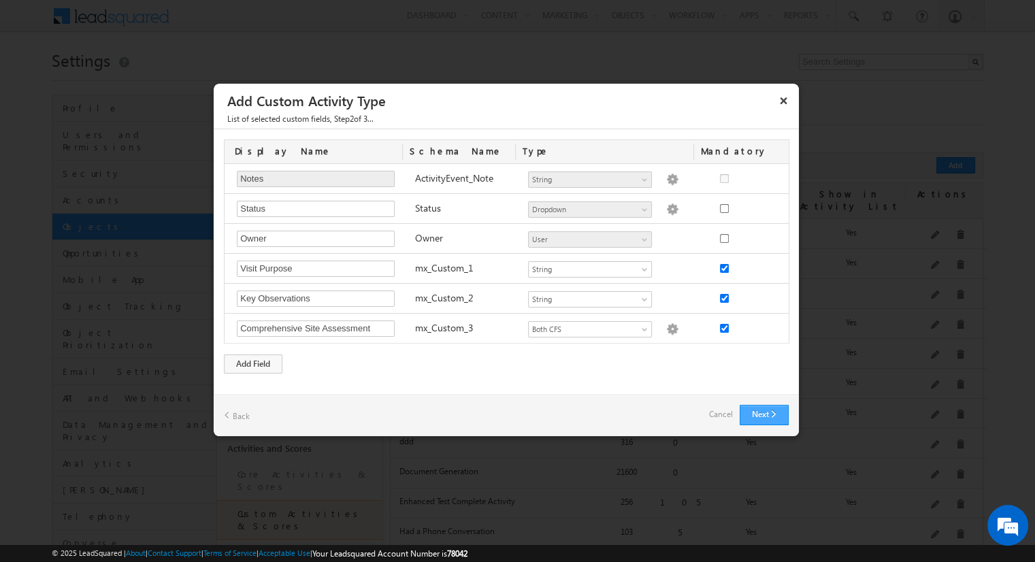
click at [764, 414] on button "Next" at bounding box center [764, 415] width 49 height 20
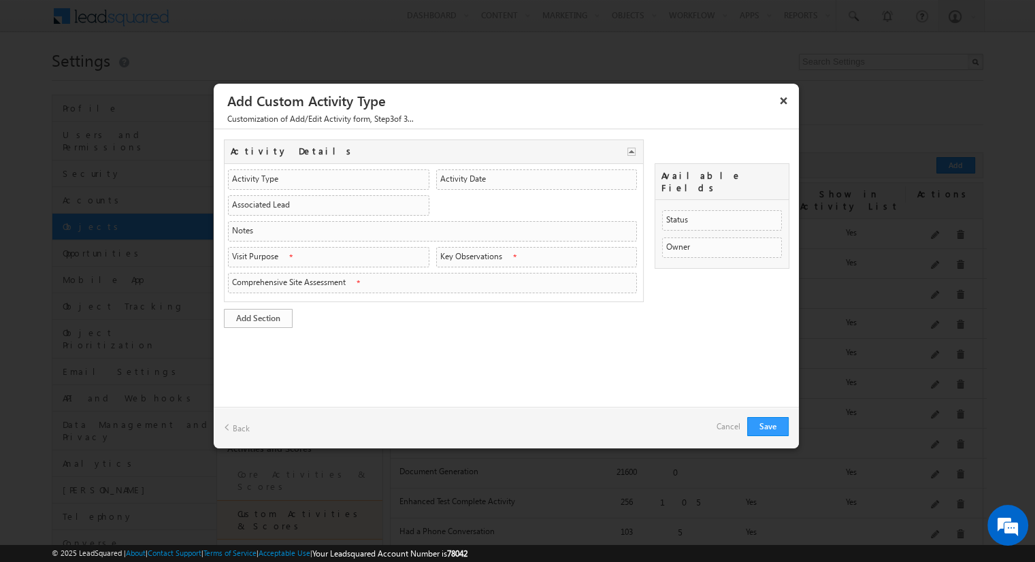
click at [258, 315] on link "Add Section" at bounding box center [258, 318] width 69 height 19
type input "Visit Overview"
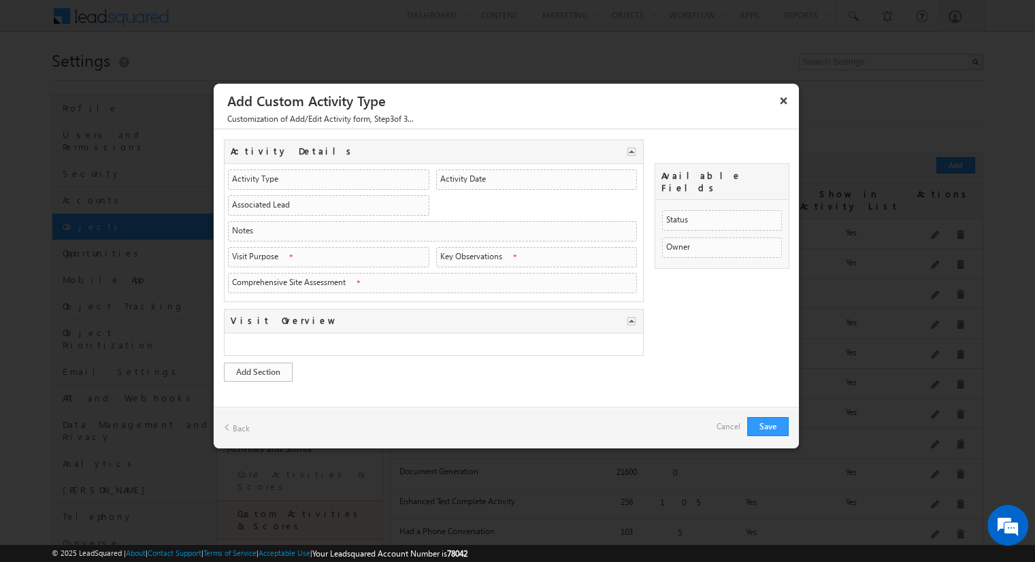
click at [258, 368] on link "Add Section" at bounding box center [258, 372] width 69 height 19
type input "Assessment Data"
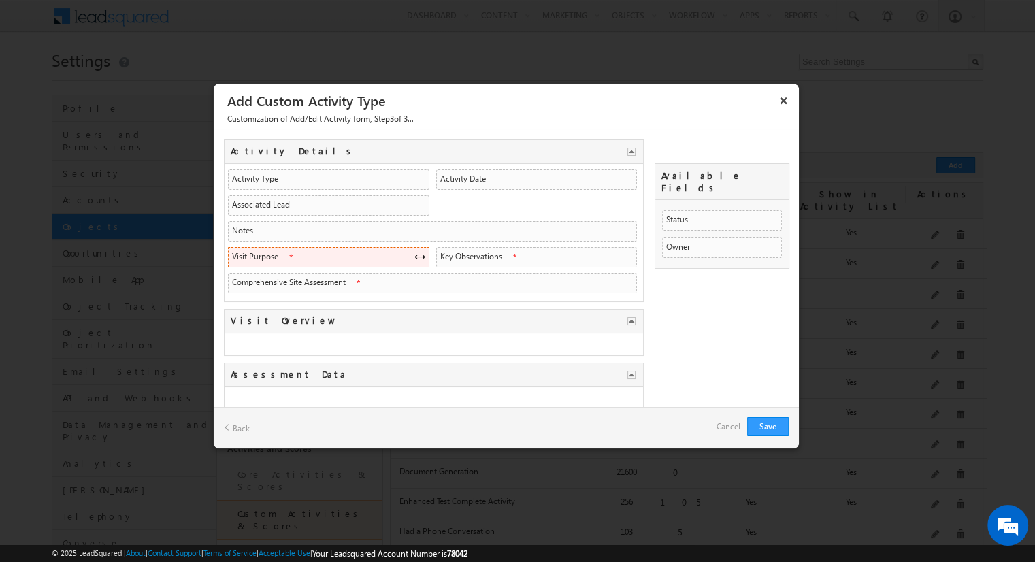
click at [415, 254] on span at bounding box center [419, 256] width 11 height 11
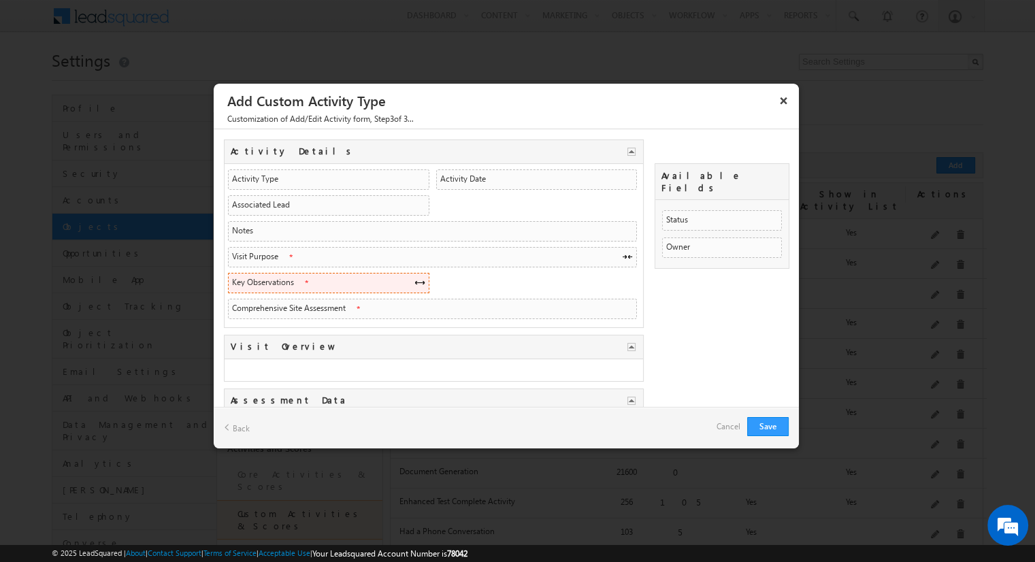
click at [415, 280] on span at bounding box center [419, 282] width 11 height 11
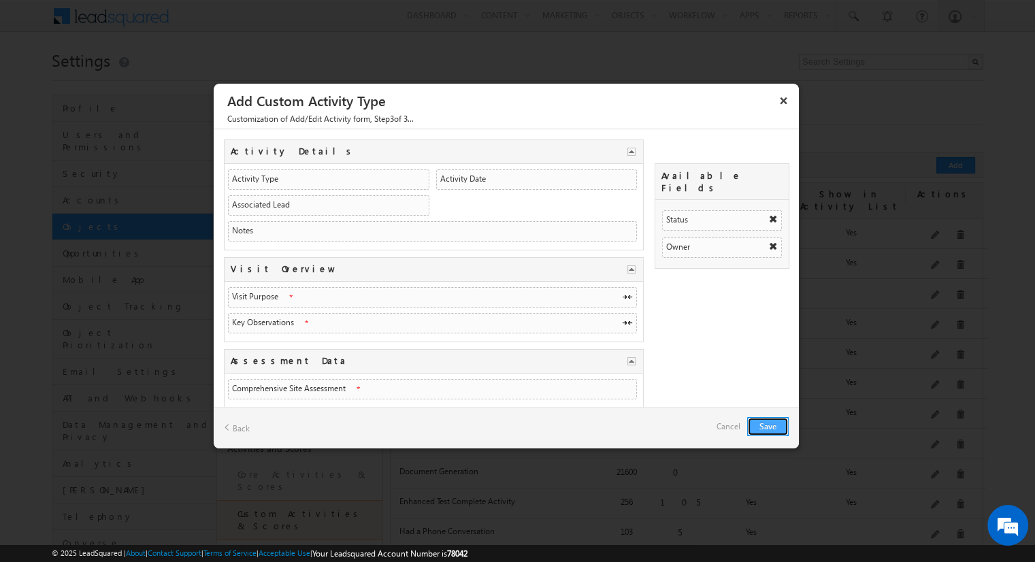
click at [768, 425] on button "Save" at bounding box center [768, 426] width 42 height 19
